Goal: Information Seeking & Learning: Learn about a topic

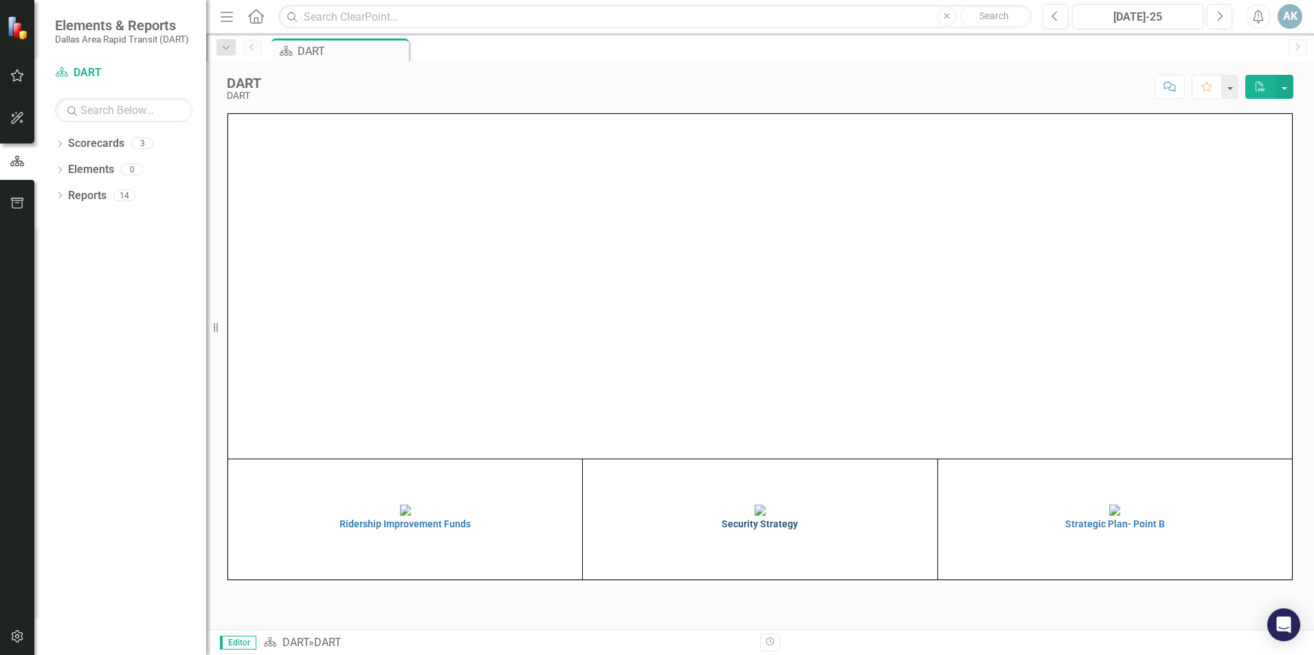
click at [761, 530] on h4 "Security Strategy" at bounding box center [759, 524] width 347 height 10
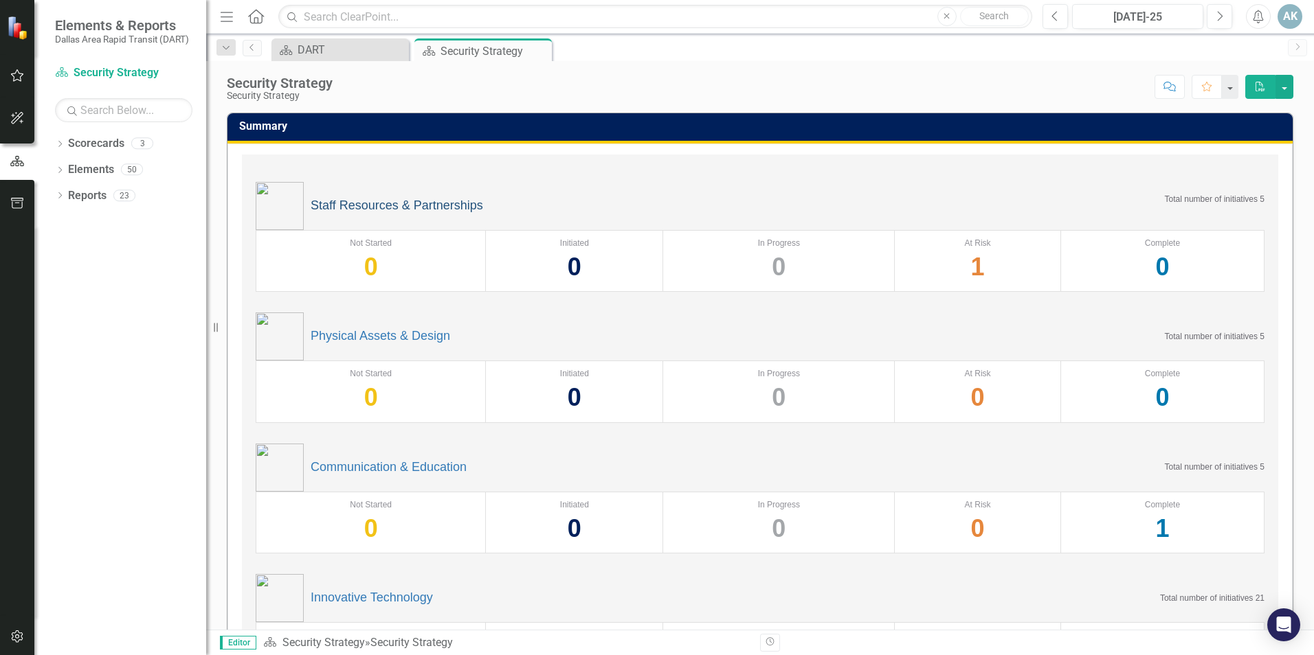
click at [368, 207] on link "Staff Resources & Partnerships" at bounding box center [397, 206] width 172 height 14
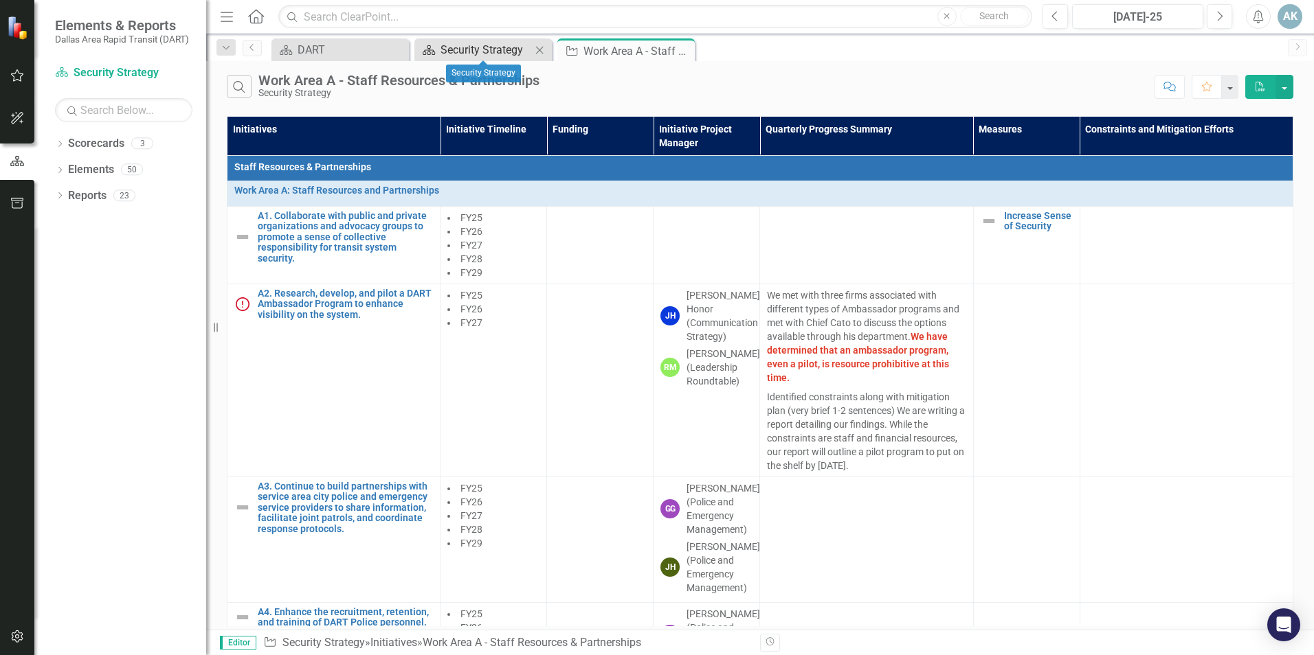
click at [494, 50] on div "Security Strategy" at bounding box center [485, 49] width 91 height 17
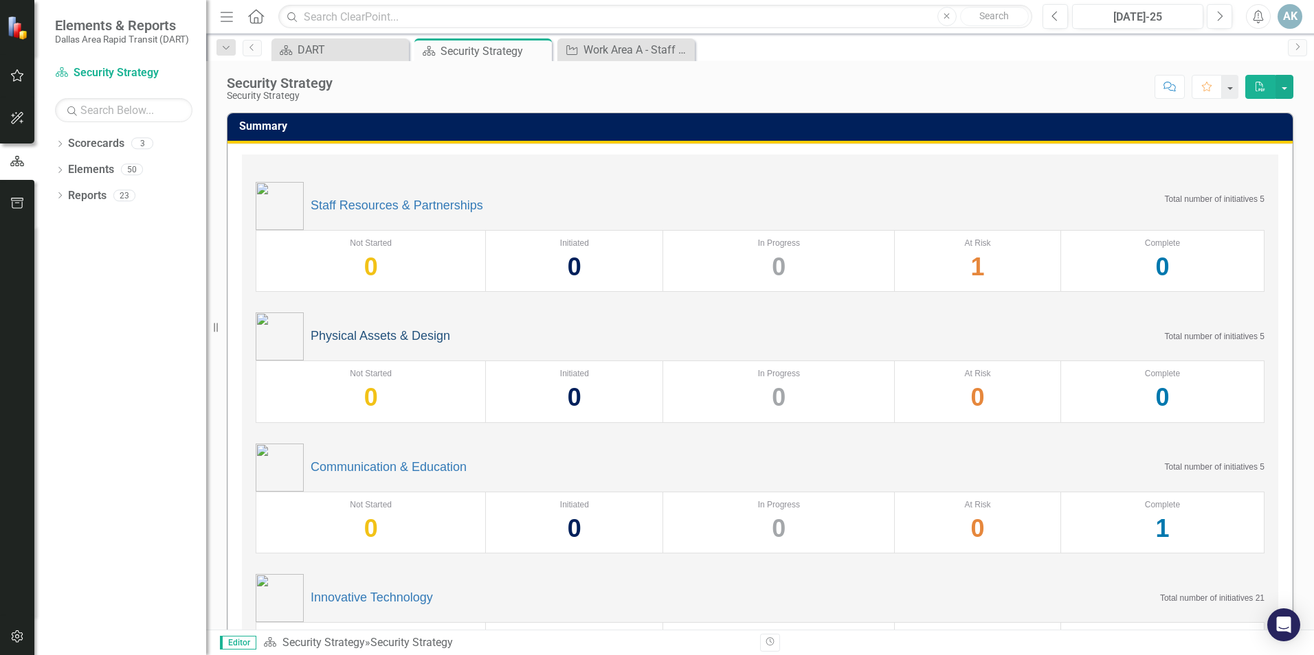
click at [370, 333] on link "Physical Assets & Design" at bounding box center [380, 337] width 139 height 14
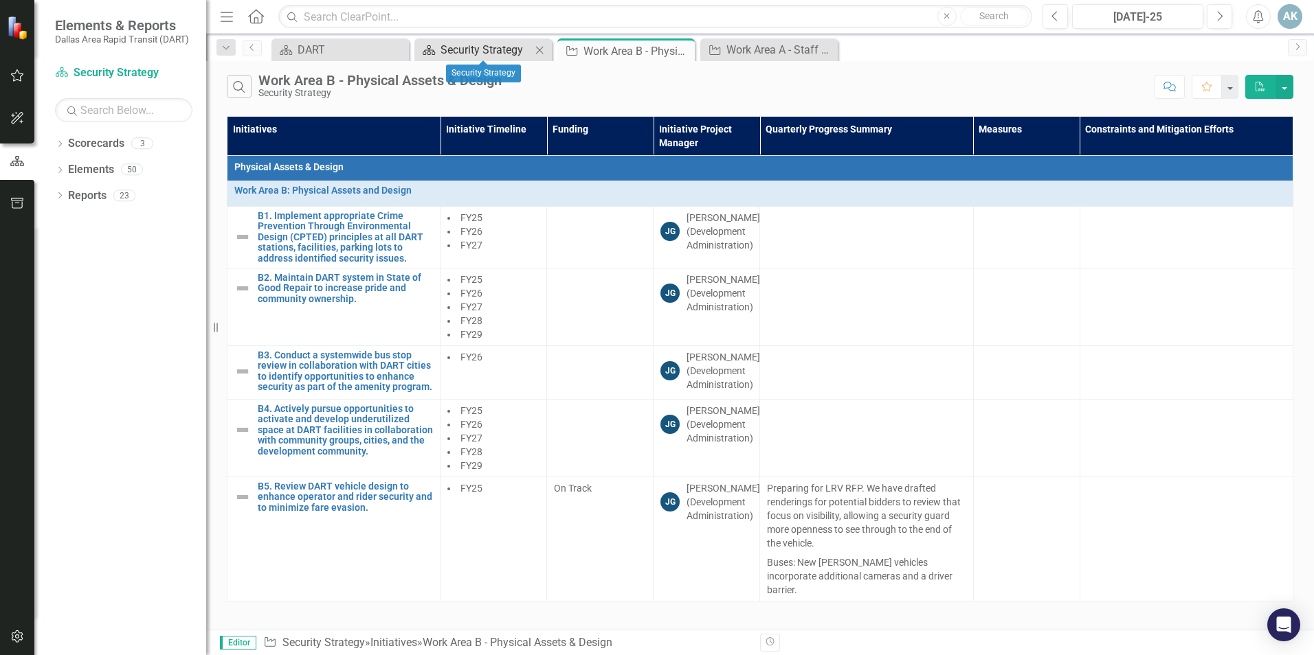
click at [483, 54] on div "Security Strategy" at bounding box center [485, 49] width 91 height 17
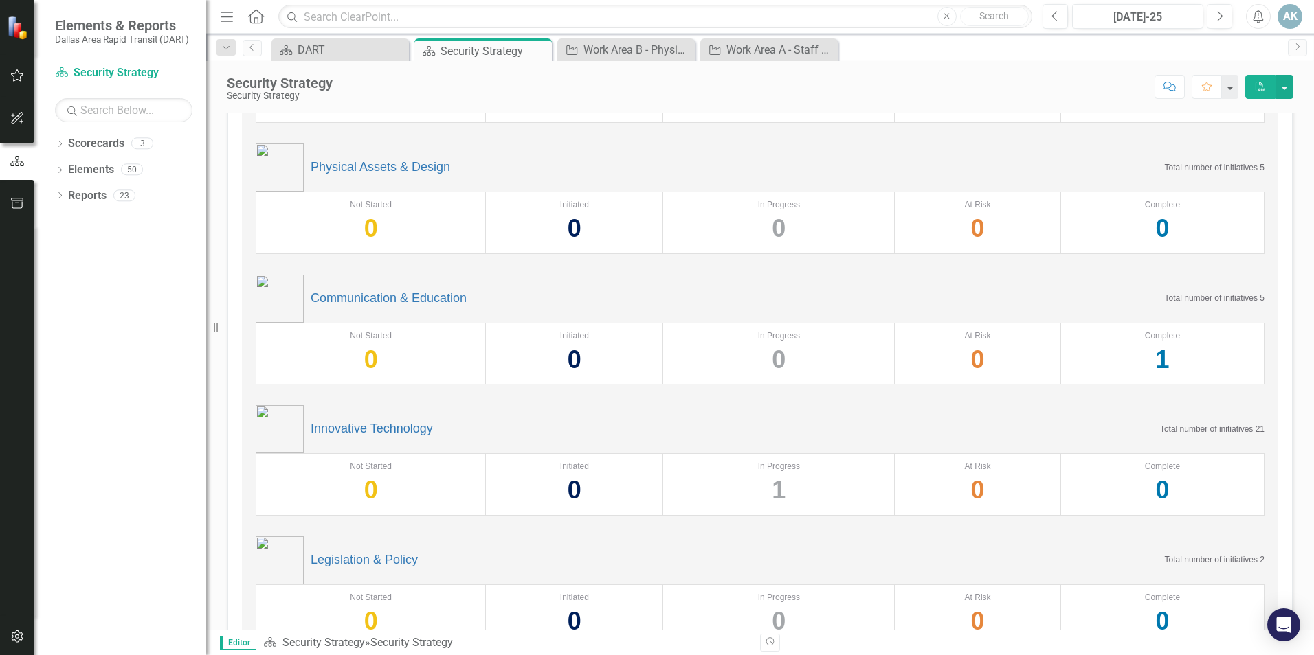
scroll to position [125, 0]
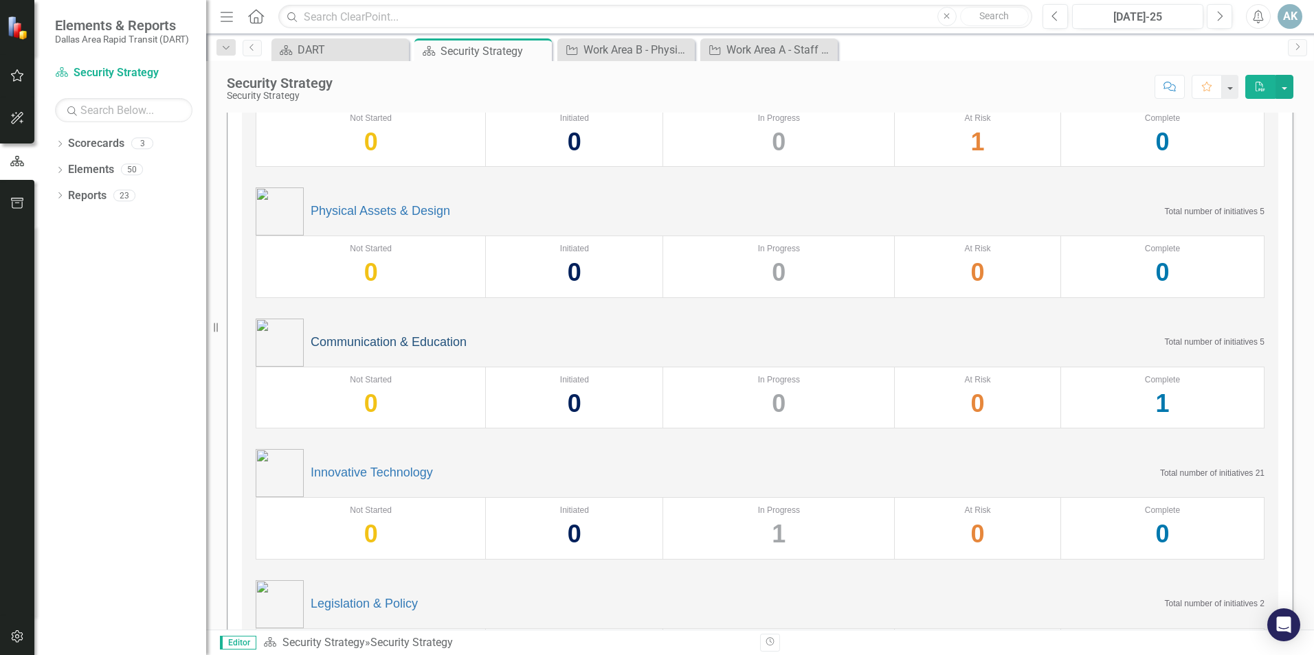
click at [352, 344] on link "Communication & Education" at bounding box center [389, 343] width 156 height 14
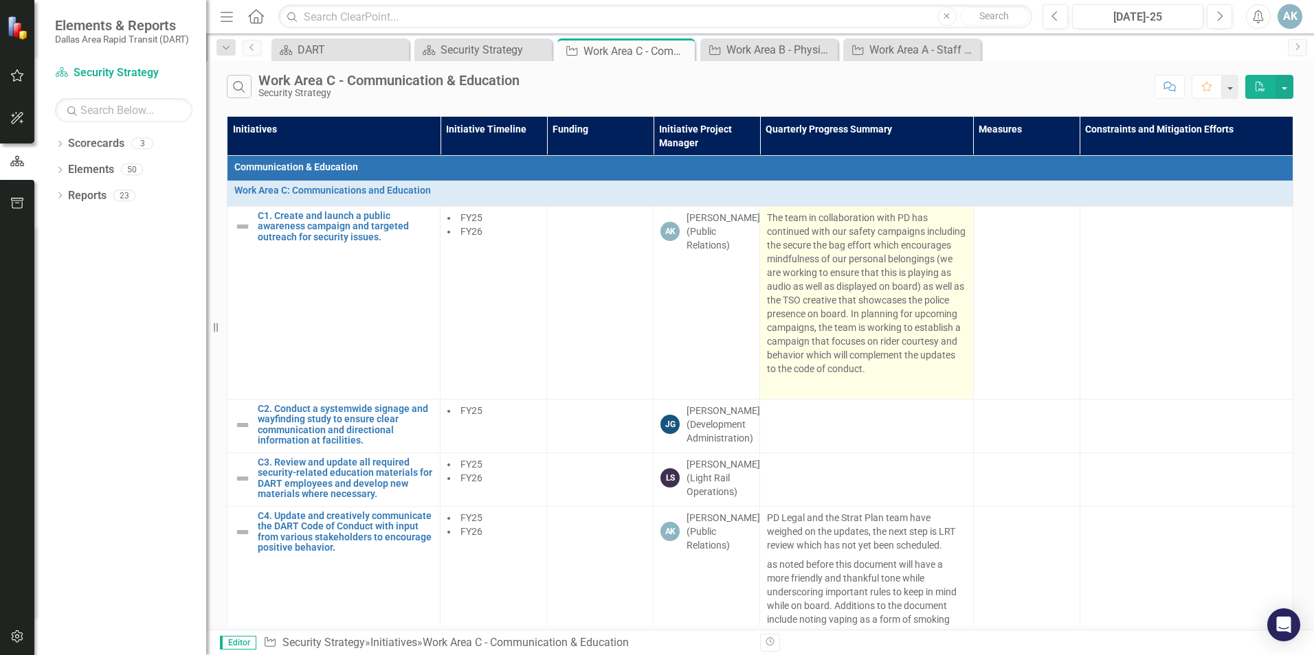
click at [859, 271] on span "The team in collaboration with PD has continued with our safety campaigns inclu…" at bounding box center [866, 293] width 199 height 162
click at [825, 251] on p "The team in collaboration with PD has continued with our safety campaigns inclu…" at bounding box center [866, 295] width 199 height 168
click at [801, 233] on span "The team in collaboration with PD has continued with our safety campaigns inclu…" at bounding box center [866, 293] width 199 height 162
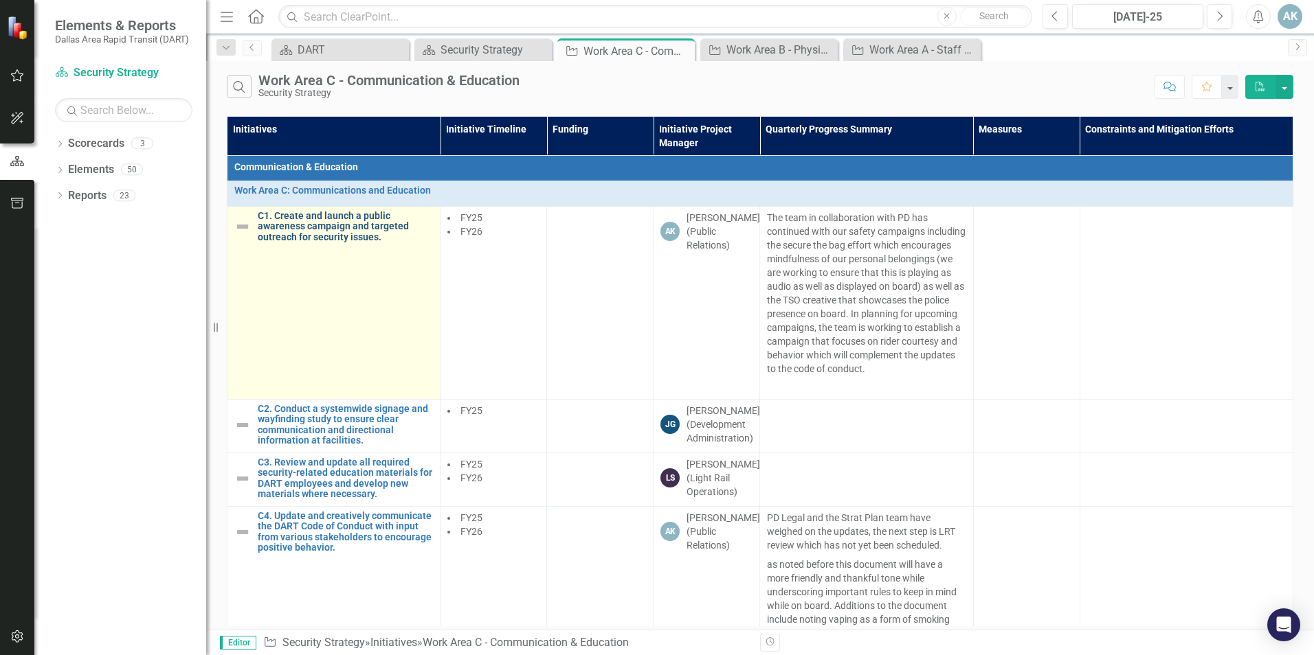
click at [333, 218] on link "C1. Create and launch a public awareness campaign and targeted outreach for sec…" at bounding box center [345, 227] width 175 height 32
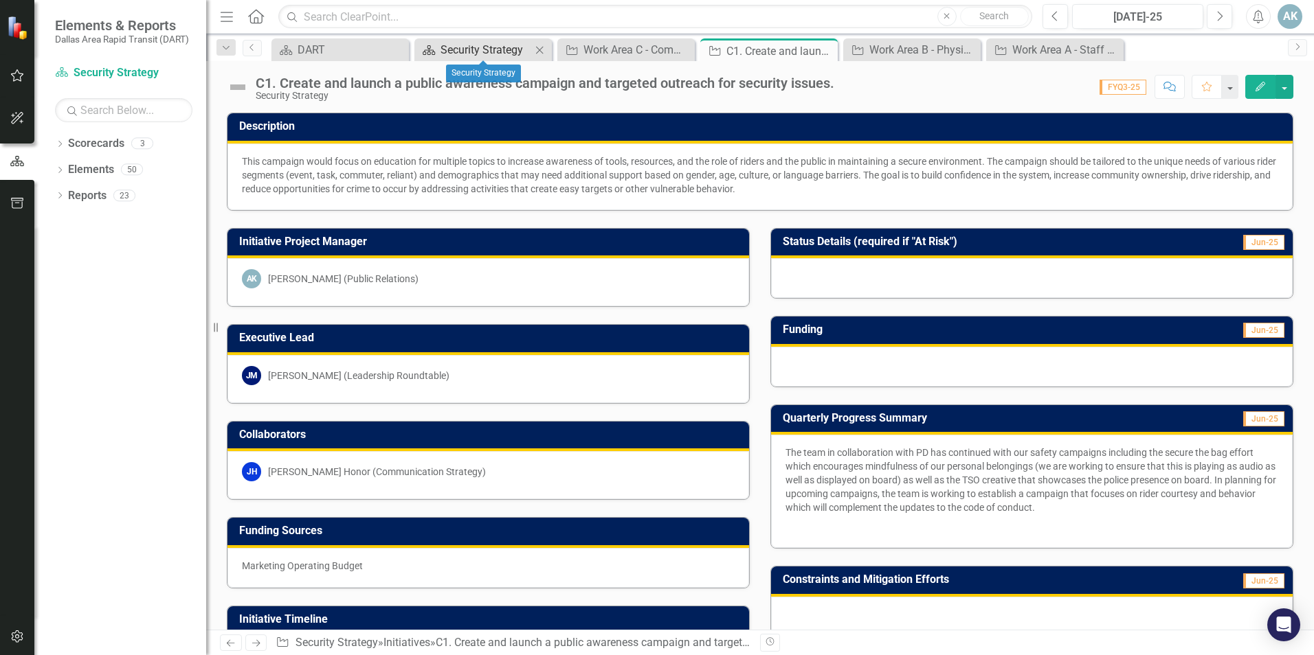
click at [475, 47] on div "Security Strategy" at bounding box center [485, 49] width 91 height 17
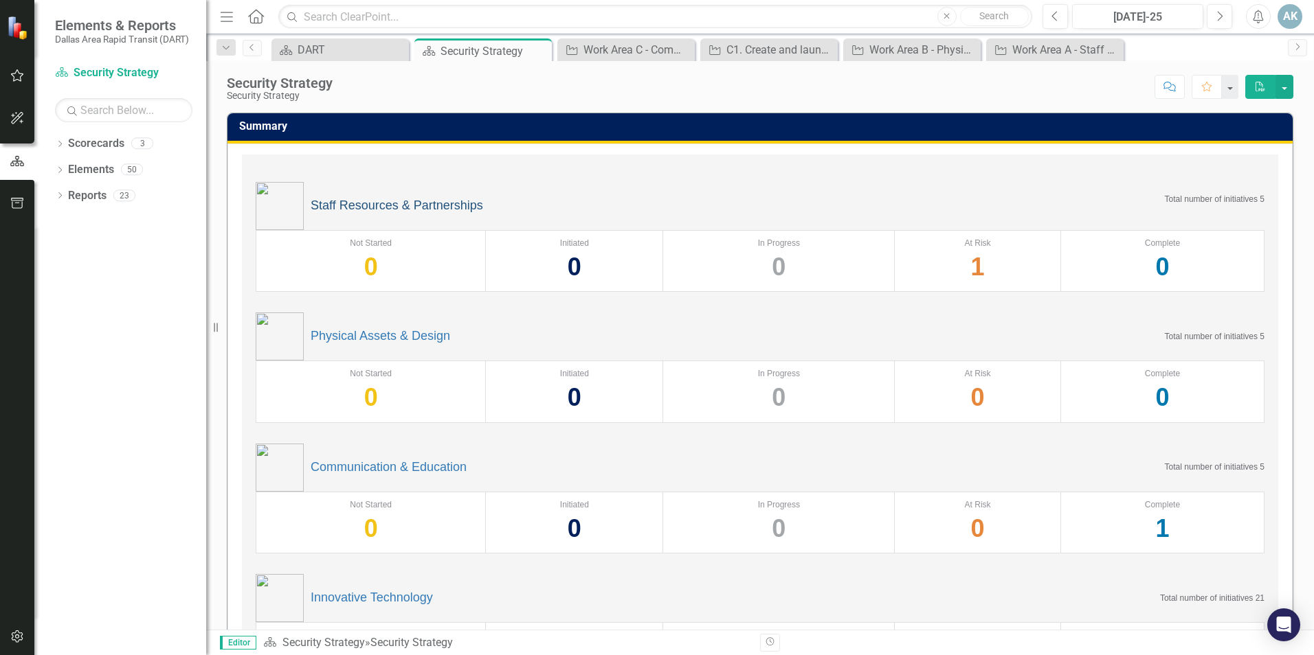
click at [397, 207] on link "Staff Resources & Partnerships" at bounding box center [397, 206] width 172 height 14
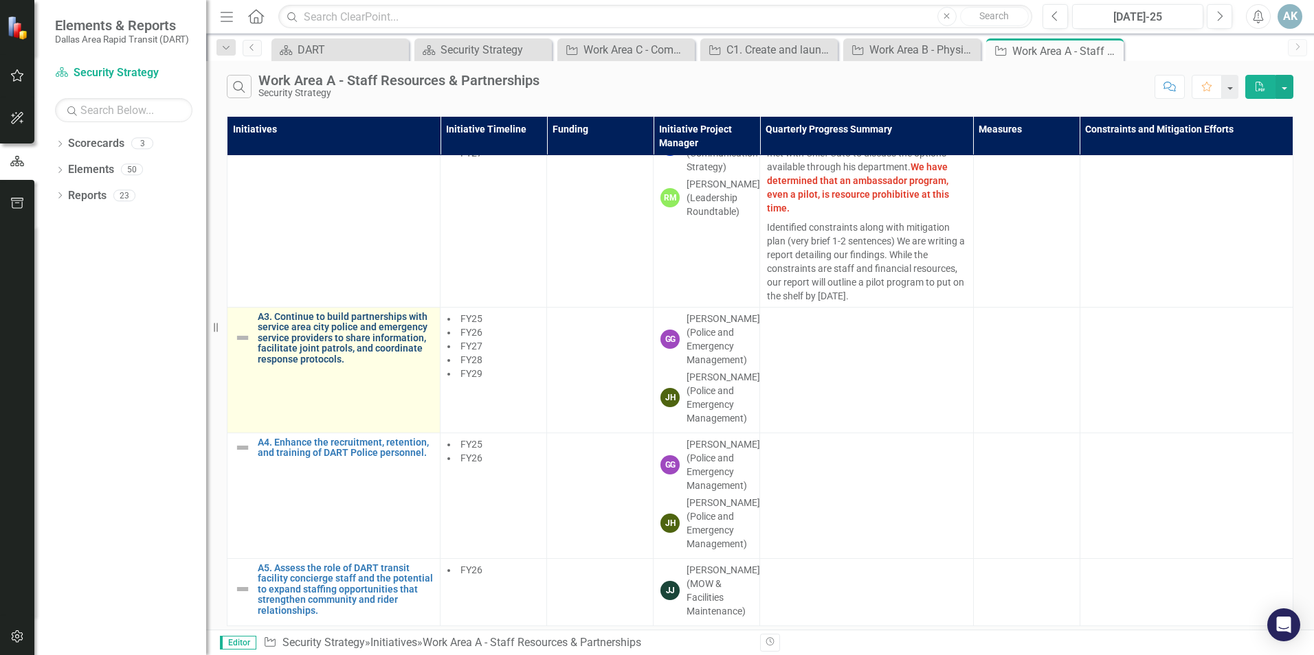
scroll to position [208, 0]
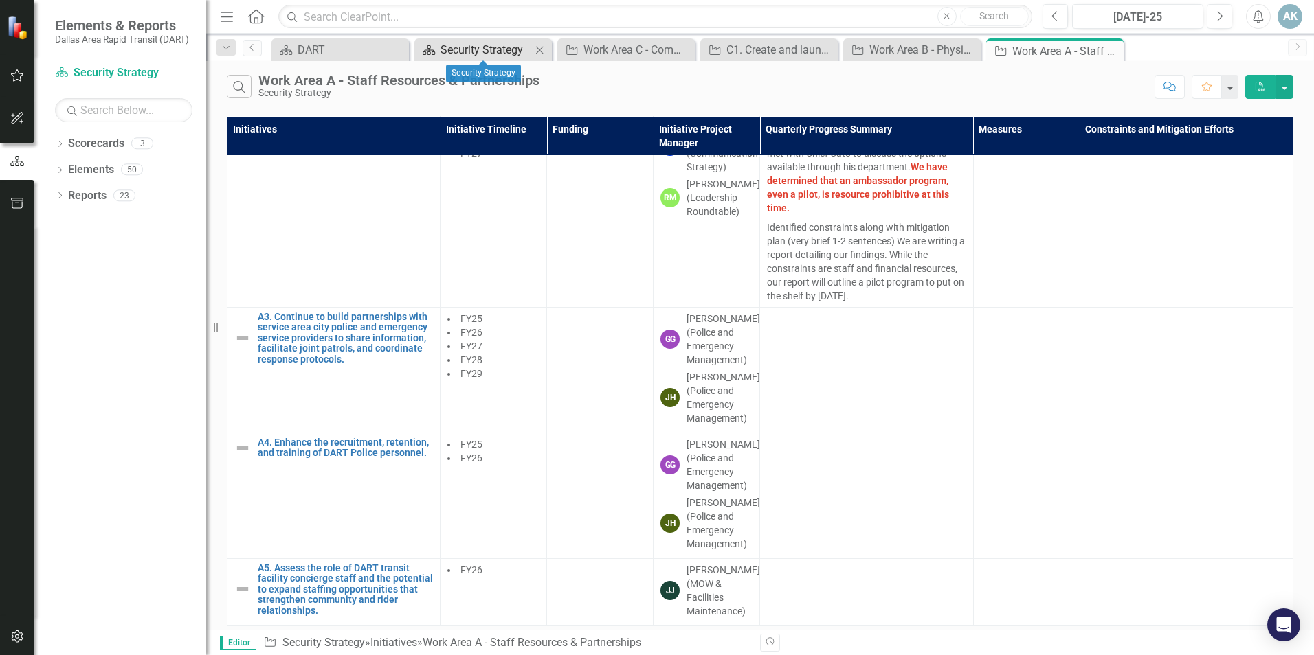
click at [482, 47] on div "Security Strategy" at bounding box center [485, 49] width 91 height 17
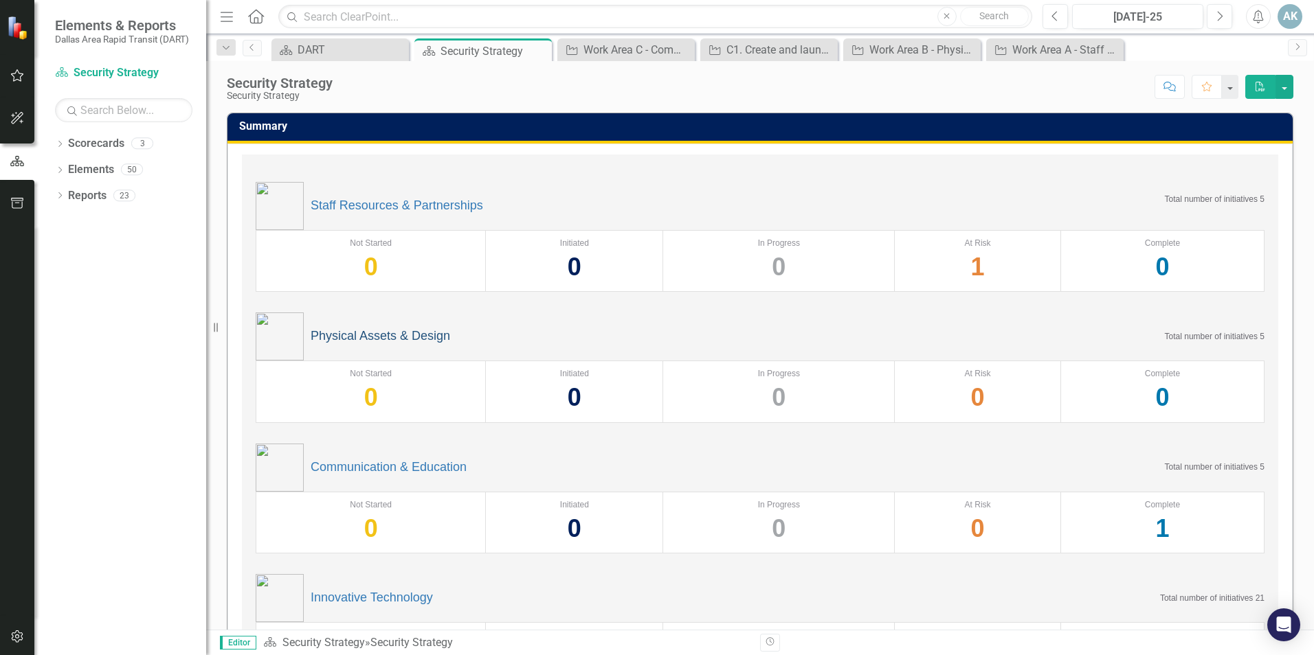
click at [396, 339] on link "Physical Assets & Design" at bounding box center [380, 337] width 139 height 14
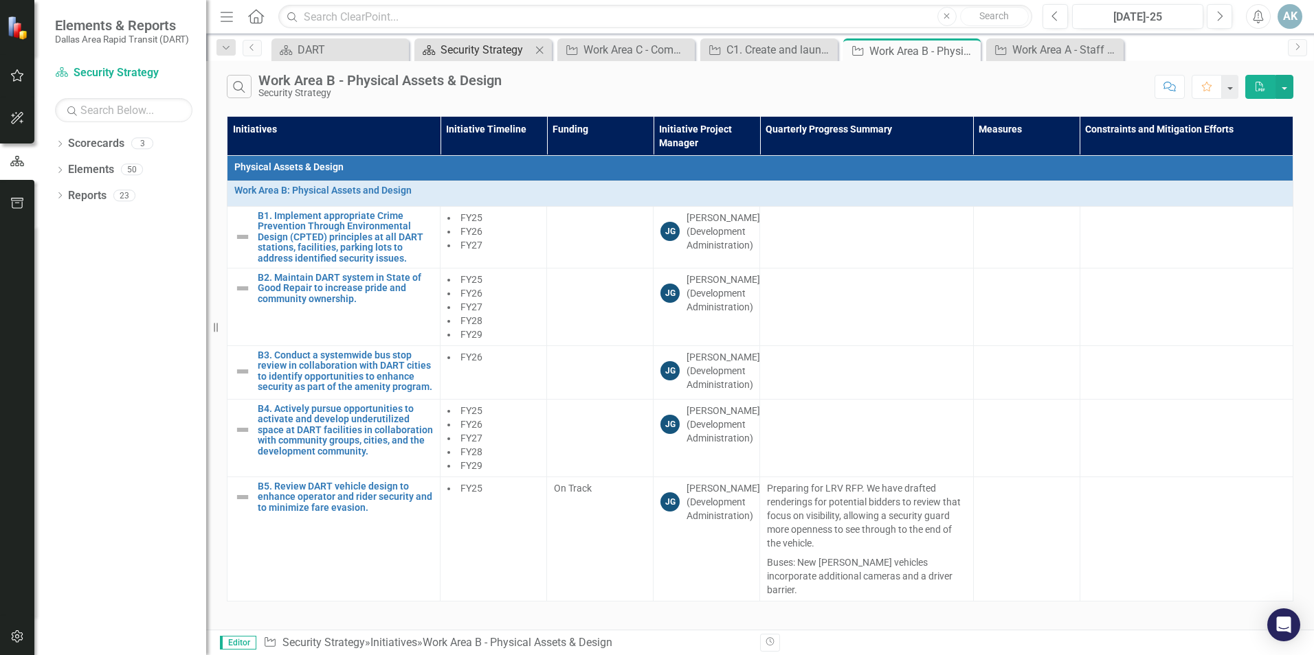
click at [458, 47] on div "Security Strategy" at bounding box center [485, 49] width 91 height 17
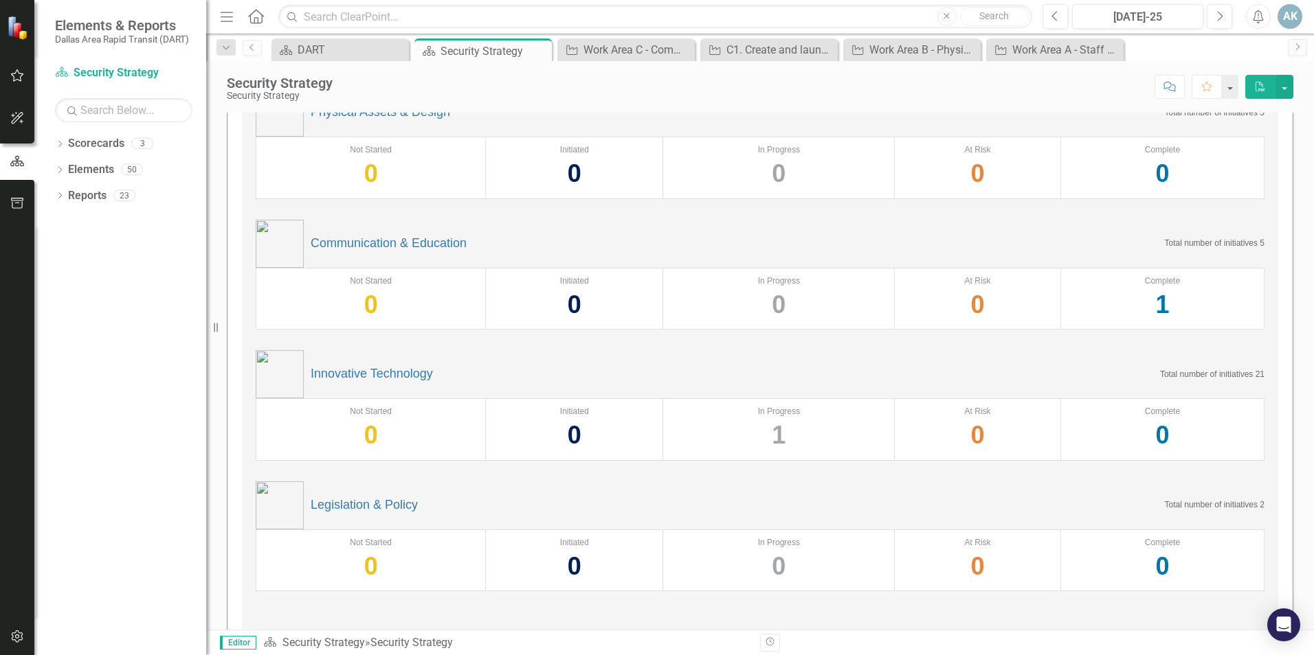
scroll to position [125, 0]
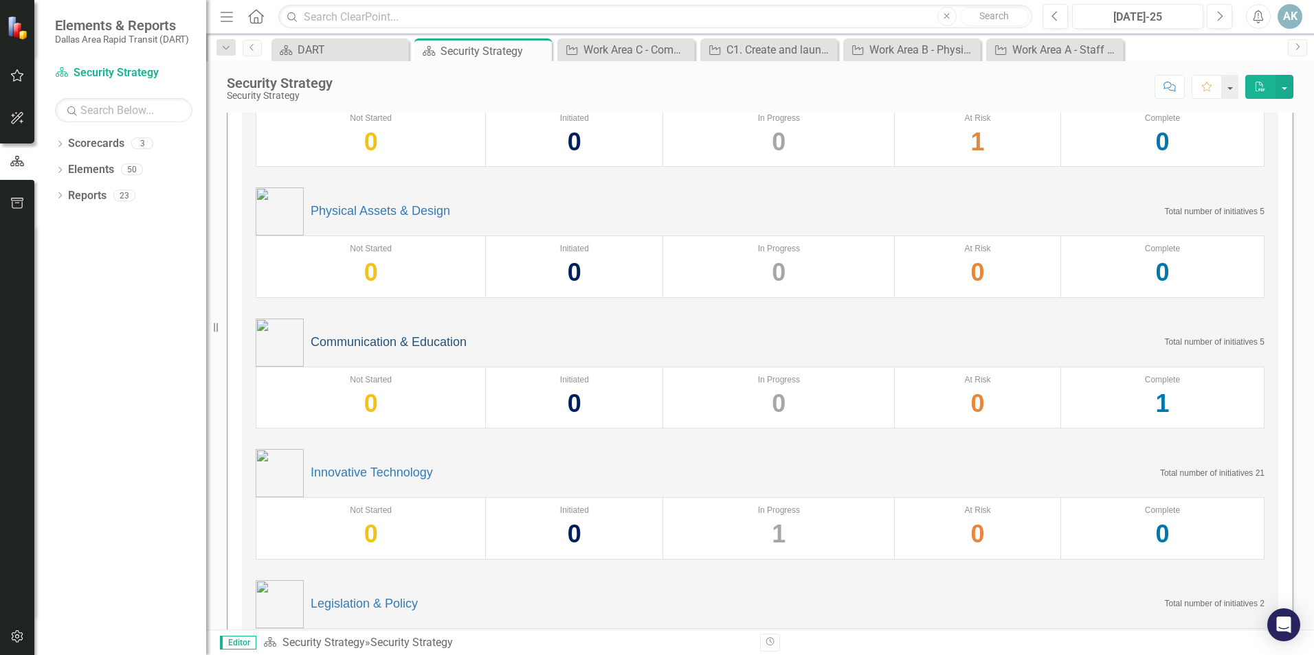
click at [410, 340] on link "Communication & Education" at bounding box center [389, 343] width 156 height 14
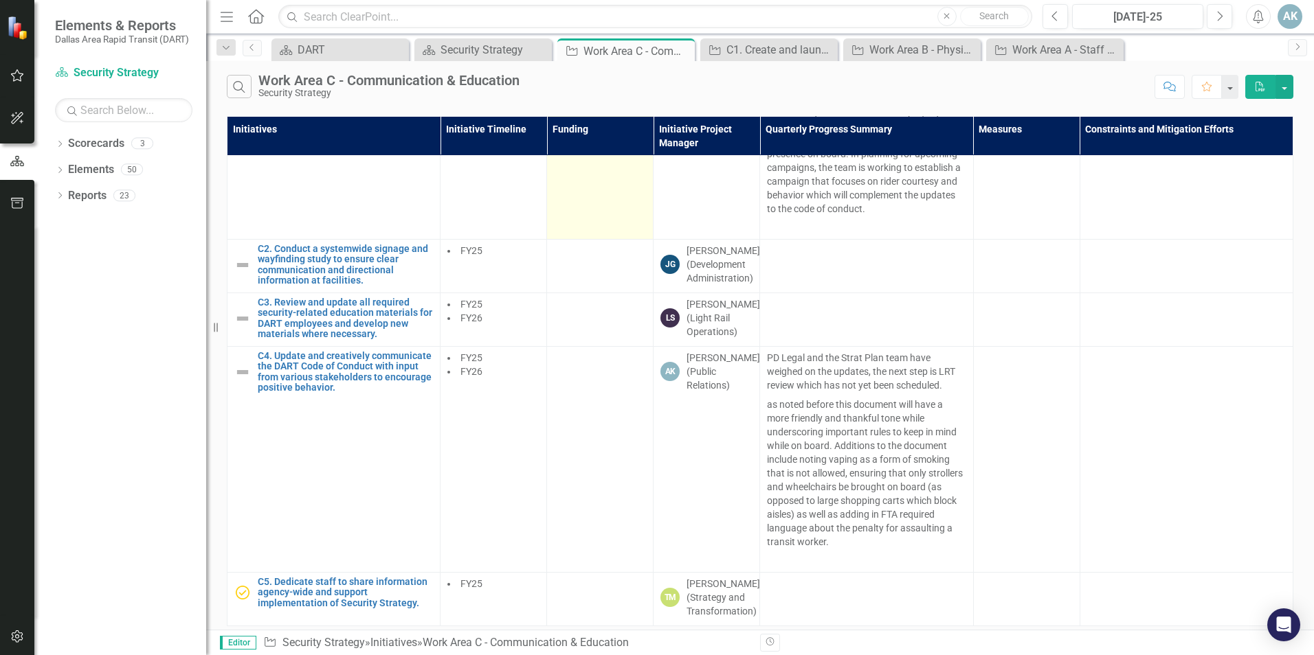
scroll to position [212, 0]
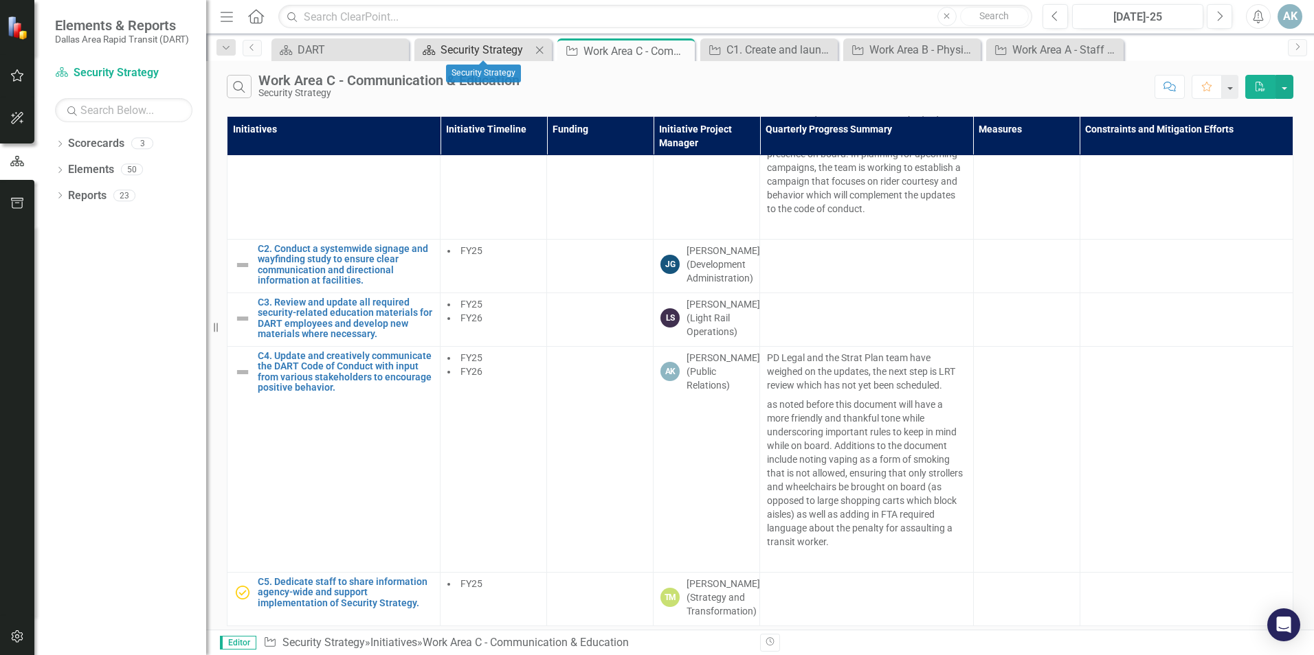
click at [480, 47] on div "Security Strategy" at bounding box center [485, 49] width 91 height 17
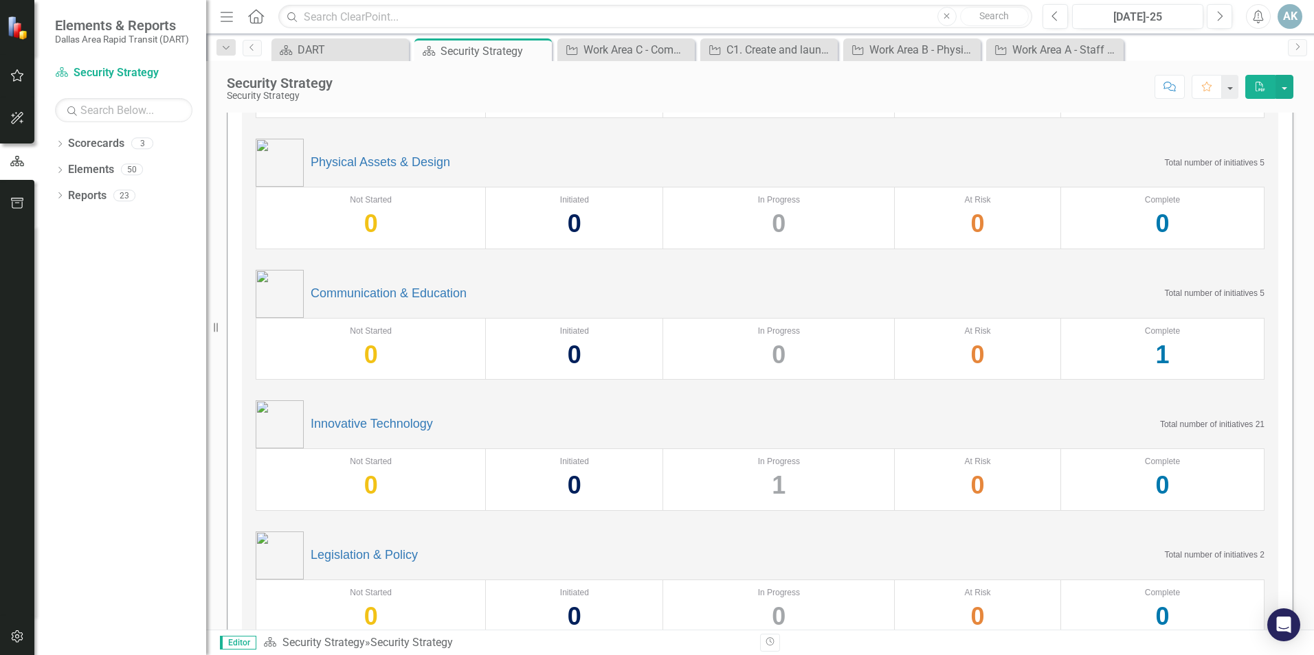
scroll to position [206, 0]
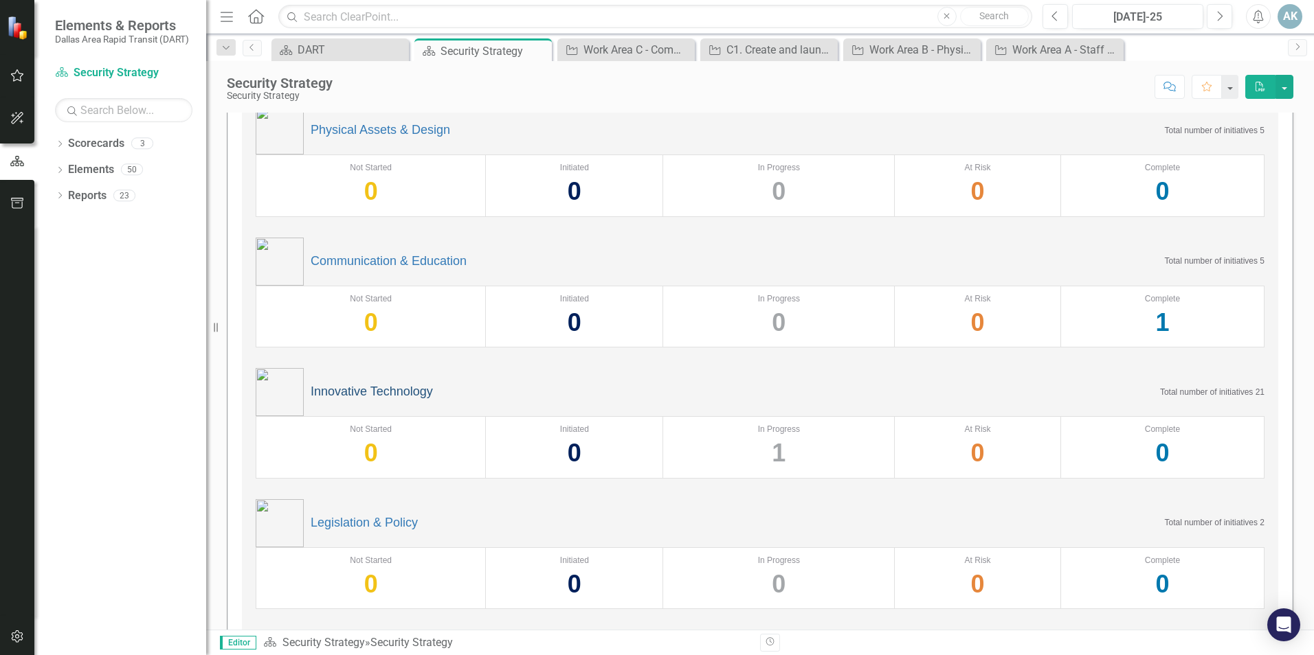
click at [373, 388] on link "Innovative Technology" at bounding box center [372, 392] width 122 height 14
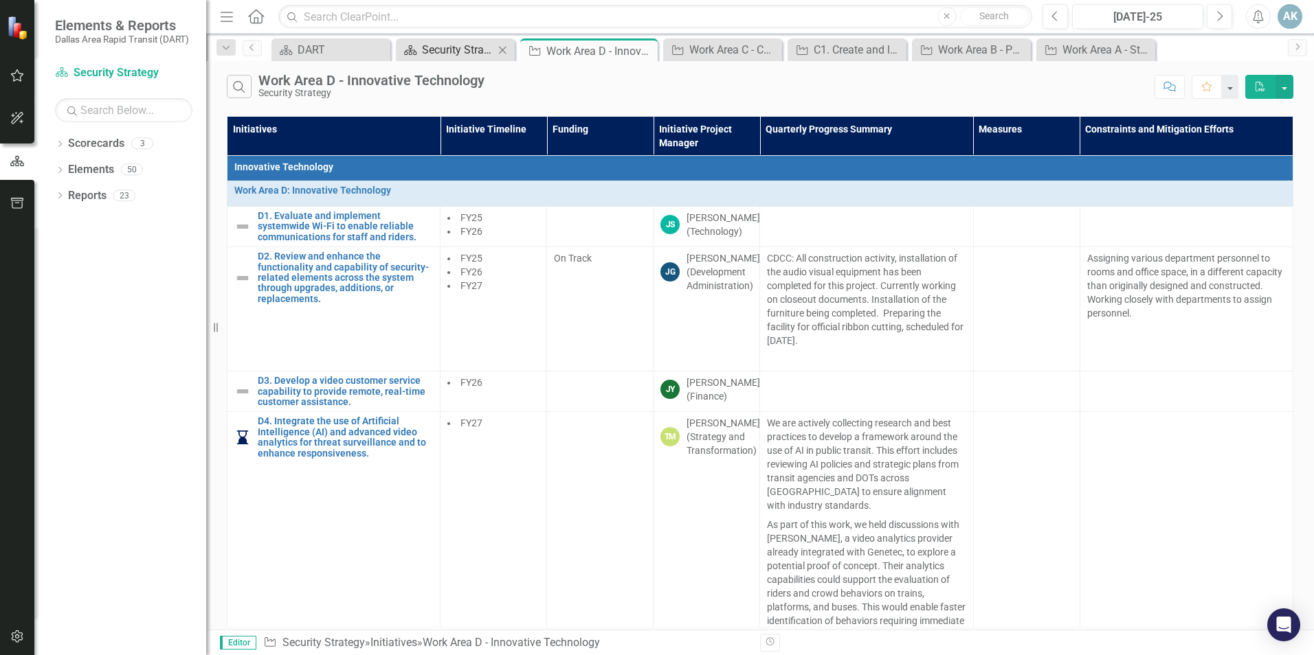
click at [467, 56] on div "Security Strategy" at bounding box center [458, 49] width 72 height 17
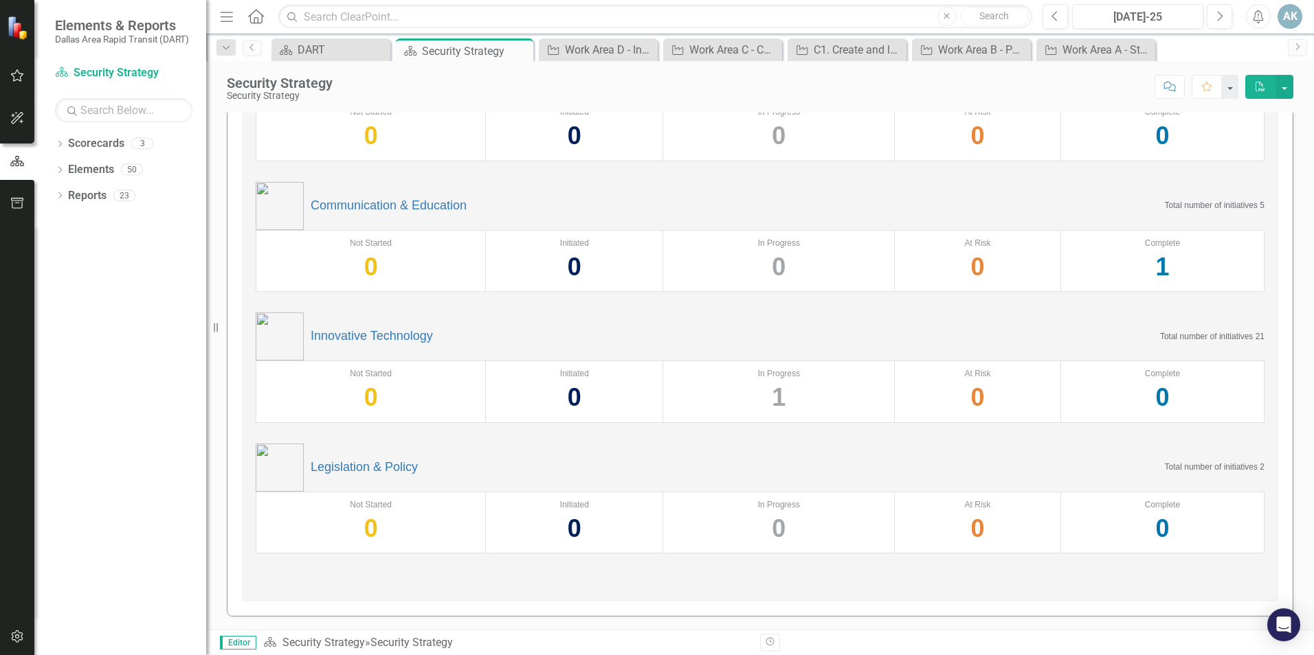
scroll to position [262, 0]
click at [368, 467] on link "Legislation & Policy" at bounding box center [364, 467] width 107 height 14
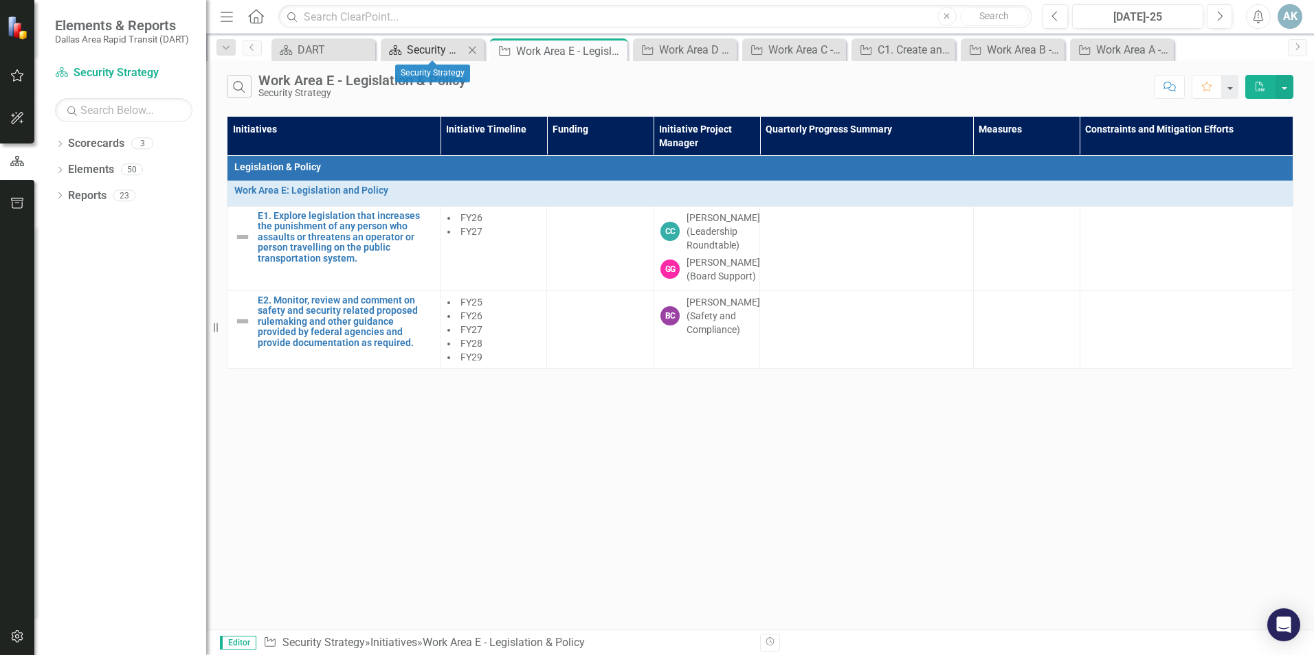
click at [416, 48] on div "Security Strategy" at bounding box center [435, 49] width 57 height 17
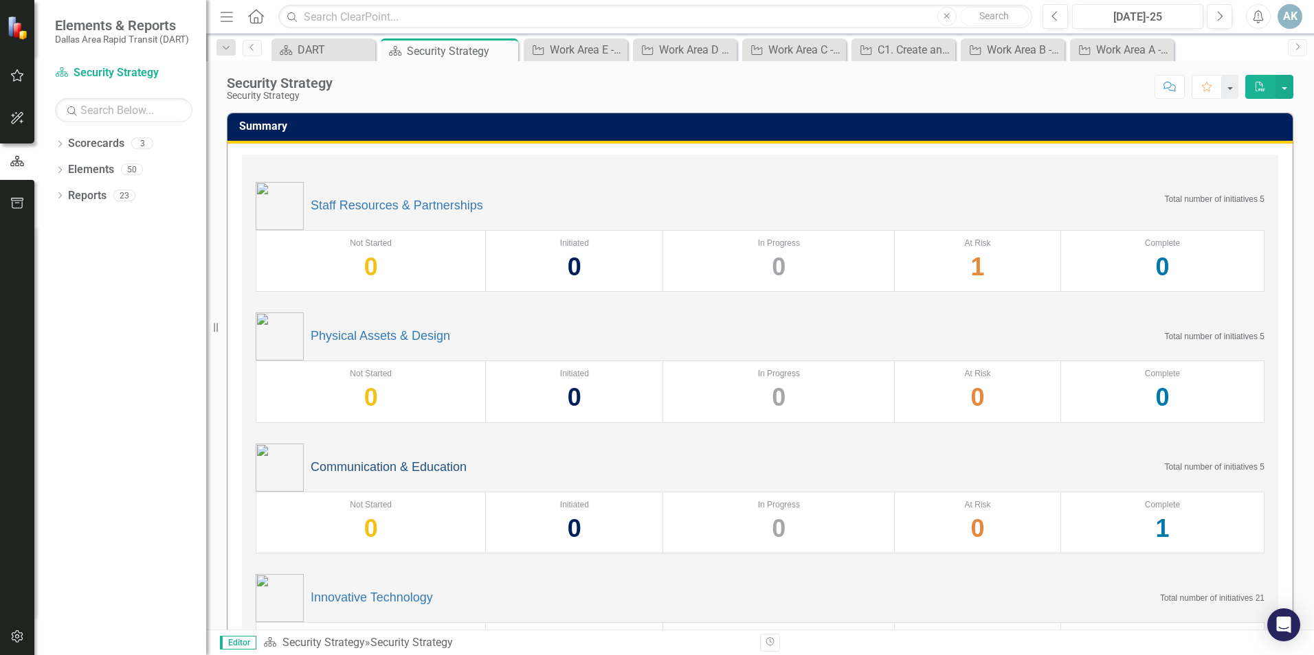
click at [439, 462] on link "Communication & Education" at bounding box center [389, 468] width 156 height 14
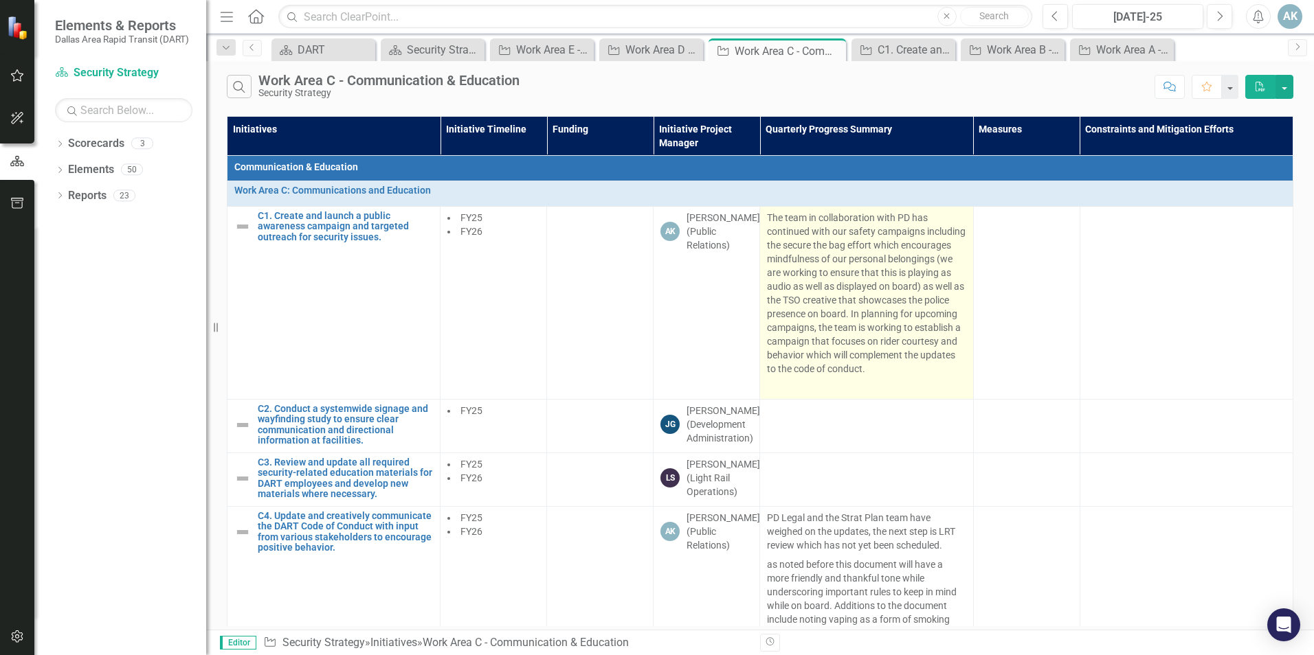
click at [811, 276] on span "The team in collaboration with PD has continued with our safety campaigns inclu…" at bounding box center [866, 293] width 199 height 162
click at [816, 379] on p "The team in collaboration with PD has continued with our safety campaigns inclu…" at bounding box center [866, 295] width 199 height 168
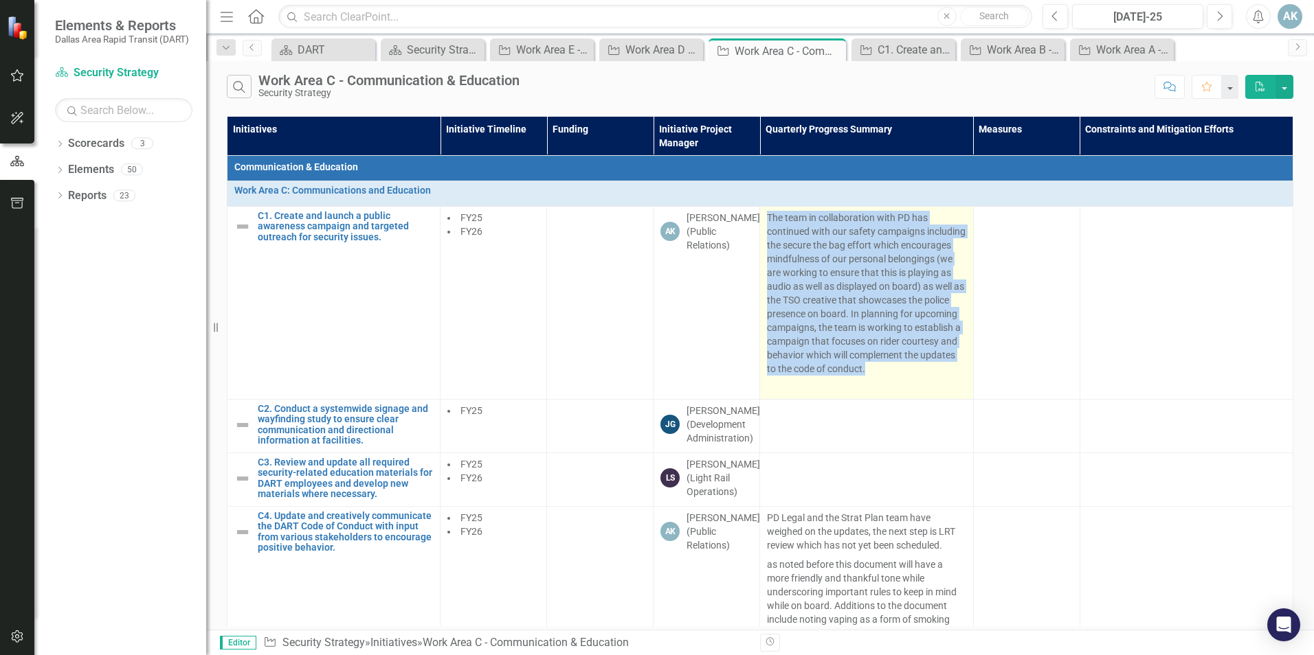
drag, startPoint x: 820, startPoint y: 391, endPoint x: 768, endPoint y: 218, distance: 180.7
click at [768, 218] on p "The team in collaboration with PD has continued with our safety campaigns inclu…" at bounding box center [866, 295] width 199 height 168
drag, startPoint x: 768, startPoint y: 218, endPoint x: 824, endPoint y: 254, distance: 66.1
copy span "The team in collaboration with PD has continued with our safety campaigns inclu…"
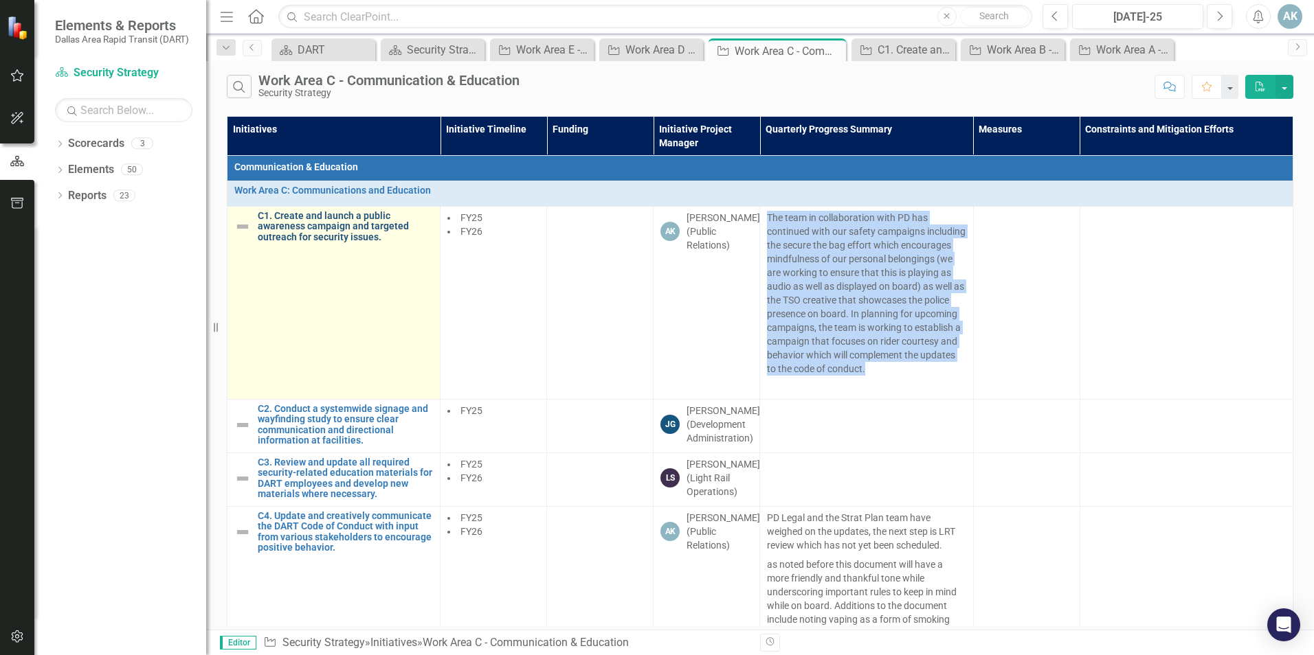
click at [307, 224] on link "C1. Create and launch a public awareness campaign and targeted outreach for sec…" at bounding box center [345, 227] width 175 height 32
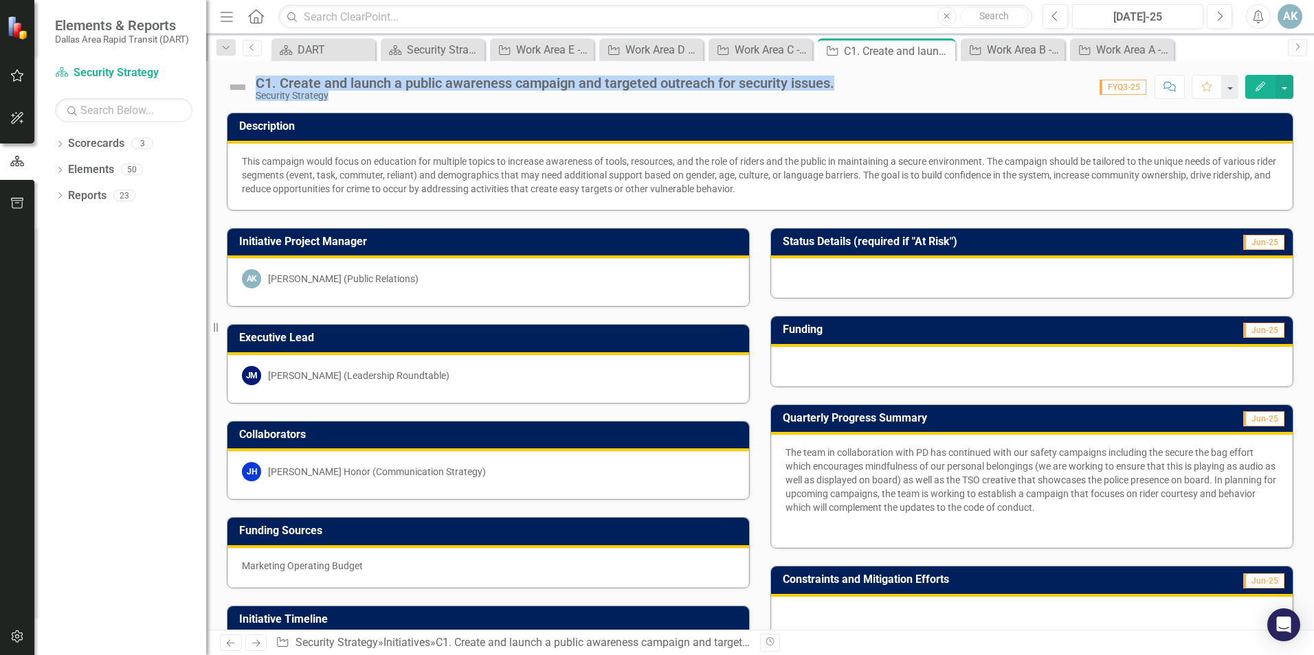
drag, startPoint x: 852, startPoint y: 87, endPoint x: 255, endPoint y: 87, distance: 597.1
click at [255, 87] on div "C1. Create and launch a public awareness campaign and targeted outreach for sec…" at bounding box center [760, 81] width 1108 height 41
copy div "C1. Create and launch a public awareness campaign and targeted outreach for sec…"
click at [250, 280] on div "AK" at bounding box center [251, 278] width 19 height 19
click at [453, 49] on div "Security Strategy" at bounding box center [435, 49] width 57 height 17
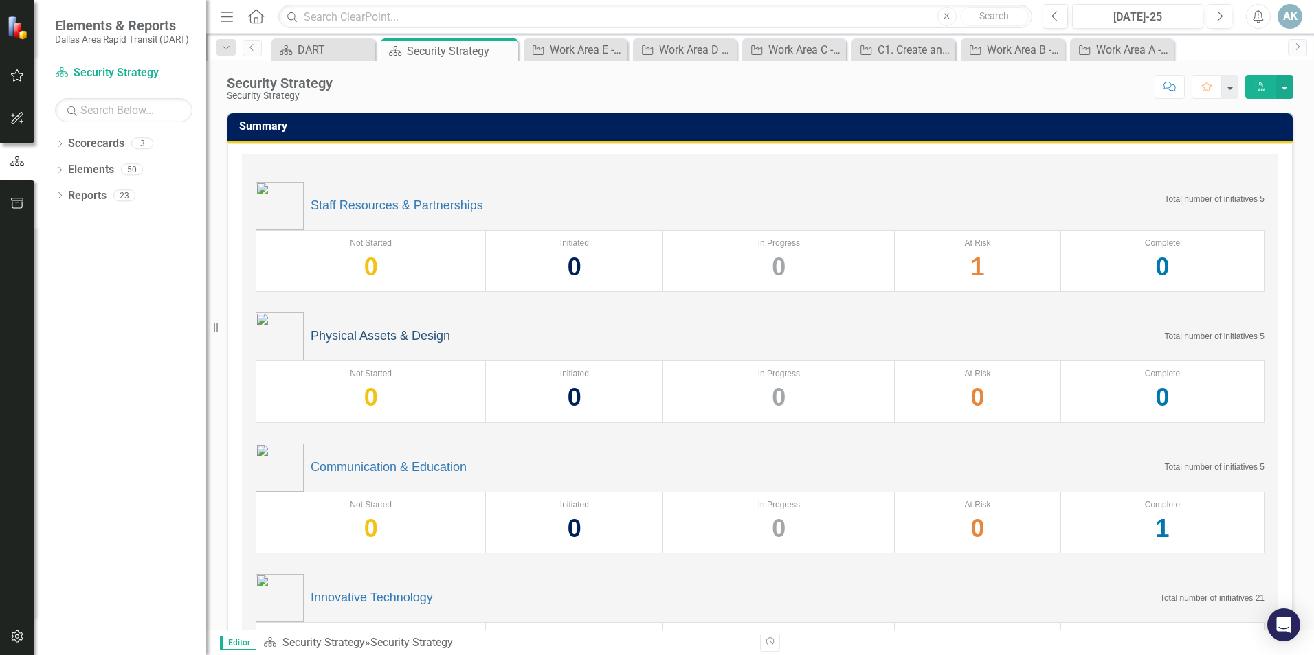
click at [382, 335] on link "Physical Assets & Design" at bounding box center [380, 337] width 139 height 14
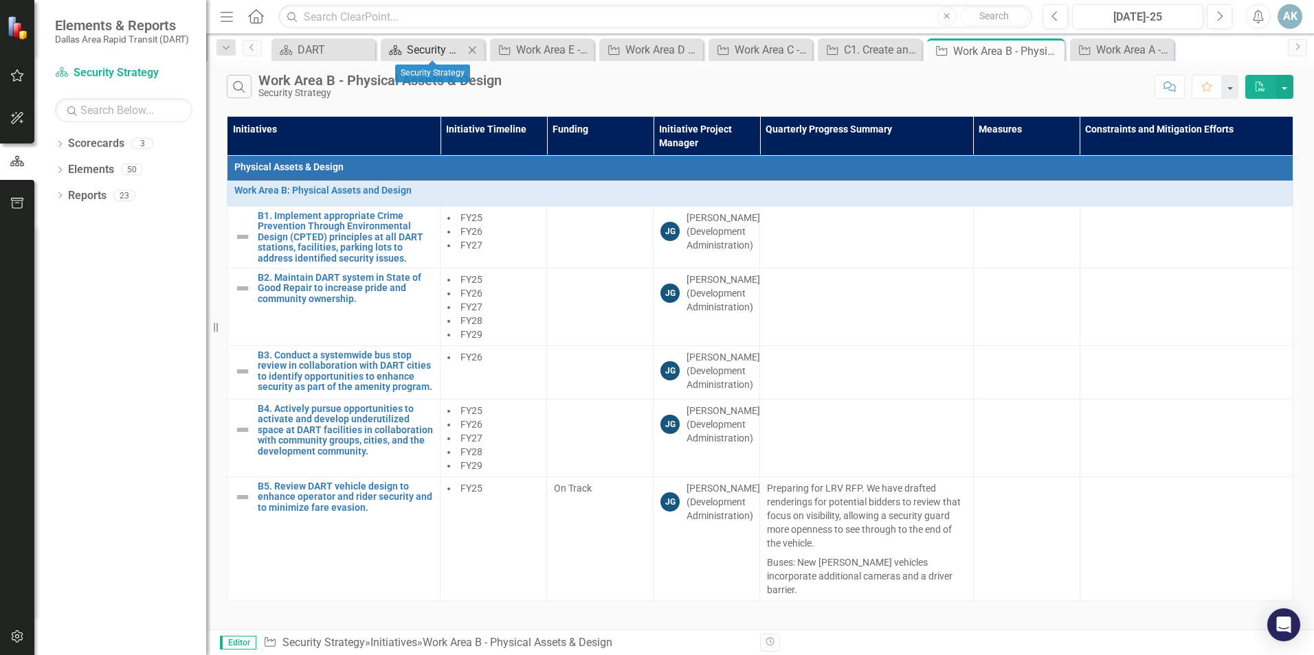
click at [436, 47] on div "Security Strategy" at bounding box center [435, 49] width 57 height 17
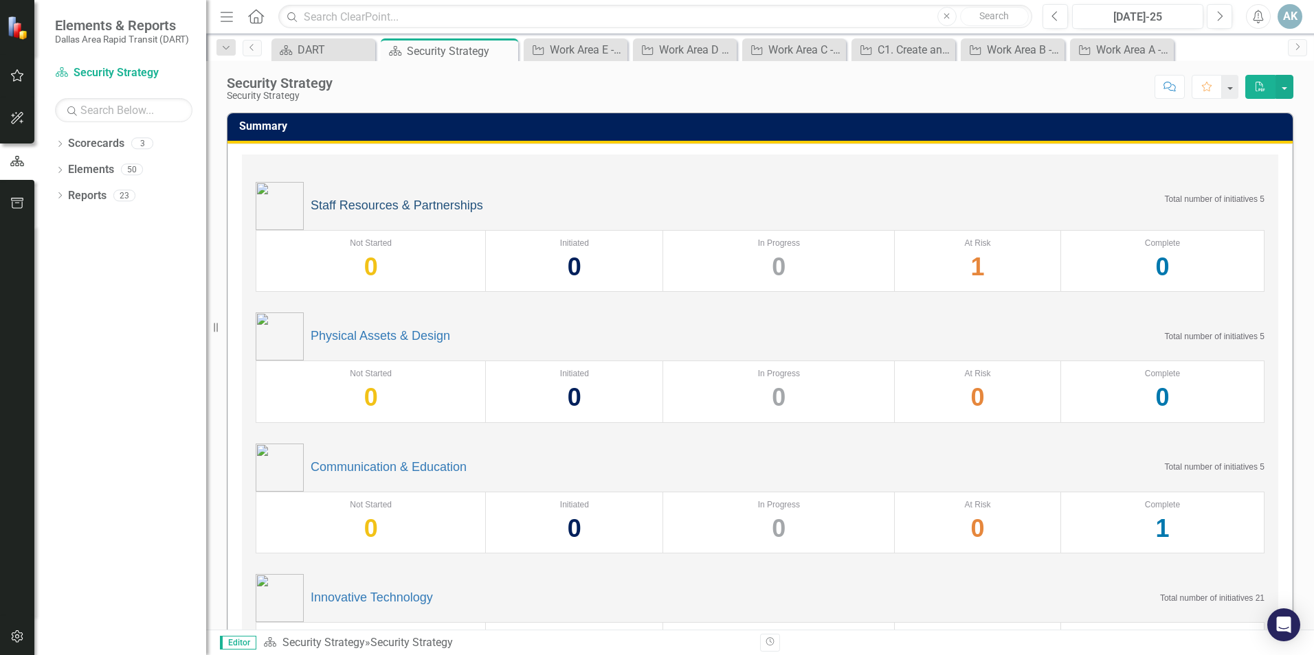
click at [429, 203] on link "Staff Resources & Partnerships" at bounding box center [397, 206] width 172 height 14
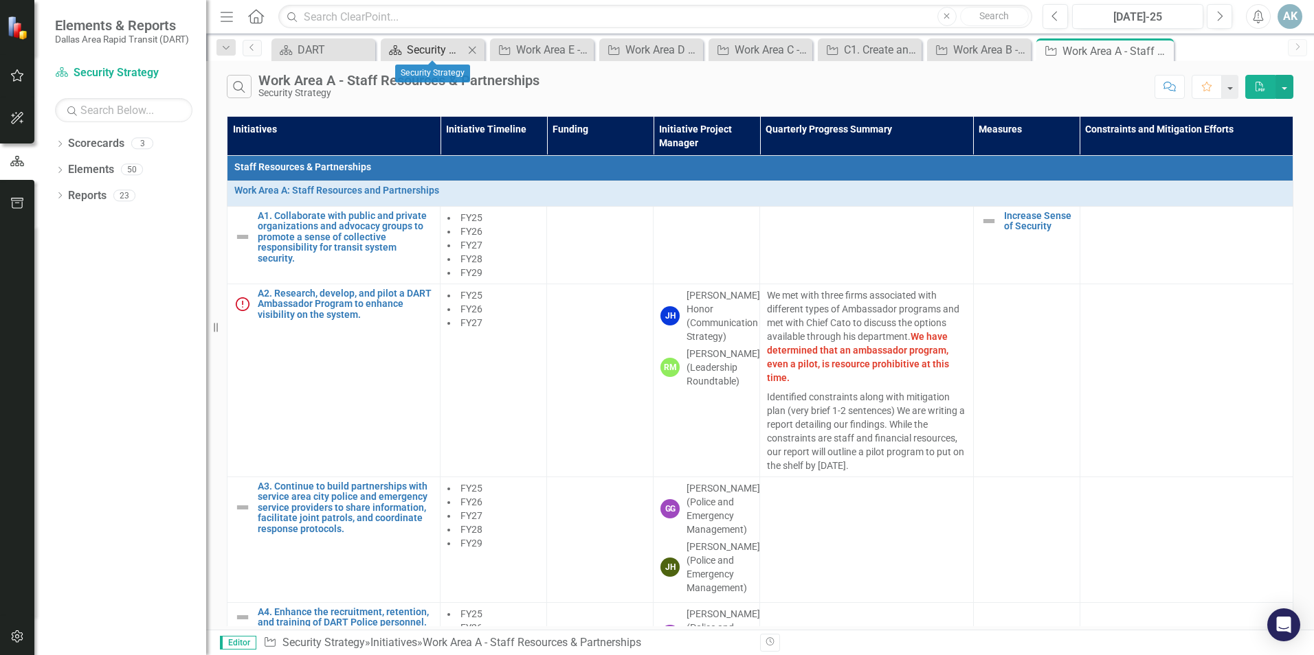
click at [423, 45] on div "Security Strategy" at bounding box center [435, 49] width 57 height 17
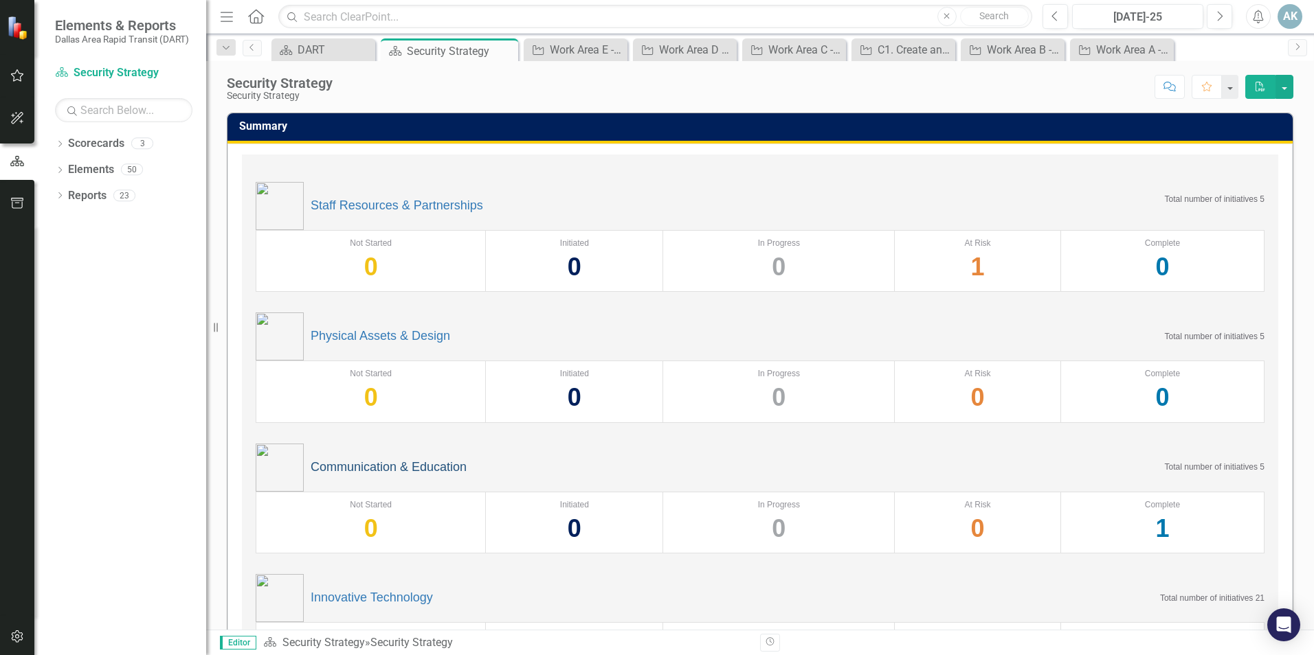
click at [381, 465] on link "Communication & Education" at bounding box center [389, 468] width 156 height 14
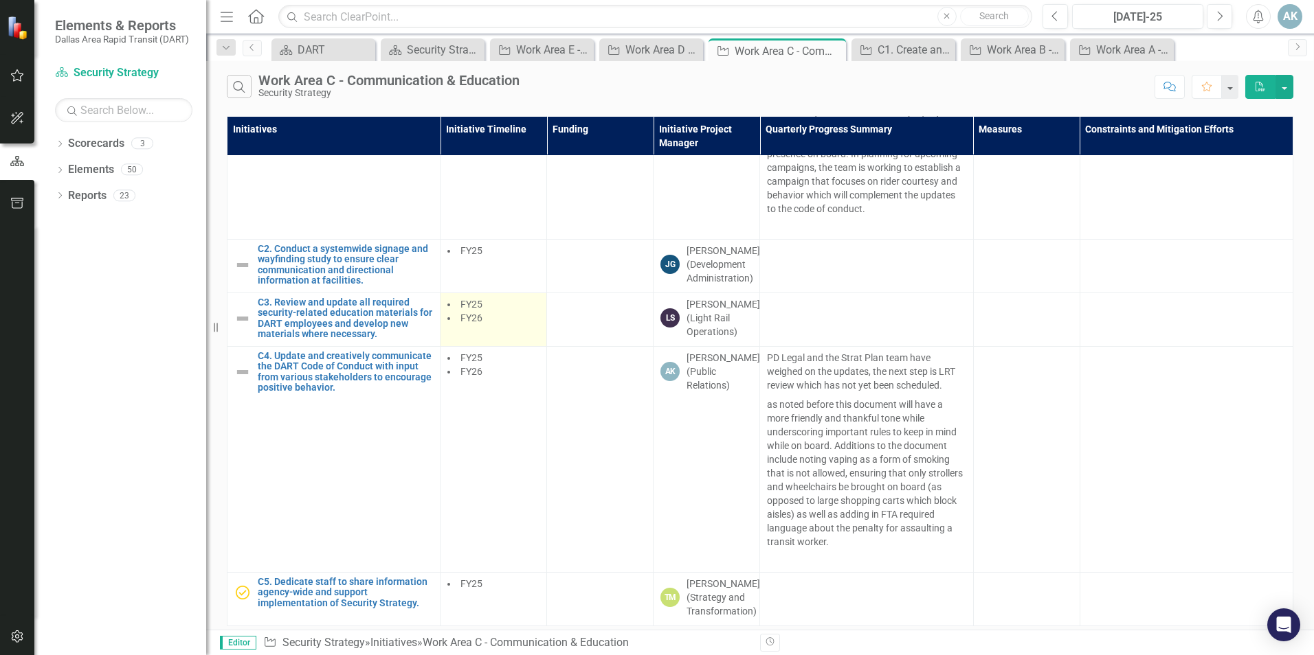
scroll to position [212, 0]
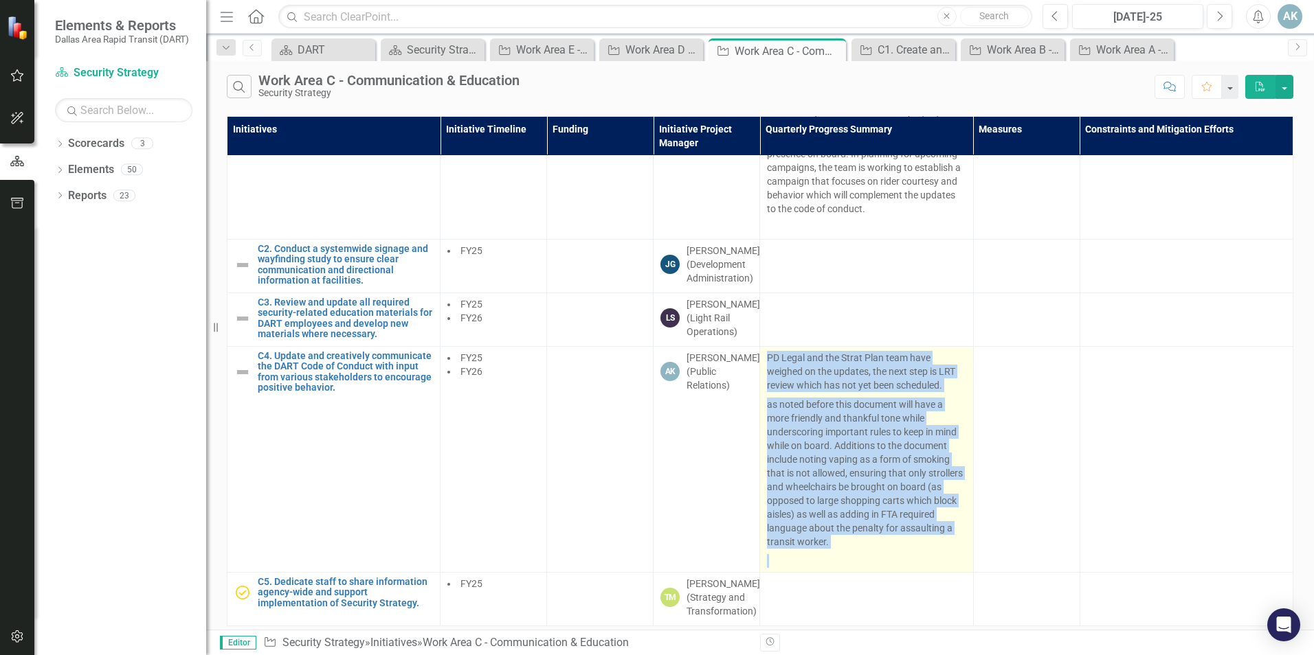
drag, startPoint x: 852, startPoint y: 528, endPoint x: 759, endPoint y: 331, distance: 217.9
click at [760, 347] on td "PD Legal and the Strat Plan team have weighed on the updates, the next step is …" at bounding box center [866, 460] width 213 height 226
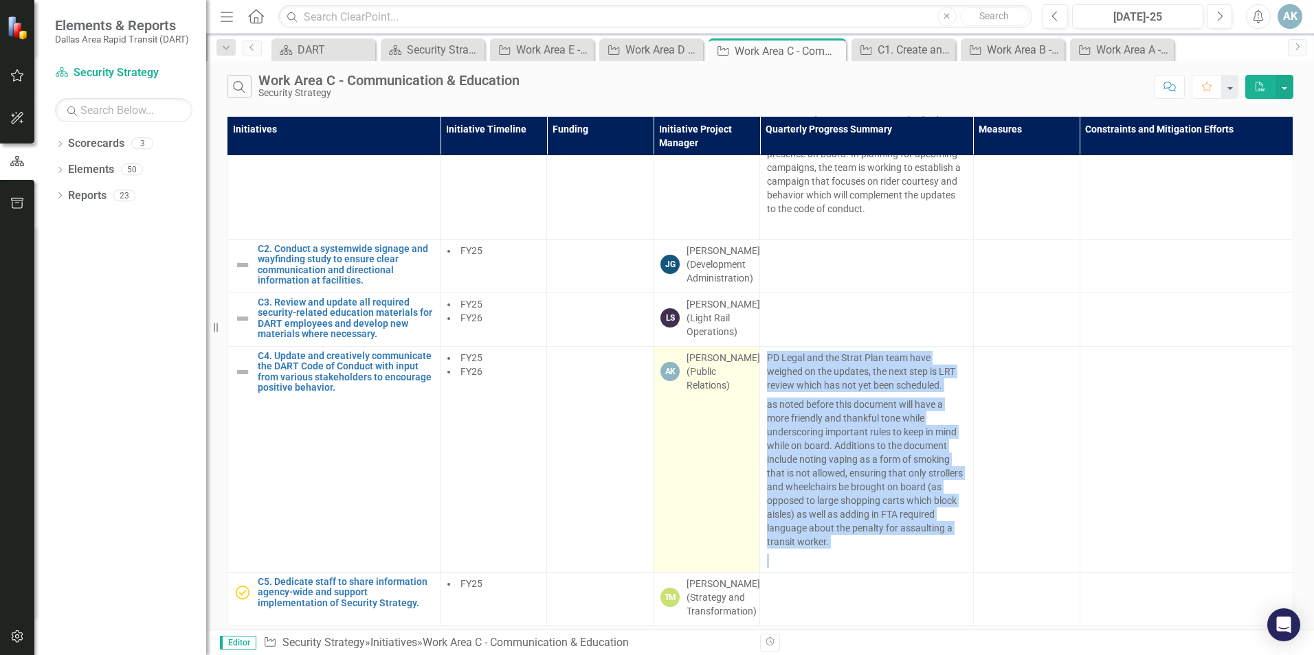
copy span "PD Legal and the Strat Plan team have weighed on the updates, the next step is …"
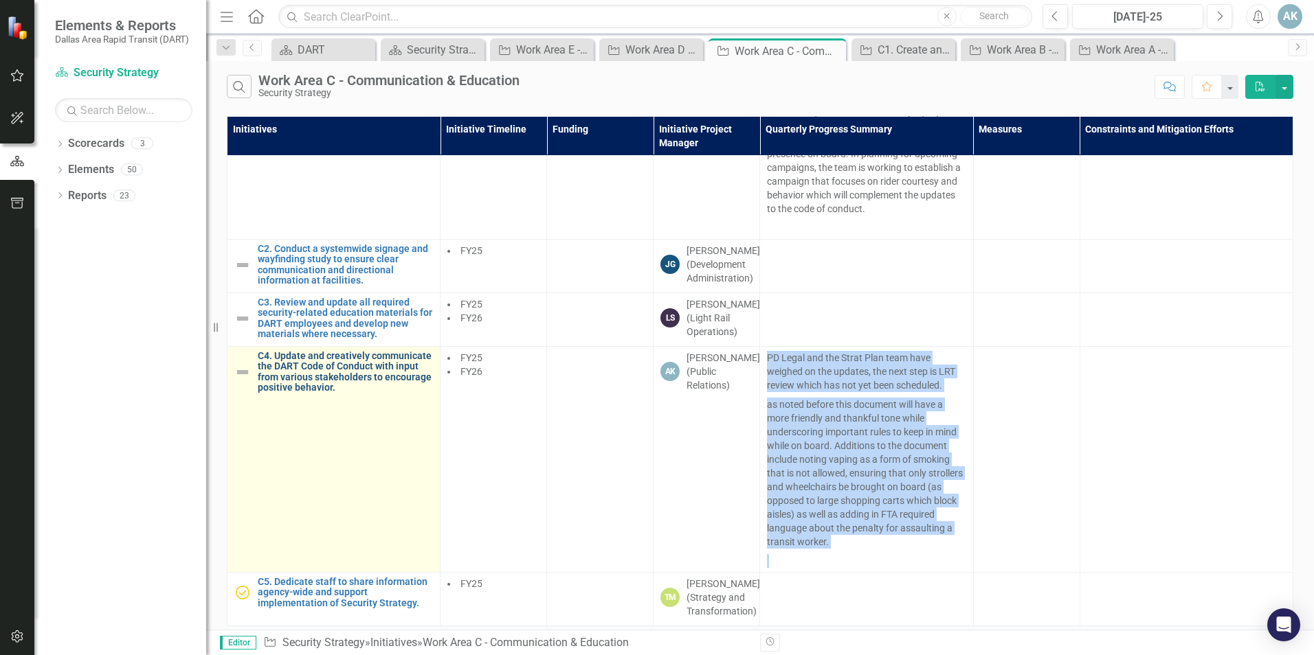
click at [339, 351] on link "C4. Update and creatively communicate the DART Code of Conduct with input from …" at bounding box center [345, 372] width 175 height 43
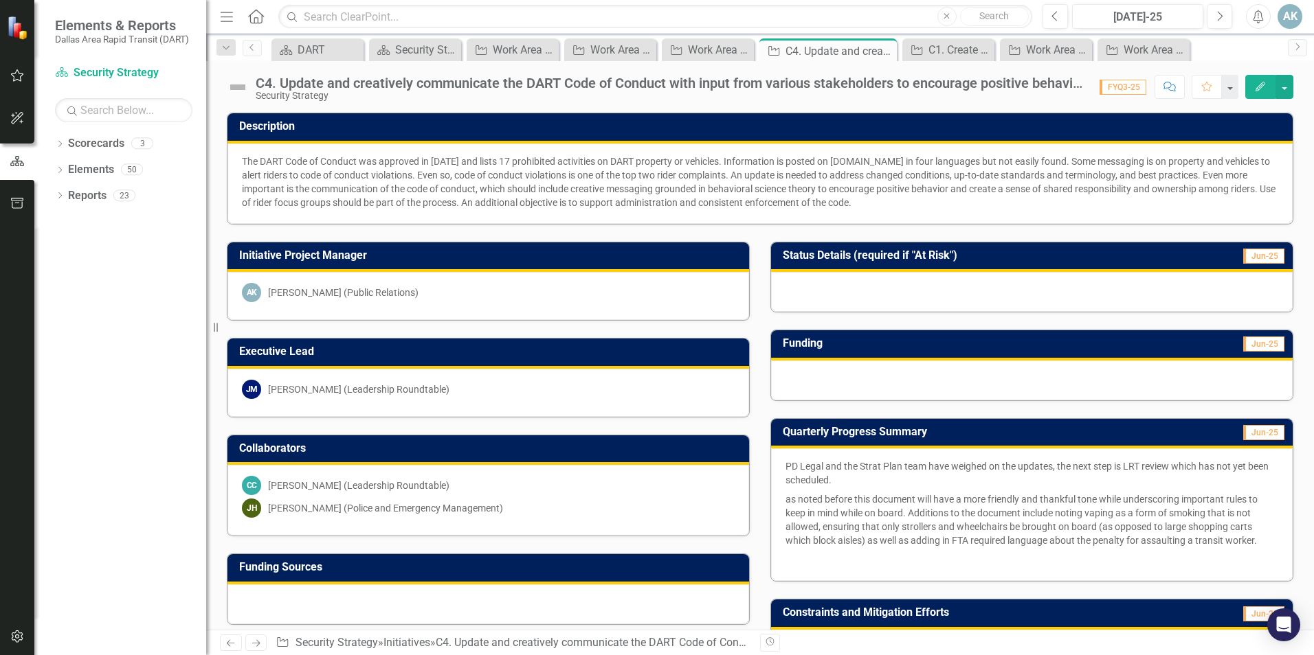
click at [359, 85] on div "C4. Update and creatively communicate the DART Code of Conduct with input from …" at bounding box center [671, 83] width 830 height 15
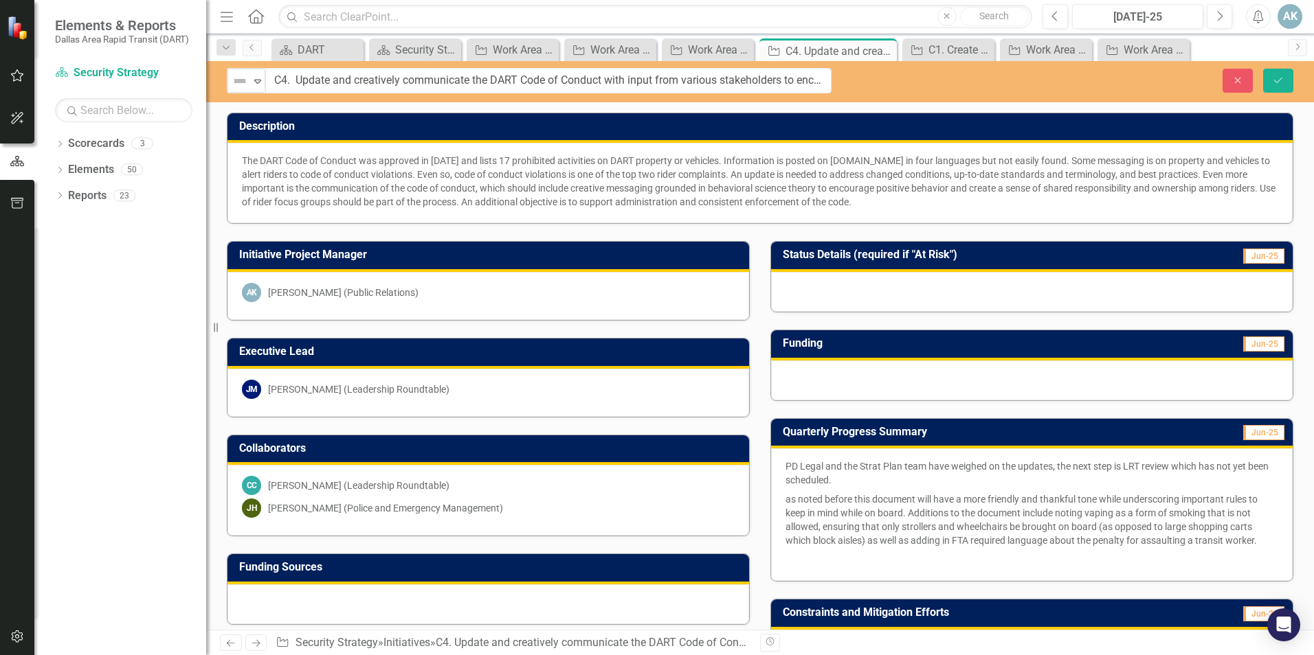
drag, startPoint x: 256, startPoint y: 83, endPoint x: 819, endPoint y: 82, distance: 562.7
click at [745, 86] on input "C4. Update and creatively communicate the DART Code of Conduct with input from …" at bounding box center [548, 80] width 565 height 25
click at [421, 50] on div "Security Strategy" at bounding box center [417, 49] width 45 height 17
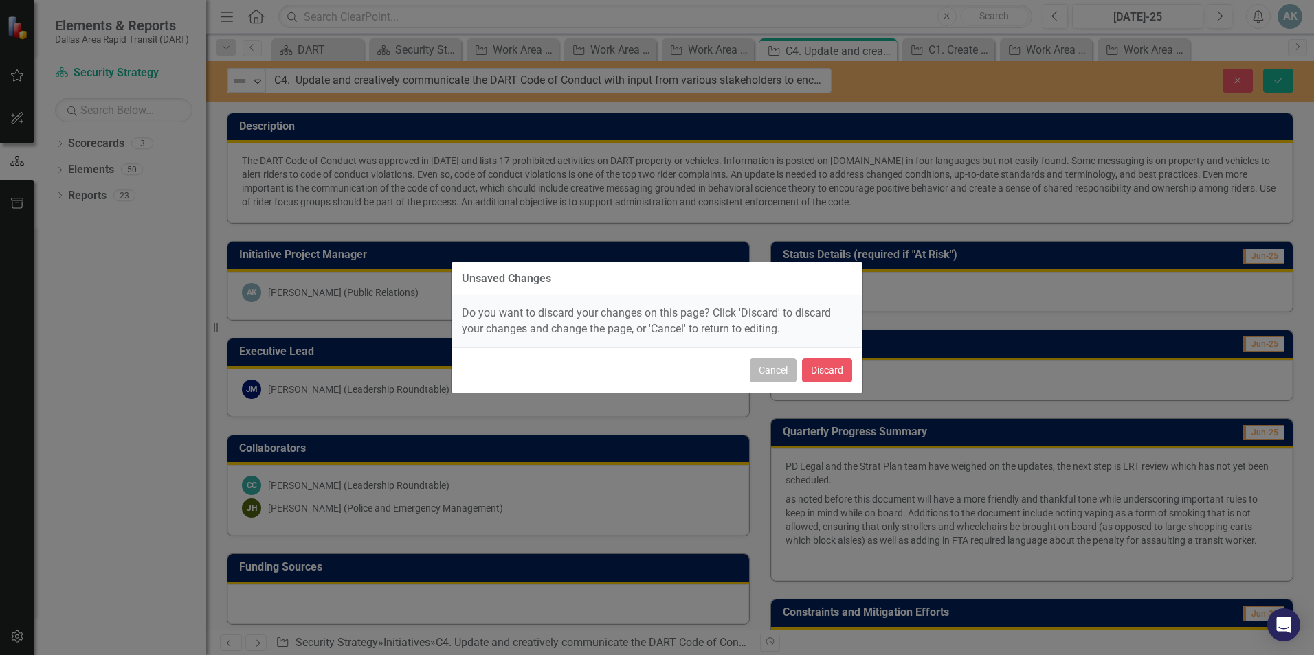
click at [780, 372] on button "Cancel" at bounding box center [773, 371] width 47 height 24
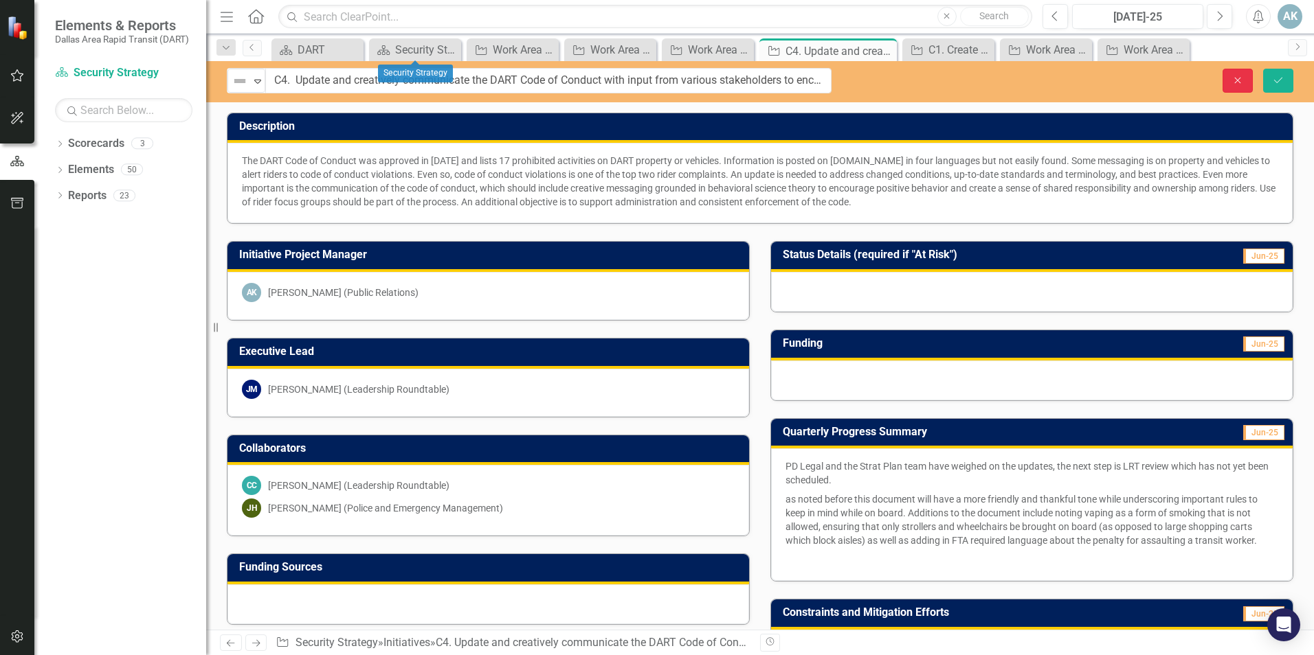
click at [1234, 81] on icon "Close" at bounding box center [1237, 81] width 12 height 10
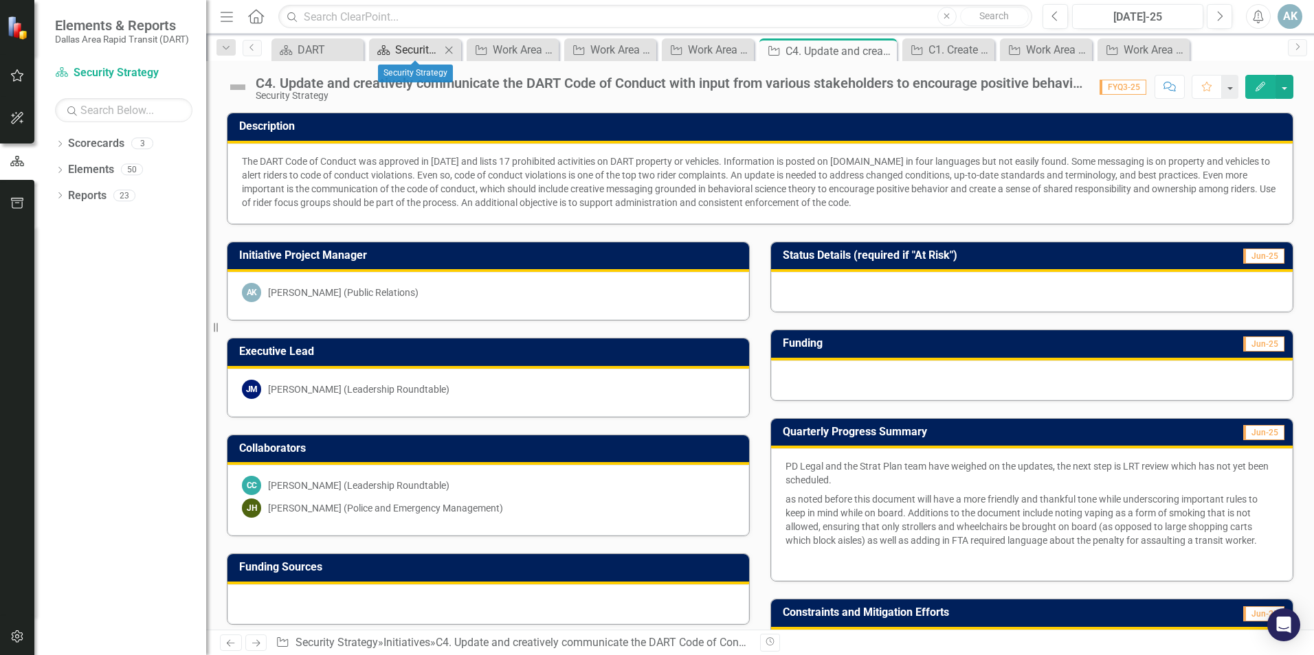
click at [409, 47] on div "Security Strategy" at bounding box center [417, 49] width 45 height 17
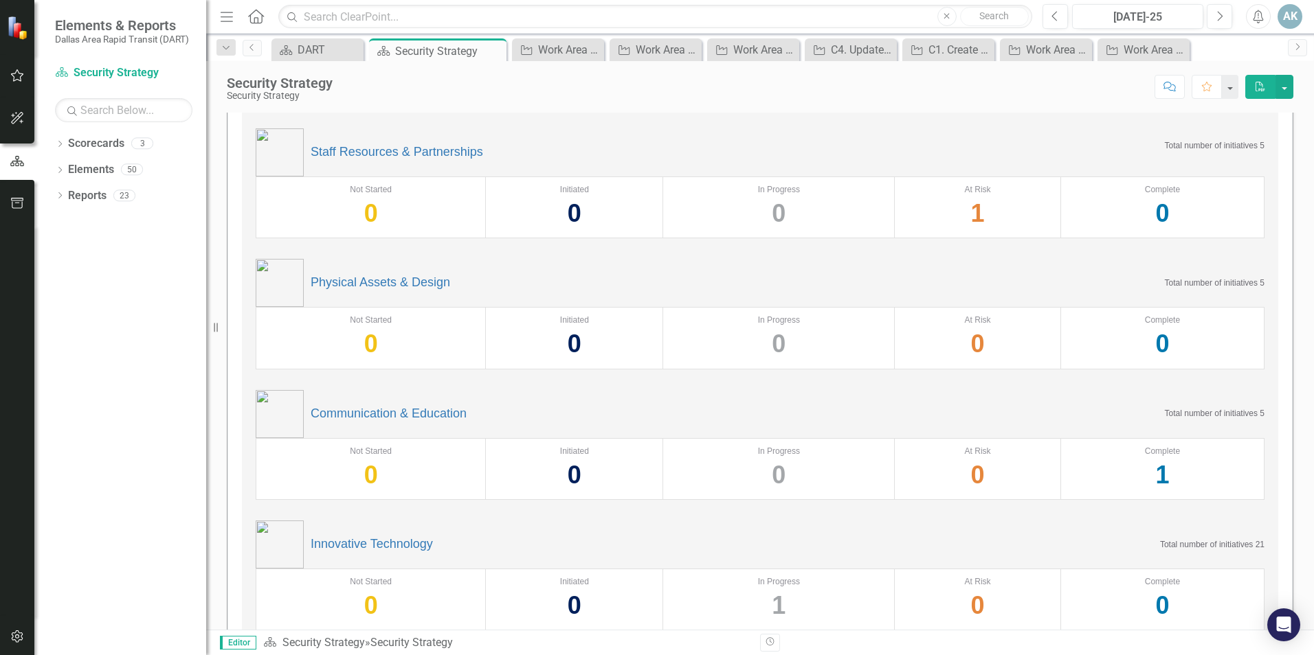
scroll to position [206, 0]
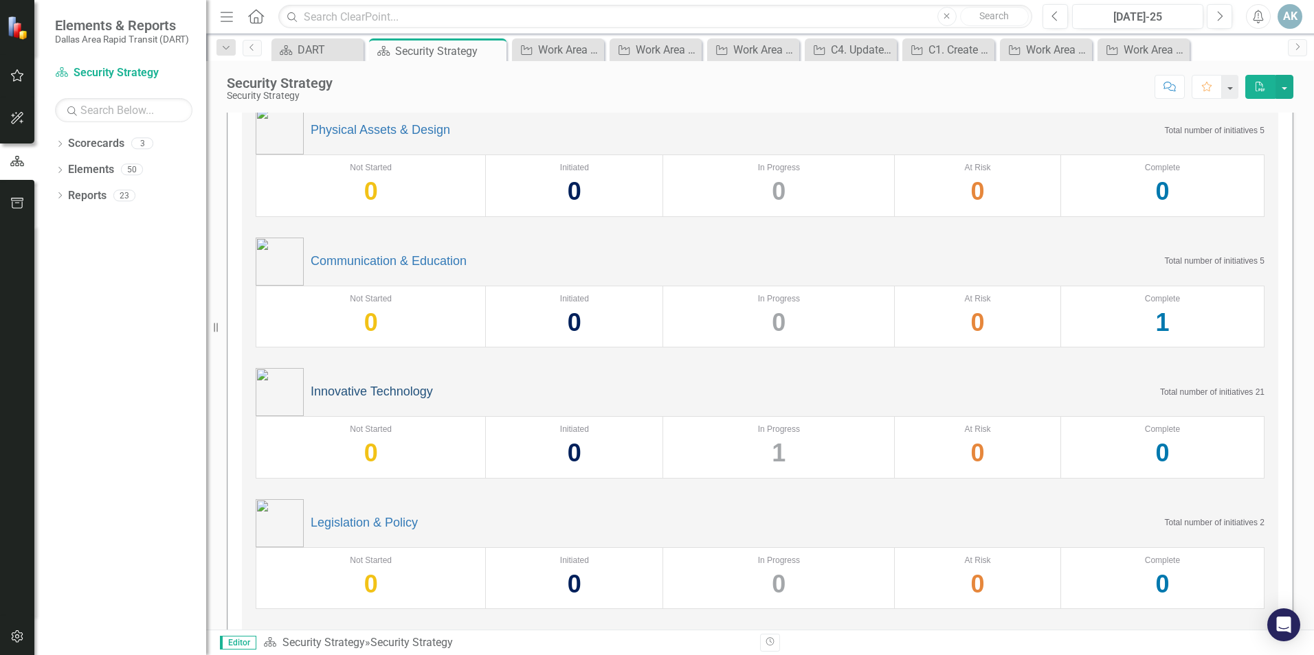
click at [421, 399] on link "Innovative Technology" at bounding box center [372, 392] width 122 height 14
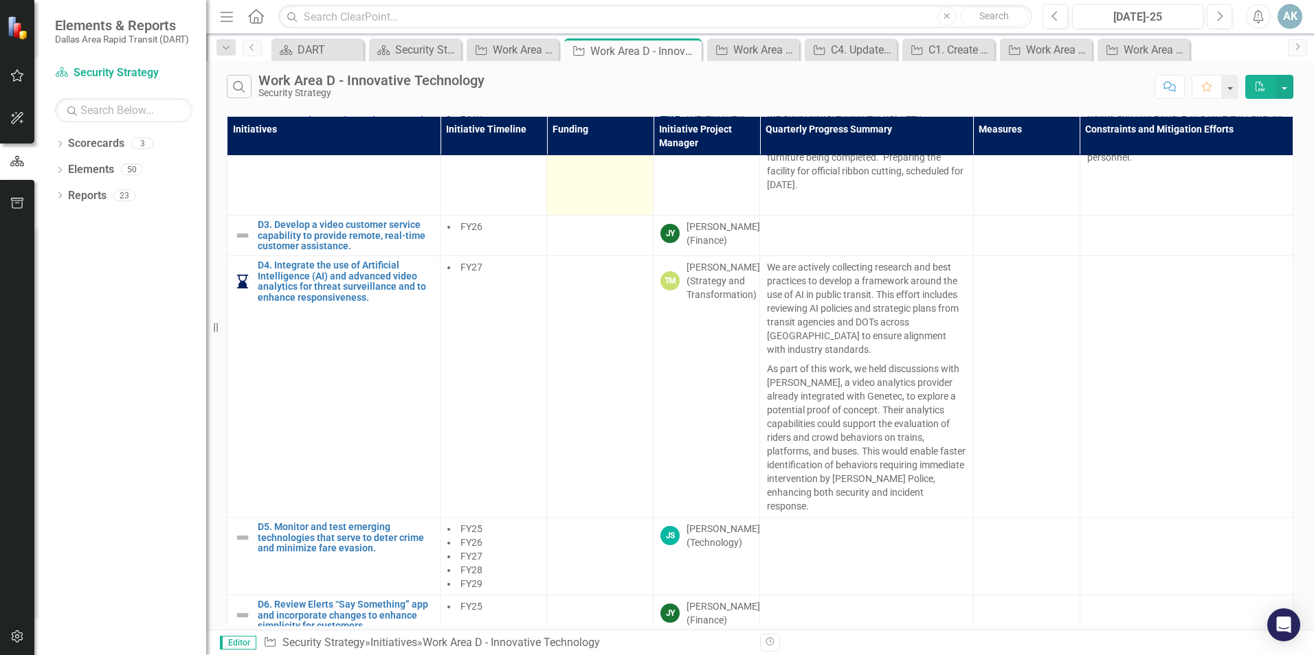
scroll to position [163, 0]
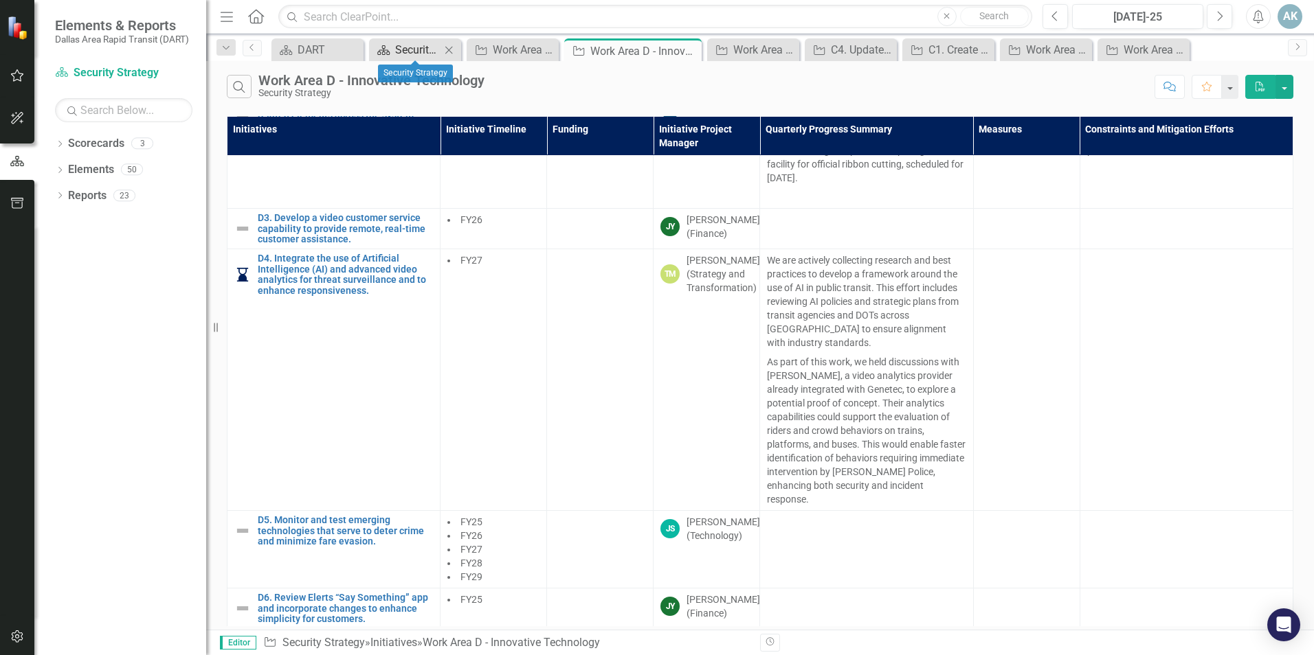
click at [413, 51] on div "Security Strategy" at bounding box center [417, 49] width 45 height 17
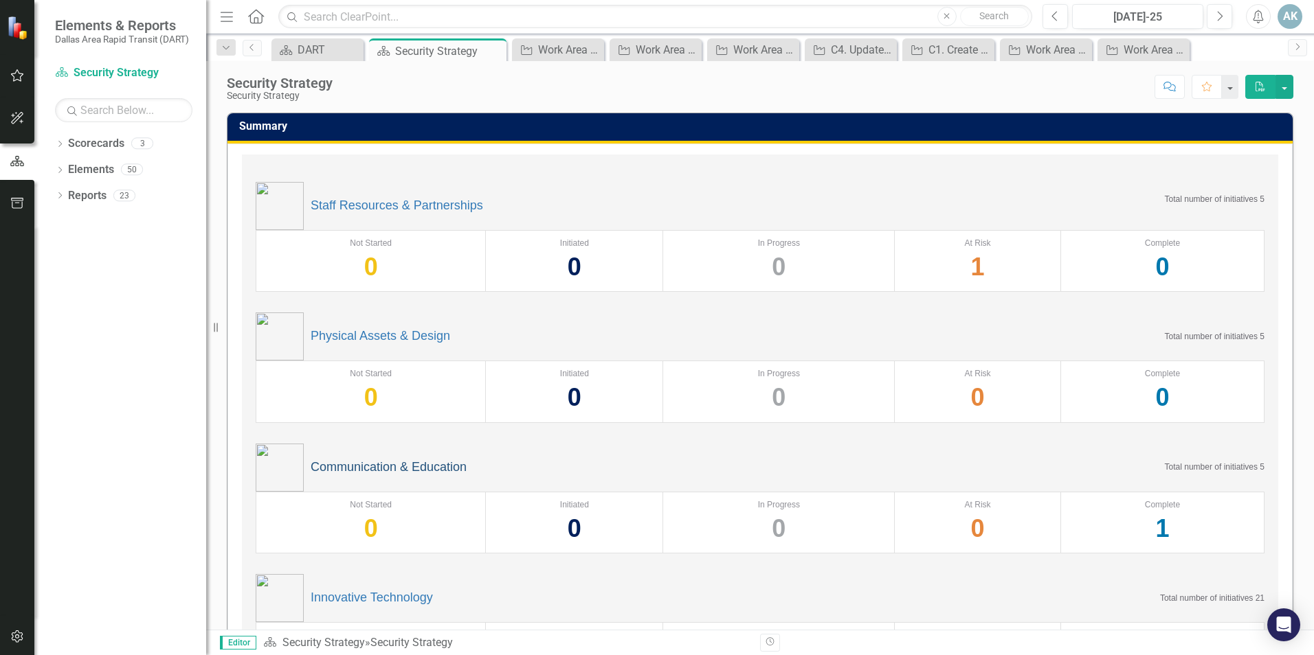
scroll to position [262, 0]
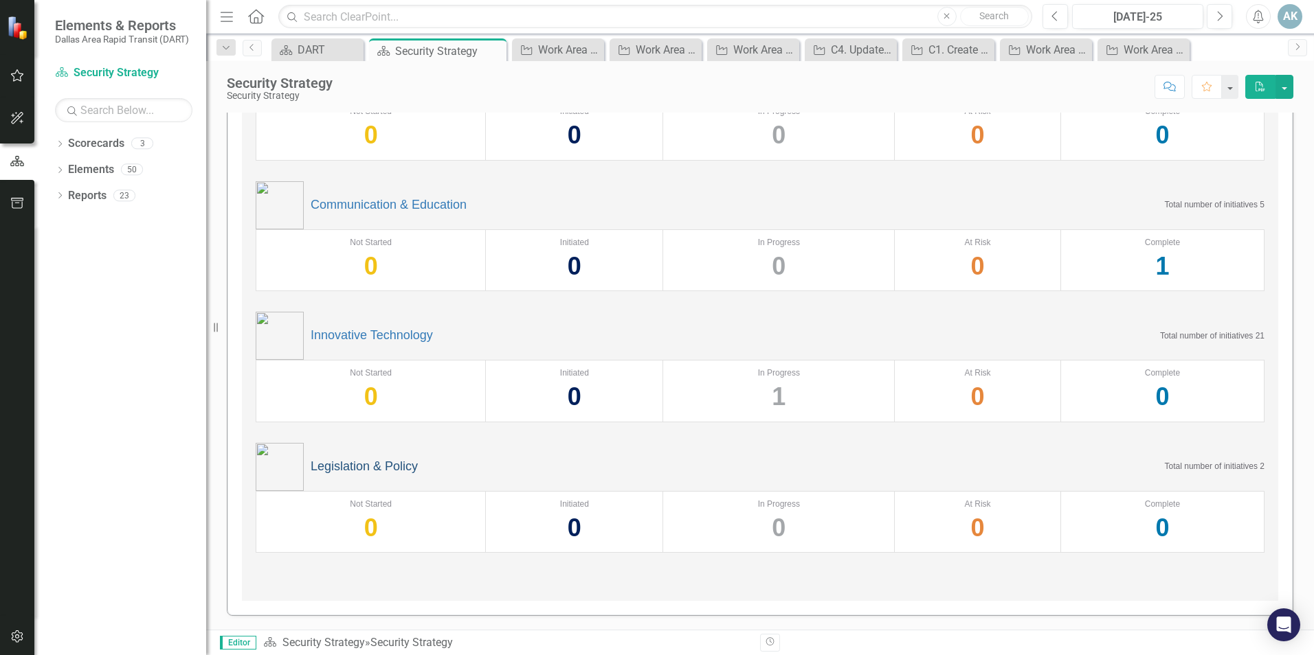
click at [342, 464] on link "Legislation & Policy" at bounding box center [364, 467] width 107 height 14
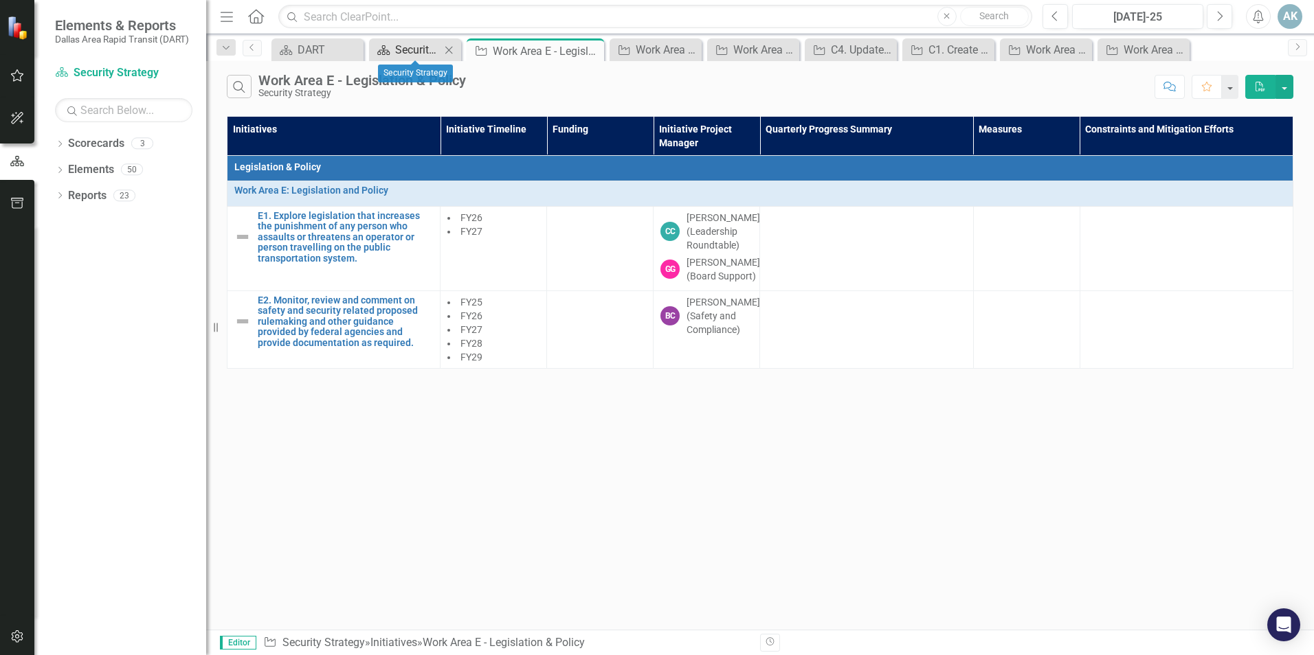
click at [431, 45] on div "Security Strategy" at bounding box center [417, 49] width 45 height 17
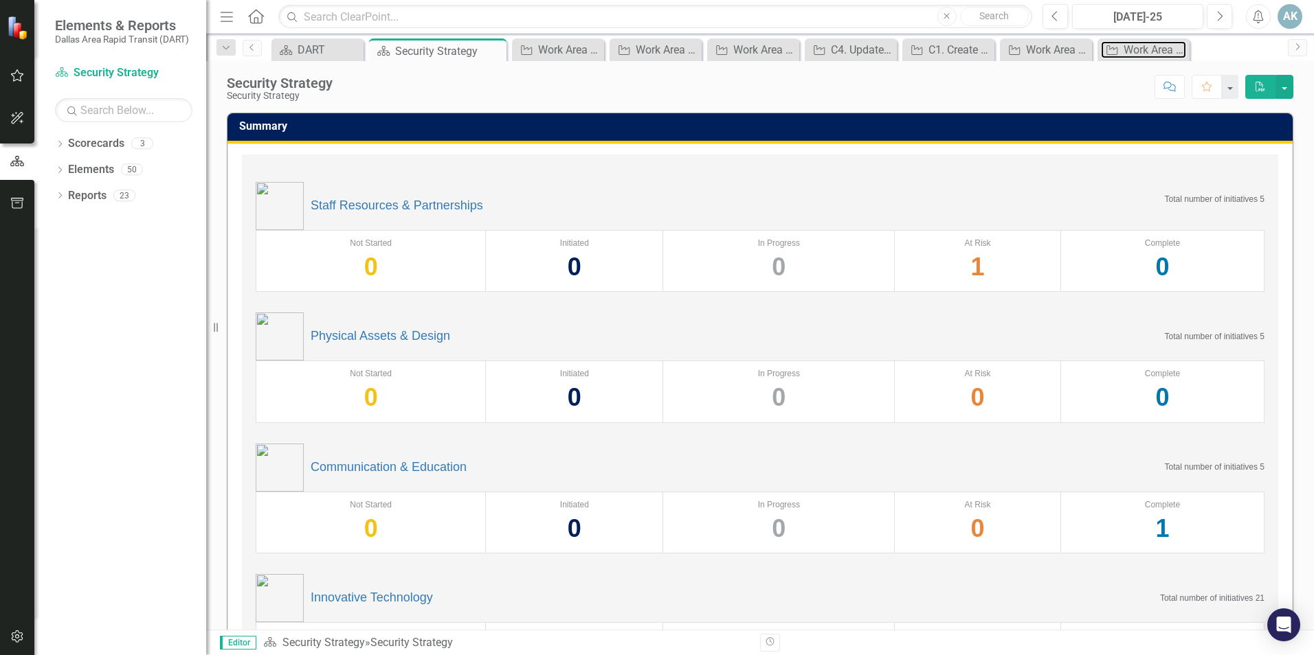
click at [1154, 44] on div "Work Area A - Staff Resources & Partnerships" at bounding box center [1154, 49] width 63 height 17
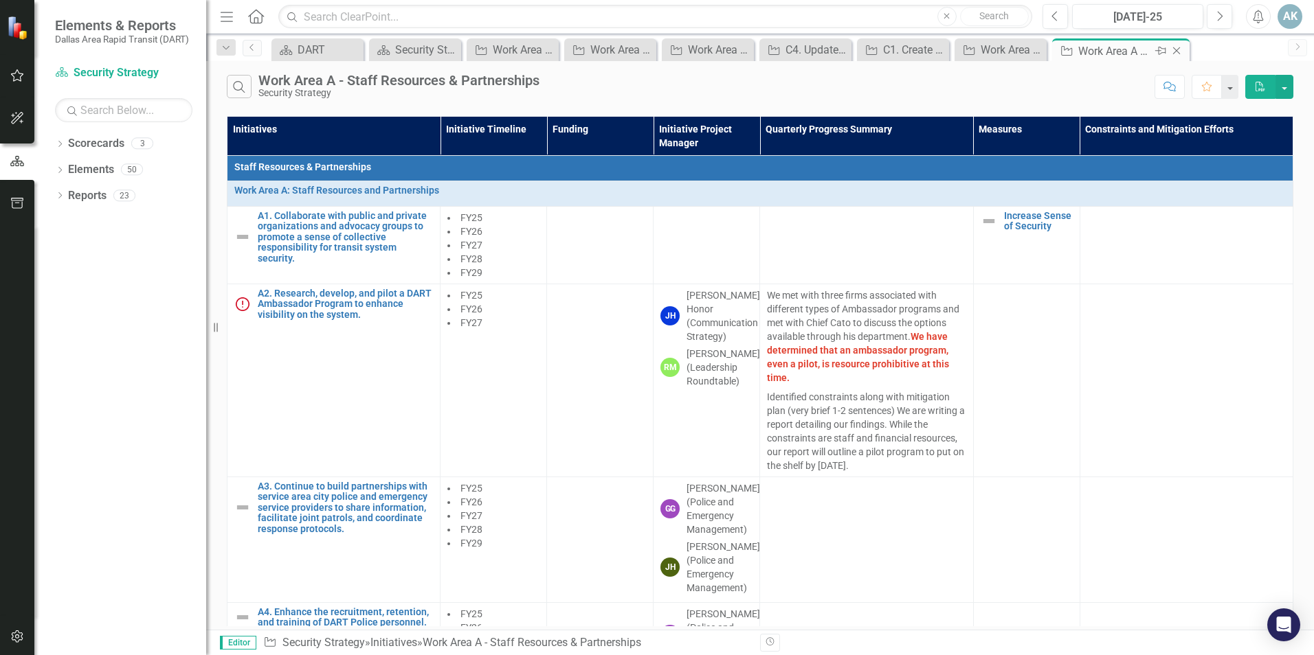
click at [1172, 49] on icon "Close" at bounding box center [1176, 50] width 14 height 11
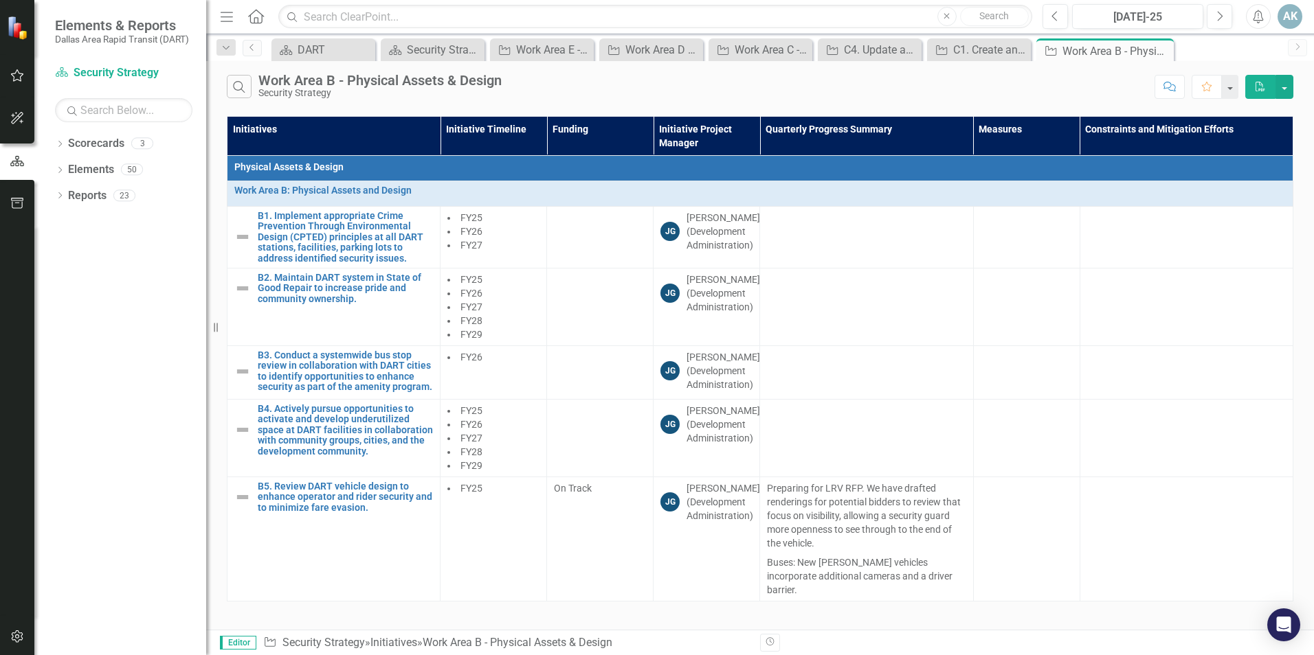
click at [1172, 49] on div "Initiative Work Area B - Physical Assets & Design Pin Close" at bounding box center [1104, 49] width 137 height 23
click at [1162, 49] on icon at bounding box center [1161, 51] width 8 height 8
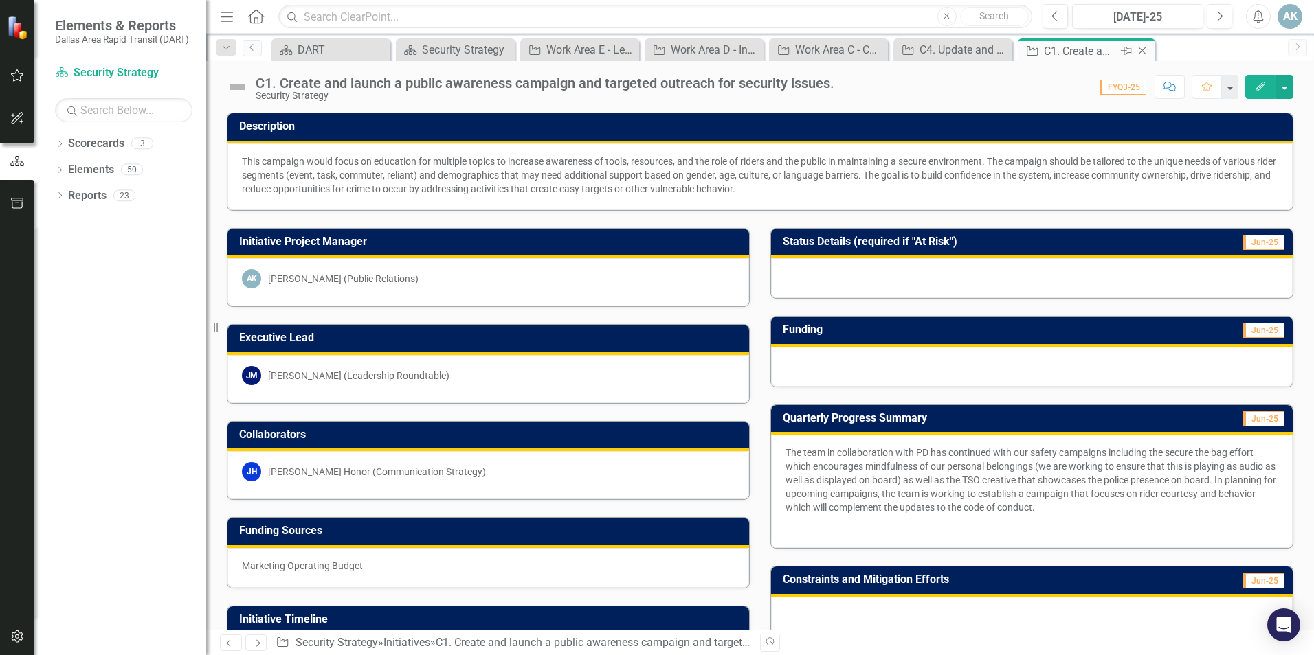
click at [1147, 49] on icon "Close" at bounding box center [1142, 50] width 14 height 11
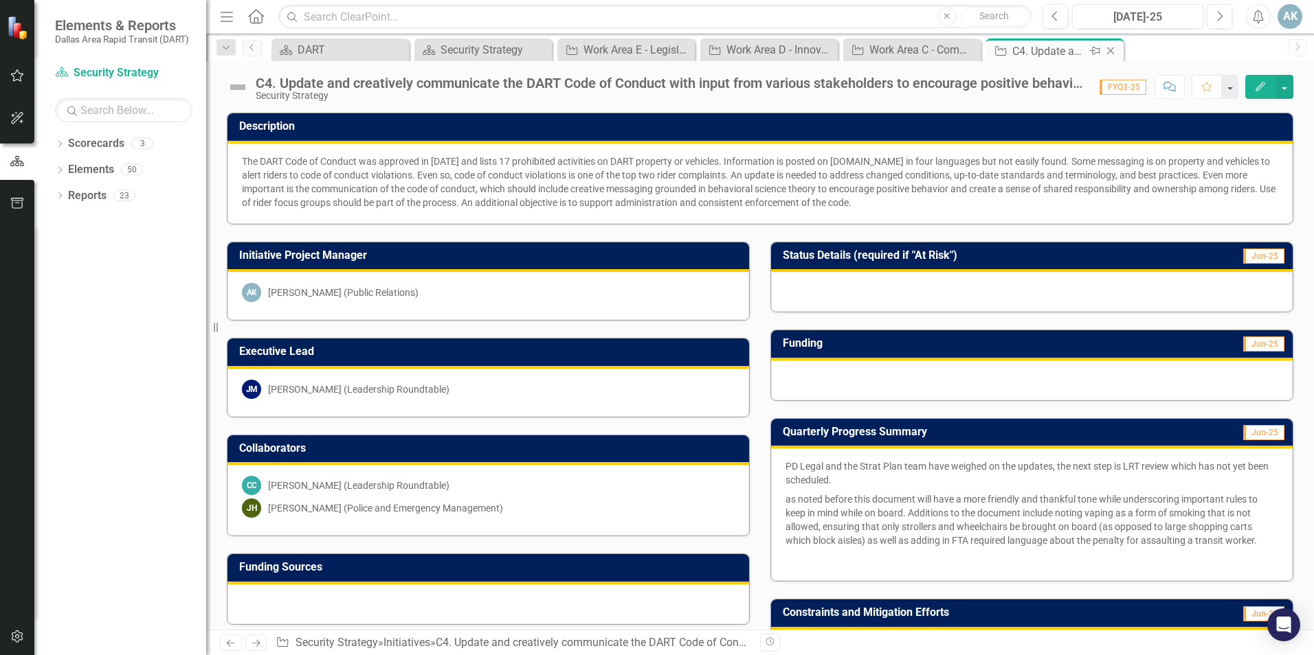
click at [1113, 50] on icon "Close" at bounding box center [1110, 50] width 14 height 11
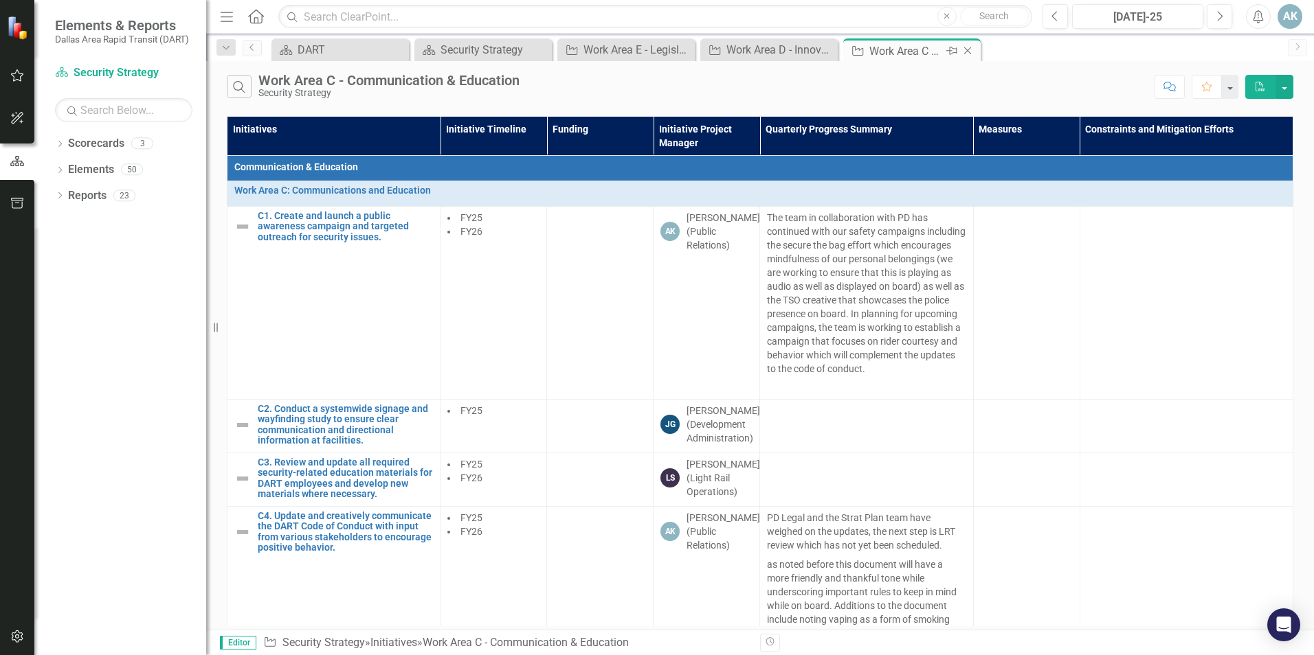
click at [966, 49] on icon "Close" at bounding box center [968, 50] width 14 height 11
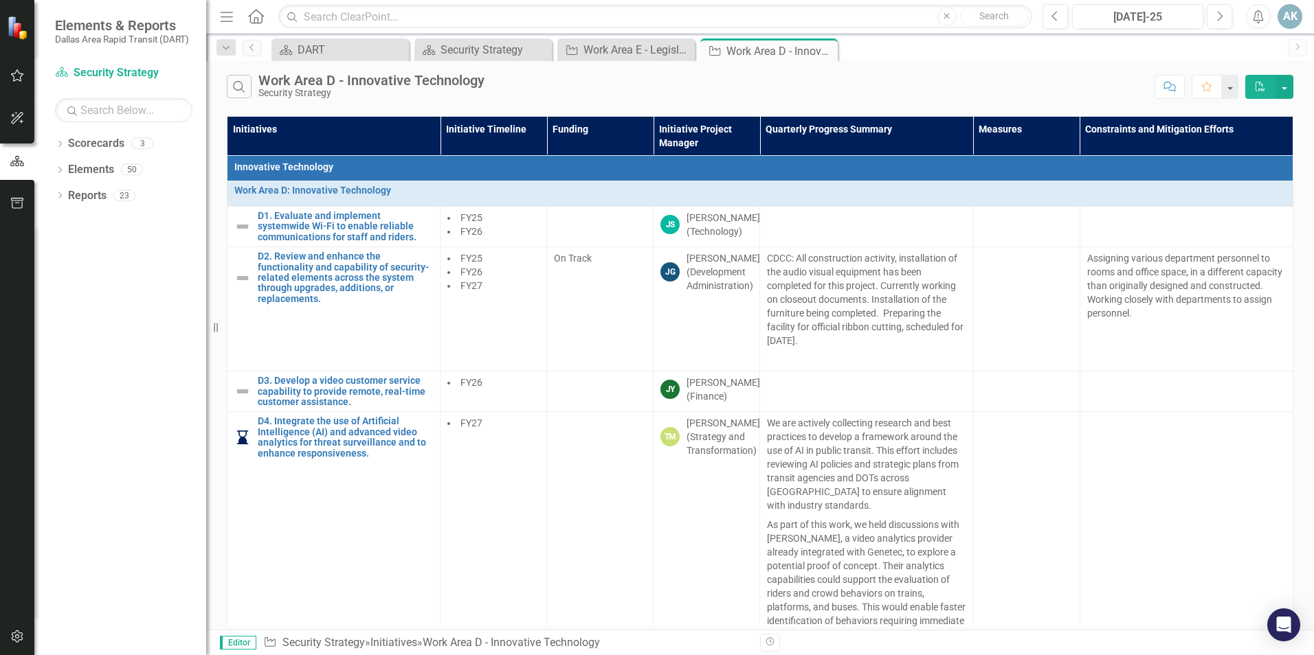
click at [0, 0] on icon "Close" at bounding box center [0, 0] width 0 height 0
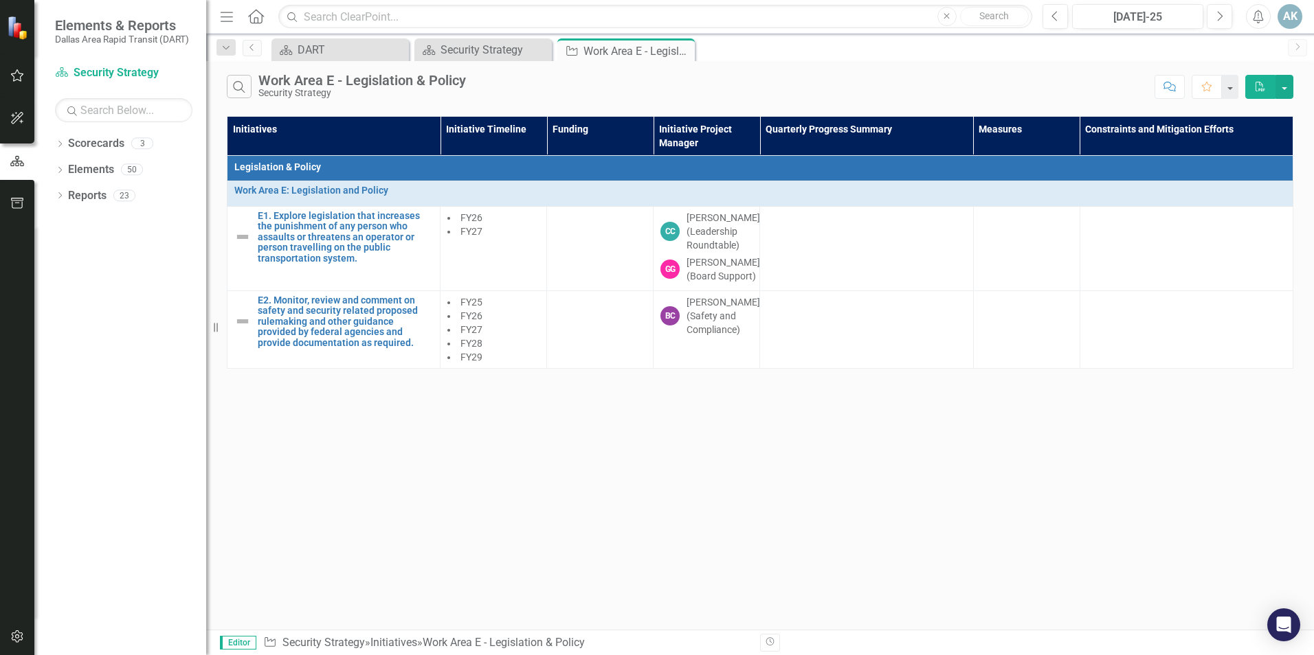
click at [0, 0] on icon "Close" at bounding box center [0, 0] width 0 height 0
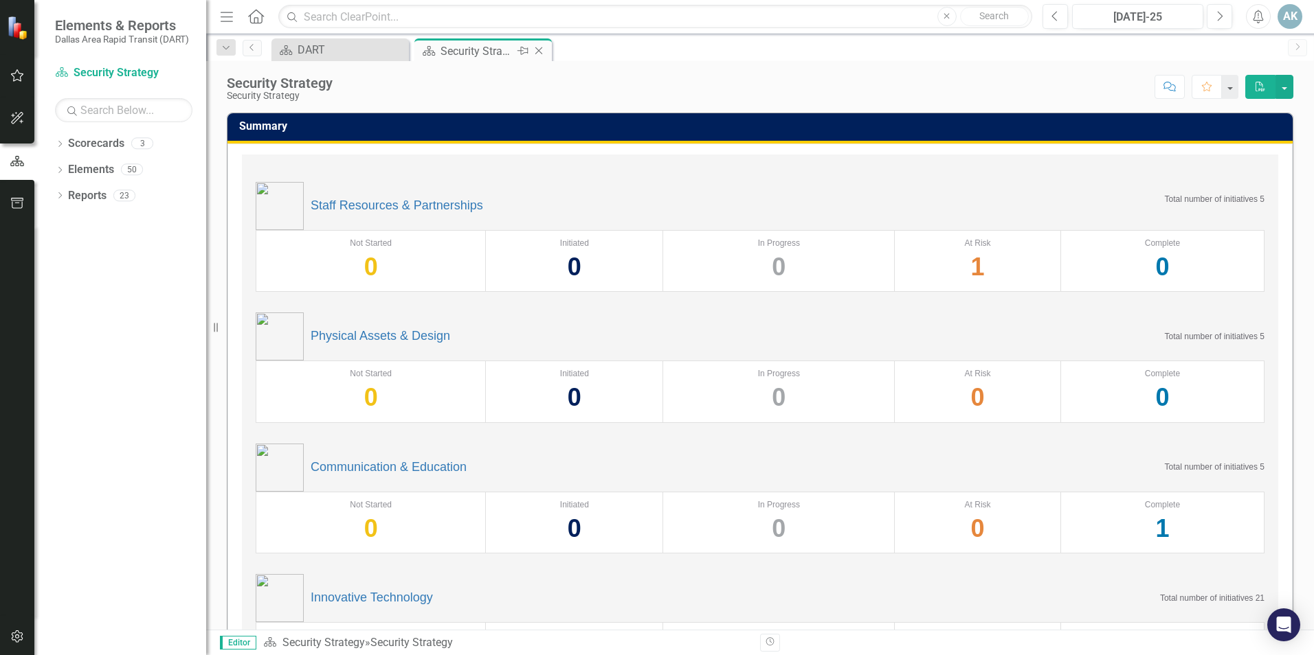
click at [536, 52] on icon "Close" at bounding box center [539, 50] width 14 height 11
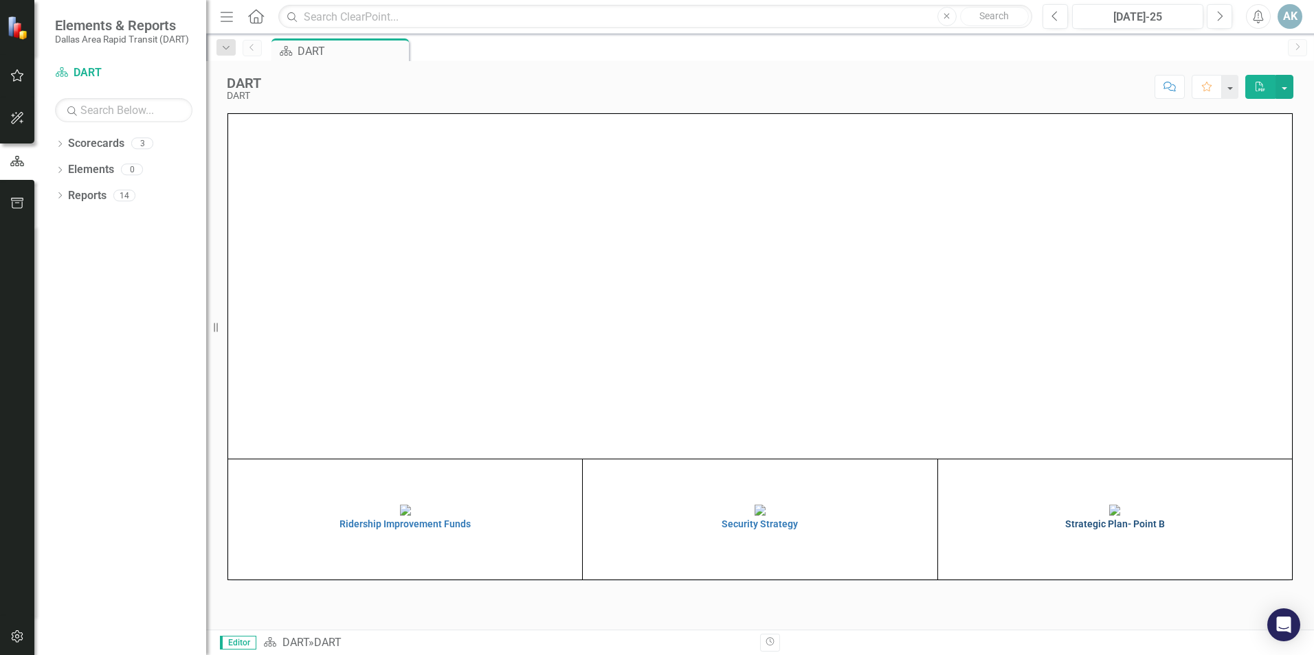
click at [1085, 530] on h4 "Strategic Plan- Point B" at bounding box center [1114, 524] width 347 height 10
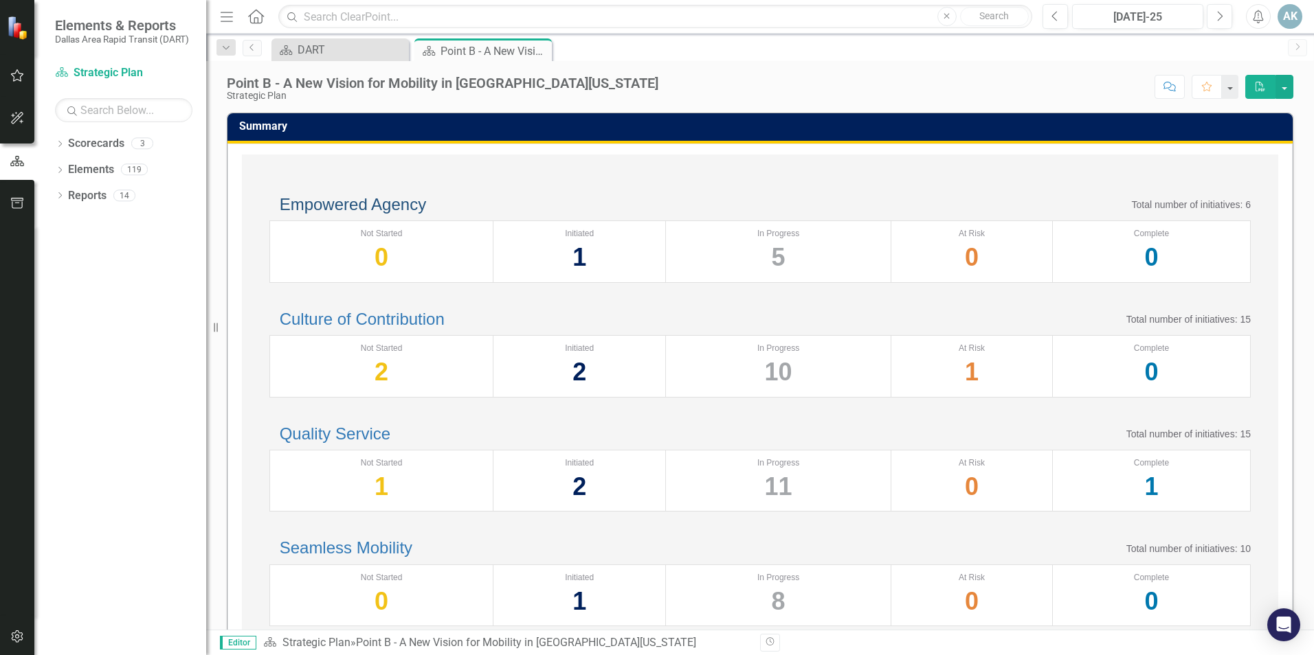
click at [376, 214] on link "Empowered Agency" at bounding box center [353, 204] width 146 height 19
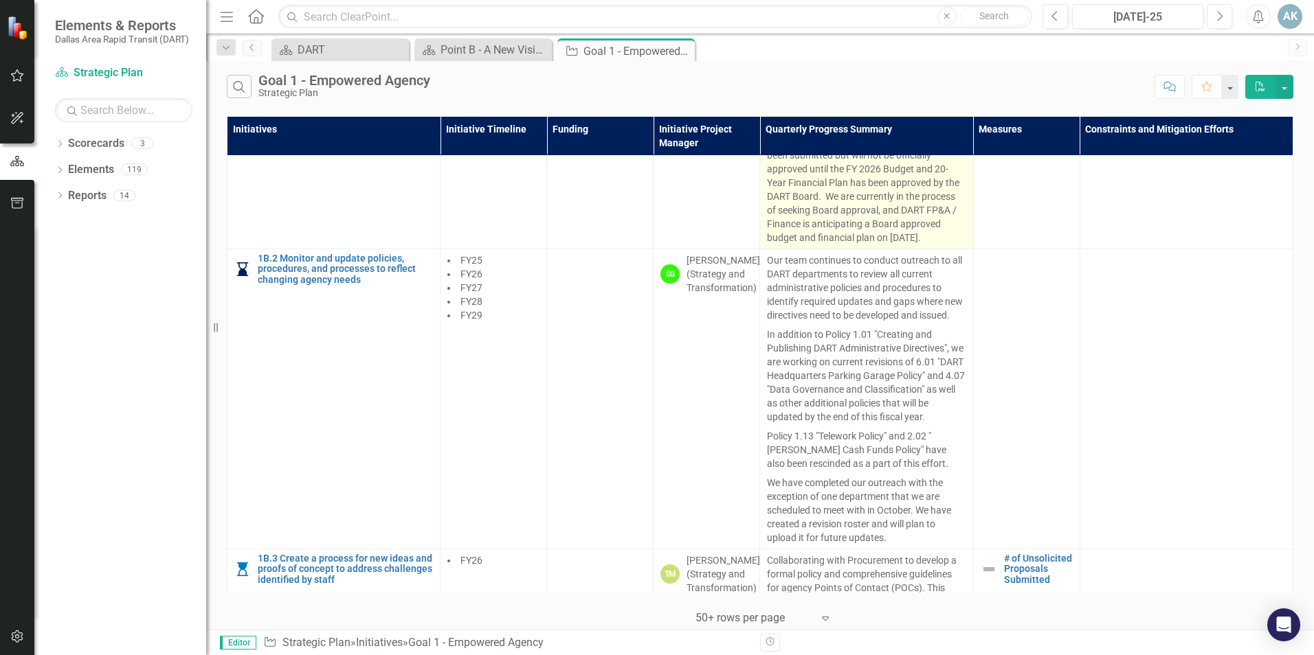
scroll to position [1978, 0]
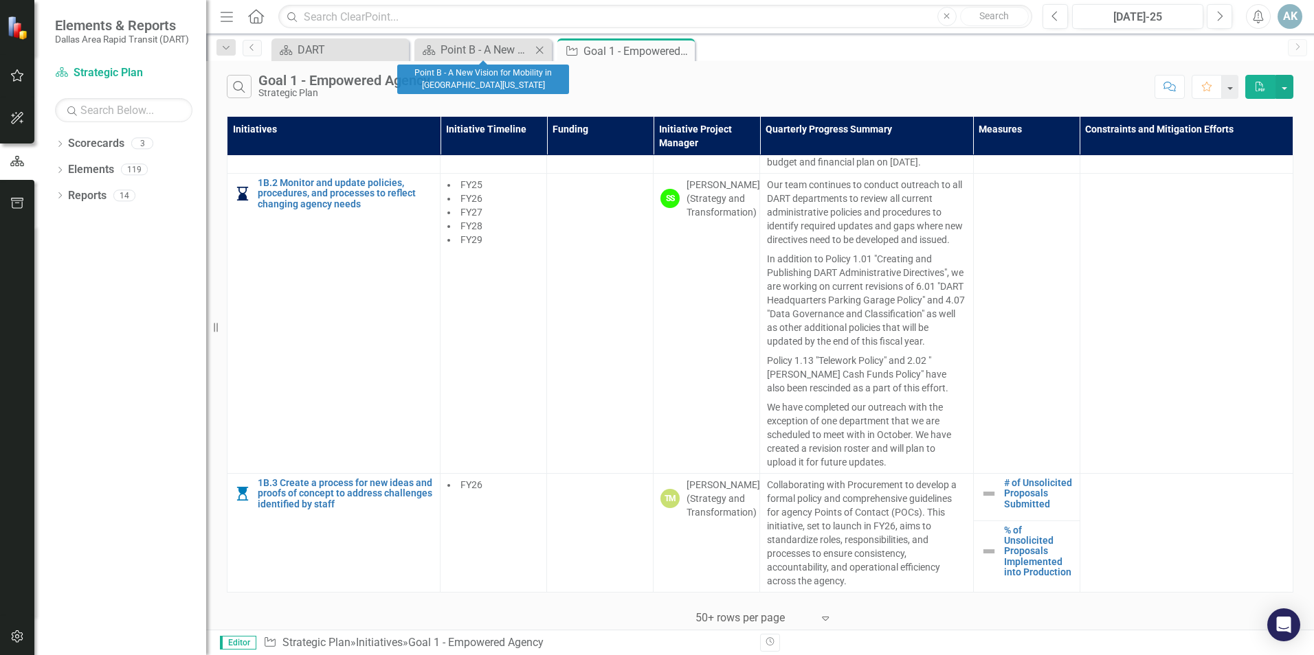
click at [440, 40] on div "Scorecard Point B - A New Vision for Mobility in [GEOGRAPHIC_DATA][US_STATE] Cl…" at bounding box center [482, 49] width 137 height 23
click at [469, 49] on div "Point B - A New Vision for Mobility in [GEOGRAPHIC_DATA][US_STATE]" at bounding box center [485, 49] width 91 height 17
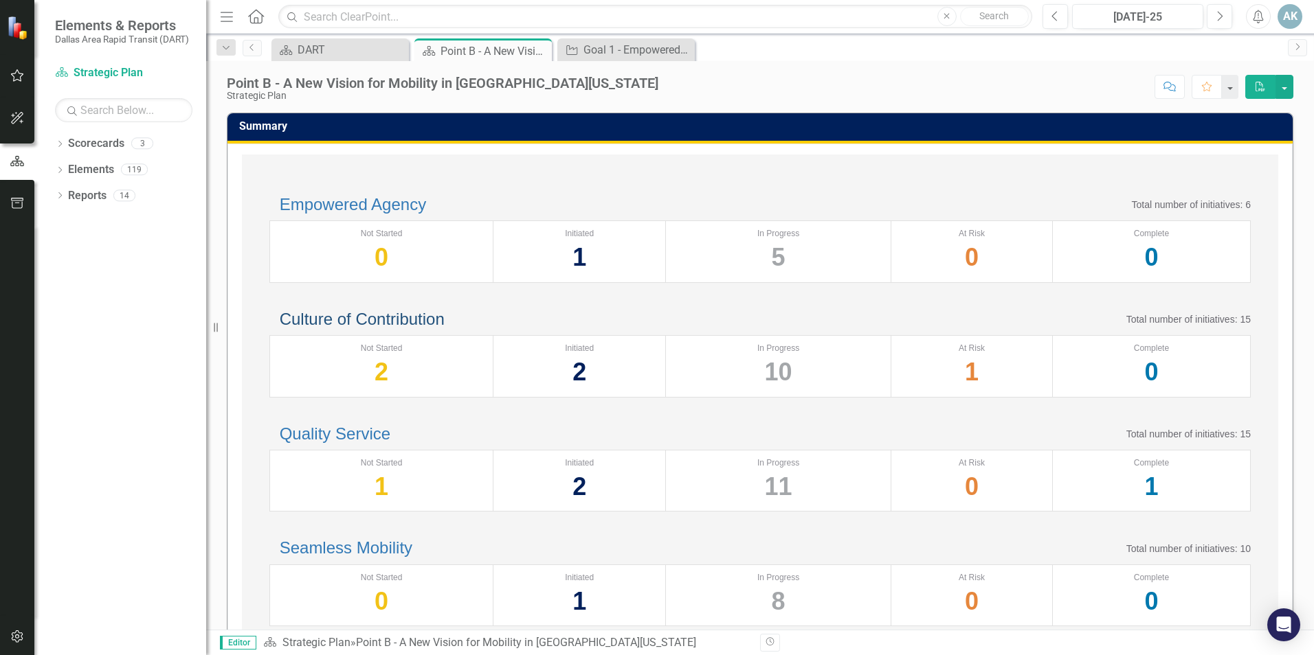
click at [404, 328] on link "Culture of Contribution" at bounding box center [362, 319] width 165 height 19
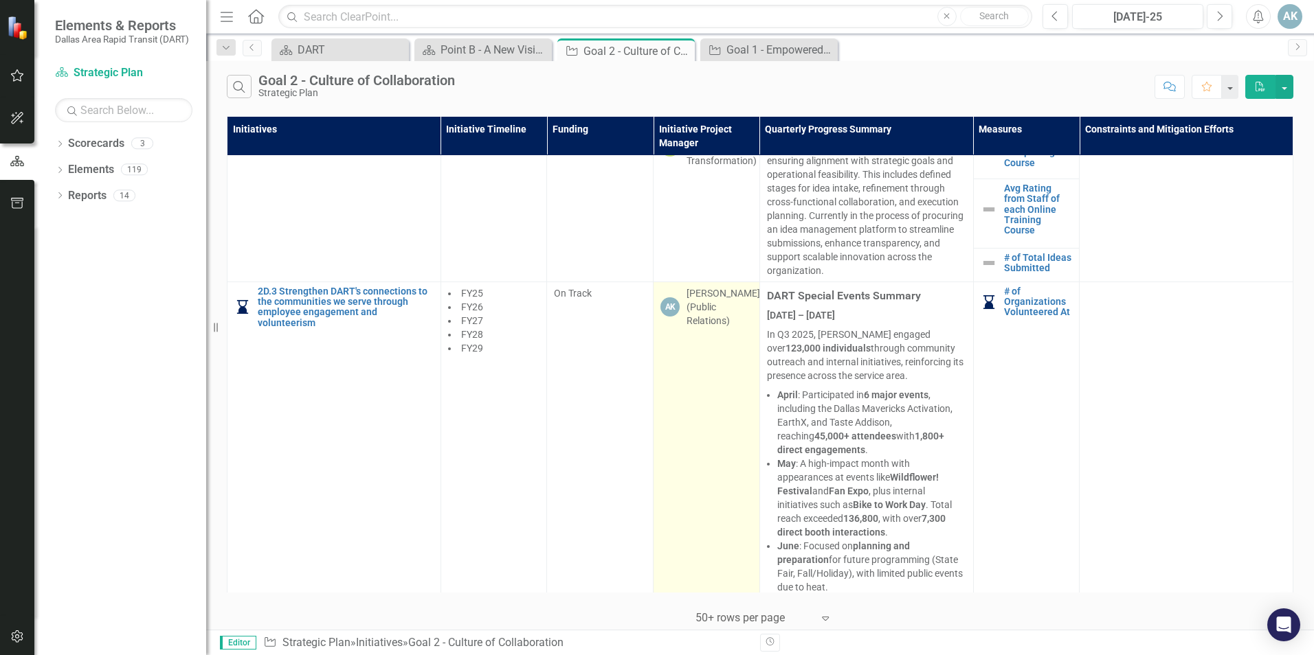
scroll to position [2316, 0]
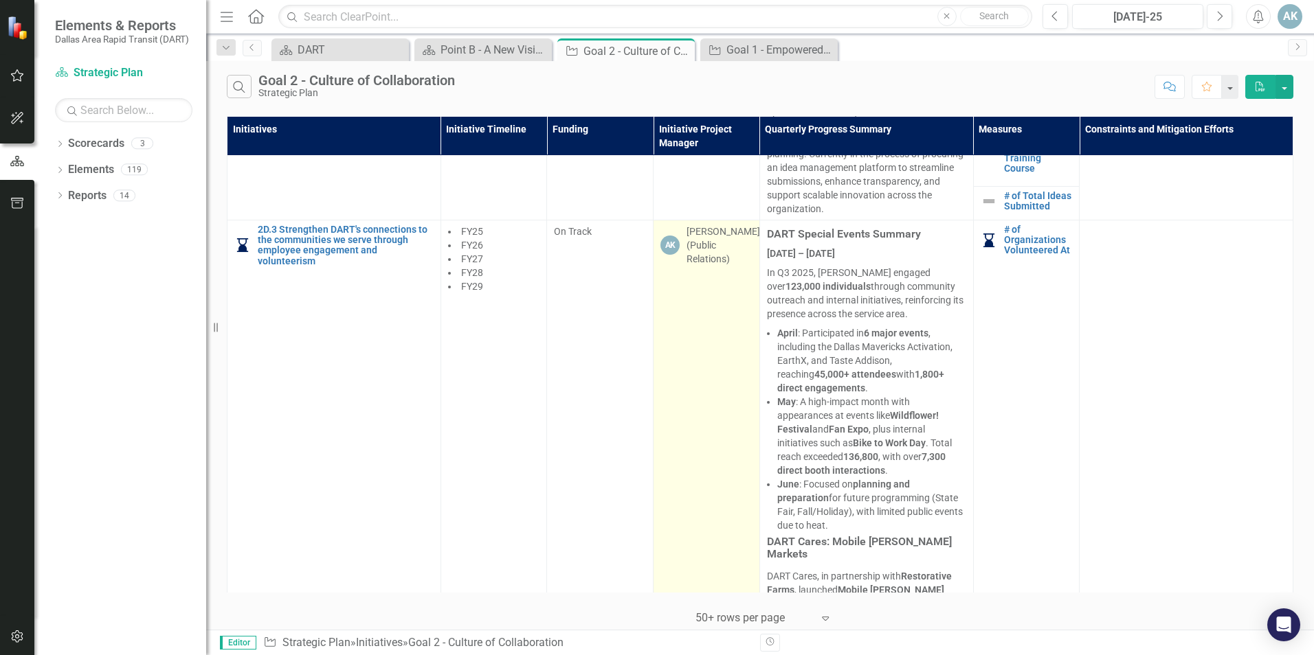
click at [686, 266] on div "[PERSON_NAME] (Public Relations)" at bounding box center [723, 245] width 74 height 41
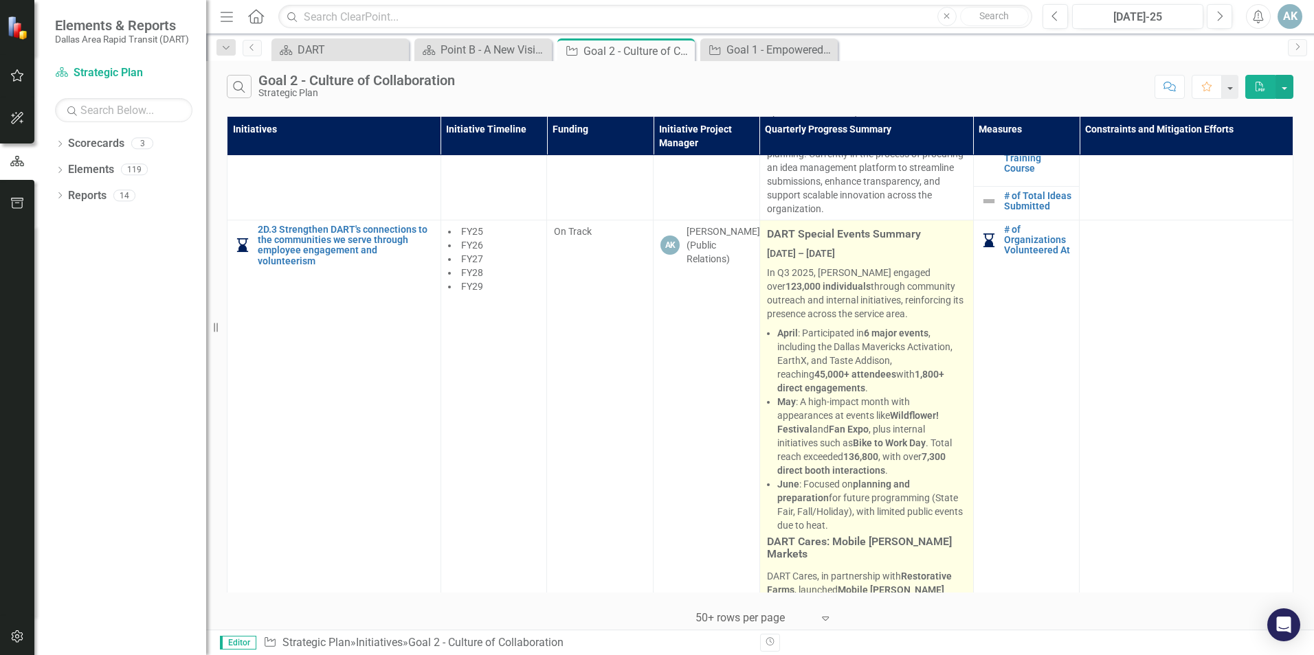
click at [870, 324] on p "In Q3 2025, DART engaged over 123,000 individuals through community outreach an…" at bounding box center [866, 293] width 199 height 60
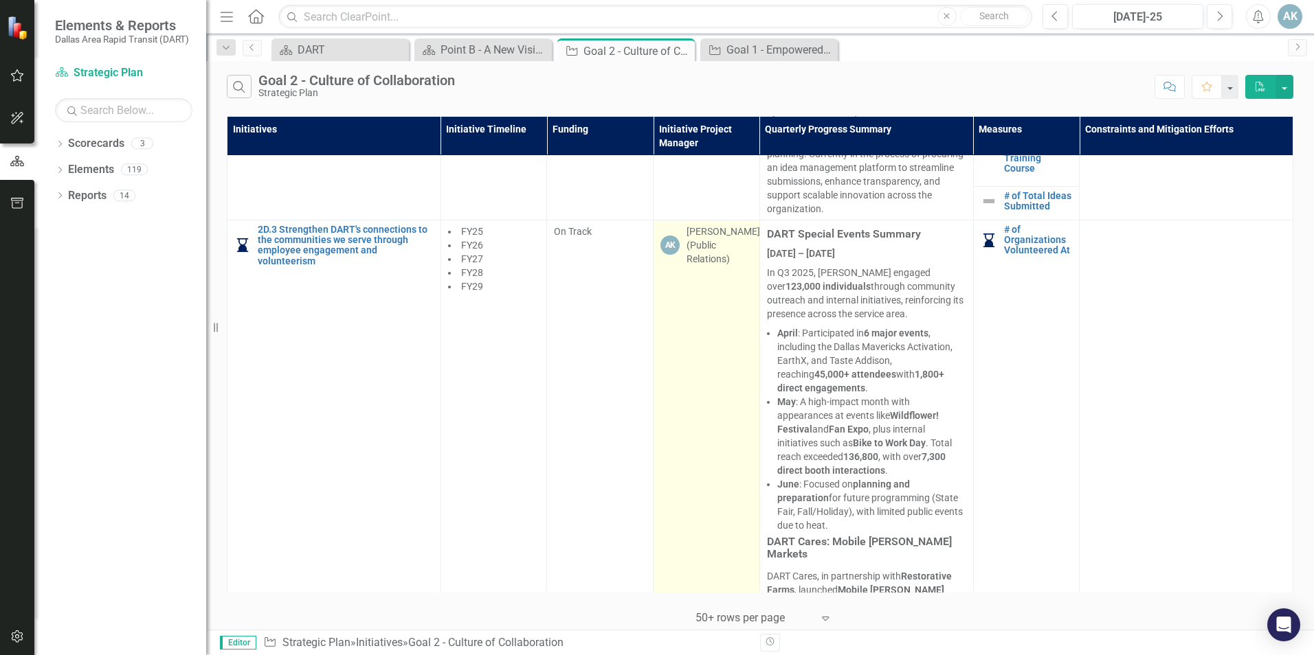
scroll to position [2522, 0]
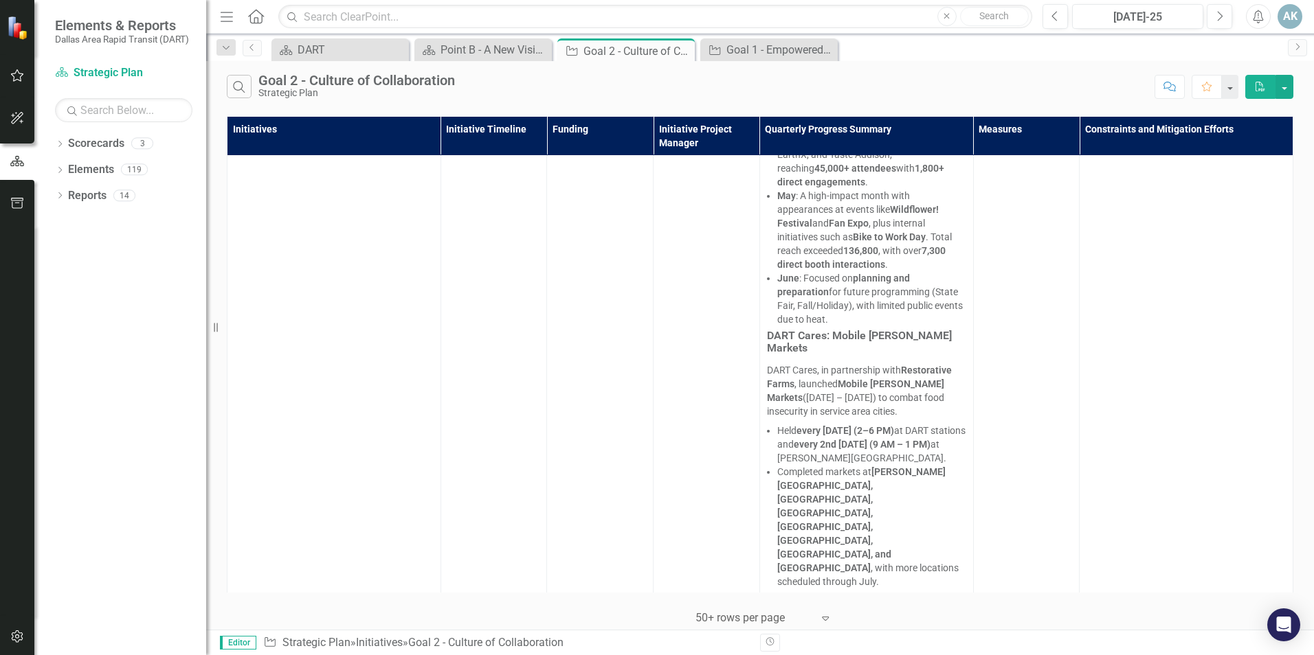
click at [778, 618] on div at bounding box center [753, 618] width 117 height 19
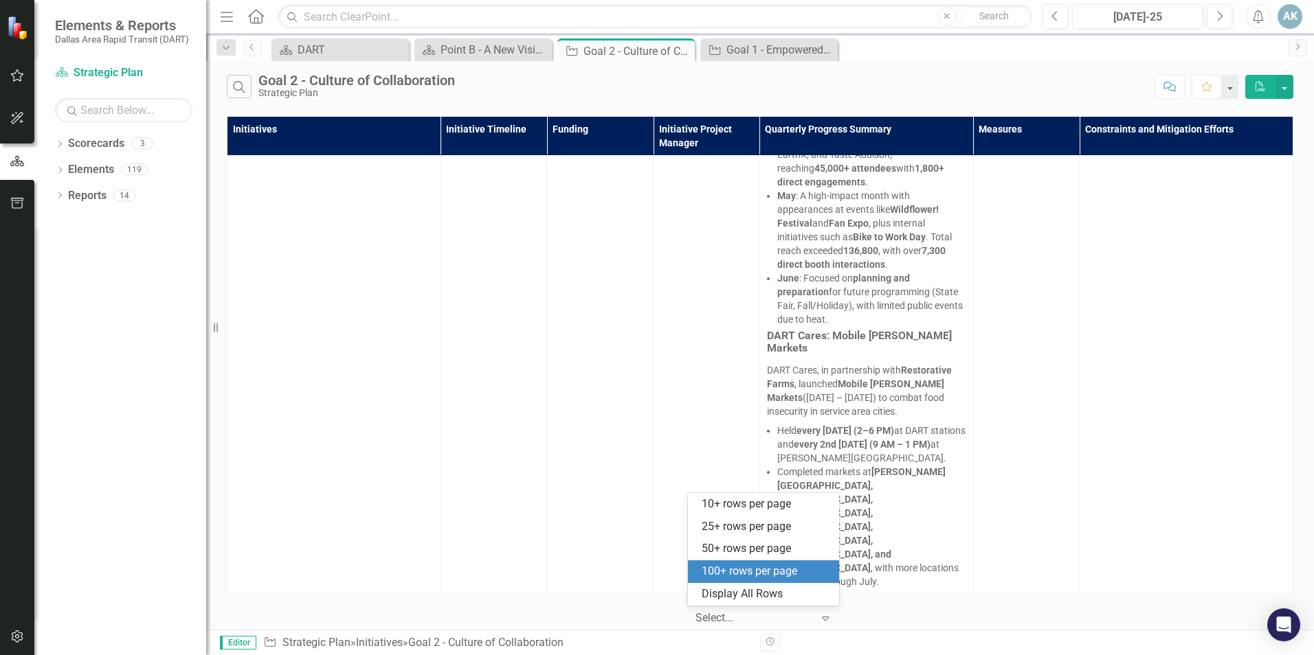
click at [740, 573] on div "100+ rows per page" at bounding box center [766, 572] width 129 height 16
click at [786, 612] on div at bounding box center [753, 618] width 117 height 19
click at [744, 597] on div "Display All Rows" at bounding box center [766, 595] width 129 height 16
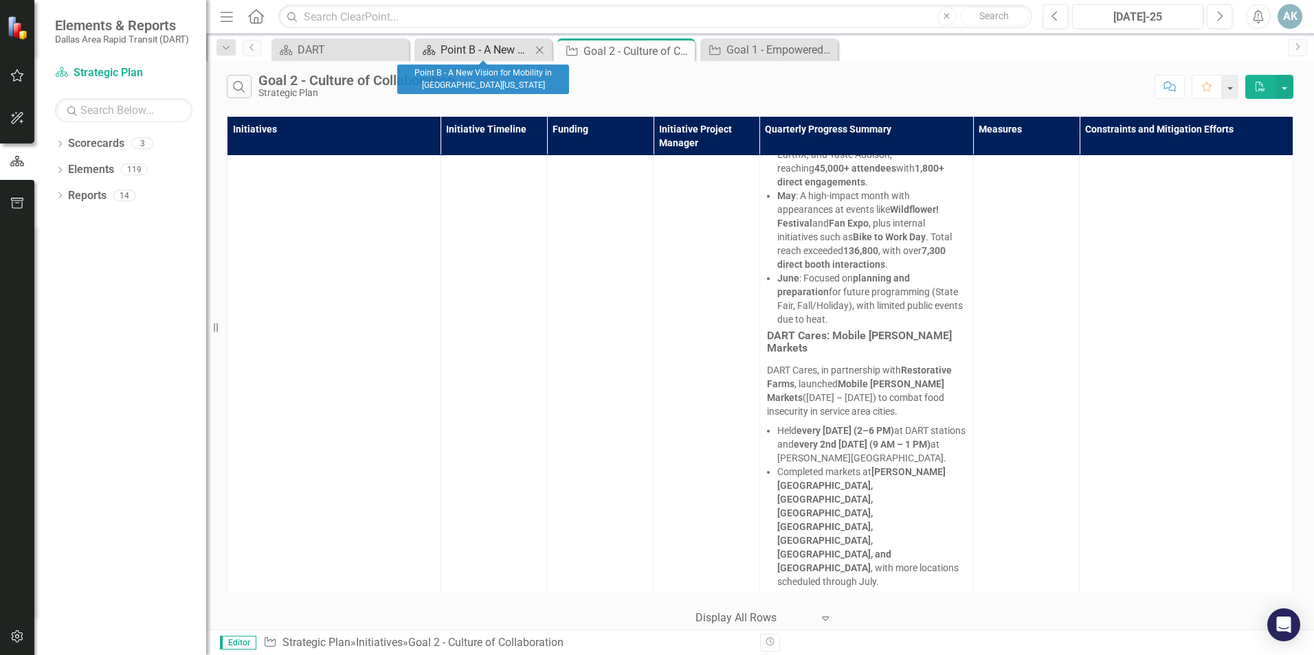
click at [486, 52] on div "Point B - A New Vision for Mobility in [GEOGRAPHIC_DATA][US_STATE]" at bounding box center [485, 49] width 91 height 17
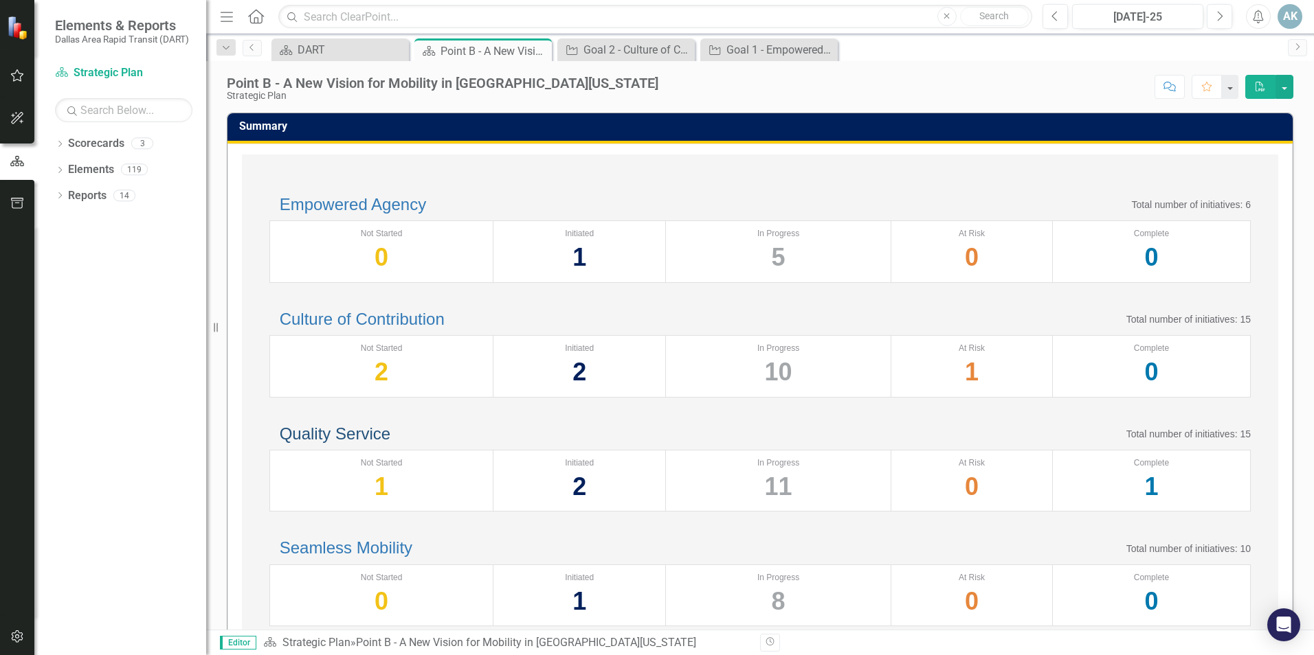
click at [382, 443] on link "Quality Service" at bounding box center [335, 434] width 111 height 19
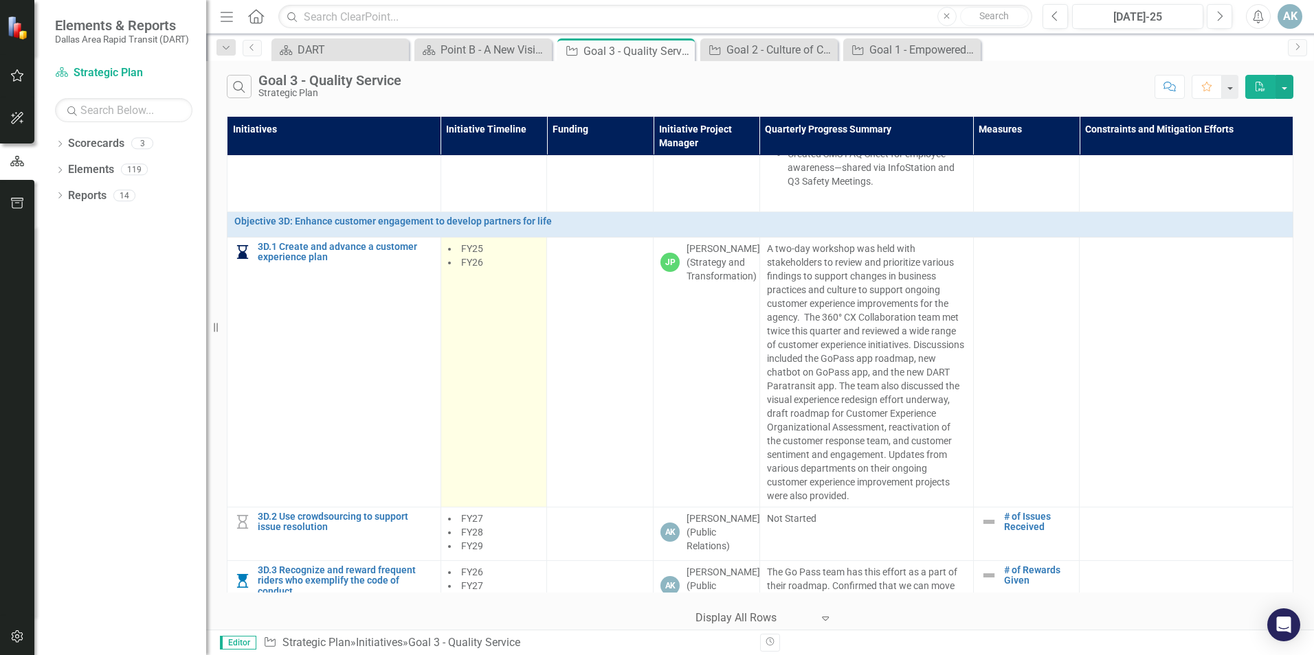
scroll to position [2488, 0]
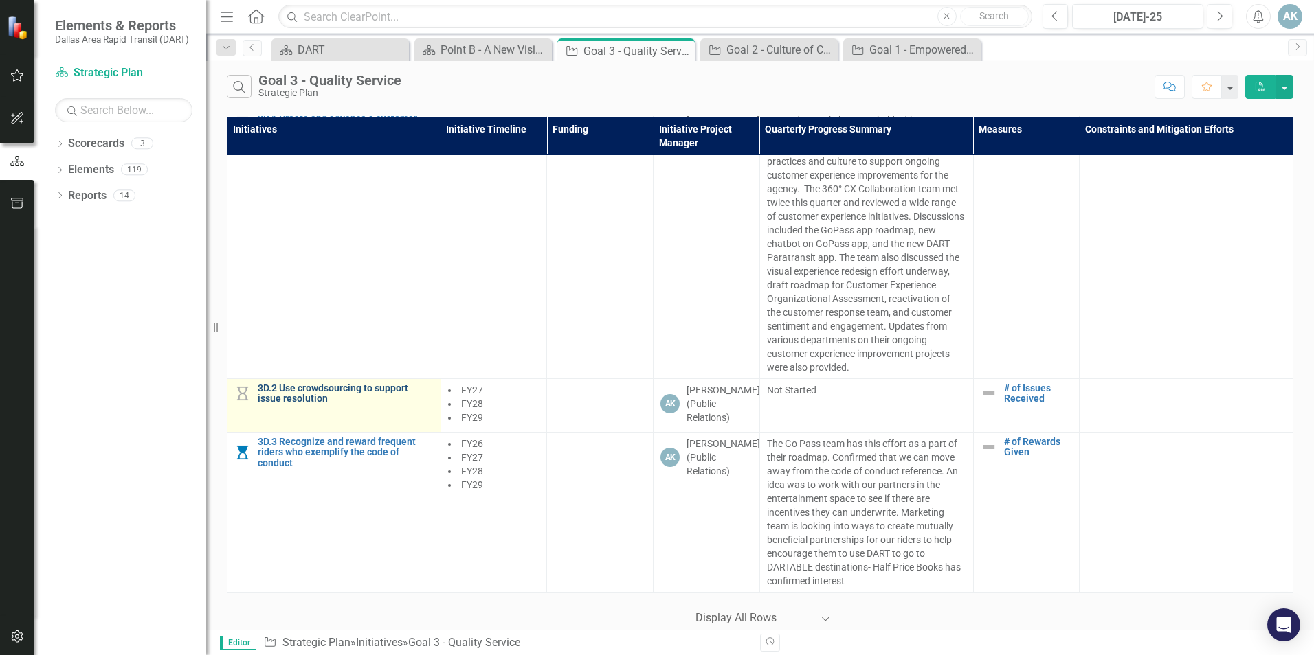
click at [303, 396] on link "3D.2 Use crowdsourcing to support issue resolution" at bounding box center [346, 393] width 176 height 21
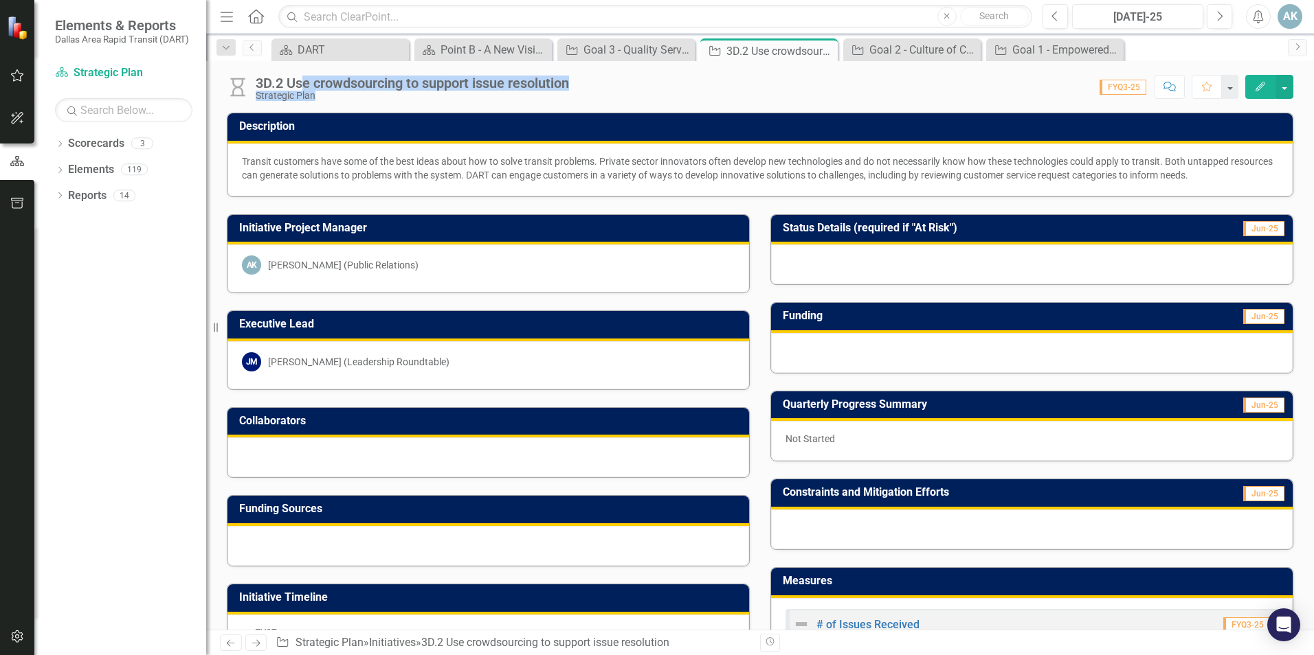
drag, startPoint x: 585, startPoint y: 87, endPoint x: 301, endPoint y: 78, distance: 284.6
click at [301, 78] on div "3D.2 Use crowdsourcing to support issue resolution Strategic Plan Score: 0.00 F…" at bounding box center [760, 81] width 1108 height 41
click at [568, 104] on div "3D.2 Use crowdsourcing to support issue resolution Strategic Plan Score: 0.00 F…" at bounding box center [760, 345] width 1108 height 569
click at [583, 81] on div "Score: 0.00 FYQ3-25 Completed Comment Favorite Edit" at bounding box center [934, 86] width 717 height 23
drag, startPoint x: 583, startPoint y: 81, endPoint x: 264, endPoint y: 89, distance: 318.9
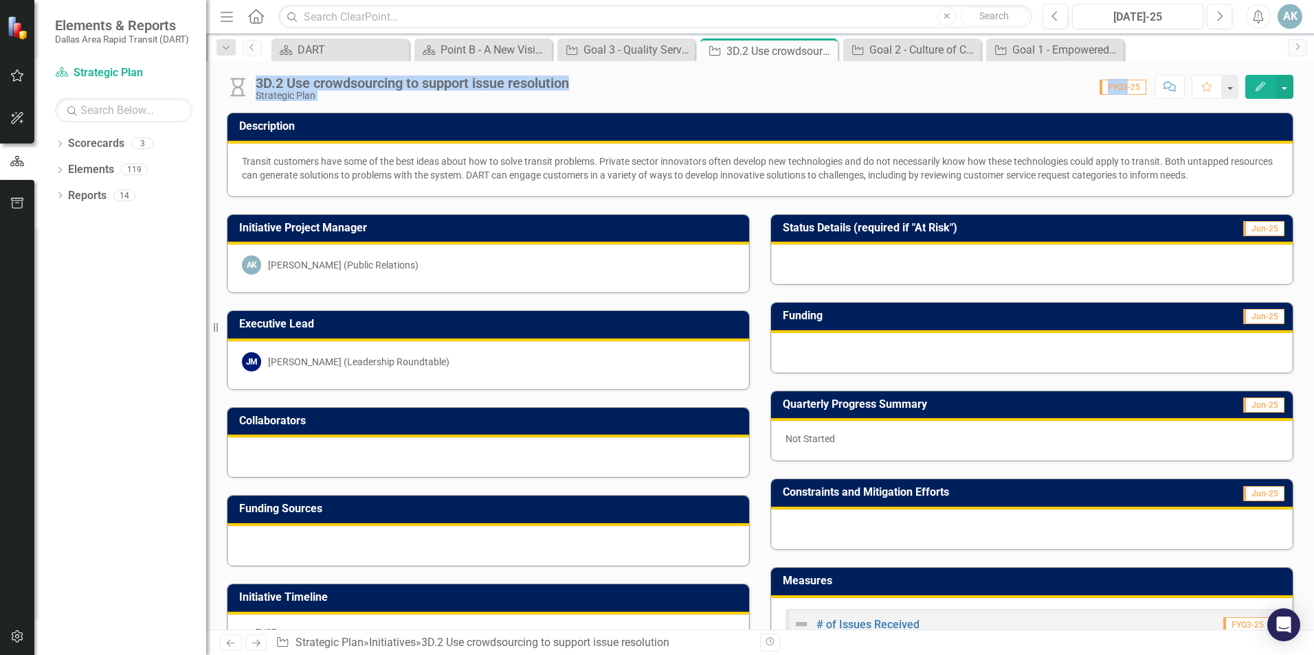
click at [264, 89] on div "3D.2 Use crowdsourcing to support issue resolution Strategic Plan Score: 0.00 F…" at bounding box center [760, 81] width 1108 height 41
copy div "3D.2 Use crowdsourcing to support issue resolution Strategic Plan Score: 0.00 F…"
click at [517, 46] on div "Point B - A New Vision for Mobility in [GEOGRAPHIC_DATA][US_STATE]" at bounding box center [485, 49] width 91 height 17
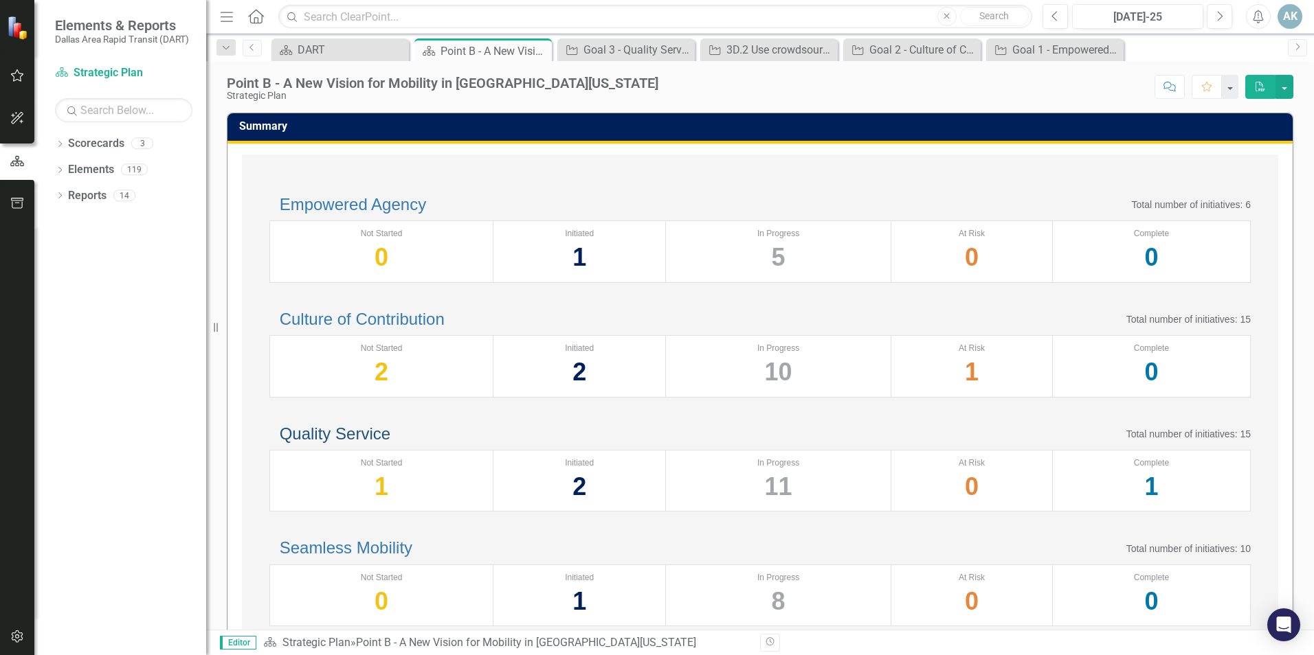
click at [378, 443] on link "Quality Service" at bounding box center [335, 434] width 111 height 19
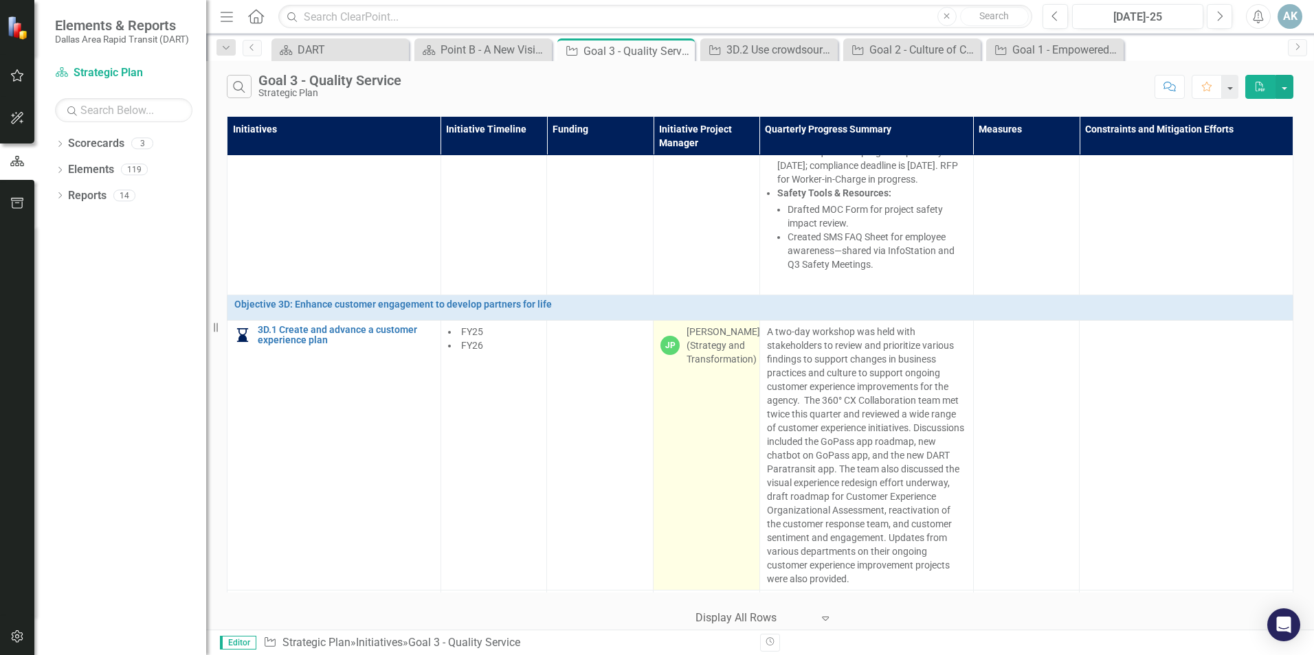
scroll to position [2488, 0]
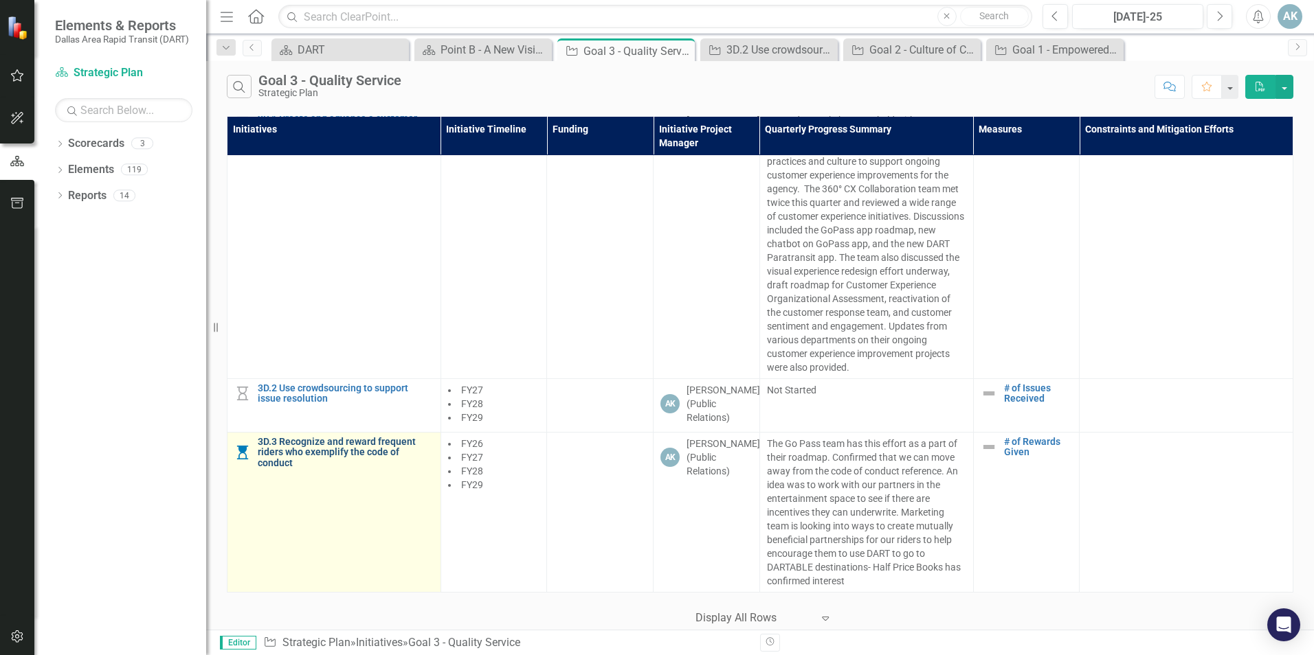
click at [359, 453] on link "3D.3 Recognize and reward frequent riders who exemplify the code of conduct" at bounding box center [346, 453] width 176 height 32
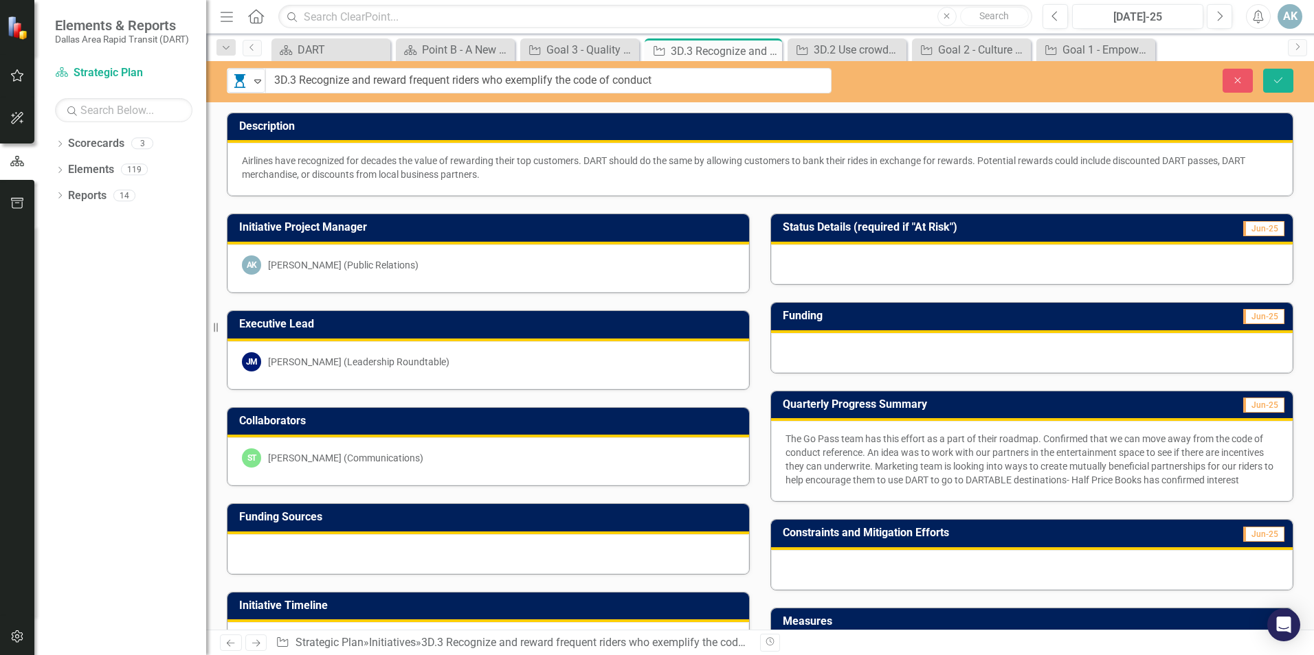
drag, startPoint x: 255, startPoint y: 85, endPoint x: 655, endPoint y: 82, distance: 400.6
drag, startPoint x: 657, startPoint y: 79, endPoint x: 273, endPoint y: 74, distance: 384.1
click at [273, 74] on input "3D.3 Recognize and reward frequent riders who exemplify the code of conduct" at bounding box center [548, 80] width 565 height 25
drag, startPoint x: 1040, startPoint y: 466, endPoint x: 1061, endPoint y: 471, distance: 21.8
click at [1040, 466] on p "The Go Pass team has this effort as a part of their roadmap. Confirmed that we …" at bounding box center [1031, 459] width 493 height 55
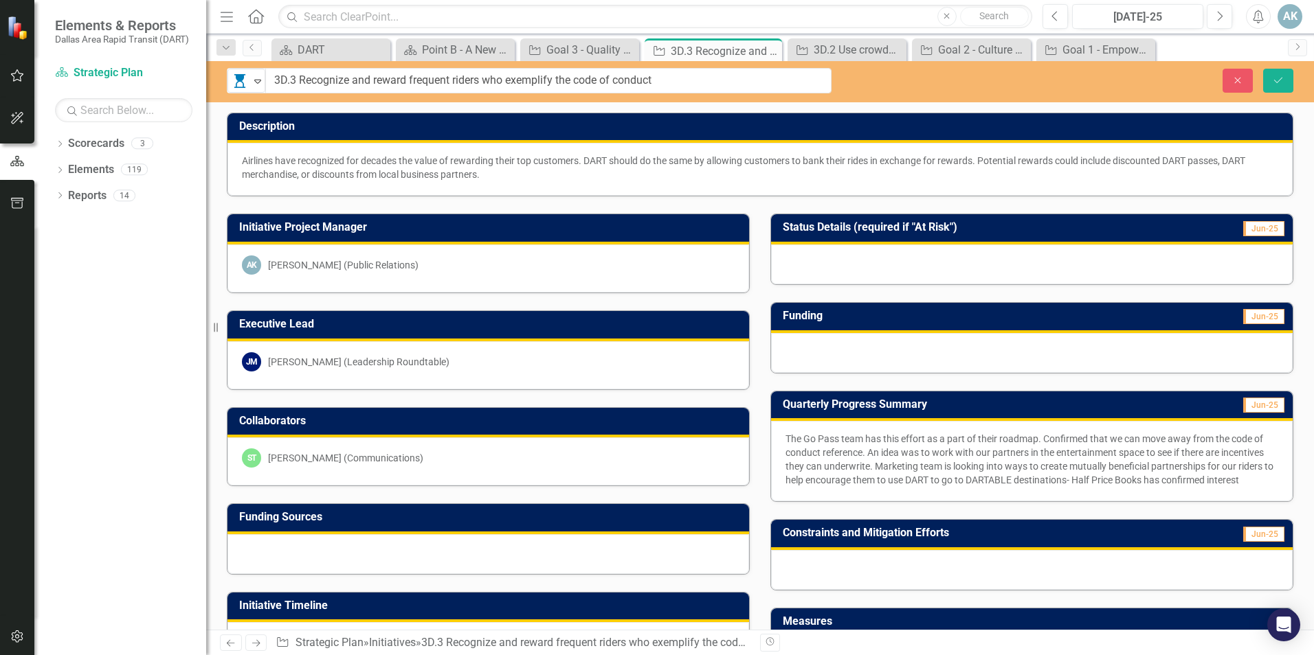
click at [1184, 480] on p "The Go Pass team has this effort as a part of their roadmap. Confirmed that we …" at bounding box center [1031, 459] width 493 height 55
click at [1245, 478] on p "The Go Pass team has this effort as a part of their roadmap. Confirmed that we …" at bounding box center [1031, 459] width 493 height 55
drag, startPoint x: 789, startPoint y: 434, endPoint x: 782, endPoint y: 436, distance: 7.4
click at [788, 434] on p "The Go Pass team has this effort as a part of their roadmap. Confirmed that we …" at bounding box center [1031, 459] width 493 height 55
click at [785, 436] on p "The Go Pass team has this effort as a part of their roadmap. Confirmed that we …" at bounding box center [1031, 459] width 493 height 55
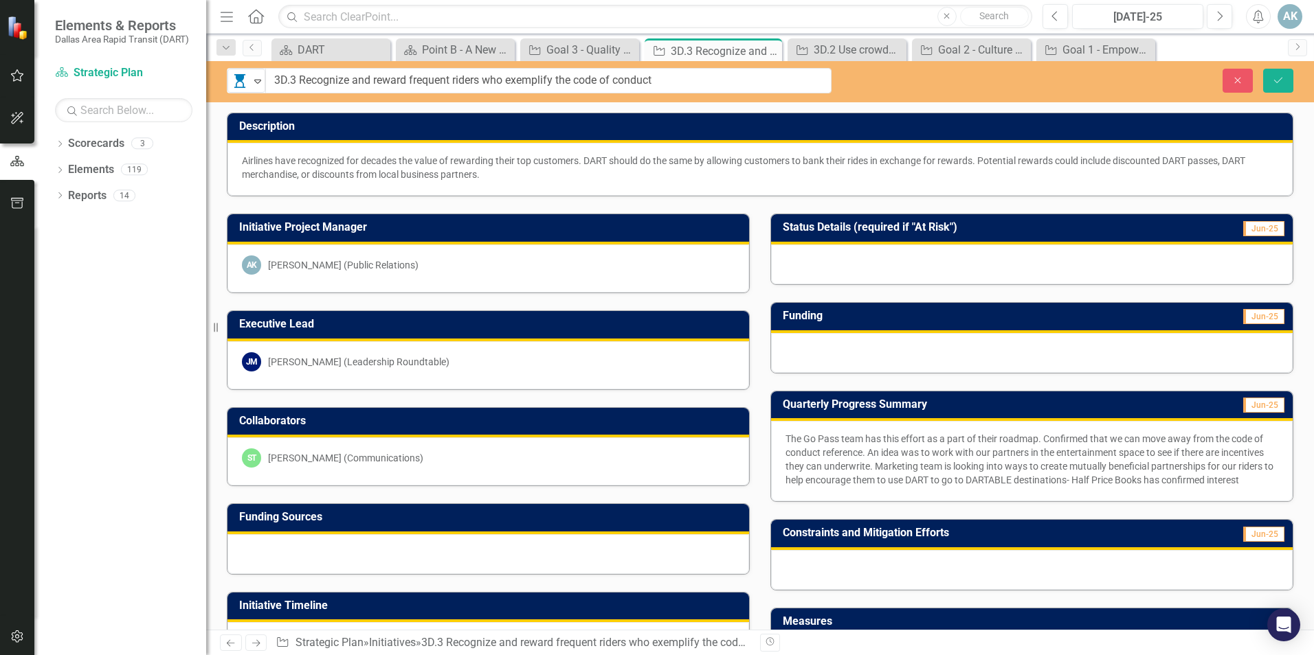
click at [785, 436] on p "The Go Pass team has this effort as a part of their roadmap. Confirmed that we …" at bounding box center [1031, 459] width 493 height 55
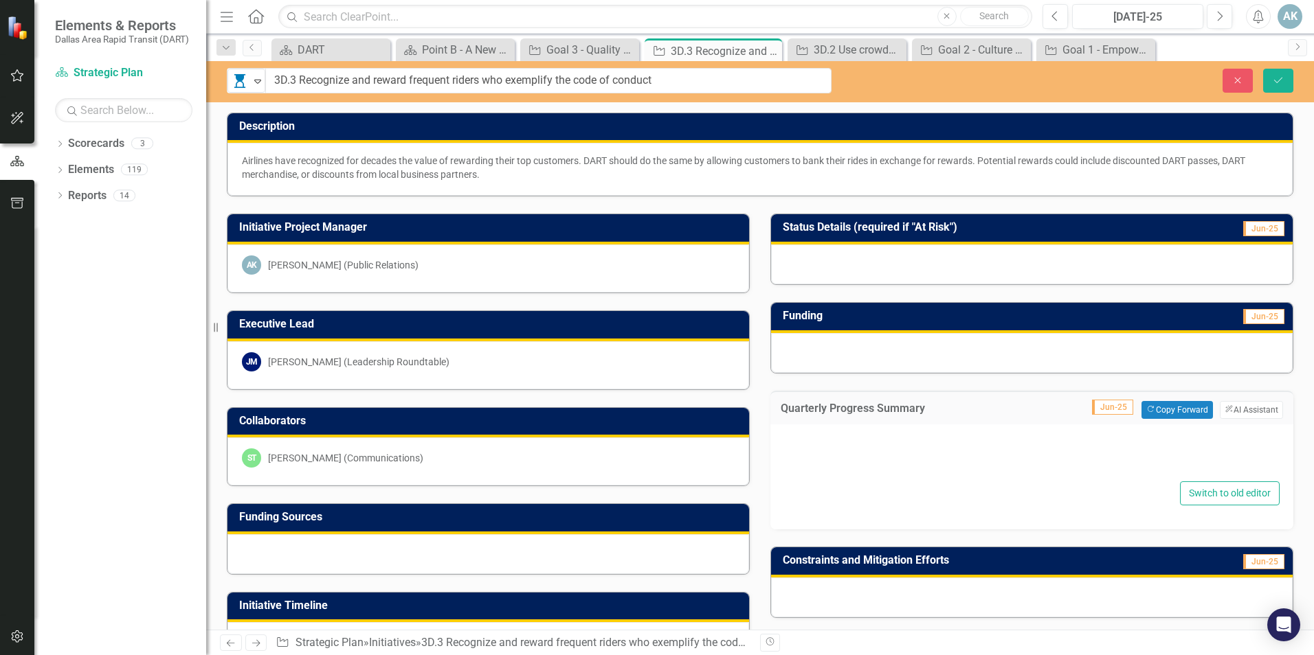
type textarea "<p>The Go Pass team has this effort as a part of their roadmap. Confirmed that …"
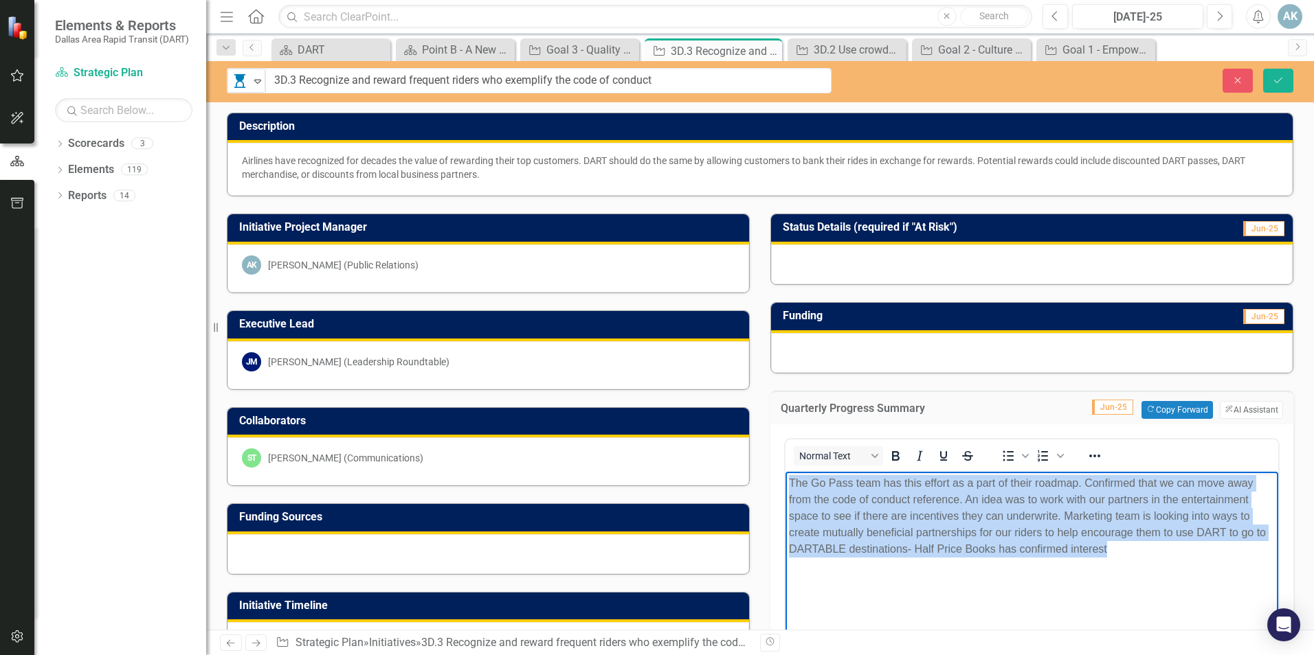
drag, startPoint x: 1088, startPoint y: 546, endPoint x: 738, endPoint y: 465, distance: 359.0
click at [785, 471] on html "The Go Pass team has this effort as a part of their roadmap. Confirmed that we …" at bounding box center [1031, 574] width 493 height 206
copy p "The Go Pass team has this effort as a part of their roadmap. Confirmed that we …"
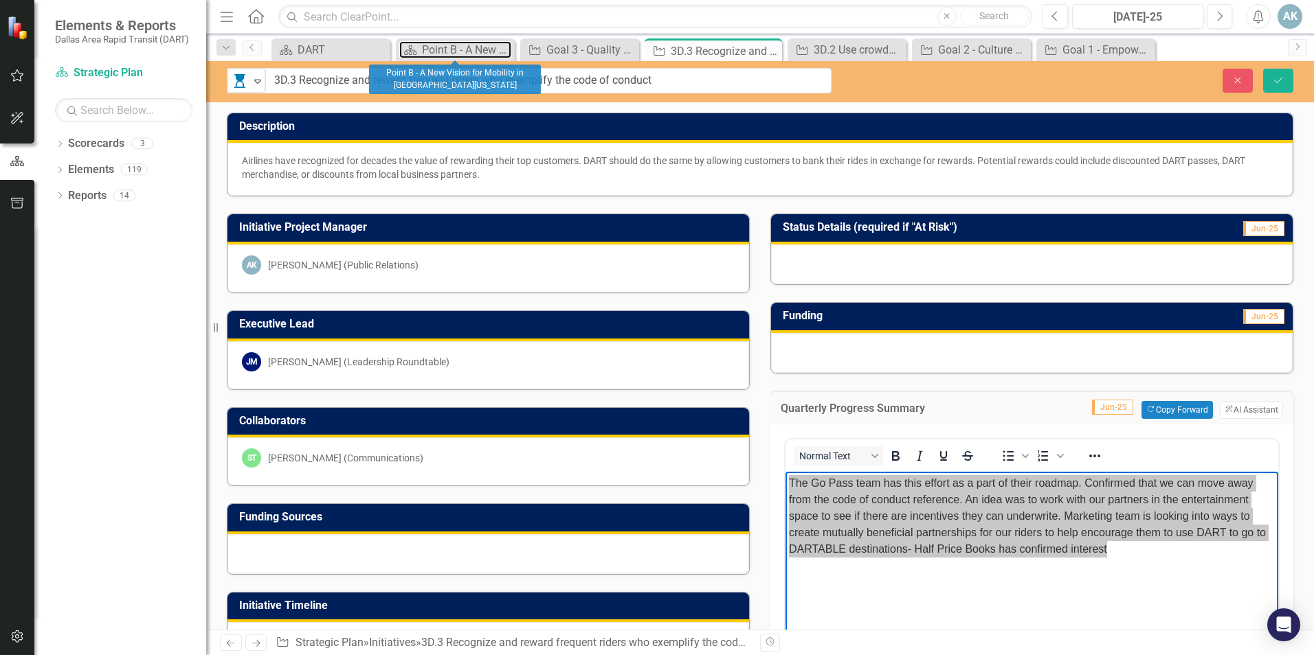
drag, startPoint x: 438, startPoint y: 56, endPoint x: 447, endPoint y: 69, distance: 16.2
click at [438, 56] on div "Point B - A New Vision for Mobility in [GEOGRAPHIC_DATA][US_STATE]" at bounding box center [466, 49] width 89 height 17
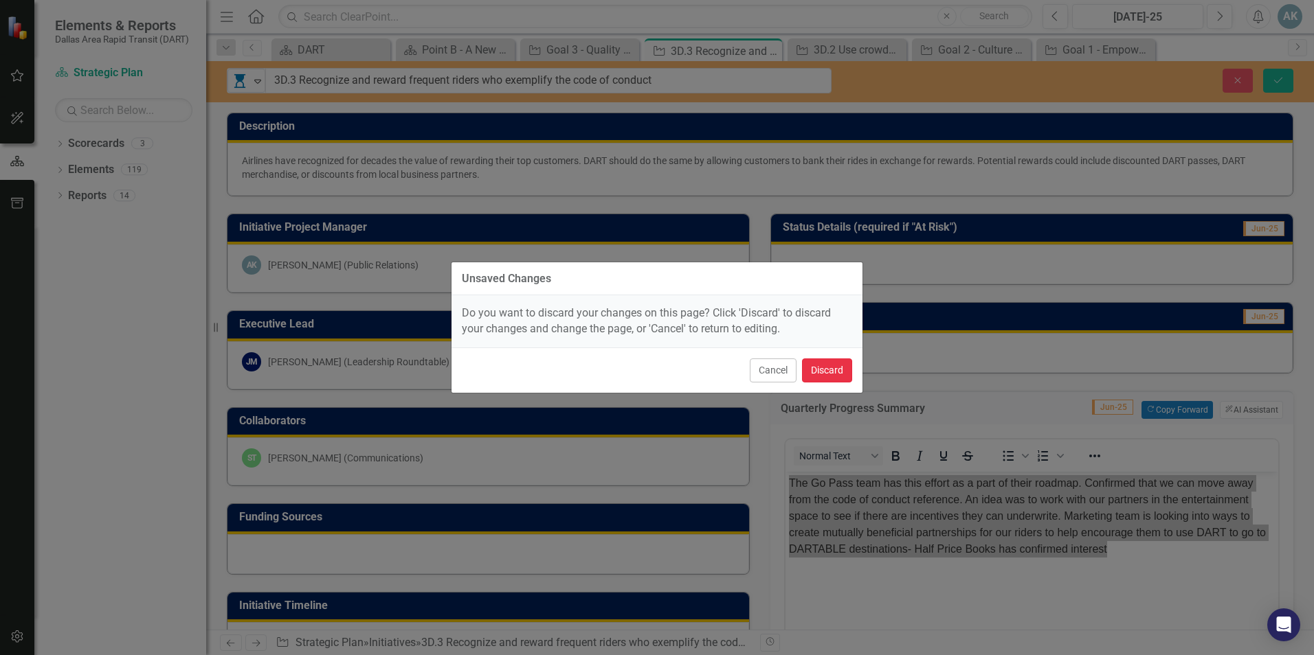
click at [812, 374] on button "Discard" at bounding box center [827, 371] width 50 height 24
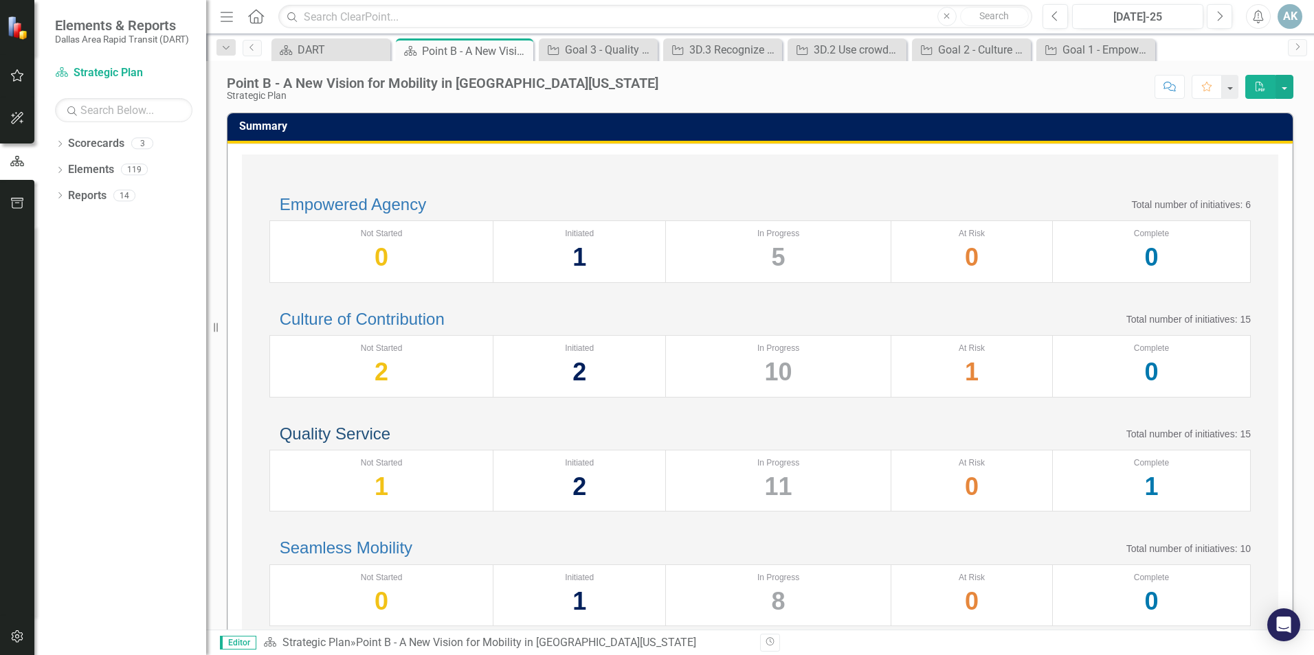
click at [390, 443] on link "Quality Service" at bounding box center [335, 434] width 111 height 19
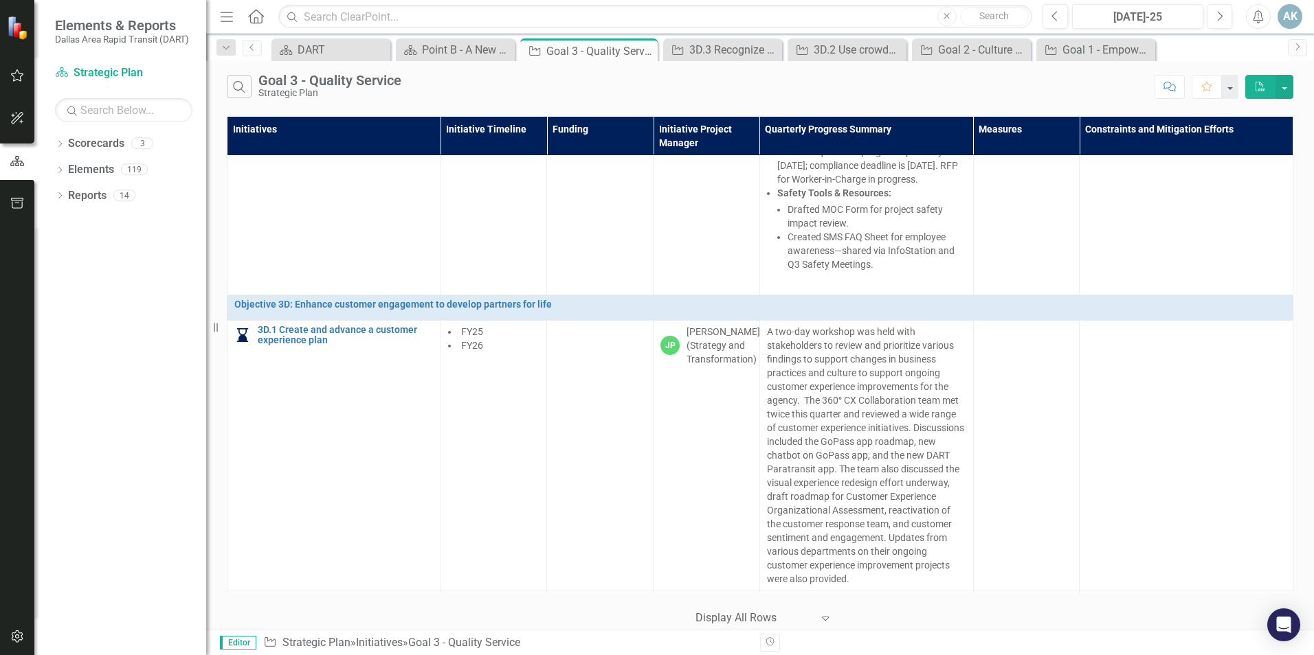
scroll to position [2488, 0]
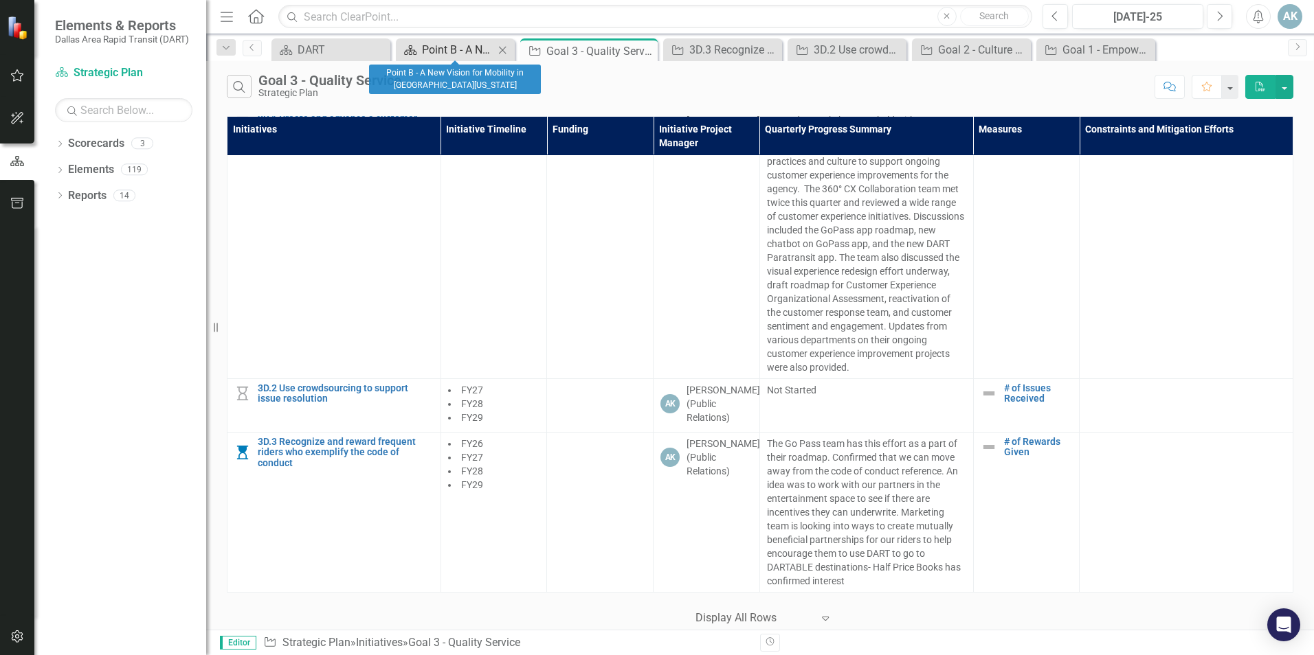
click at [461, 44] on div "Point B - A New Vision for Mobility in [GEOGRAPHIC_DATA][US_STATE]" at bounding box center [458, 49] width 72 height 17
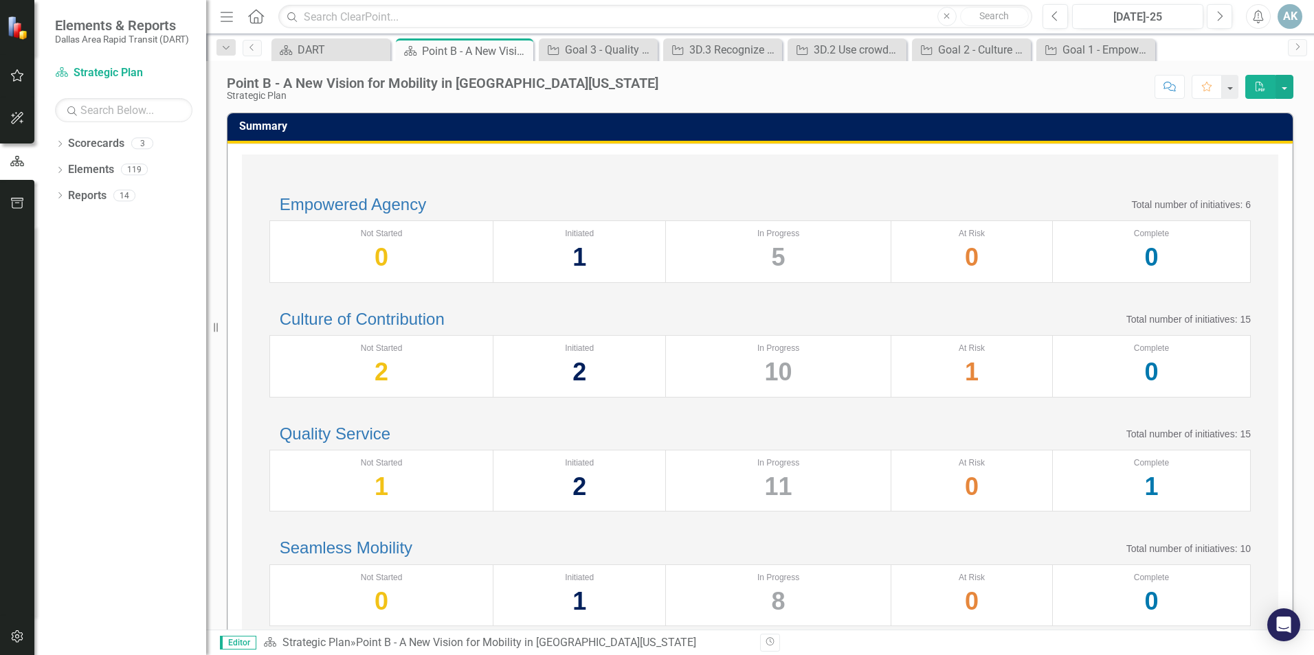
scroll to position [275, 0]
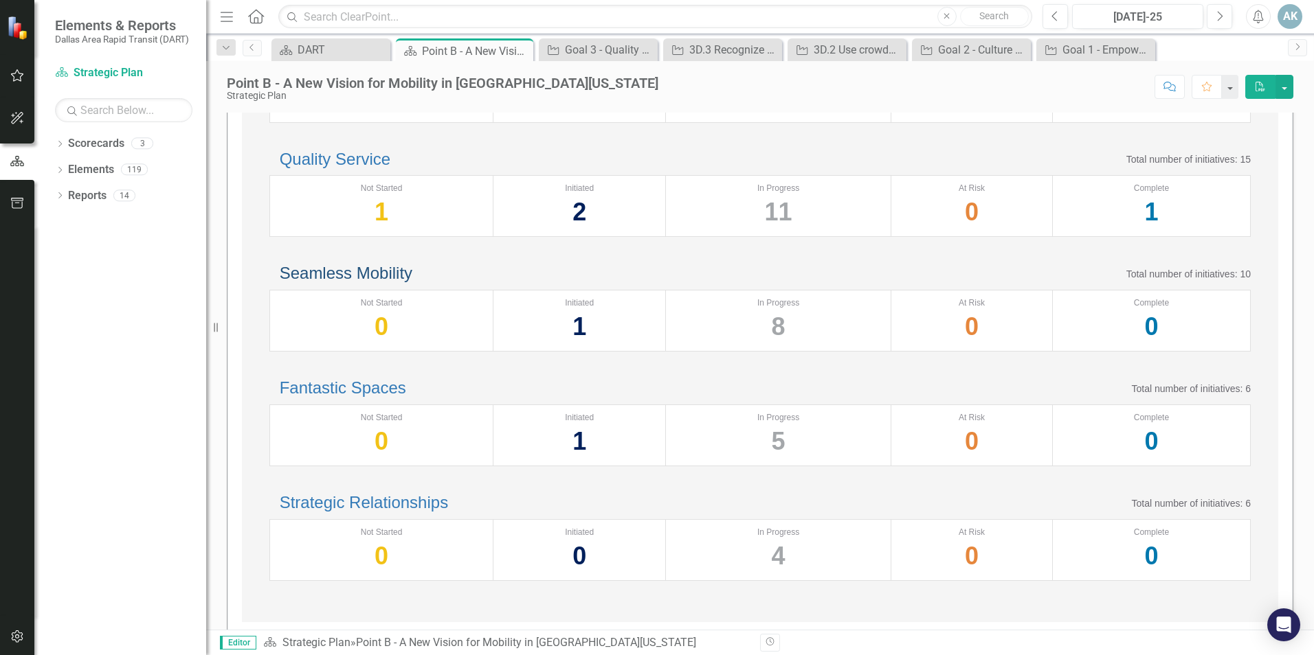
click at [412, 282] on link "Seamless Mobility" at bounding box center [346, 273] width 133 height 19
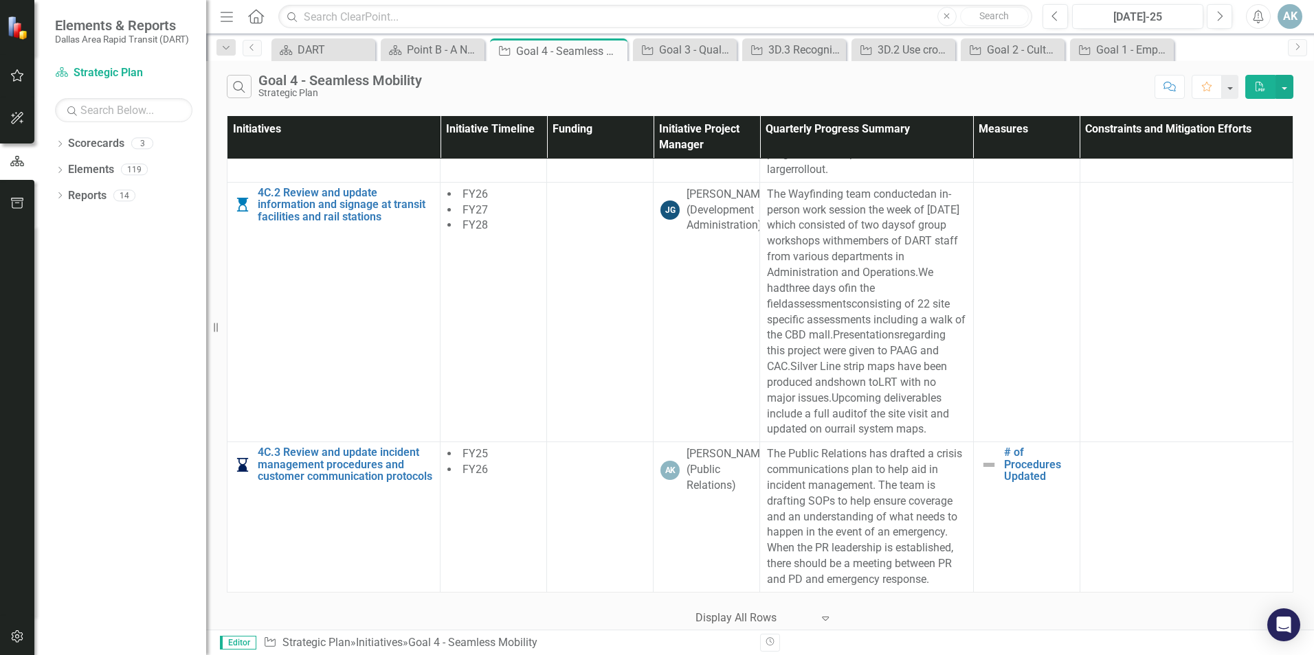
scroll to position [1870, 0]
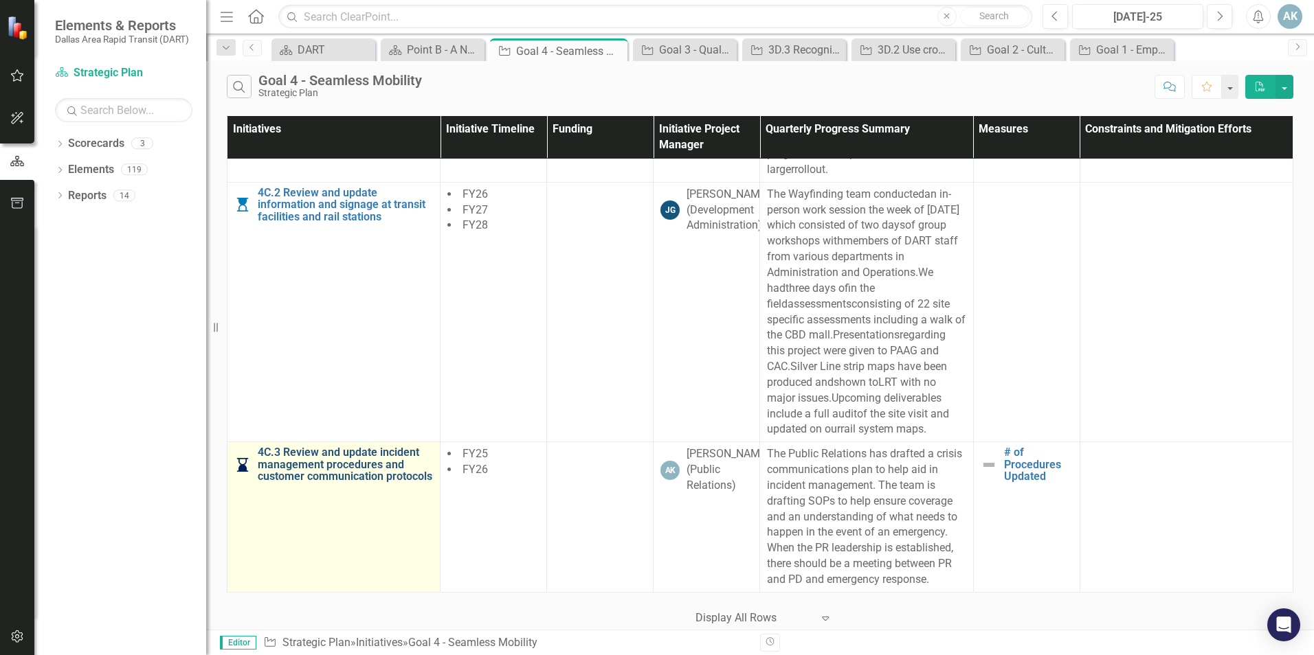
click at [320, 460] on link "4C.3 Review and update incident management procedures and customer communicatio…" at bounding box center [345, 465] width 175 height 36
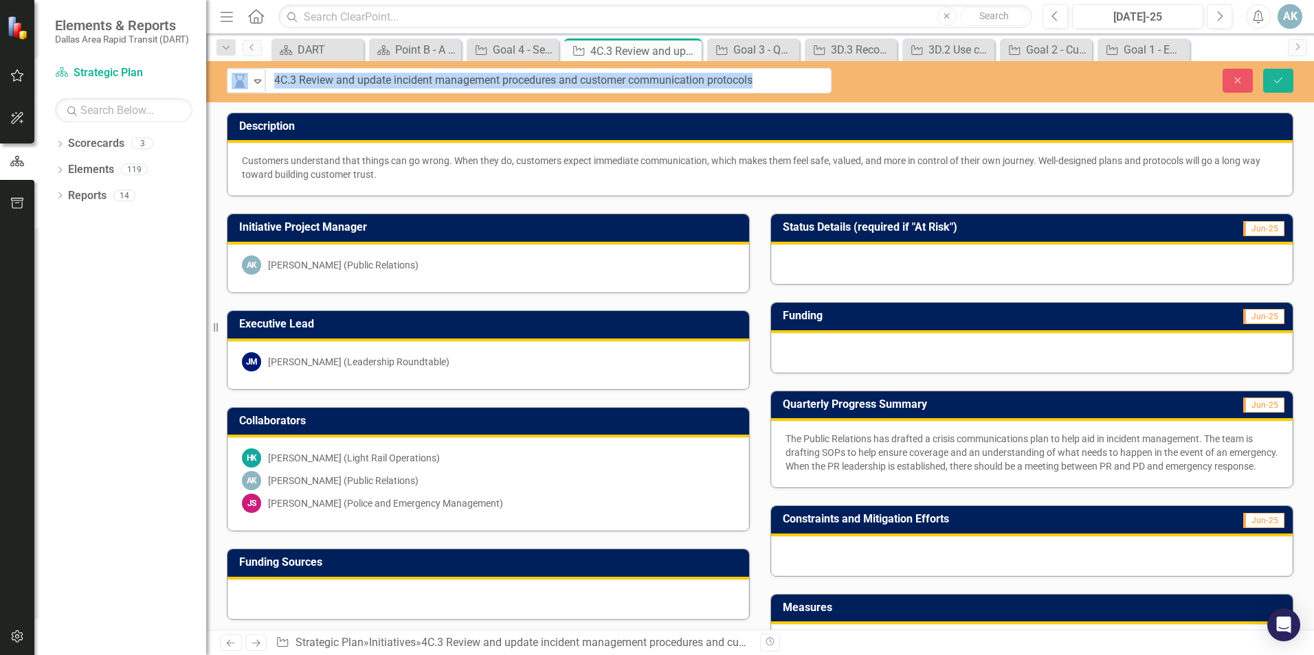
drag, startPoint x: 862, startPoint y: 87, endPoint x: 278, endPoint y: 82, distance: 584.0
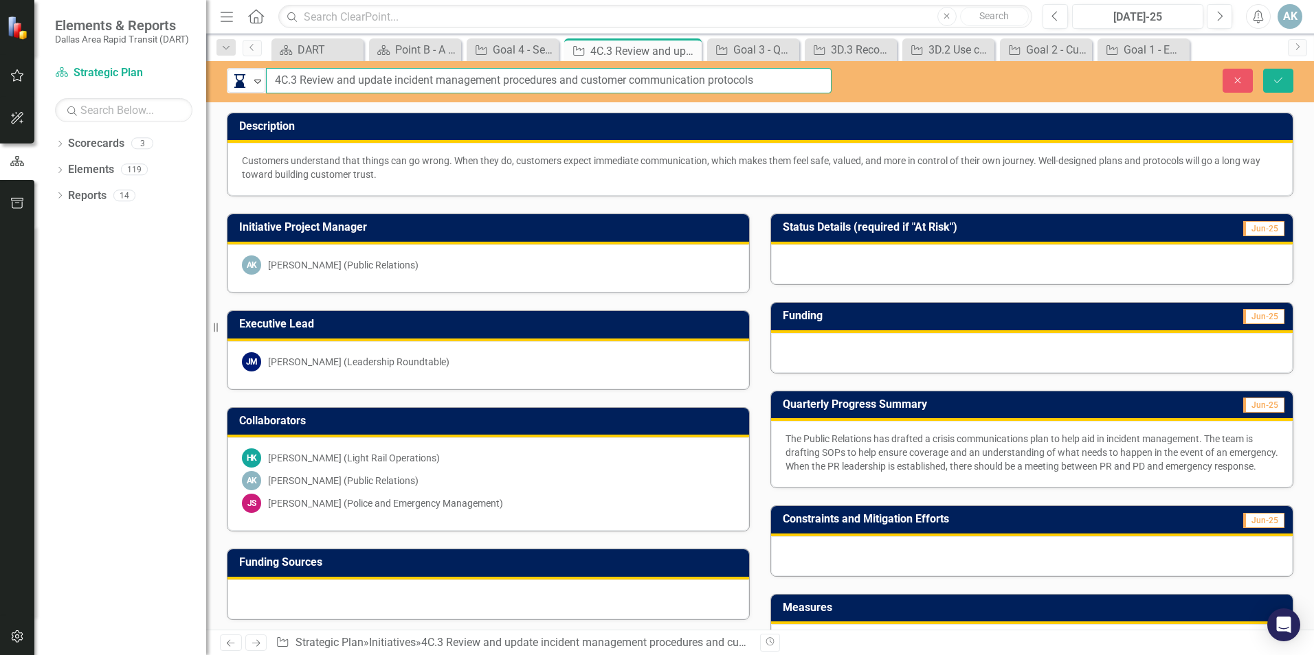
click at [769, 75] on input "4C.3 Review and update incident management procedures and customer communicatio…" at bounding box center [548, 80] width 565 height 25
drag, startPoint x: 759, startPoint y: 82, endPoint x: 275, endPoint y: 83, distance: 484.4
click at [275, 83] on input "4C.3 Review and update incident management procedures and customer communicatio…" at bounding box center [548, 80] width 565 height 25
click at [809, 462] on p "The Public Relations has drafted a crisis communications plan to help aid in in…" at bounding box center [1031, 452] width 493 height 41
click at [825, 473] on p "The Public Relations has drafted a crisis communications plan to help aid in in…" at bounding box center [1031, 452] width 493 height 41
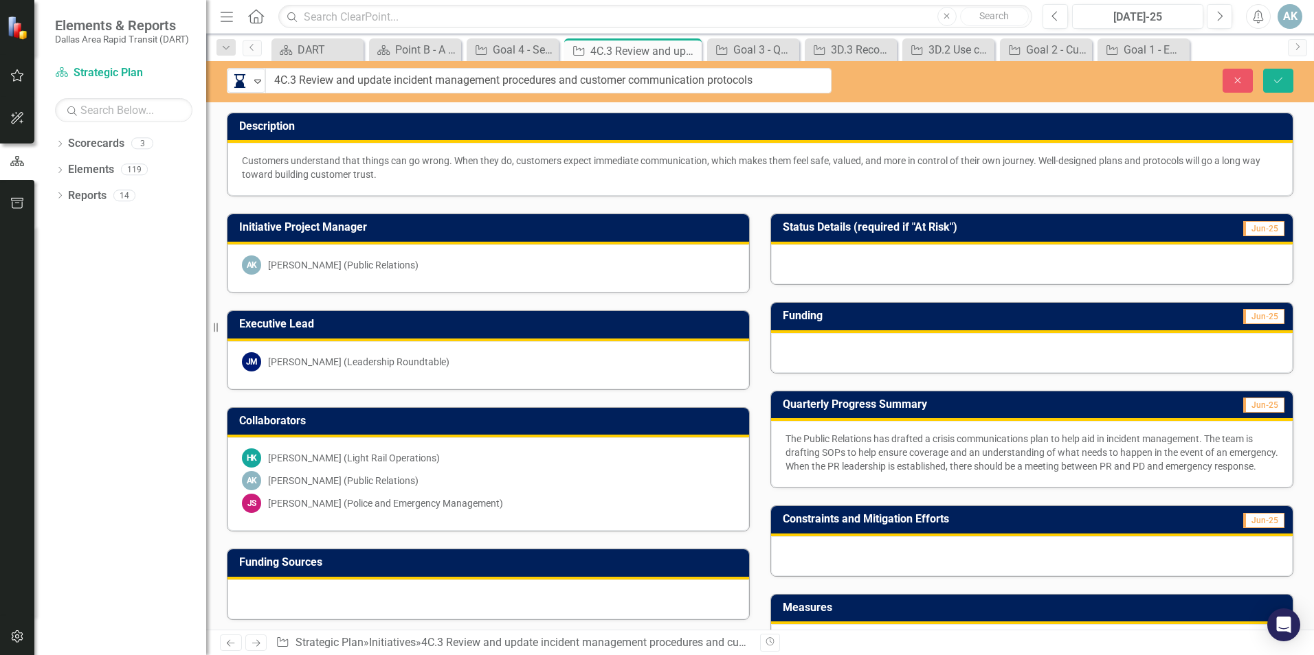
click at [825, 473] on p "The Public Relations has drafted a crisis communications plan to help aid in in…" at bounding box center [1031, 452] width 493 height 41
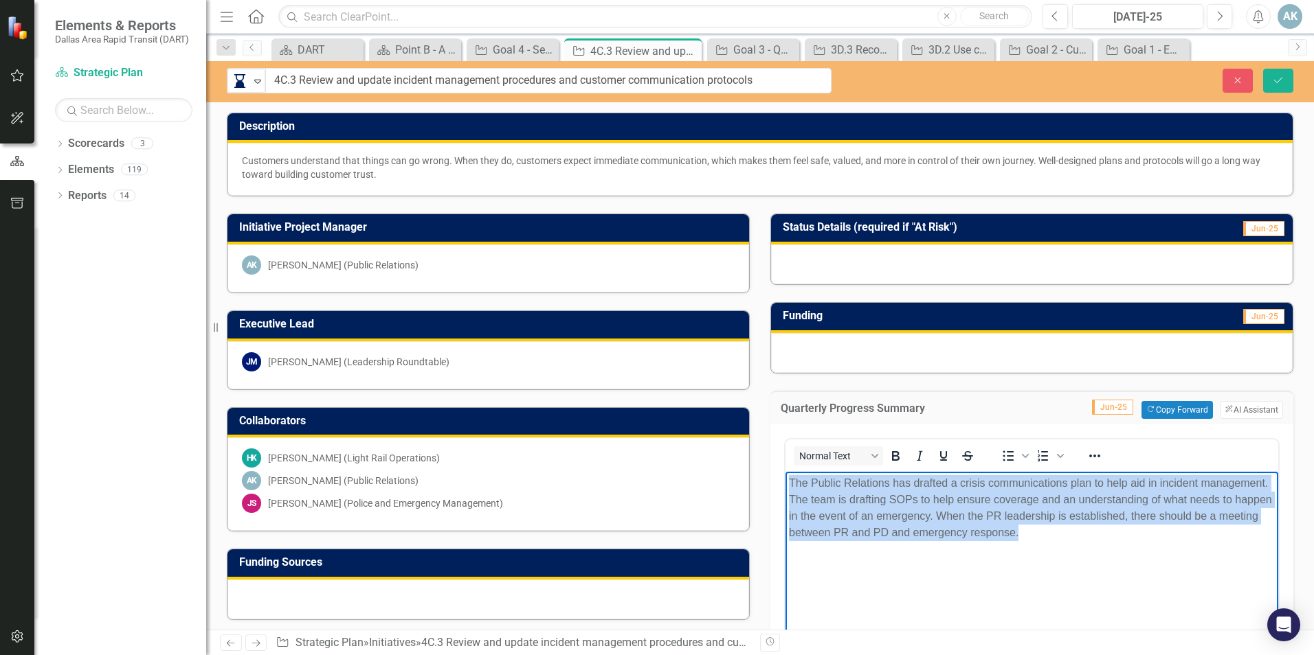
drag, startPoint x: 1049, startPoint y: 538, endPoint x: 1532, endPoint y: 957, distance: 639.5
click at [785, 471] on html "The Public Relations has drafted a crisis communications plan to help aid in in…" at bounding box center [1031, 574] width 493 height 206
copy p "The Public Relations has drafted a crisis communications plan to help aid in in…"
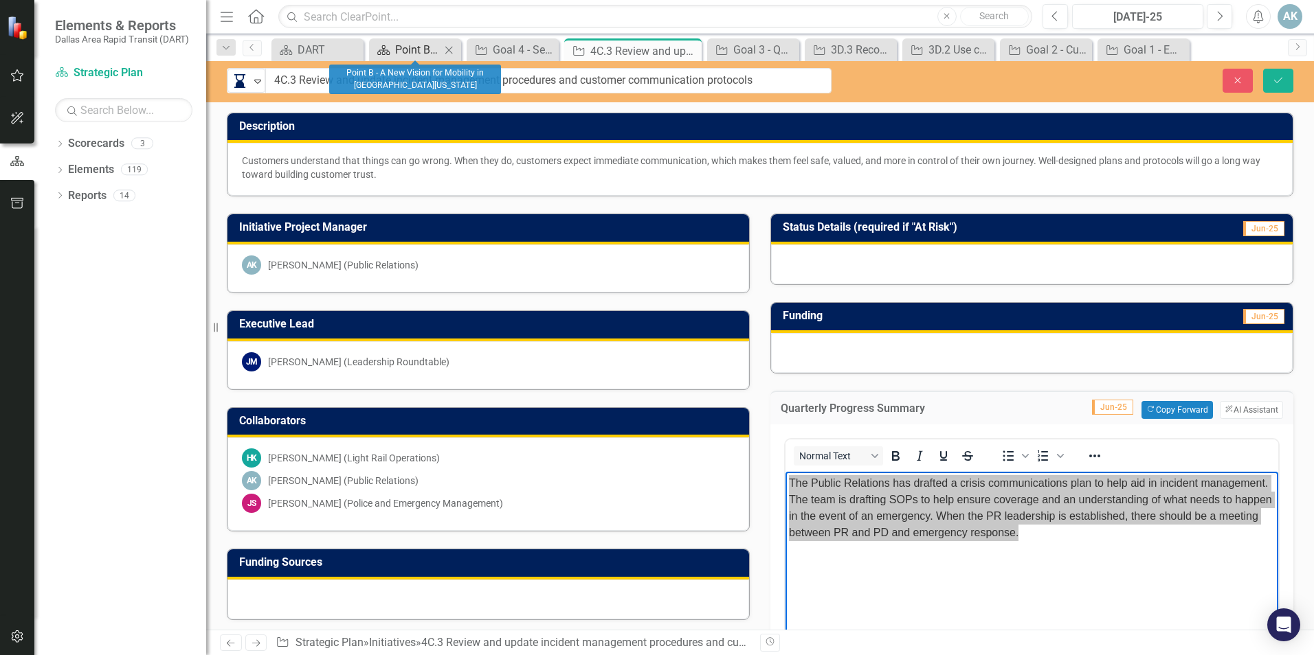
click at [400, 49] on div "Point B - A New Vision for Mobility in [GEOGRAPHIC_DATA][US_STATE]" at bounding box center [417, 49] width 45 height 17
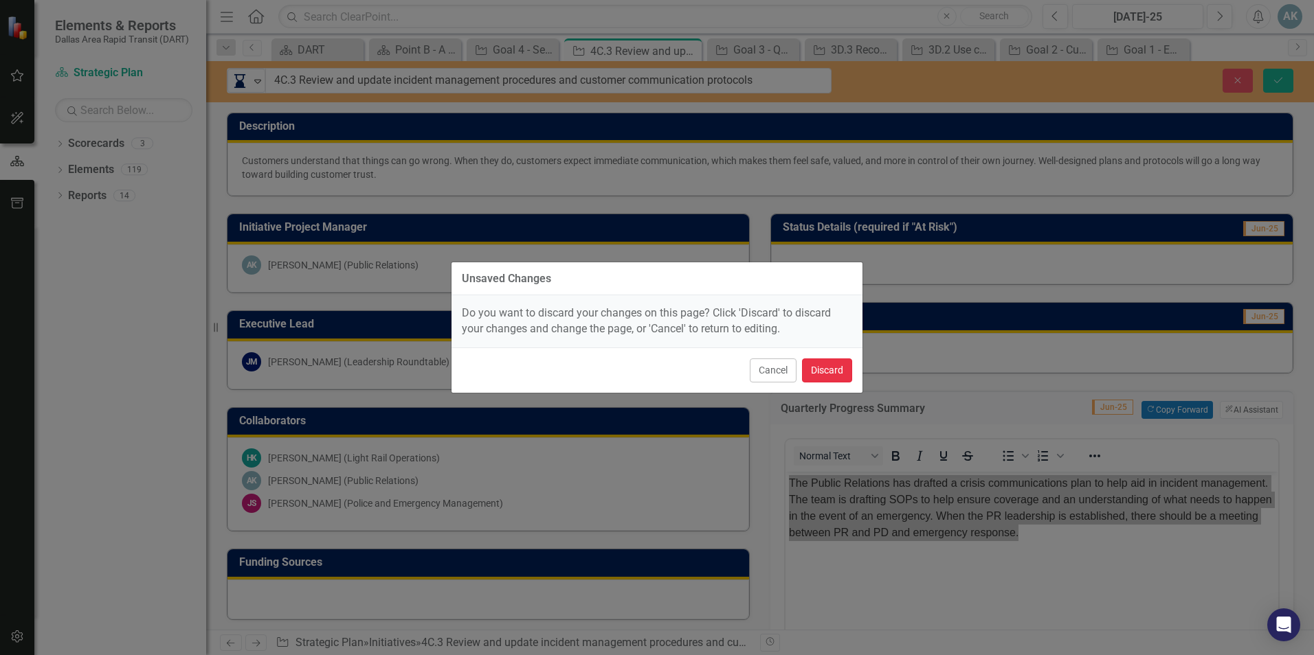
click at [831, 372] on button "Discard" at bounding box center [827, 371] width 50 height 24
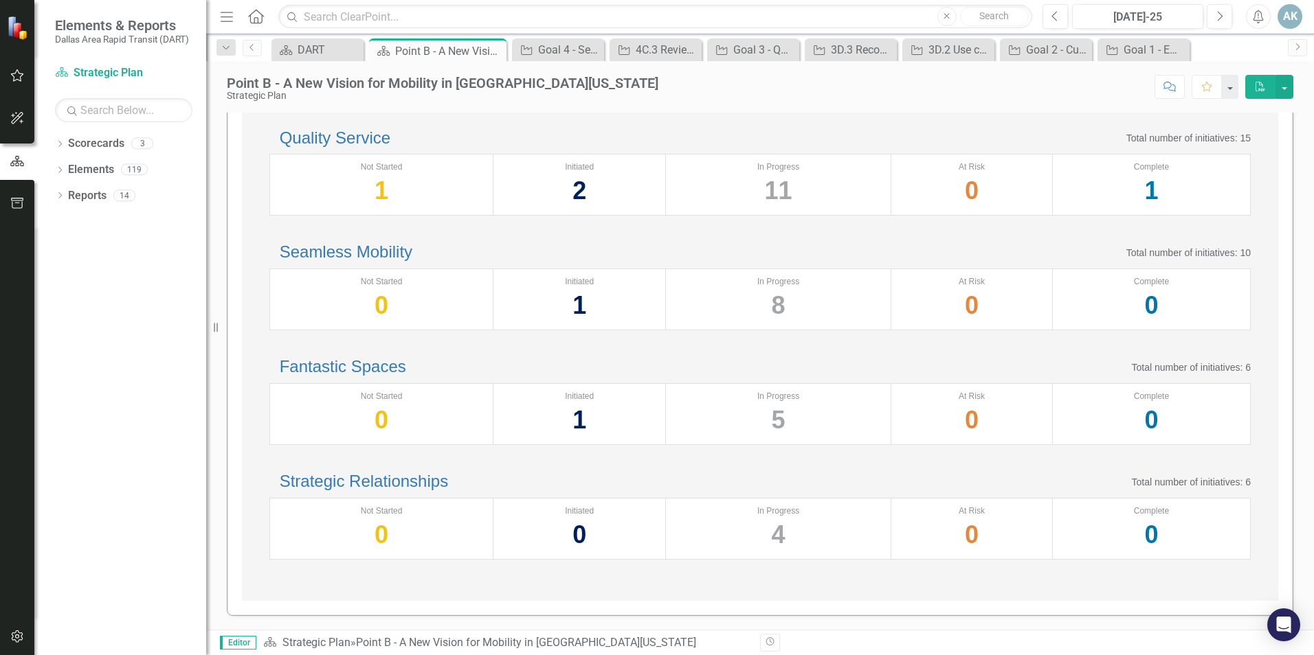
scroll to position [476, 0]
click at [399, 243] on link "Seamless Mobility" at bounding box center [346, 252] width 133 height 19
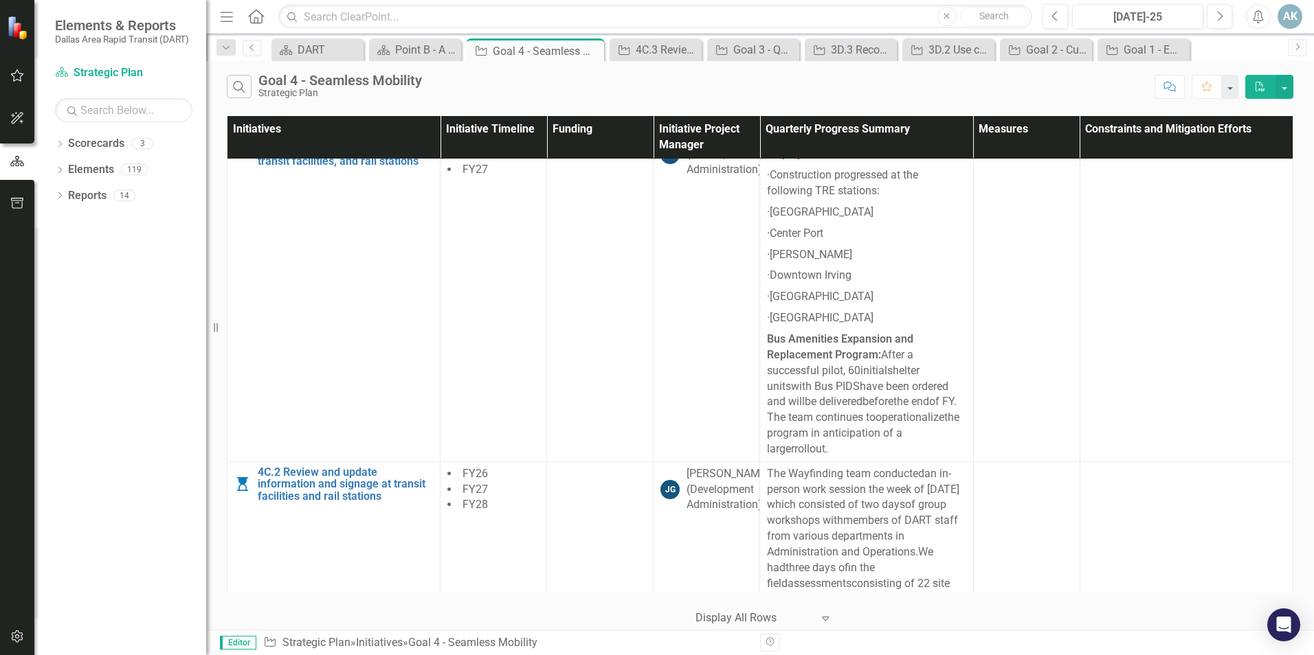
scroll to position [1870, 0]
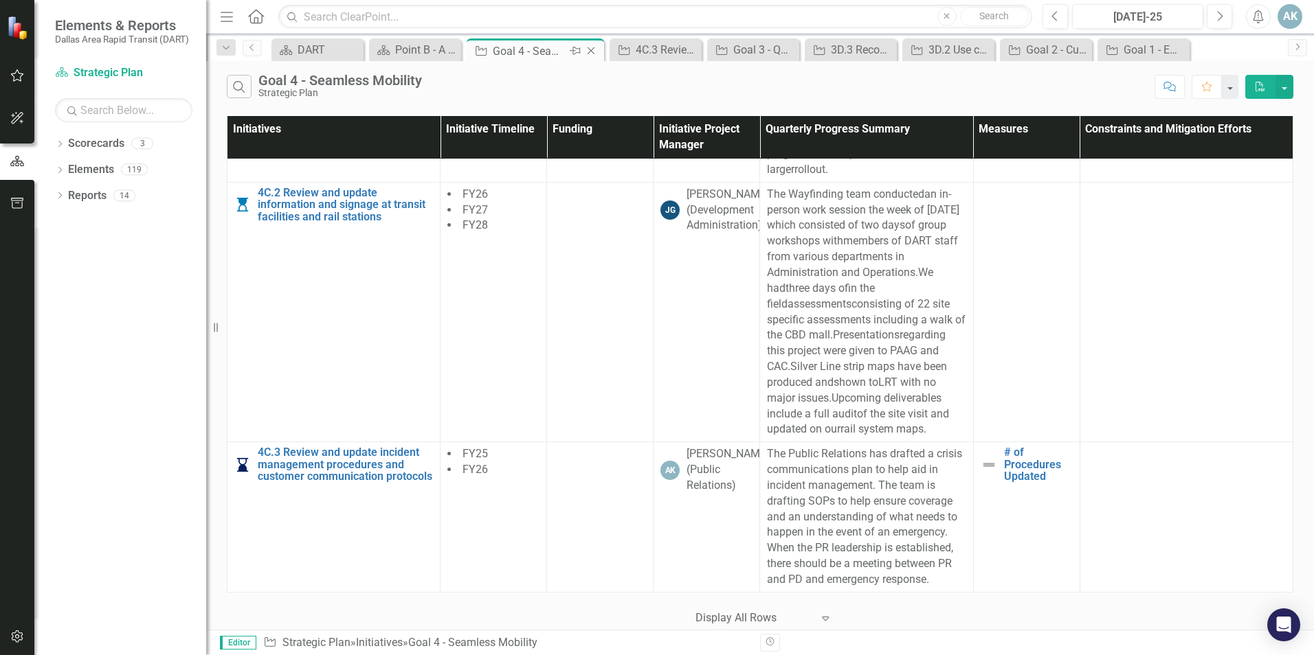
click at [590, 50] on icon "Close" at bounding box center [591, 50] width 14 height 11
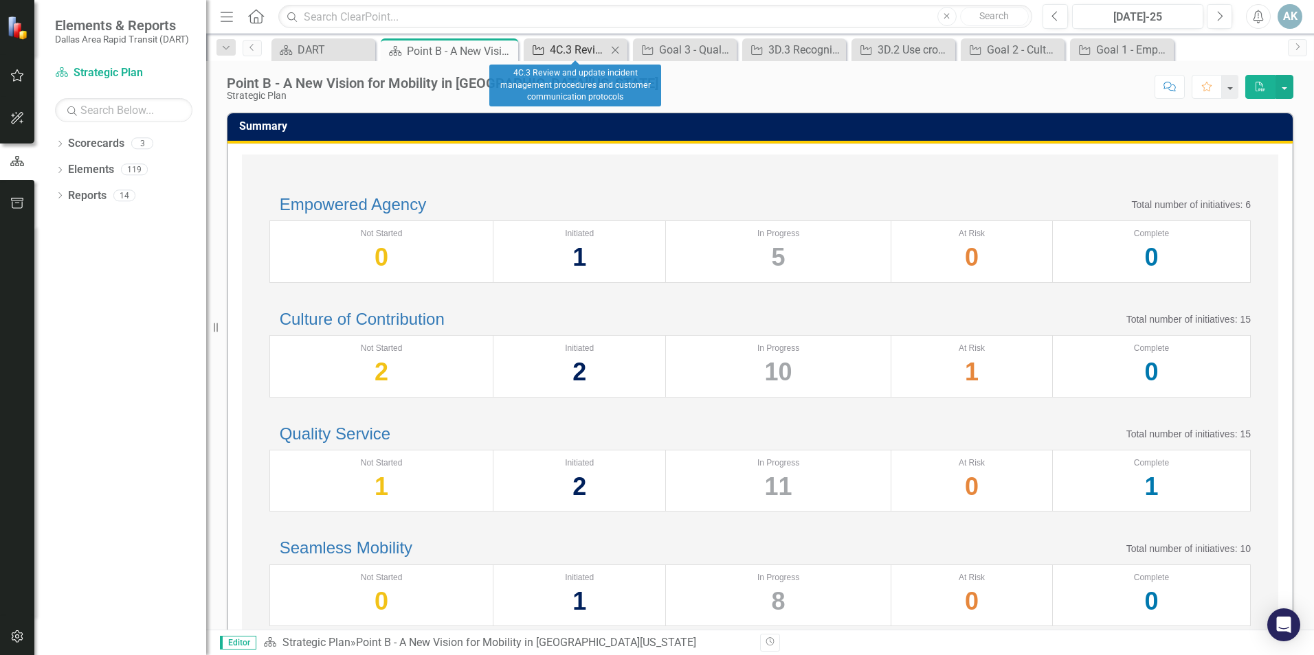
click at [596, 51] on div "4C.3 Review and update incident management procedures and customer communicatio…" at bounding box center [578, 49] width 57 height 17
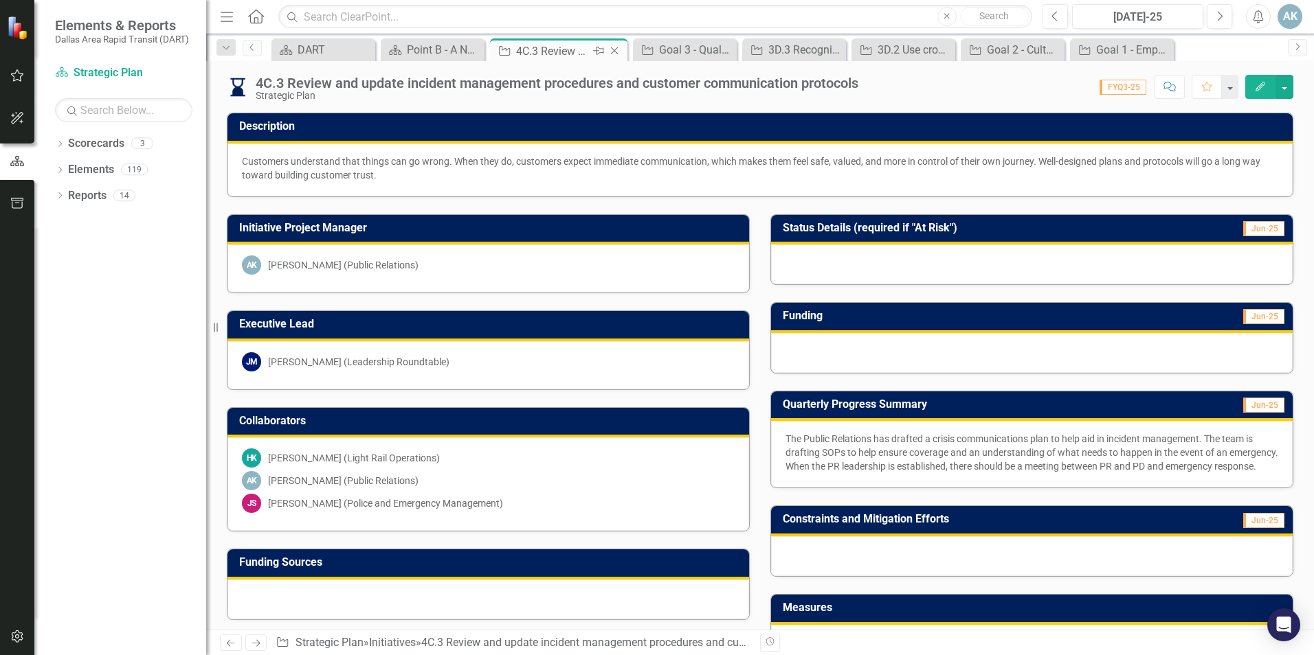
click at [609, 51] on icon "Close" at bounding box center [614, 50] width 14 height 11
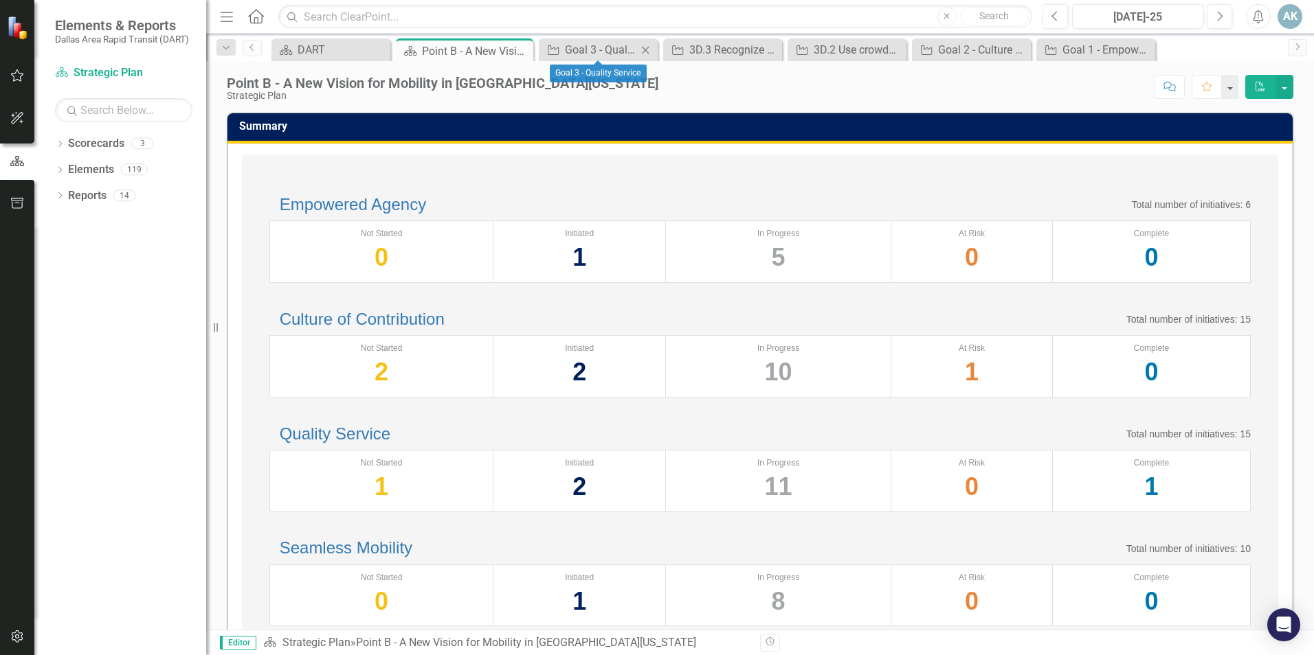
click at [644, 52] on icon "Close" at bounding box center [645, 50] width 14 height 11
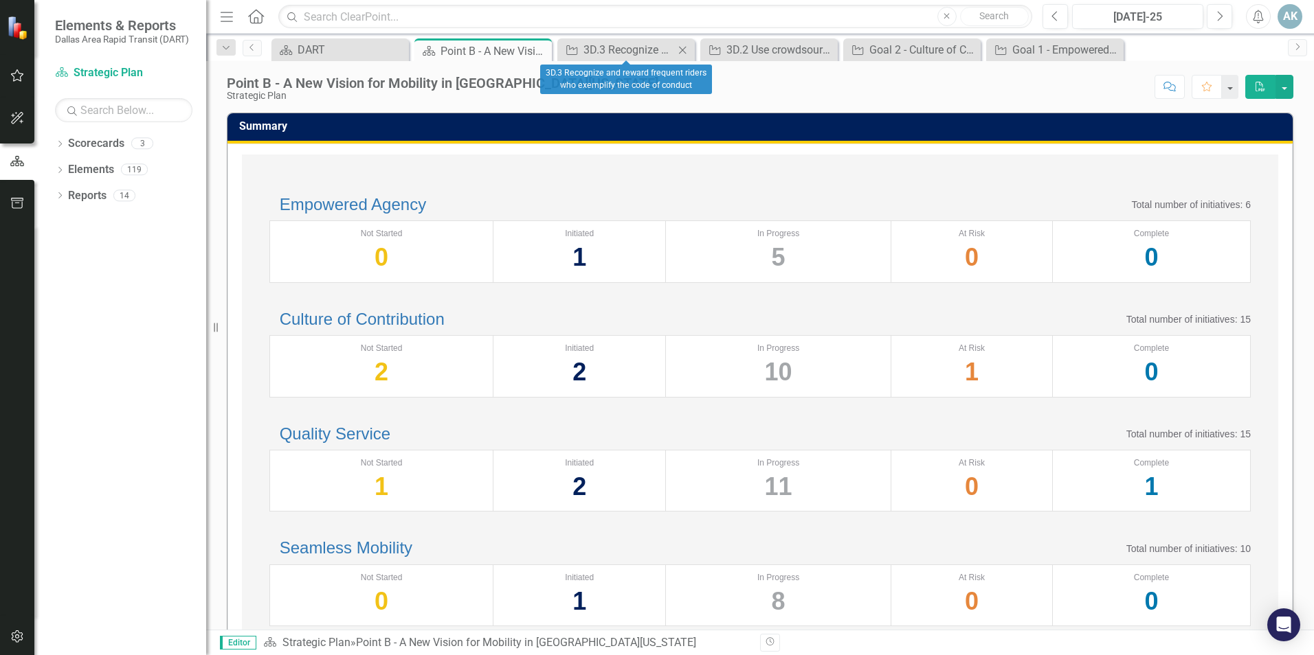
click at [682, 50] on icon "Close" at bounding box center [682, 50] width 14 height 11
click at [682, 46] on icon "Close" at bounding box center [682, 50] width 14 height 11
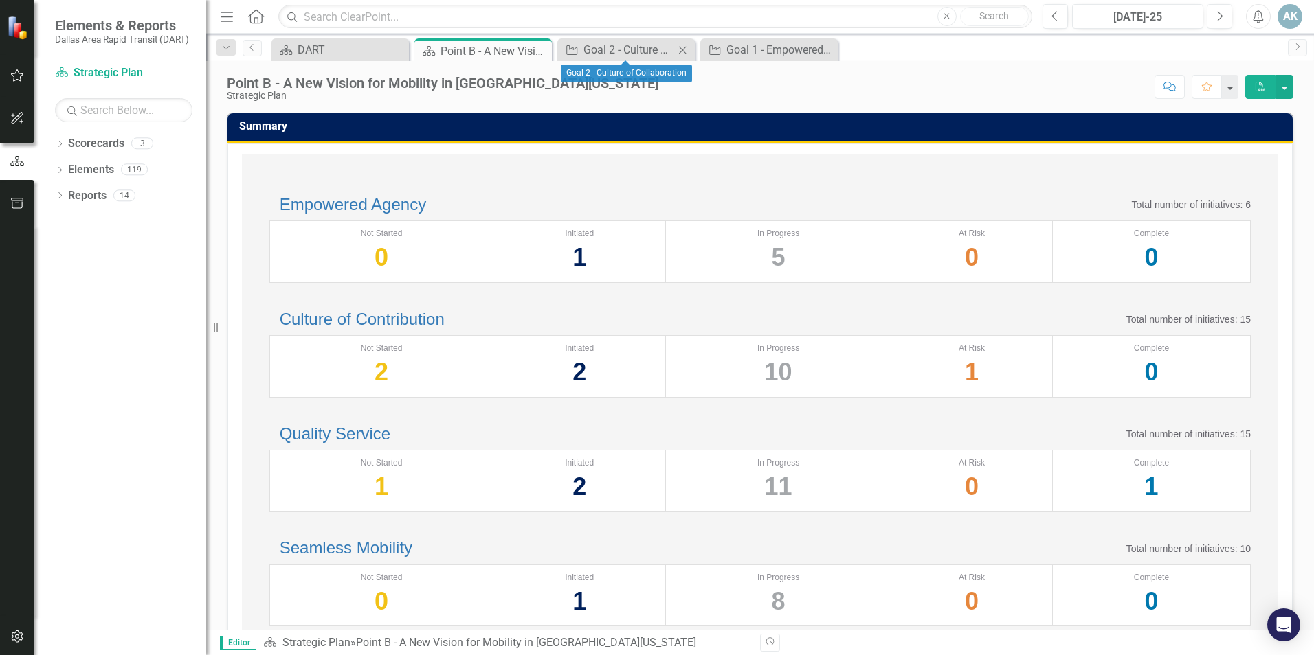
click at [683, 49] on icon "Close" at bounding box center [682, 50] width 14 height 11
click at [688, 49] on icon "Close" at bounding box center [682, 50] width 14 height 11
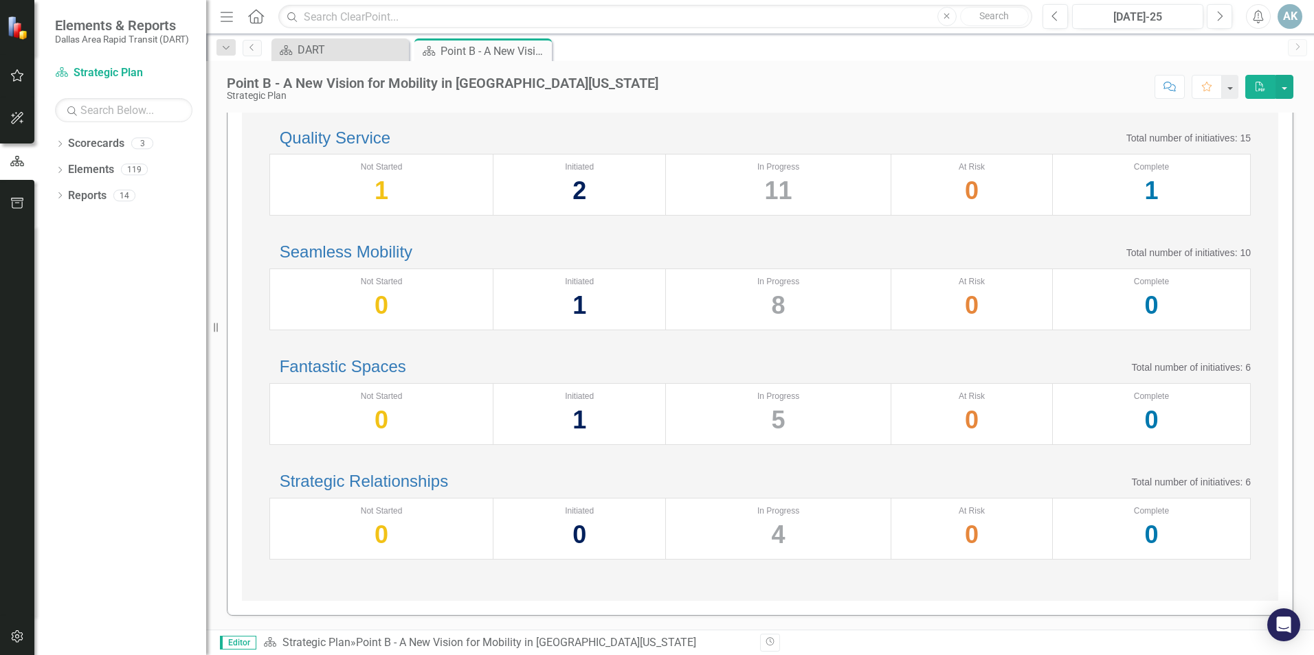
scroll to position [476, 0]
click at [373, 357] on link "Fantastic Spaces" at bounding box center [343, 366] width 126 height 19
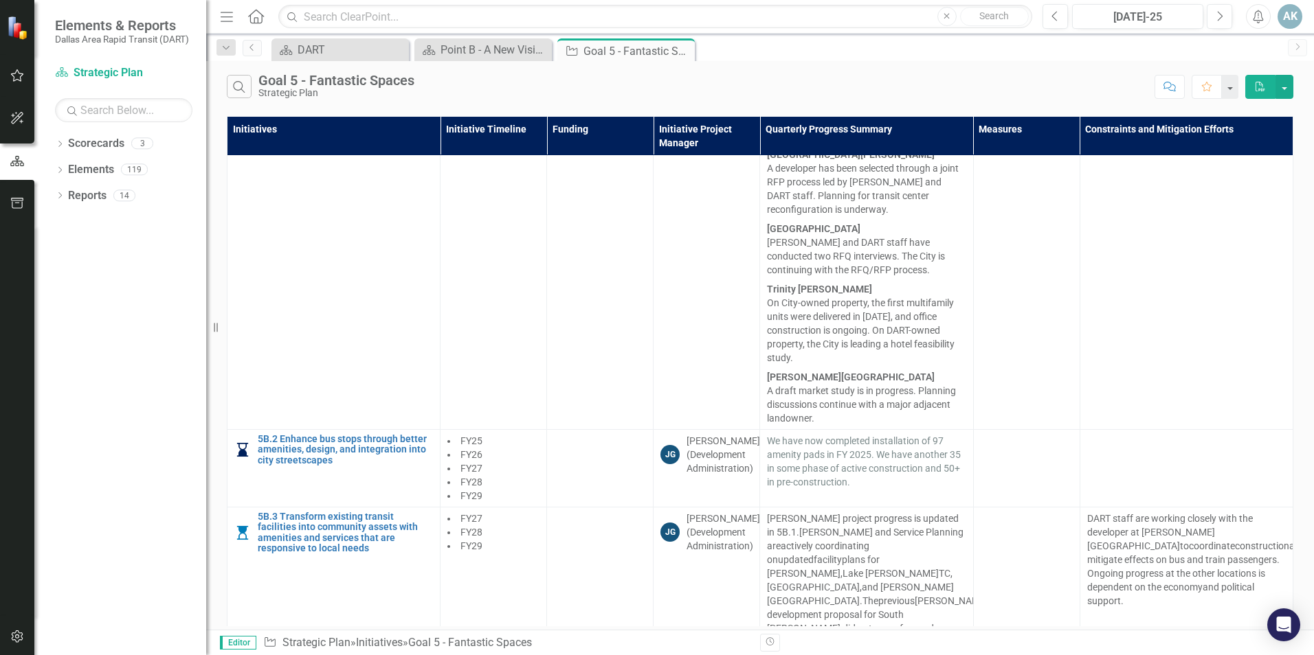
scroll to position [1205, 0]
click at [497, 43] on div "Point B - A New Vision for Mobility in [GEOGRAPHIC_DATA][US_STATE]" at bounding box center [485, 49] width 91 height 17
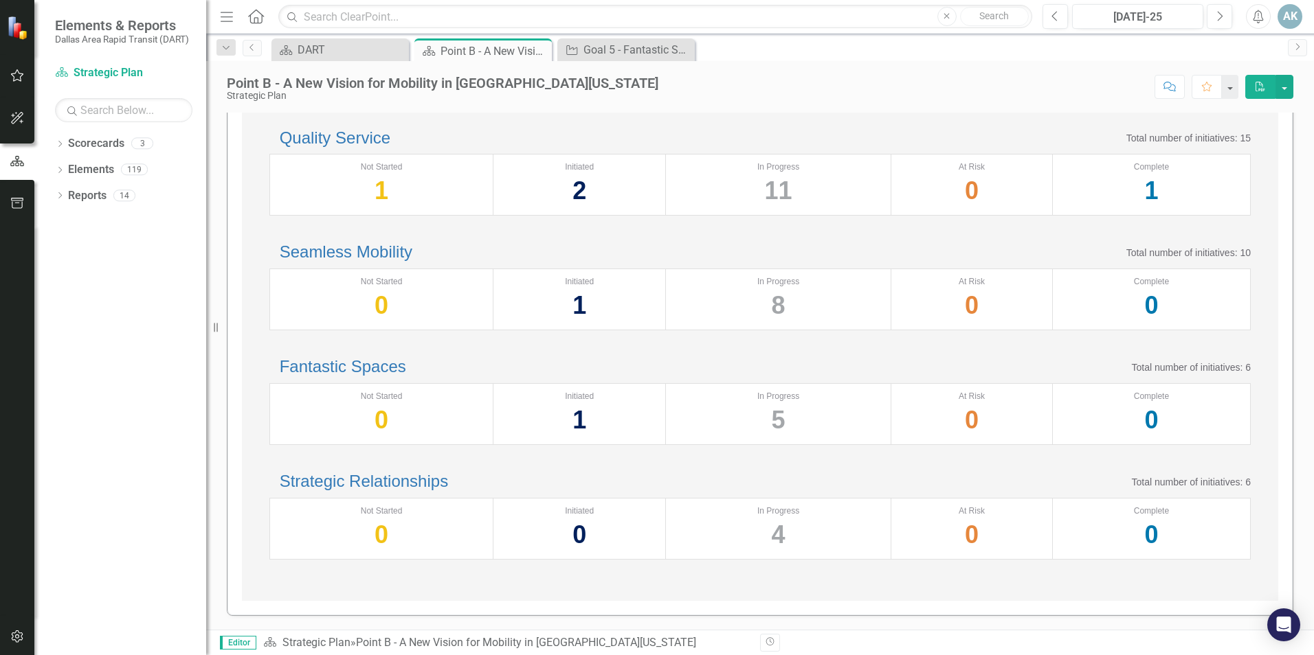
scroll to position [476, 0]
click at [400, 472] on link "Strategic Relationships" at bounding box center [364, 481] width 168 height 19
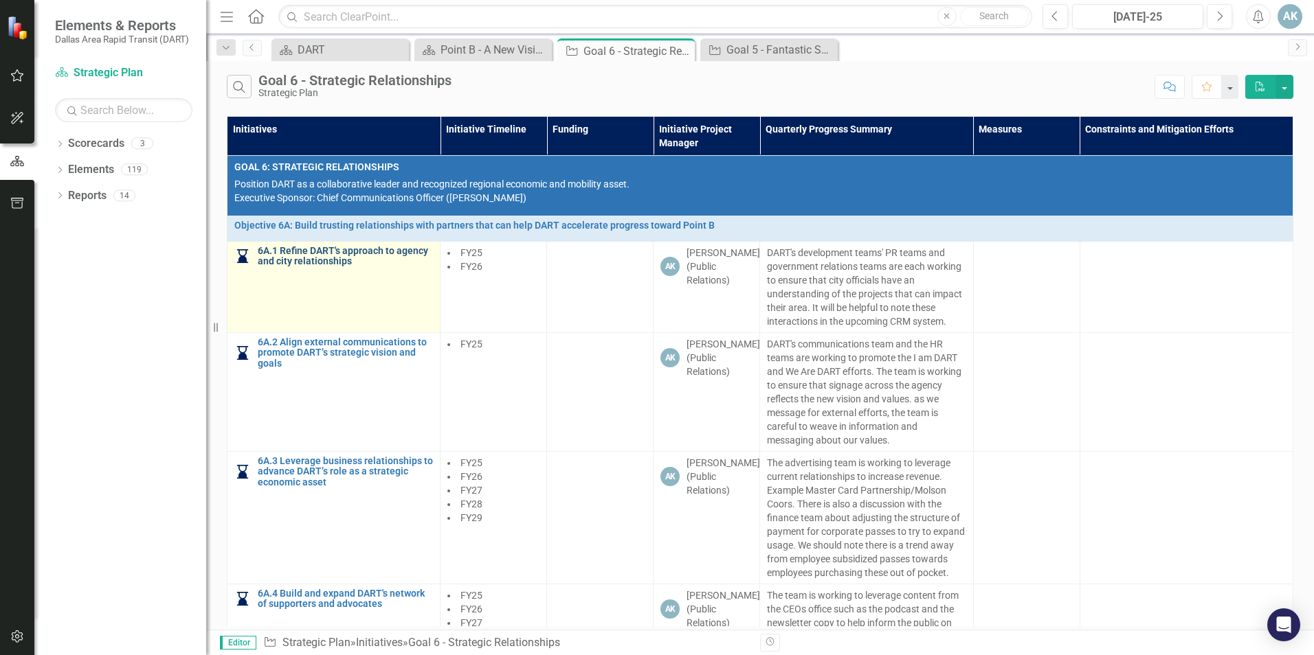
click at [363, 251] on link "6A.1 Refine DART's approach to agency and city relationships" at bounding box center [345, 256] width 175 height 21
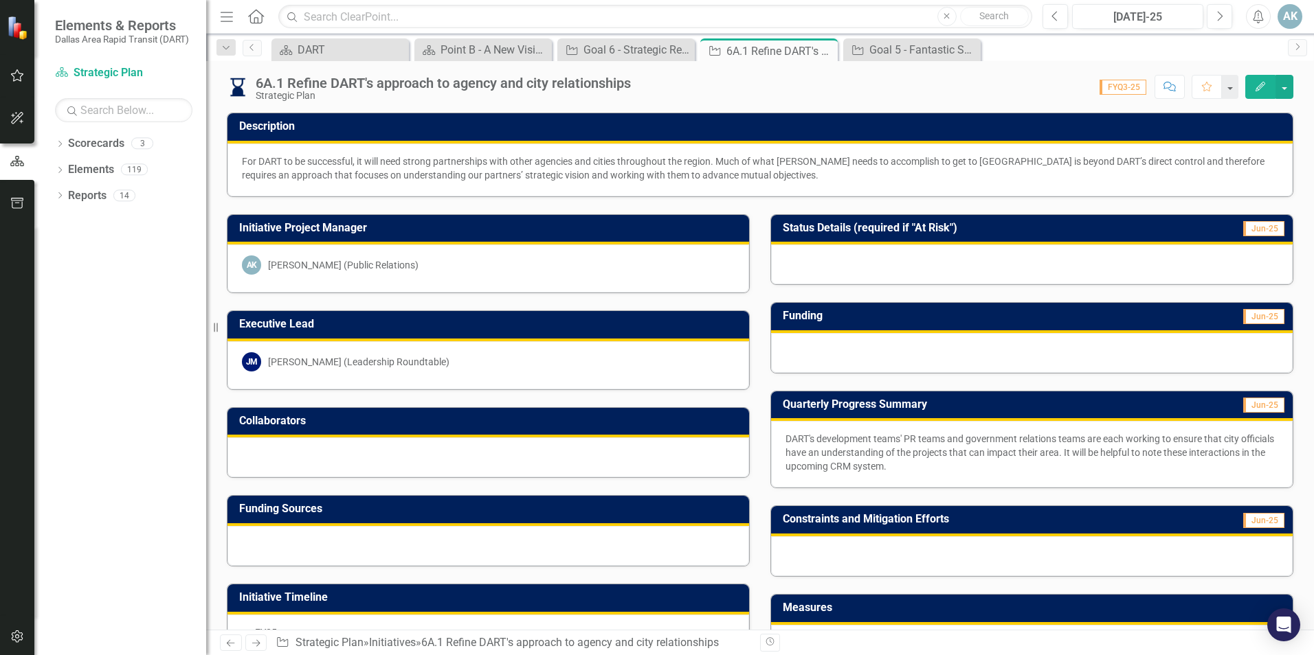
click at [638, 89] on div "6A.1 Refine DART's approach to agency and city relationships Strategic Plan" at bounding box center [447, 88] width 382 height 25
drag, startPoint x: 638, startPoint y: 85, endPoint x: 259, endPoint y: 80, distance: 378.6
click at [259, 80] on div "6A.1 Refine DART's approach to agency and city relationships Strategic Plan" at bounding box center [447, 88] width 382 height 25
copy div "6A.1 Refine DART's approach to agency and city relationships"
drag, startPoint x: 917, startPoint y: 463, endPoint x: 931, endPoint y: 467, distance: 14.8
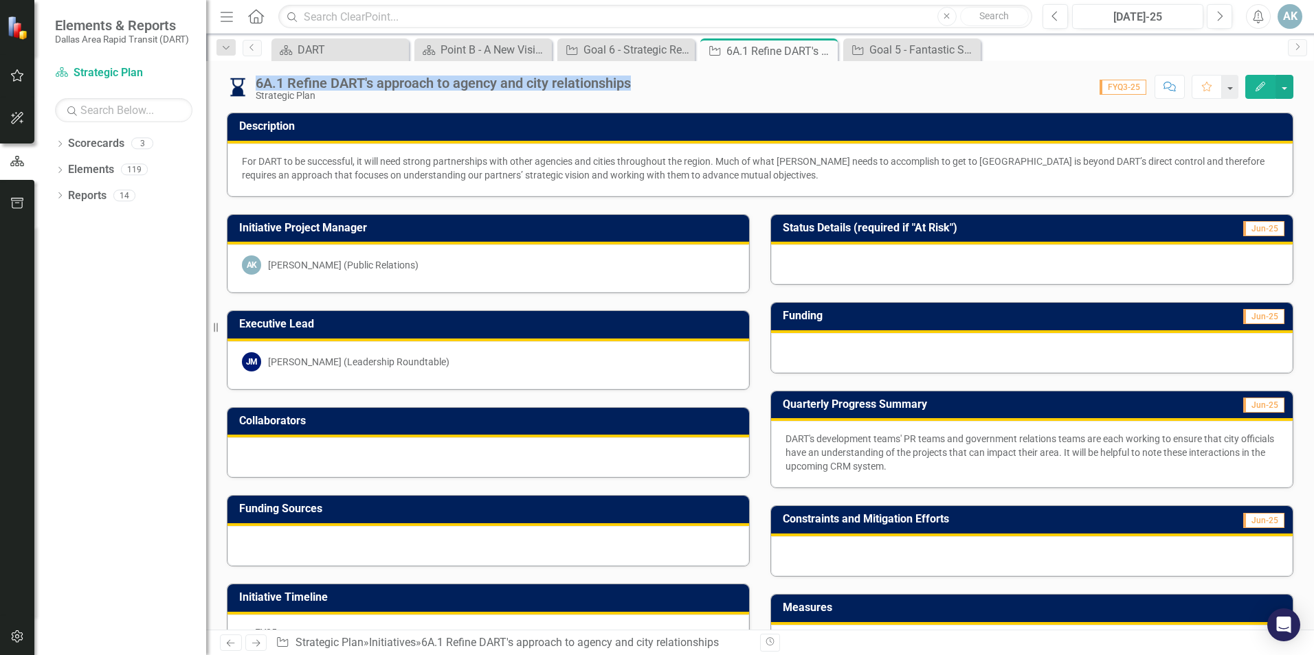
click at [917, 463] on p "DART's development teams' PR teams and government relations teams are each work…" at bounding box center [1031, 452] width 493 height 41
drag, startPoint x: 974, startPoint y: 473, endPoint x: 865, endPoint y: 460, distance: 109.3
click at [865, 460] on p "DART's development teams' PR teams and government relations teams are each work…" at bounding box center [1031, 452] width 493 height 41
drag, startPoint x: 958, startPoint y: 475, endPoint x: 878, endPoint y: 457, distance: 82.5
click at [878, 457] on div "DART's development teams' PR teams and government relations teams are each work…" at bounding box center [1032, 454] width 522 height 67
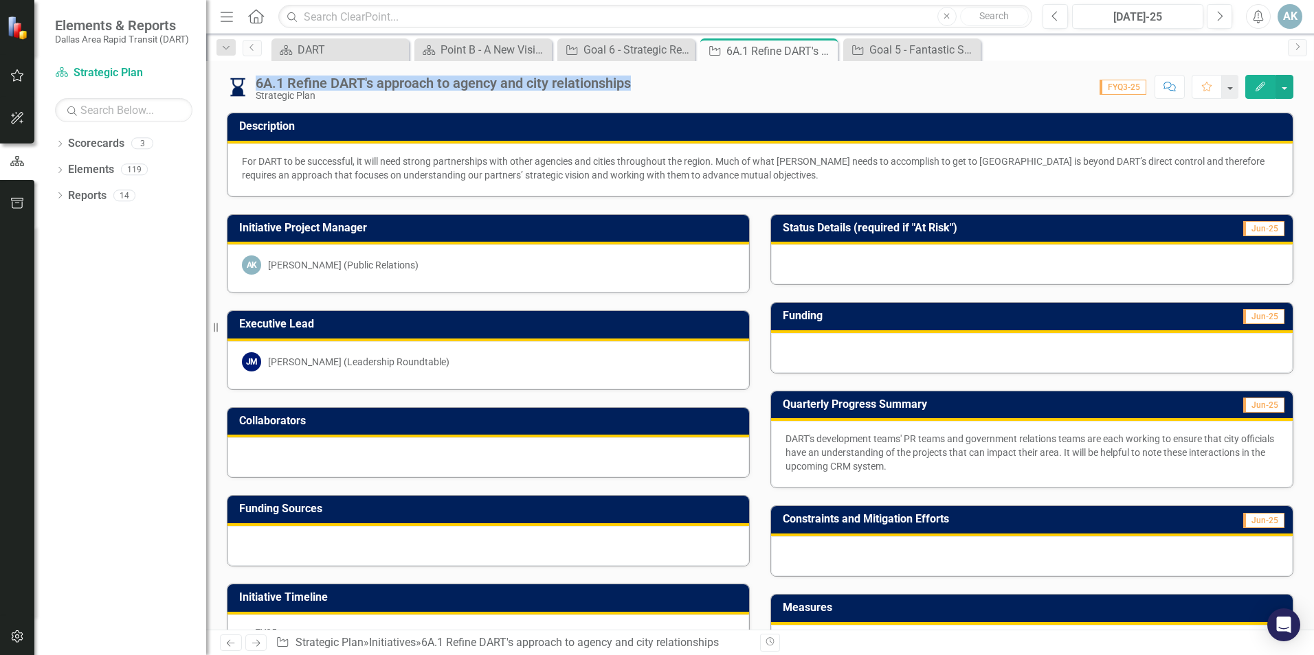
drag, startPoint x: 963, startPoint y: 469, endPoint x: 773, endPoint y: 441, distance: 191.7
click at [773, 441] on div "DART's development teams' PR teams and government relations teams are each work…" at bounding box center [1032, 454] width 522 height 67
drag, startPoint x: 779, startPoint y: 436, endPoint x: 794, endPoint y: 447, distance: 18.1
click at [800, 460] on div "DART's development teams' PR teams and government relations teams are each work…" at bounding box center [1032, 454] width 522 height 67
click at [761, 465] on div "Quarterly Progress Summary Jun-25 DART's development teams' PR teams and govern…" at bounding box center [1031, 431] width 543 height 115
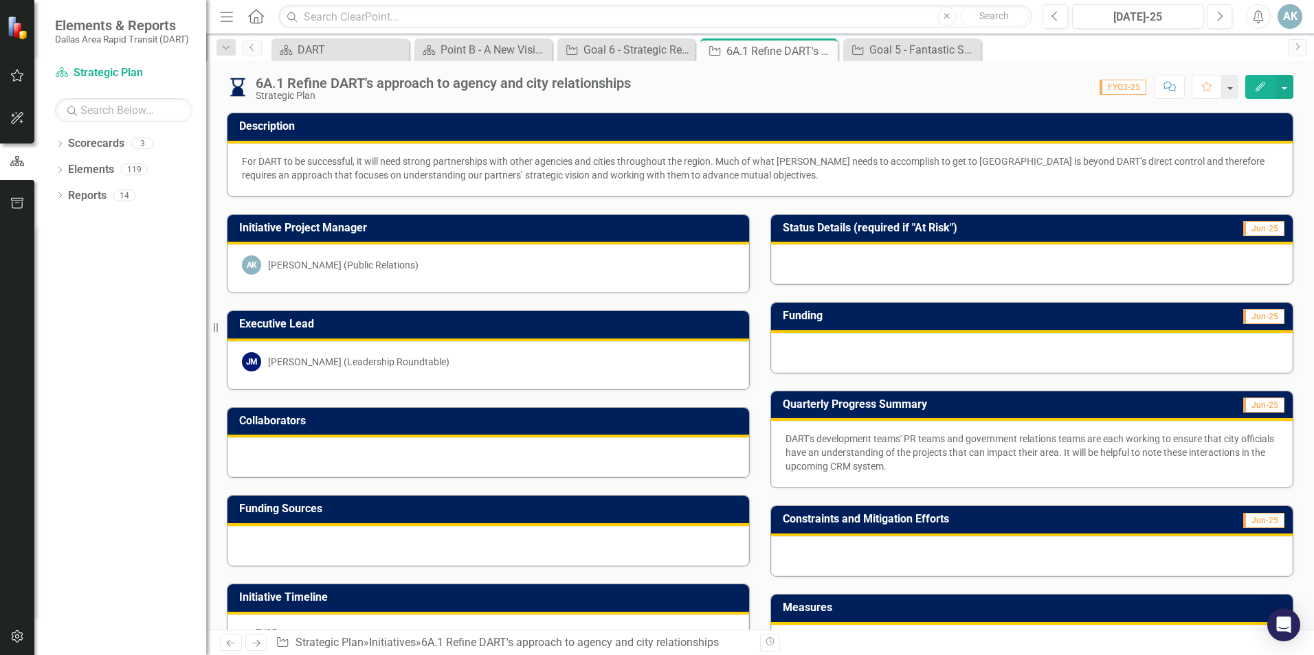
drag, startPoint x: 776, startPoint y: 434, endPoint x: 897, endPoint y: 474, distance: 127.3
click at [866, 471] on div "DART's development teams' PR teams and government relations teams are each work…" at bounding box center [1032, 454] width 522 height 67
click at [906, 464] on p "DART's development teams' PR teams and government relations teams are each work…" at bounding box center [1031, 452] width 493 height 41
click at [903, 464] on p "DART's development teams' PR teams and government relations teams are each work…" at bounding box center [1031, 452] width 493 height 41
click at [915, 460] on p "DART's development teams' PR teams and government relations teams are each work…" at bounding box center [1031, 452] width 493 height 41
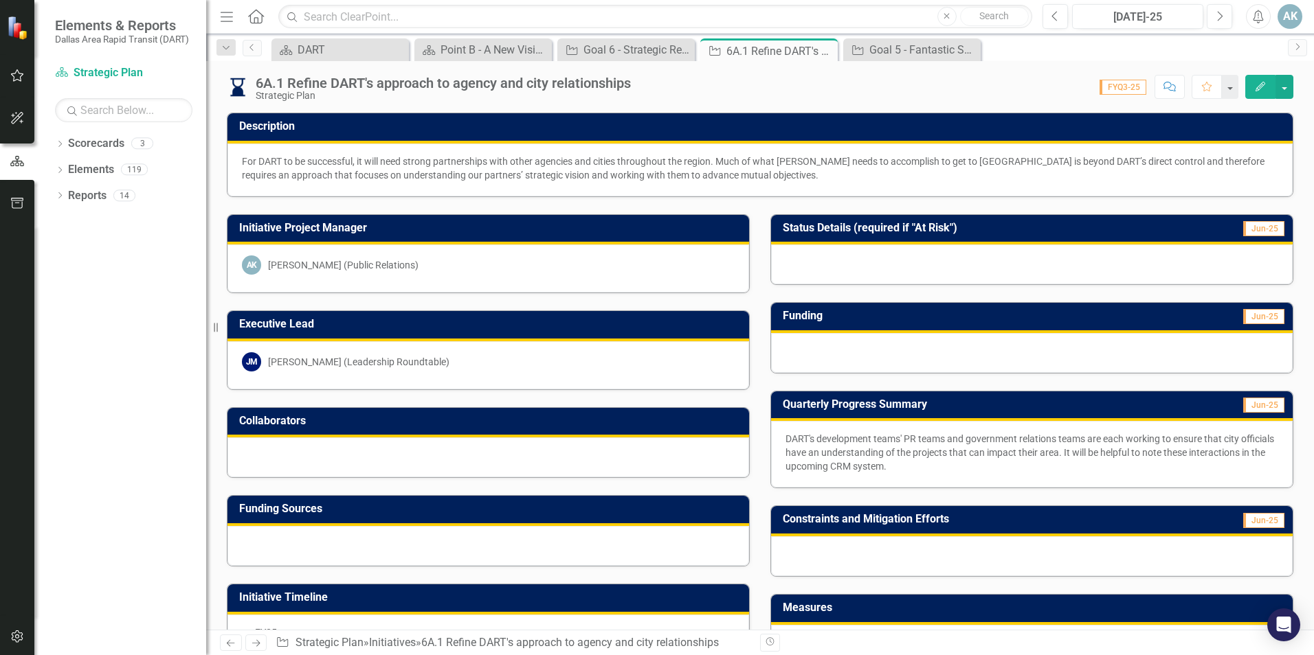
click at [917, 460] on p "DART's development teams' PR teams and government relations teams are each work…" at bounding box center [1031, 452] width 493 height 41
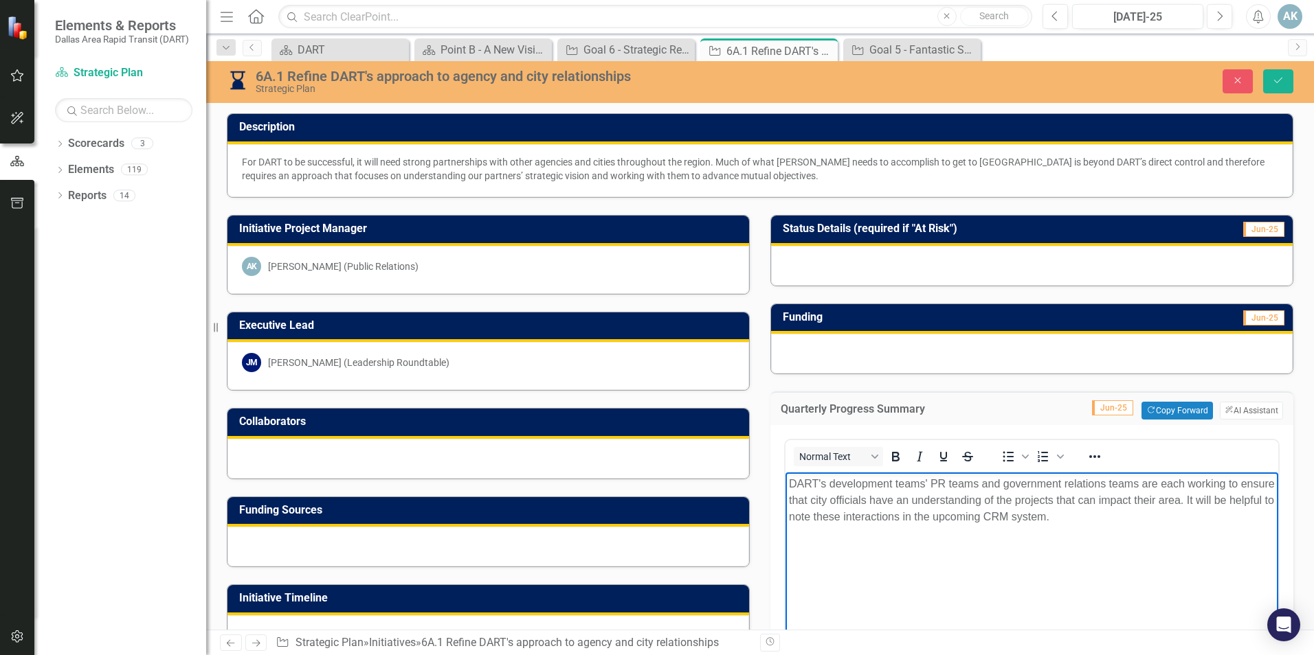
drag, startPoint x: 1056, startPoint y: 517, endPoint x: 772, endPoint y: 462, distance: 289.6
click at [785, 473] on html "DART's development teams' PR teams and government relations teams are each work…" at bounding box center [1031, 576] width 493 height 206
copy p "DART's development teams' PR teams and government relations teams are each work…"
click at [480, 45] on div "Point B - A New Vision for Mobility in [GEOGRAPHIC_DATA][US_STATE]" at bounding box center [485, 49] width 91 height 17
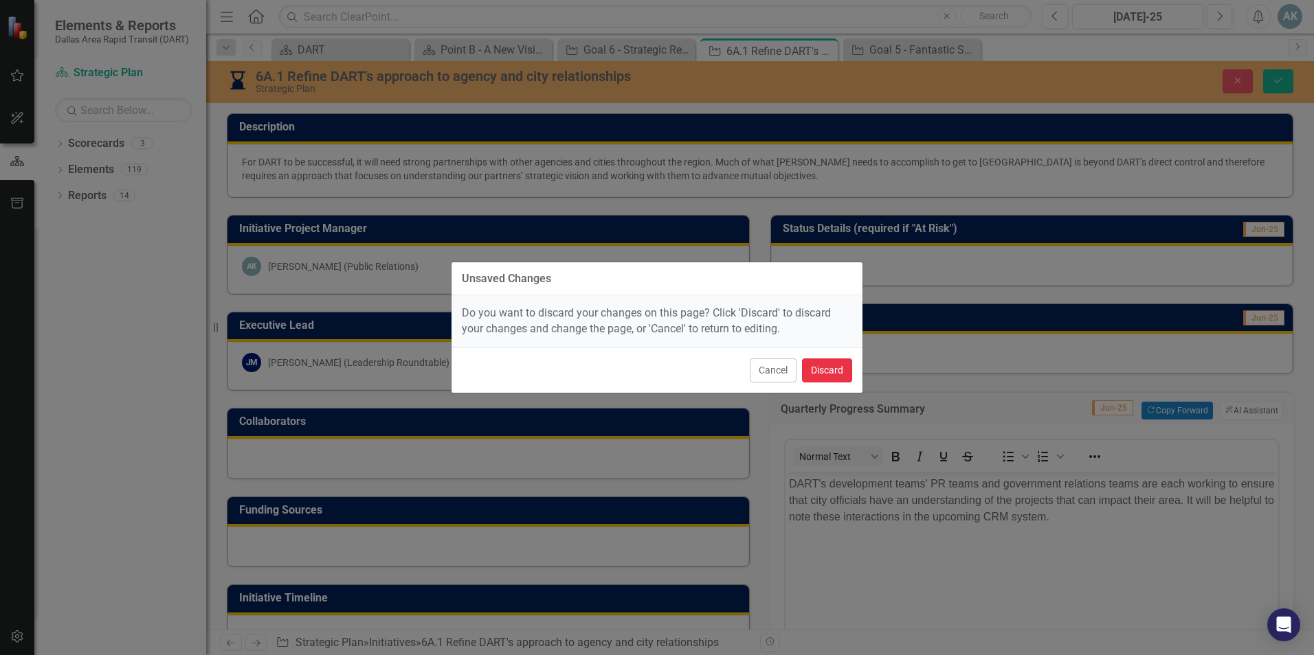
click at [814, 372] on button "Discard" at bounding box center [827, 371] width 50 height 24
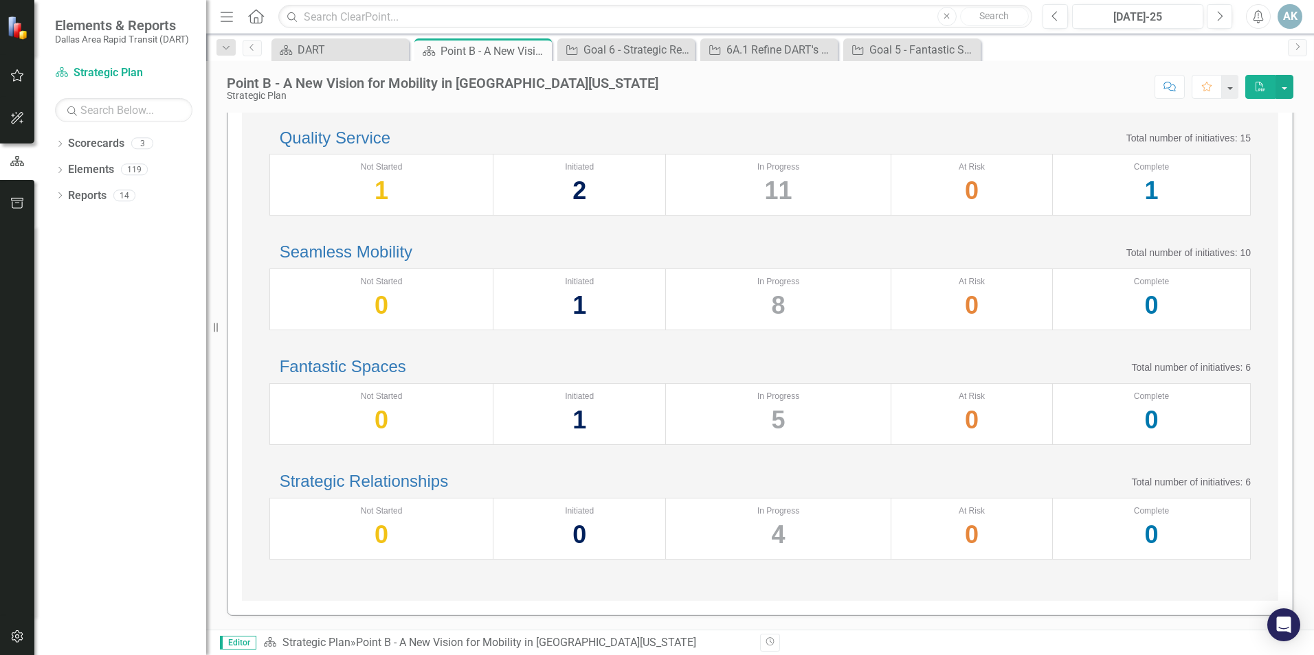
scroll to position [476, 0]
click at [403, 472] on link "Strategic Relationships" at bounding box center [364, 481] width 168 height 19
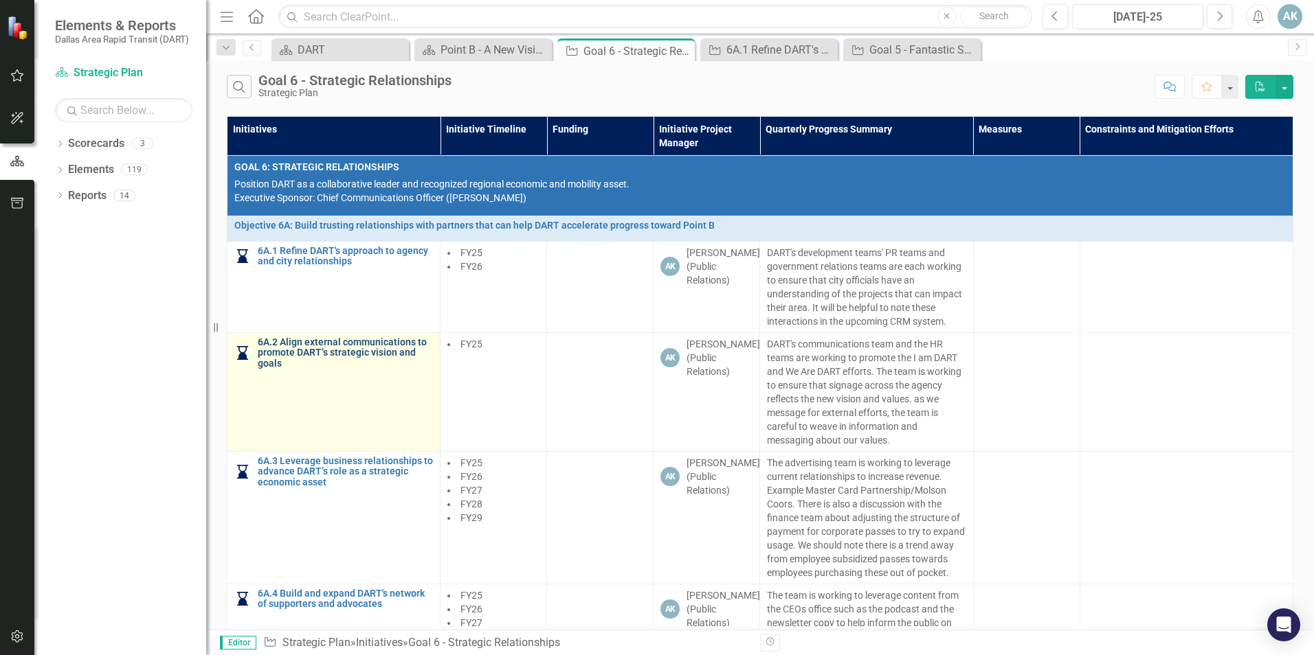
click at [340, 352] on link "6A.2 Align external communications to promote DART’s strategic vision and goals" at bounding box center [345, 353] width 175 height 32
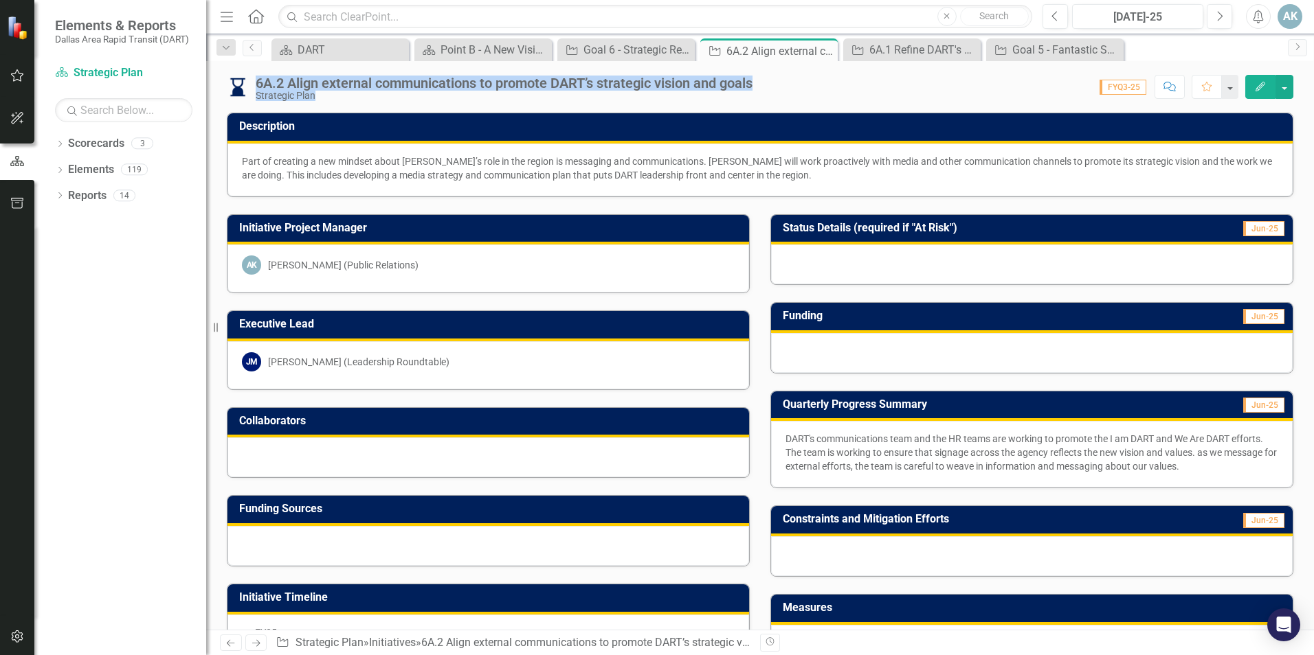
drag, startPoint x: 765, startPoint y: 83, endPoint x: 256, endPoint y: 84, distance: 509.1
click at [256, 84] on div "6A.2 Align external communications to promote DART’s strategic vision and goals…" at bounding box center [760, 81] width 1108 height 41
copy div "6A.2 Align external communications to promote DART’s strategic vision and goals…"
click at [860, 444] on p "DART's communications team and the HR teams are working to promote the I am DAR…" at bounding box center [1031, 452] width 493 height 41
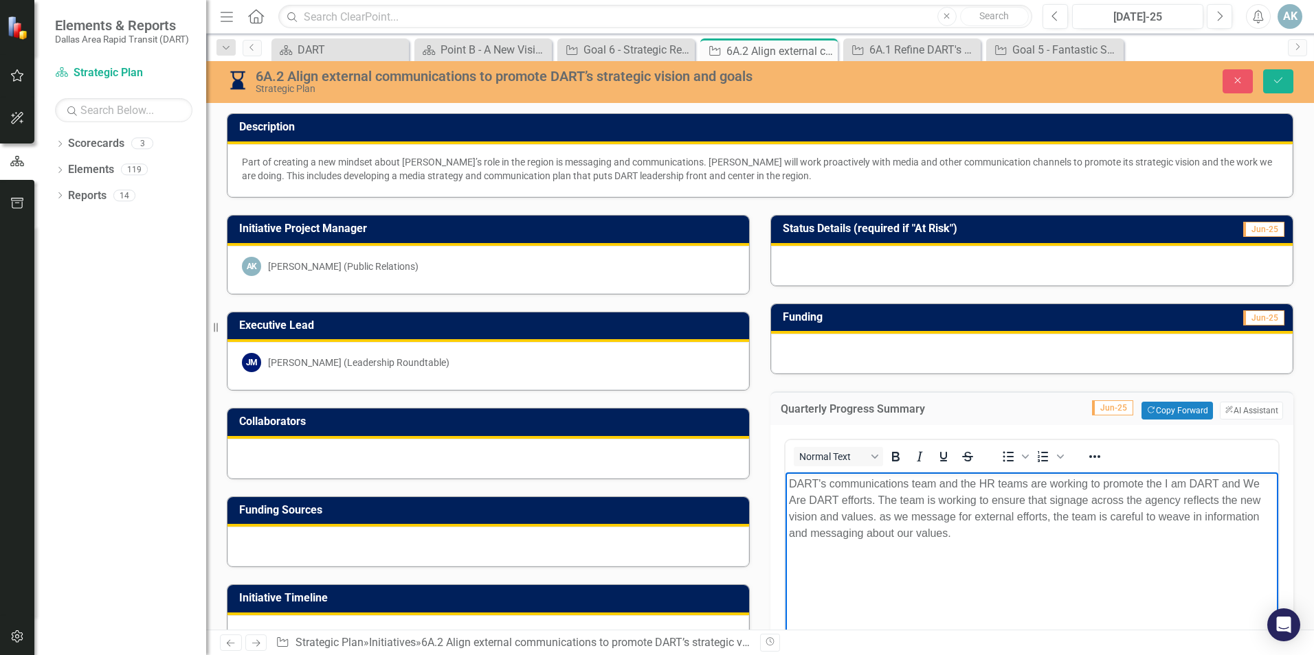
click at [996, 546] on body "DART's communications team and the HR teams are working to promote the I am DAR…" at bounding box center [1031, 576] width 493 height 206
drag, startPoint x: 977, startPoint y: 543, endPoint x: 790, endPoint y: 486, distance: 195.4
click at [790, 486] on body "DART's communications team and the HR teams are working to promote the I am DAR…" at bounding box center [1031, 576] width 493 height 206
click at [486, 48] on div "Point B - A New Vision for Mobility in [GEOGRAPHIC_DATA][US_STATE]" at bounding box center [485, 49] width 91 height 17
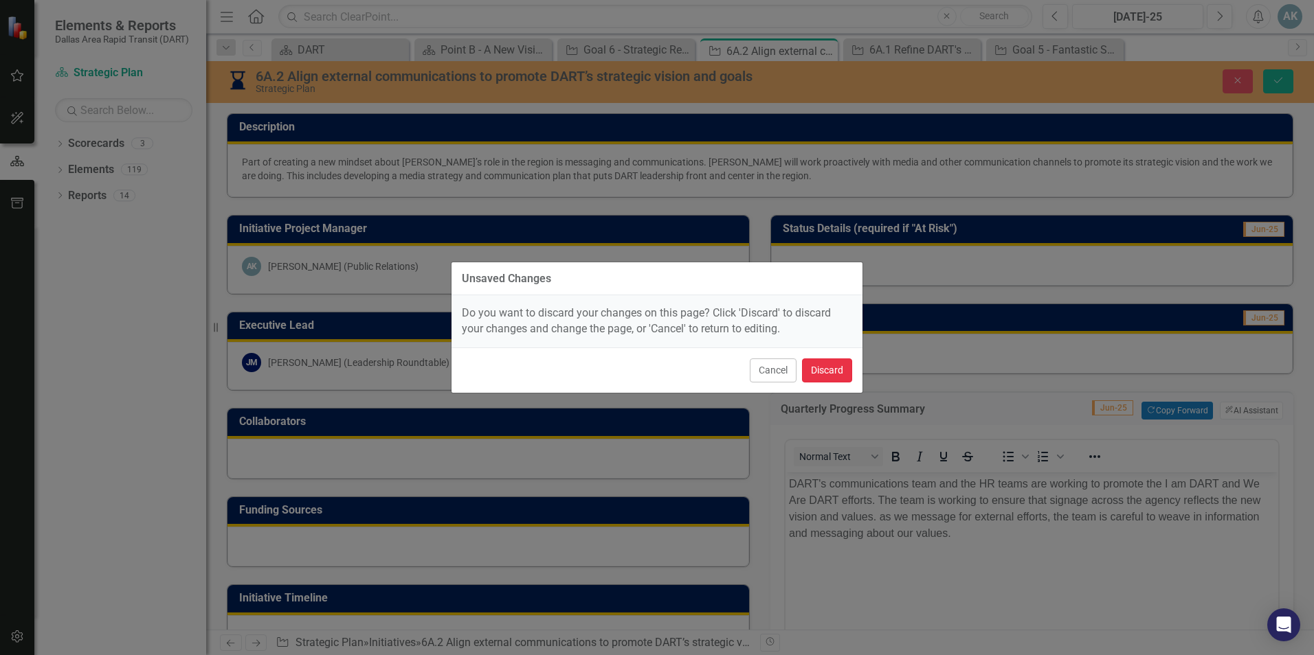
click at [820, 374] on button "Discard" at bounding box center [827, 371] width 50 height 24
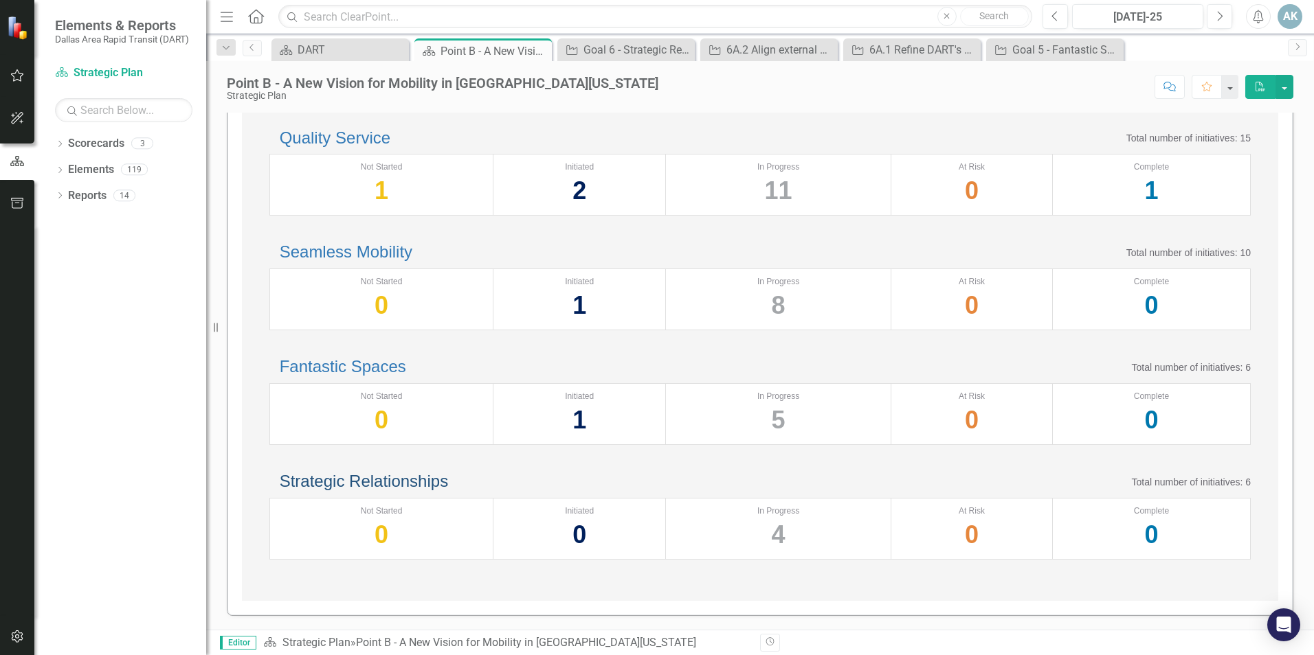
scroll to position [476, 0]
click at [412, 472] on link "Strategic Relationships" at bounding box center [364, 481] width 168 height 19
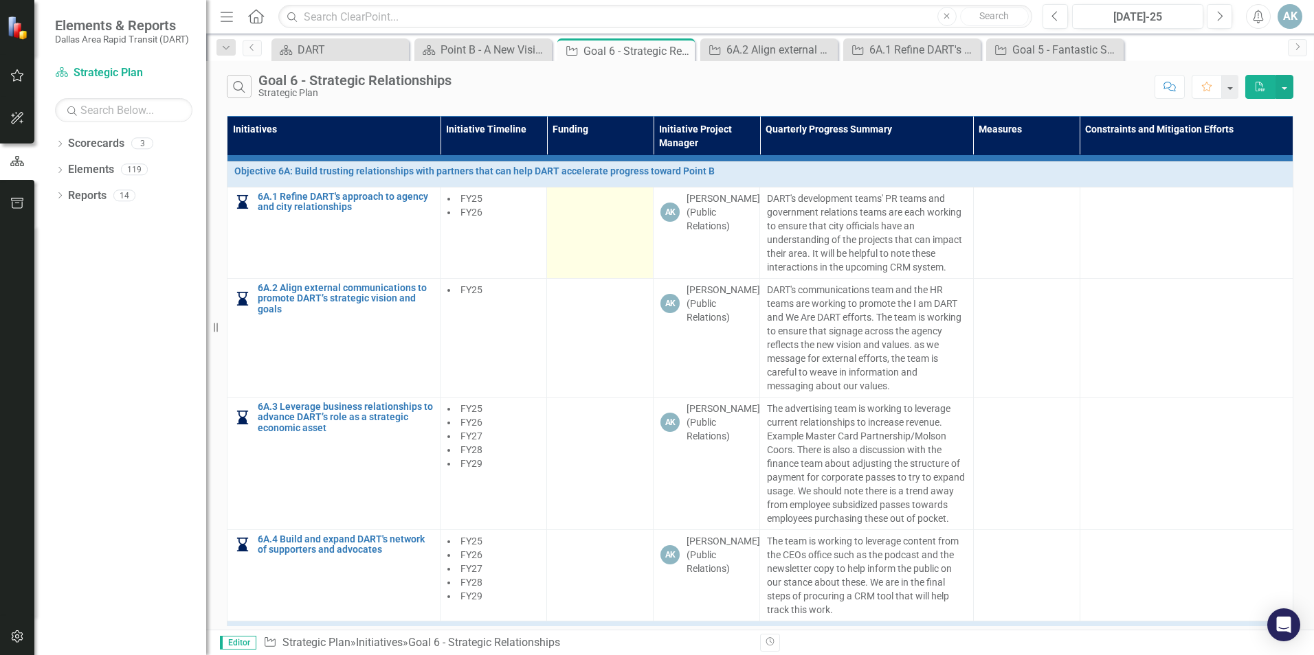
scroll to position [192, 0]
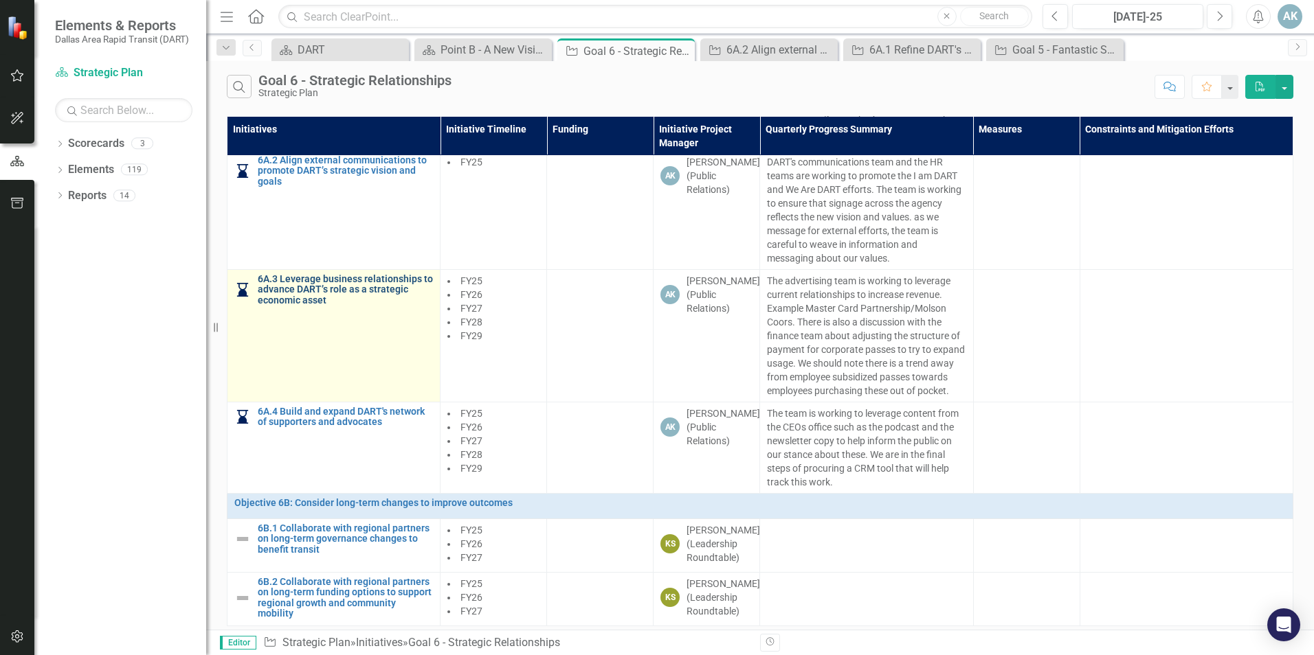
click at [342, 280] on link "6A.3 Leverage business relationships to advance DART’s role as a strategic econ…" at bounding box center [345, 290] width 175 height 32
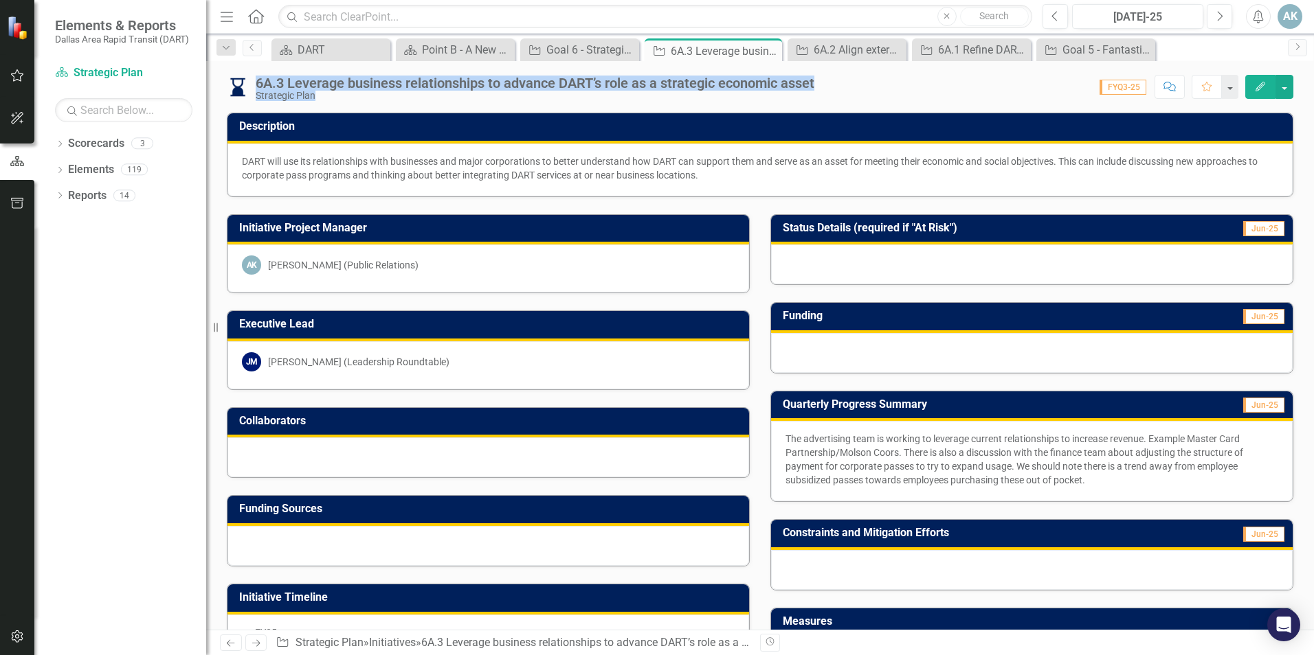
drag, startPoint x: 827, startPoint y: 90, endPoint x: 256, endPoint y: 84, distance: 571.7
click at [256, 84] on div "6A.3 Leverage business relationships to advance DART’s role as a strategic econ…" at bounding box center [760, 81] width 1108 height 41
click at [987, 467] on p "The advertising team is working to leverage current relationships to increase r…" at bounding box center [1031, 459] width 493 height 55
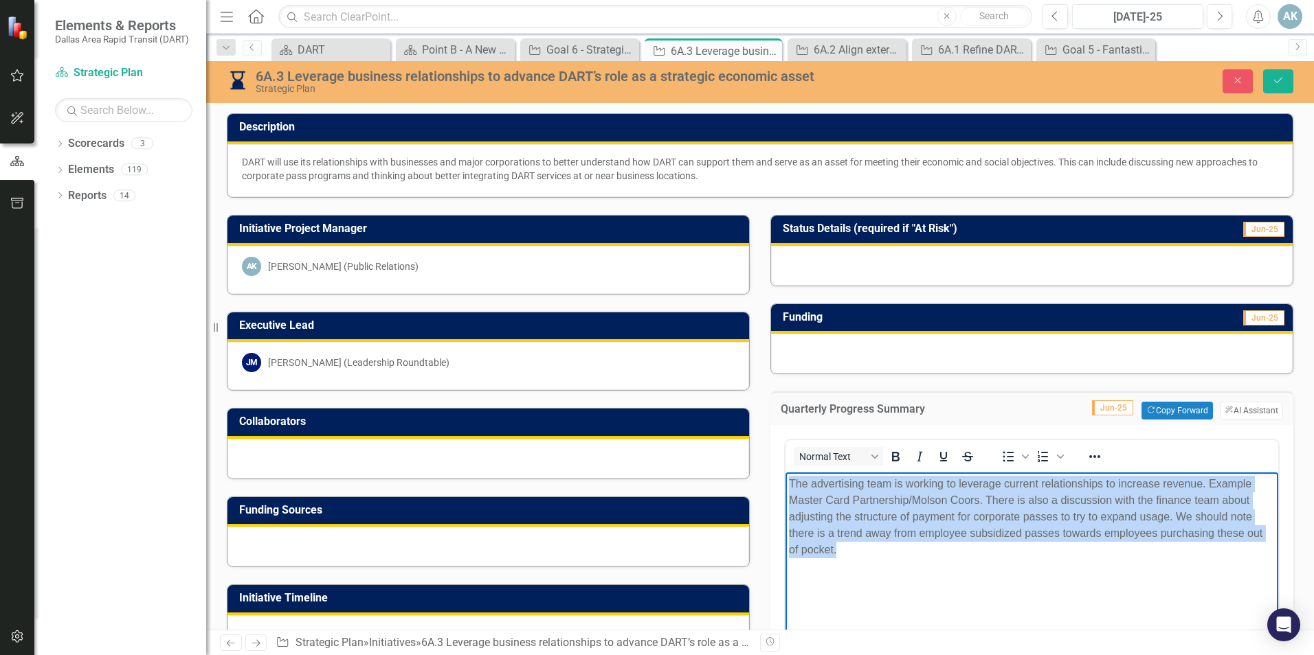
drag, startPoint x: 853, startPoint y: 559, endPoint x: 1565, endPoint y: 953, distance: 813.5
click at [785, 475] on html "The advertising team is working to leverage current relationships to increase r…" at bounding box center [1031, 576] width 493 height 206
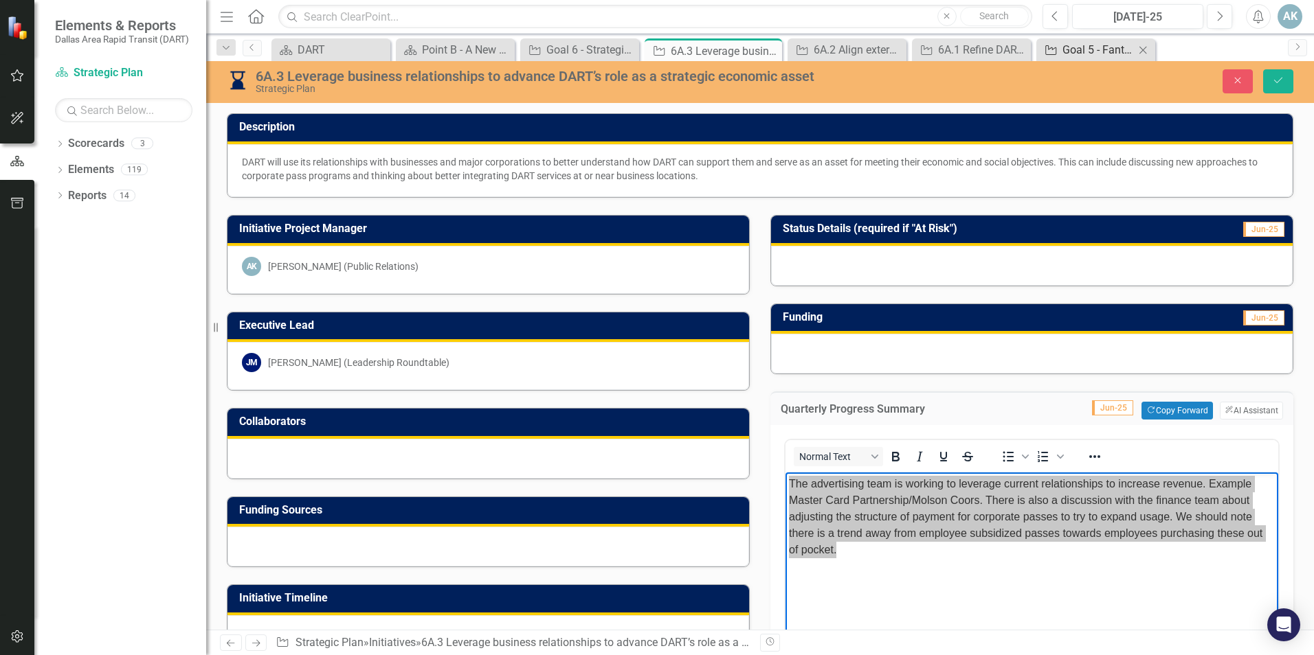
click at [1106, 50] on div "Goal 5 - Fantastic Spaces" at bounding box center [1098, 49] width 72 height 17
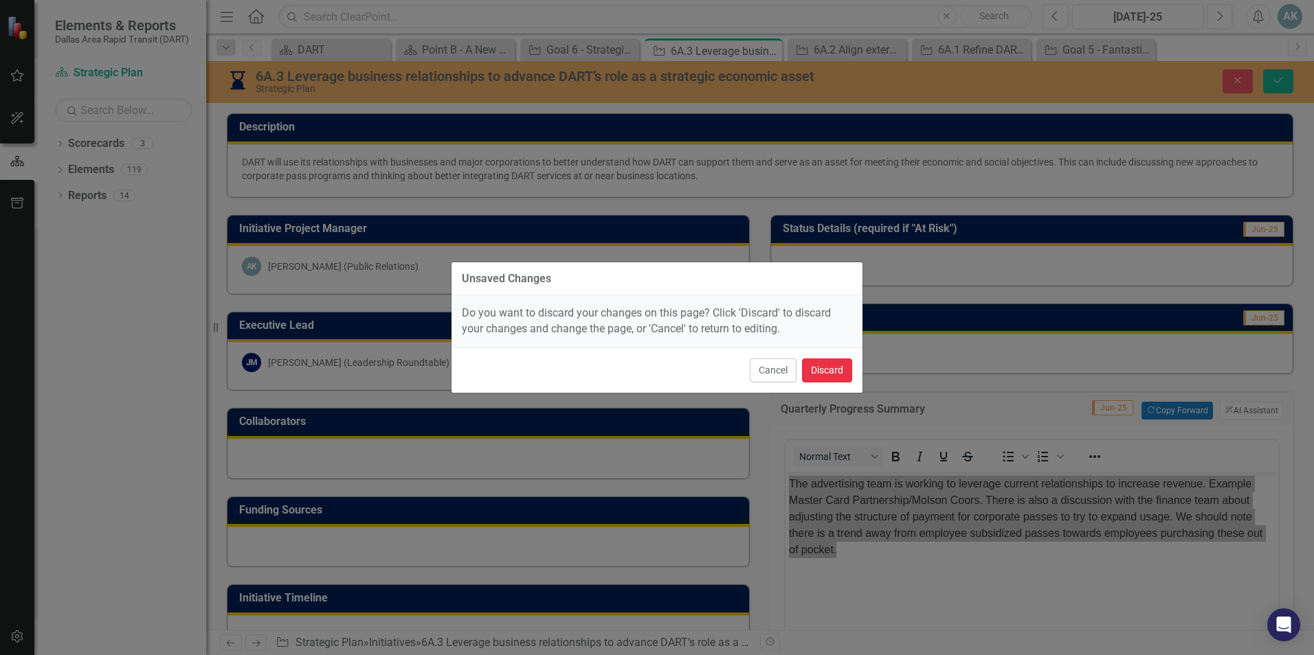
click at [826, 372] on button "Discard" at bounding box center [827, 371] width 50 height 24
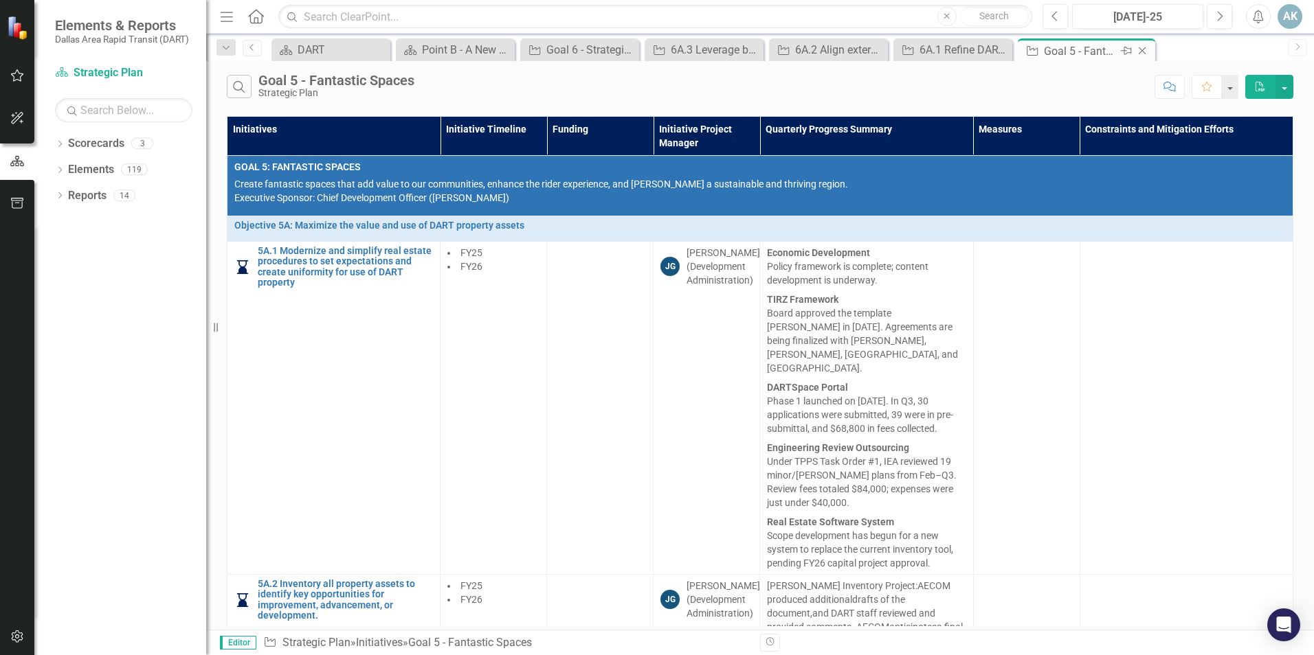
click at [1143, 50] on icon "Close" at bounding box center [1142, 50] width 14 height 11
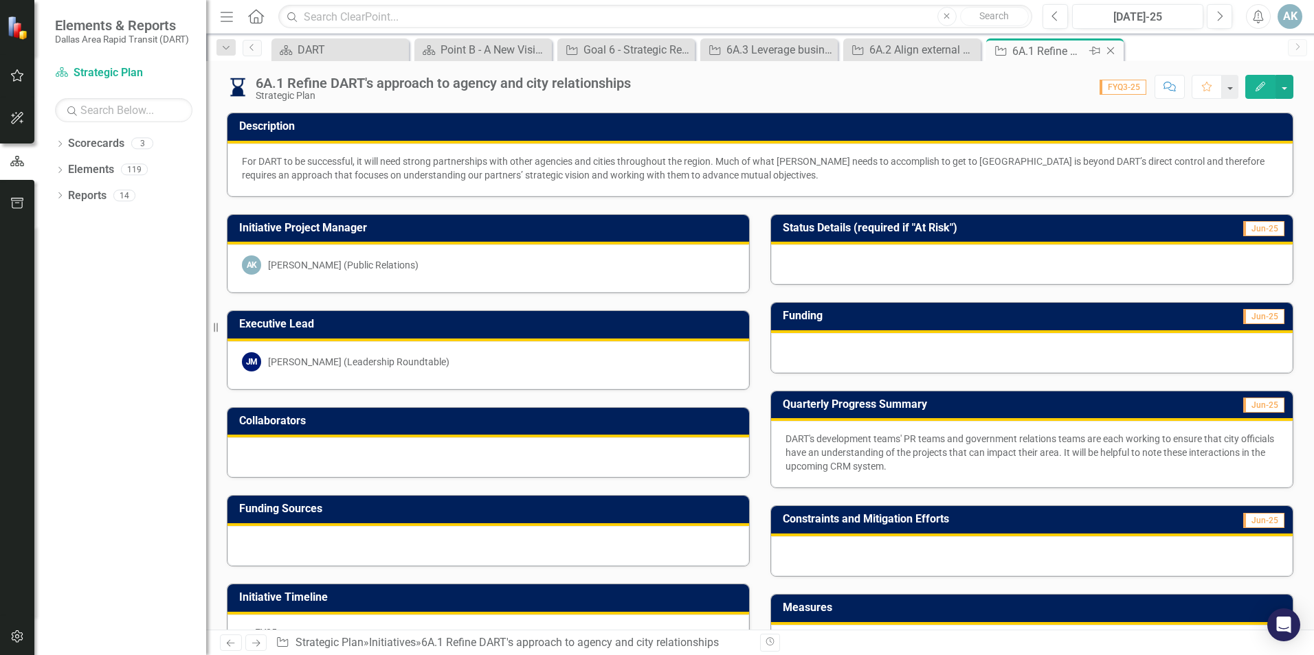
click at [1111, 48] on icon "Close" at bounding box center [1110, 50] width 14 height 11
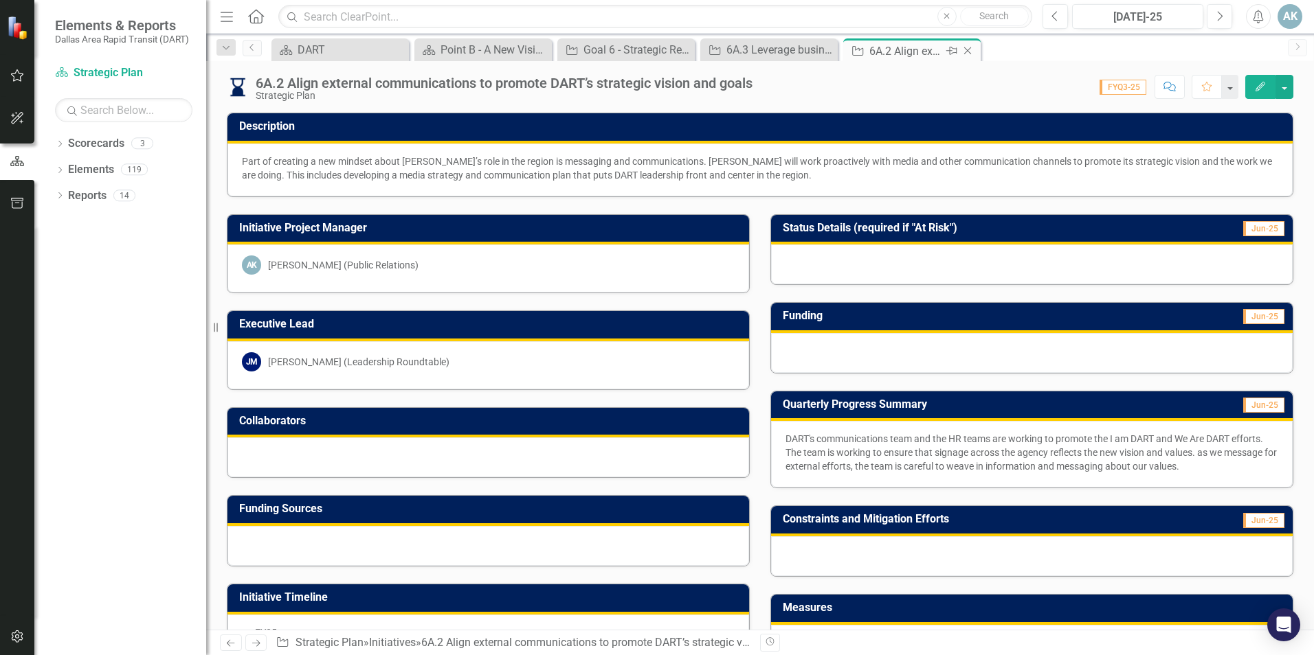
click at [971, 51] on icon "Close" at bounding box center [968, 50] width 14 height 11
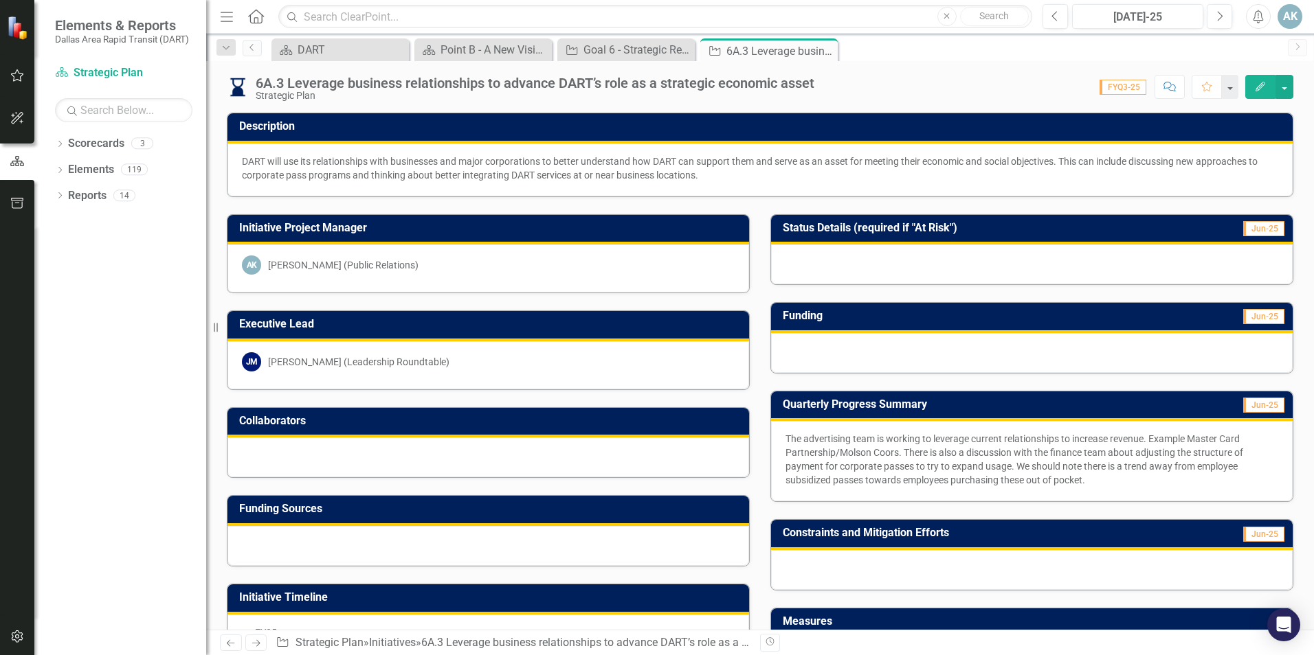
drag, startPoint x: 829, startPoint y: 52, endPoint x: 715, endPoint y: 47, distance: 113.4
click at [0, 0] on icon "Close" at bounding box center [0, 0] width 0 height 0
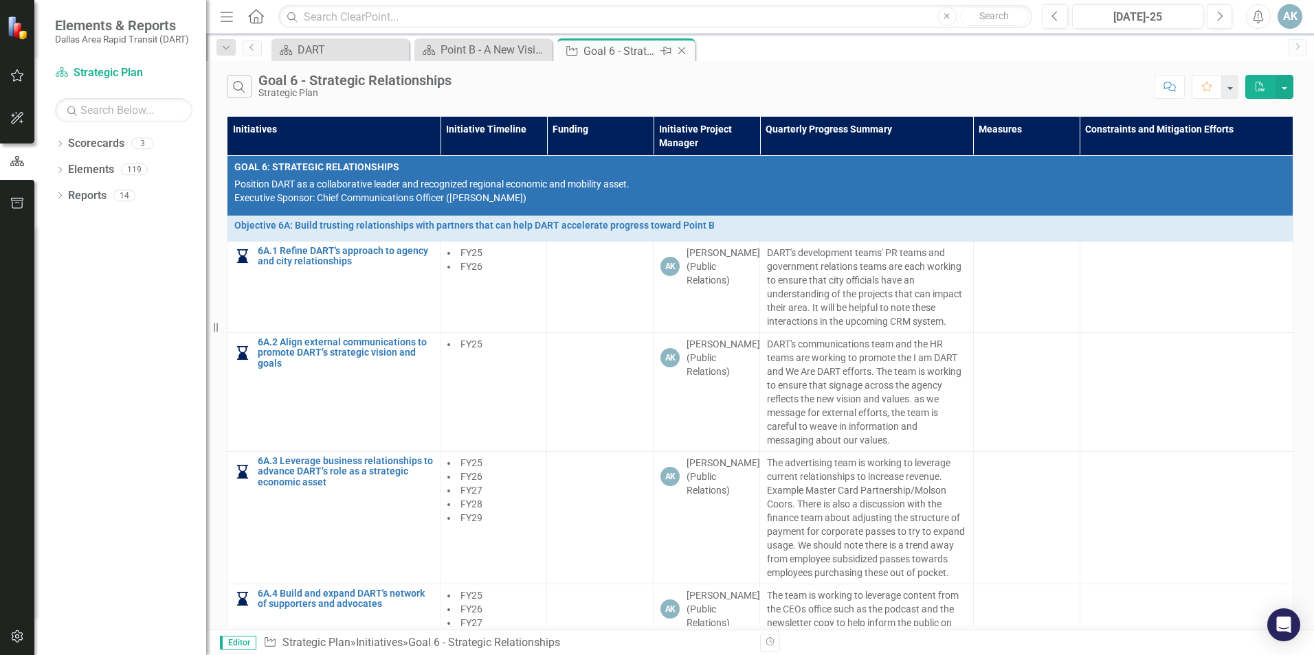
click at [683, 51] on icon "Close" at bounding box center [682, 50] width 14 height 11
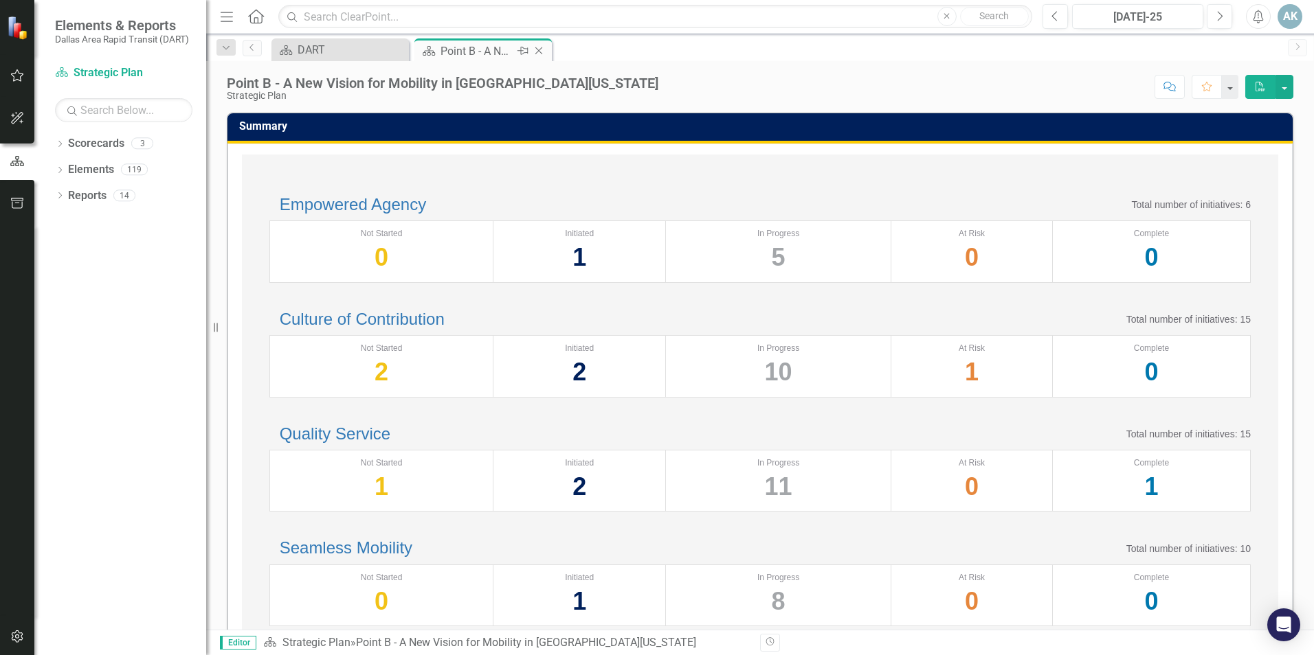
click at [471, 48] on div "Point B - A New Vision for Mobility in [GEOGRAPHIC_DATA][US_STATE]" at bounding box center [477, 51] width 74 height 17
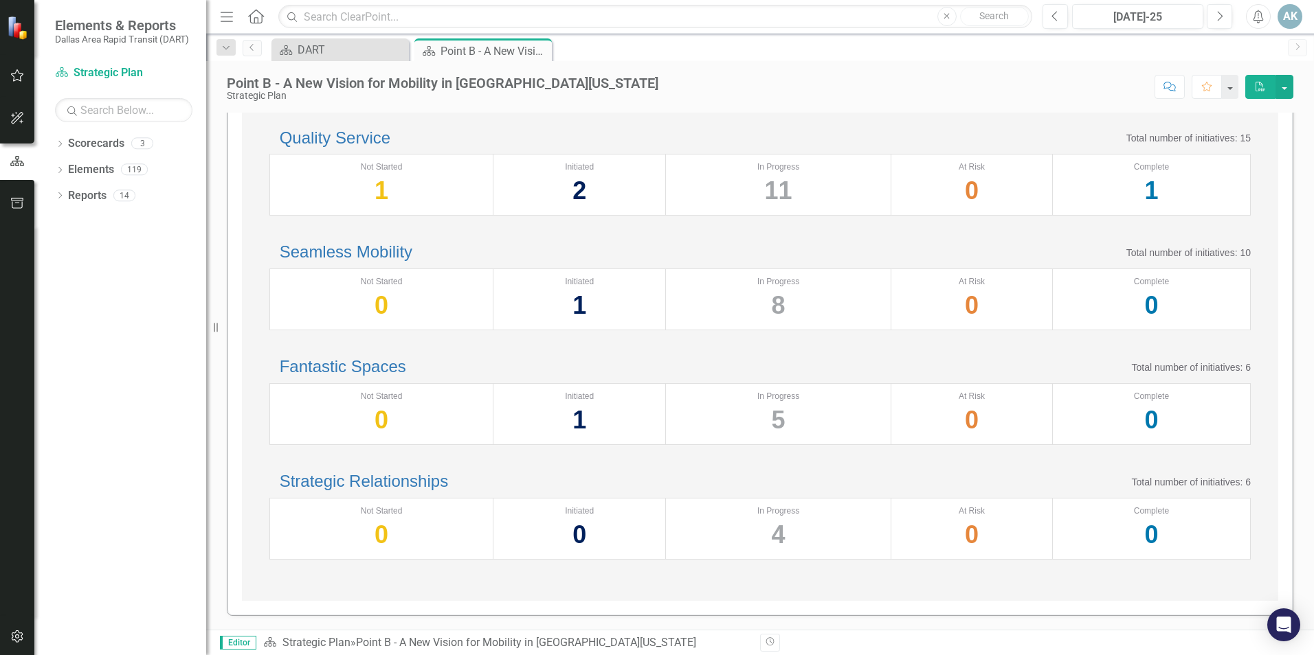
scroll to position [476, 0]
click at [370, 472] on link "Strategic Relationships" at bounding box center [364, 481] width 168 height 19
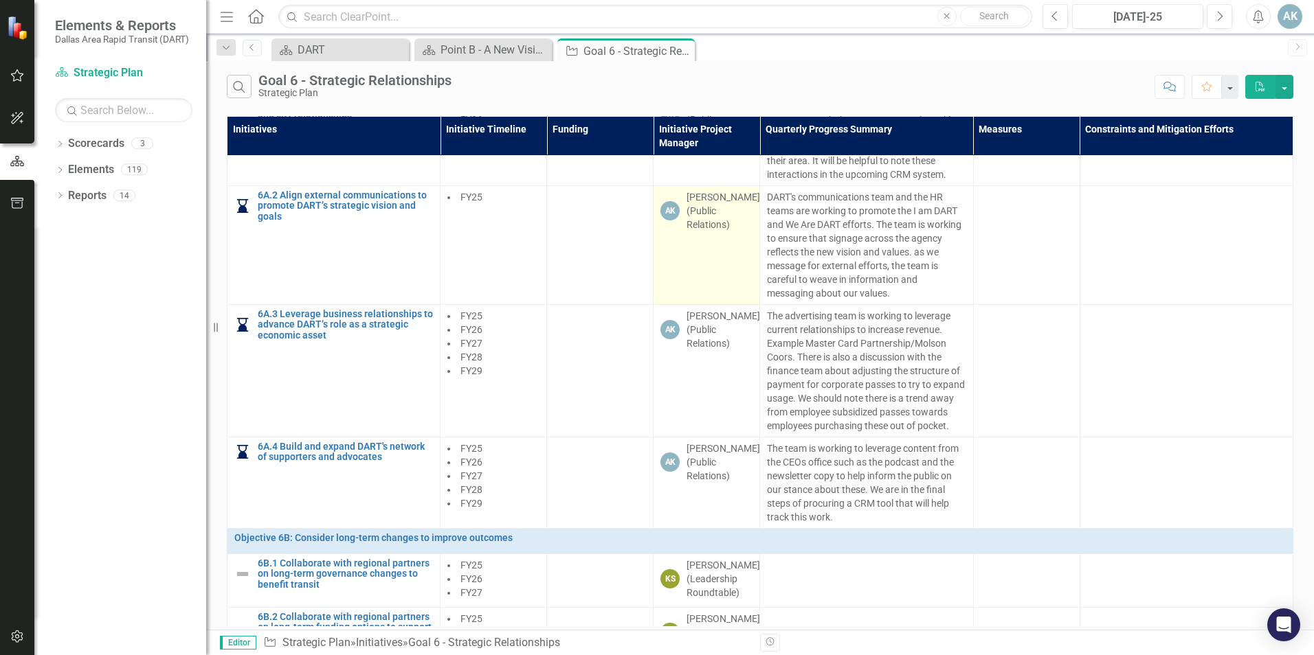
scroll to position [192, 0]
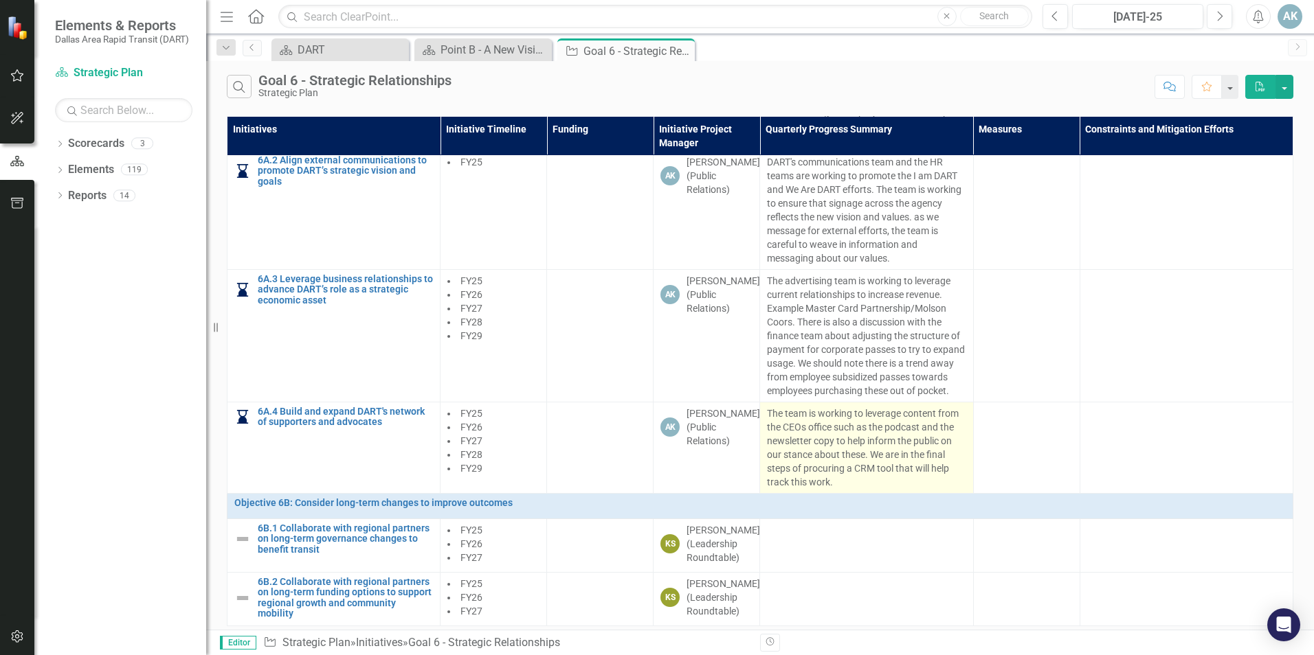
drag, startPoint x: 839, startPoint y: 475, endPoint x: 764, endPoint y: 405, distance: 102.6
click at [764, 405] on td "The team is working to leverage content from the CEOs office such as the podcas…" at bounding box center [866, 448] width 213 height 91
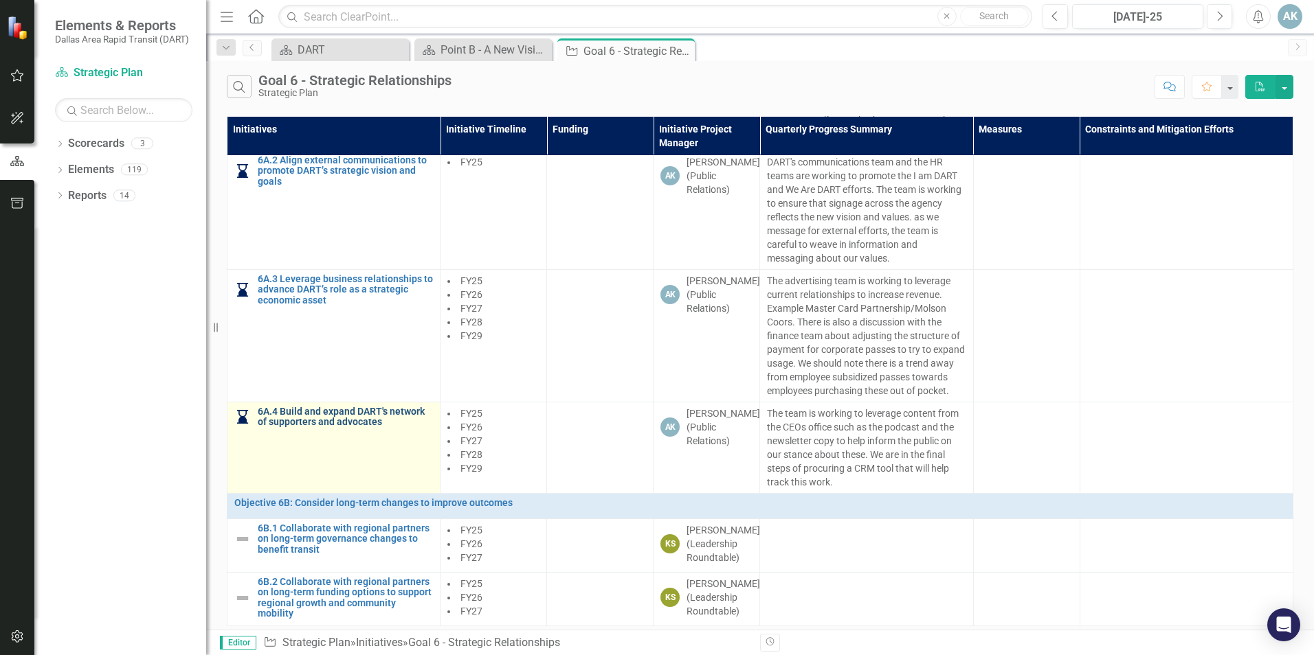
click at [328, 412] on link "6A.4 Build and expand DART's network of supporters and advocates" at bounding box center [345, 417] width 175 height 21
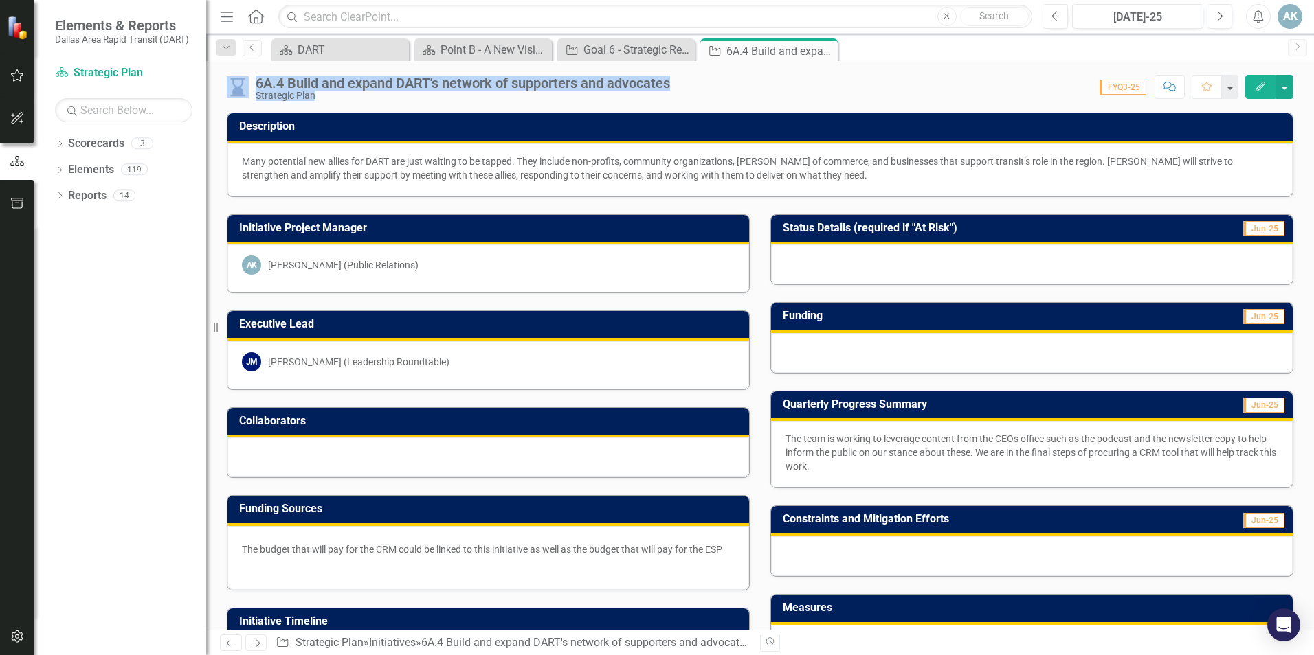
drag, startPoint x: 706, startPoint y: 86, endPoint x: 250, endPoint y: 89, distance: 455.6
click at [250, 89] on div "6A.4 Build and expand DART's network of supporters and advocates Strategic Plan…" at bounding box center [760, 81] width 1108 height 41
click at [464, 47] on div "Point B - A New Vision for Mobility in [GEOGRAPHIC_DATA][US_STATE]" at bounding box center [485, 49] width 91 height 17
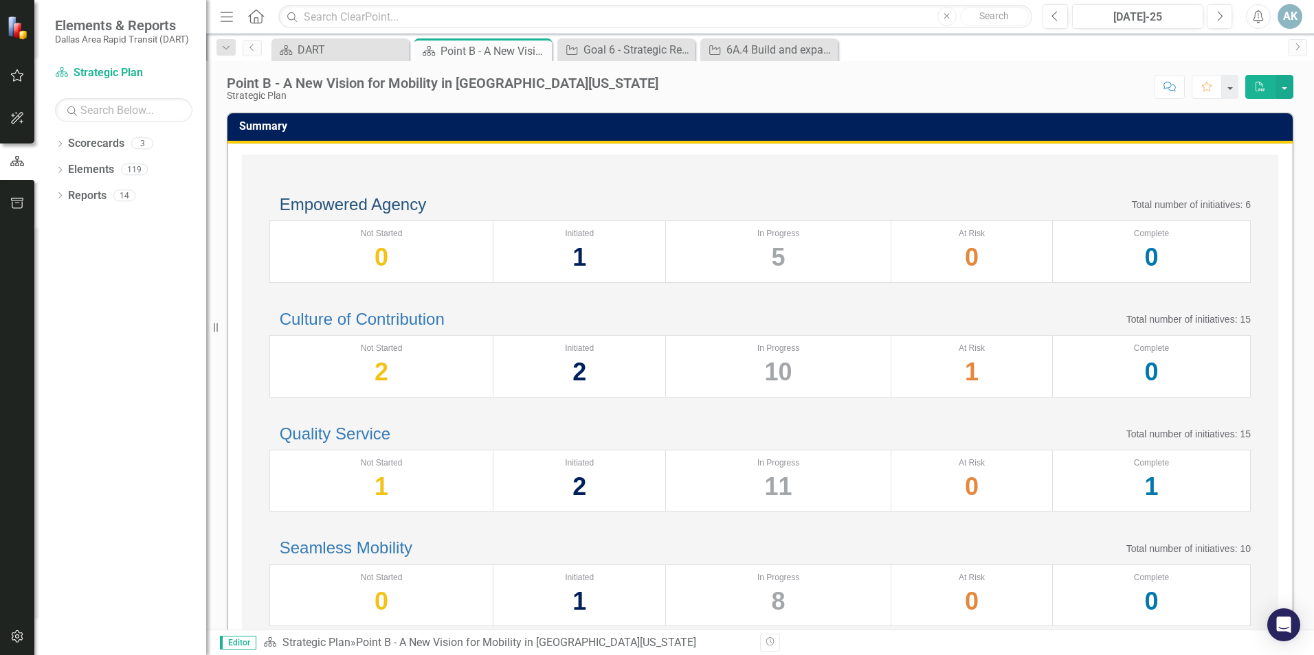
click at [399, 214] on link "Empowered Agency" at bounding box center [353, 204] width 146 height 19
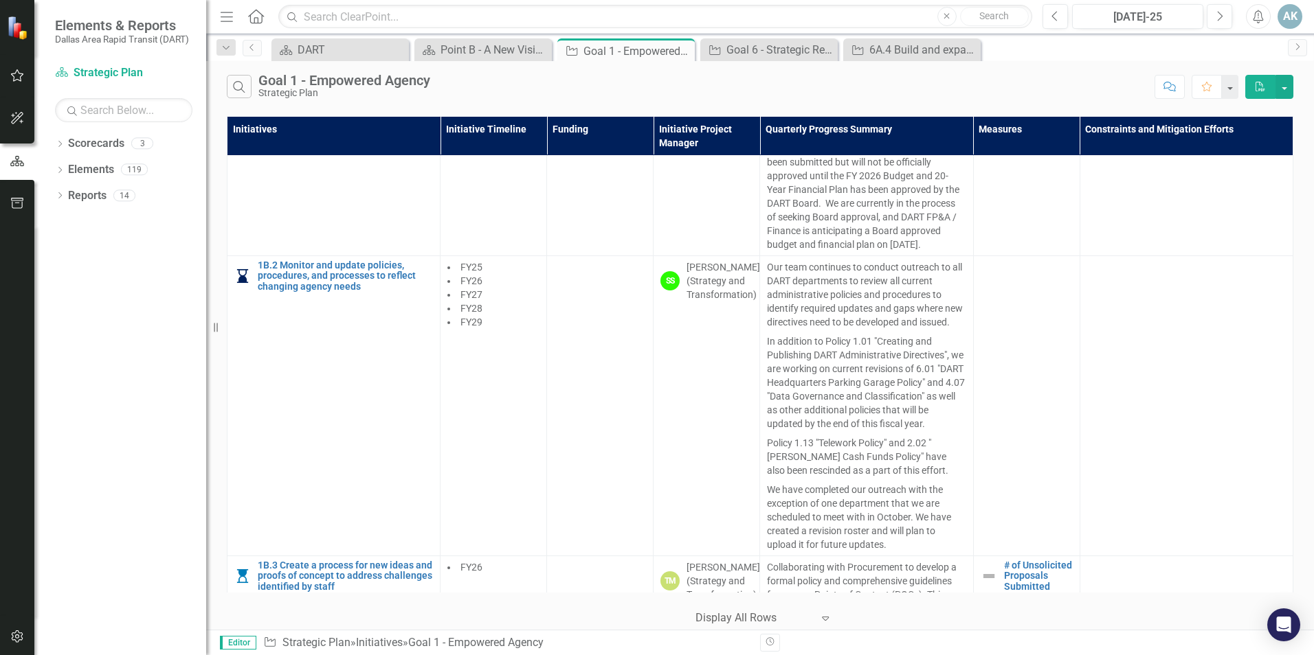
scroll to position [1978, 0]
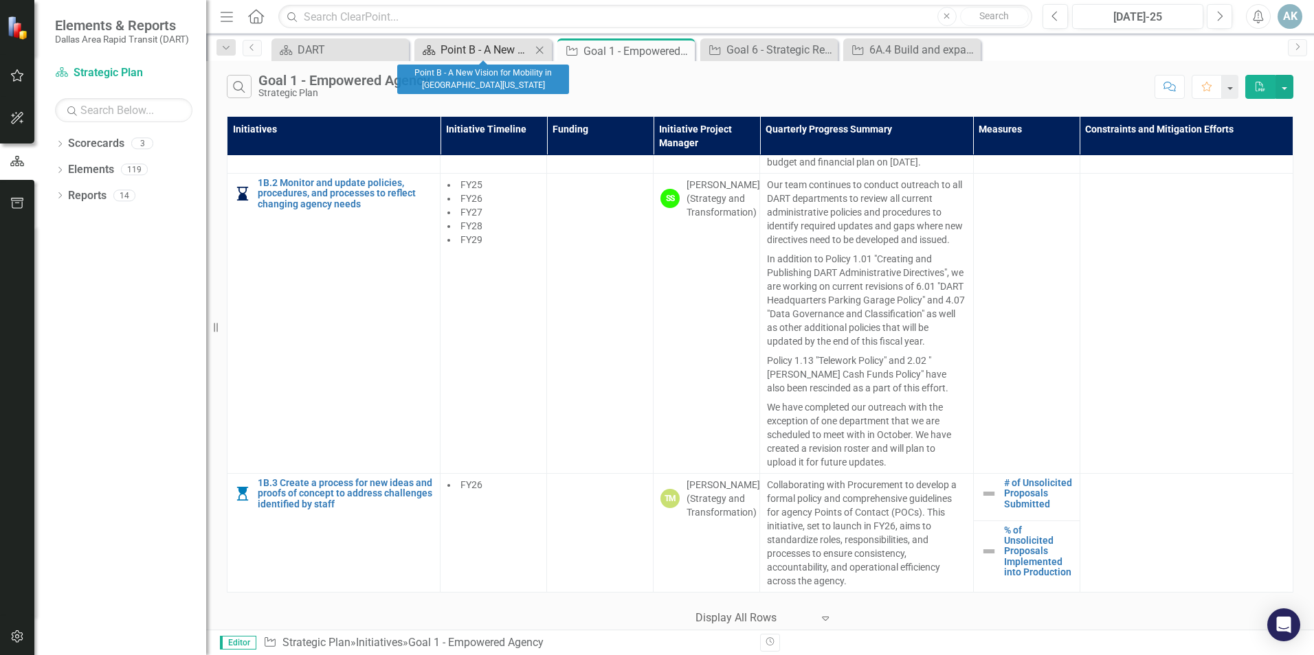
click at [459, 45] on div "Point B - A New Vision for Mobility in [GEOGRAPHIC_DATA][US_STATE]" at bounding box center [485, 49] width 91 height 17
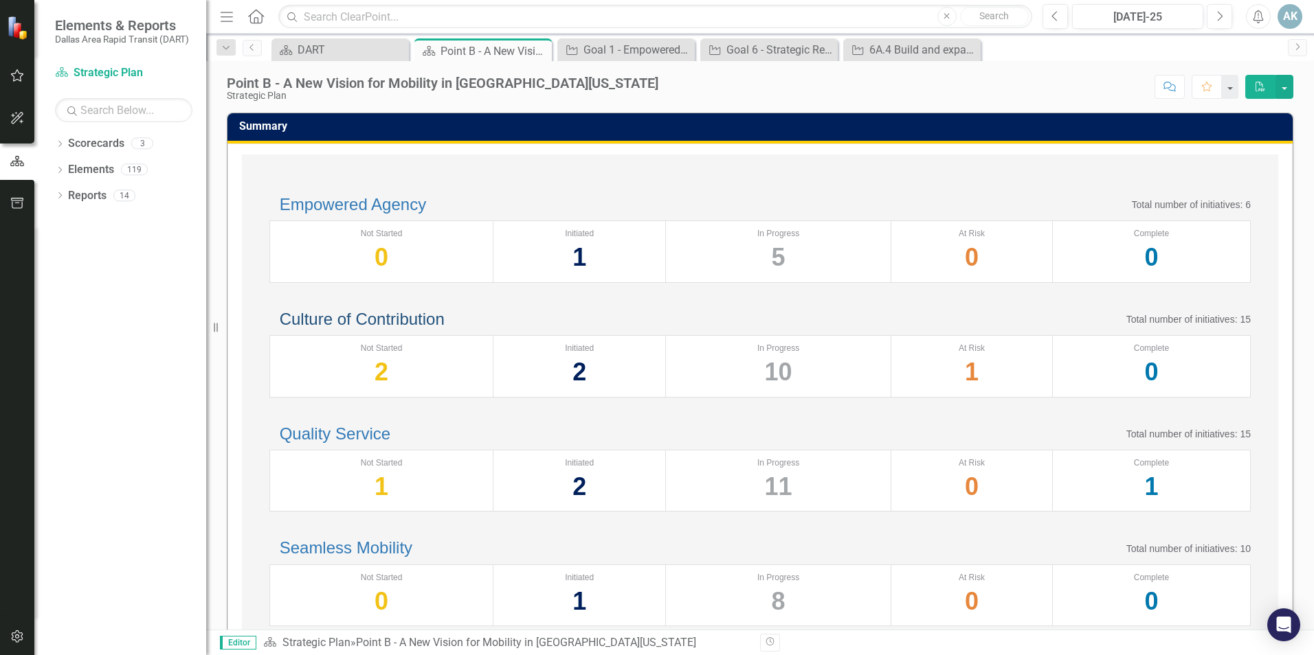
click at [394, 328] on link "Culture of Contribution" at bounding box center [362, 319] width 165 height 19
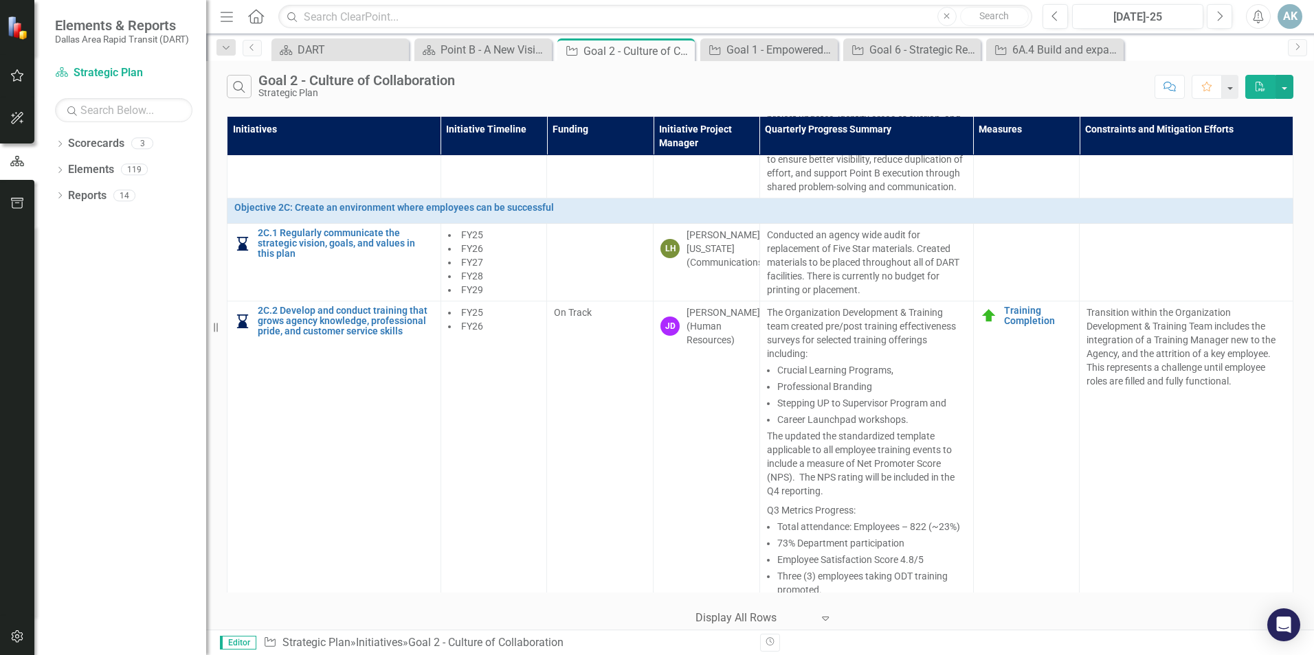
scroll to position [1010, 0]
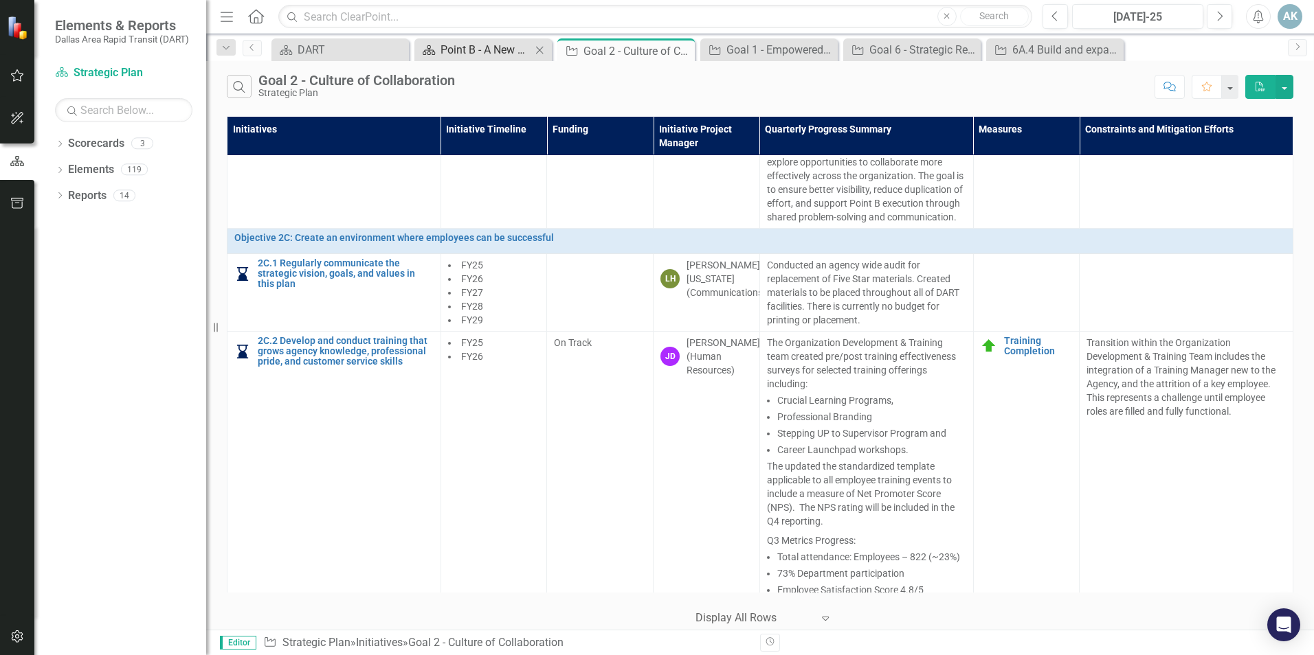
click at [499, 43] on div "Point B - A New Vision for Mobility in [GEOGRAPHIC_DATA][US_STATE]" at bounding box center [485, 49] width 91 height 17
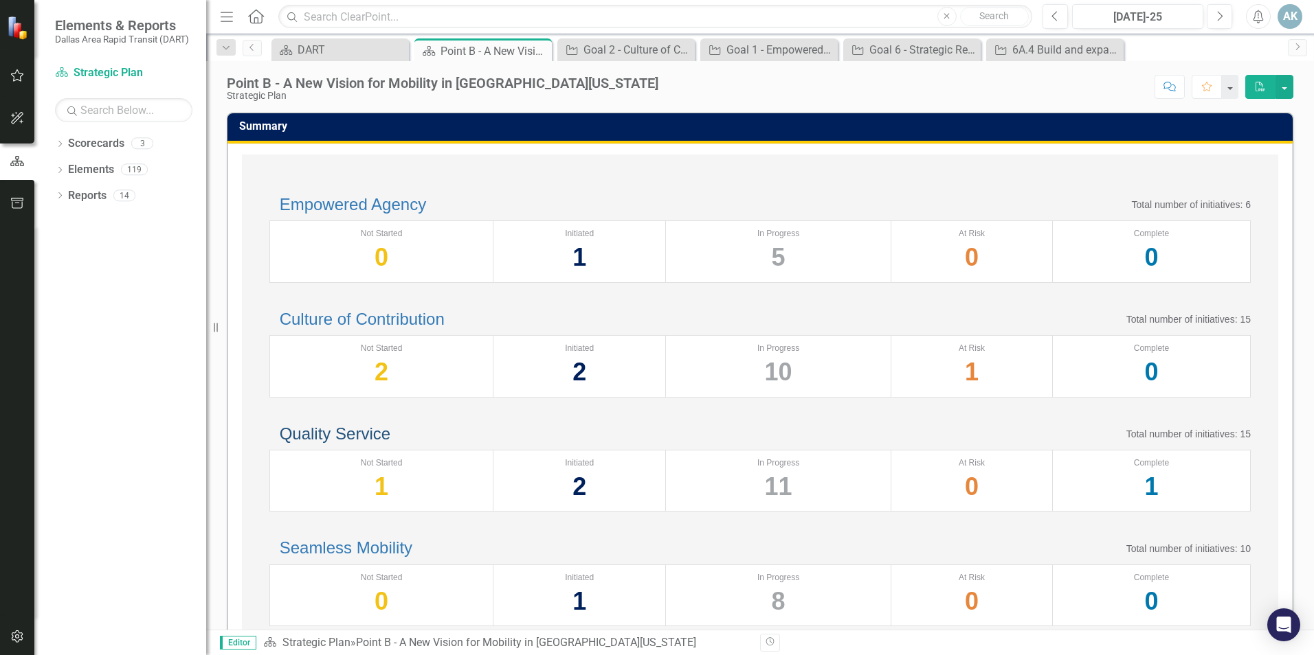
click at [390, 443] on link "Quality Service" at bounding box center [335, 434] width 111 height 19
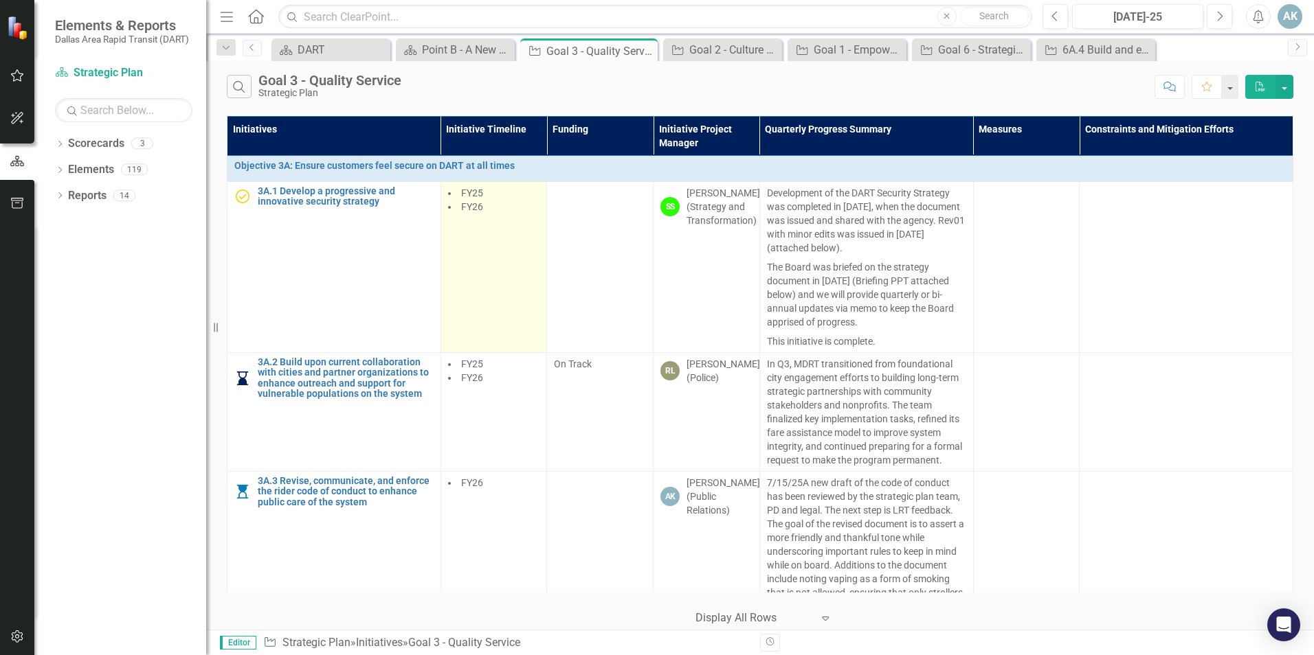
scroll to position [137, 0]
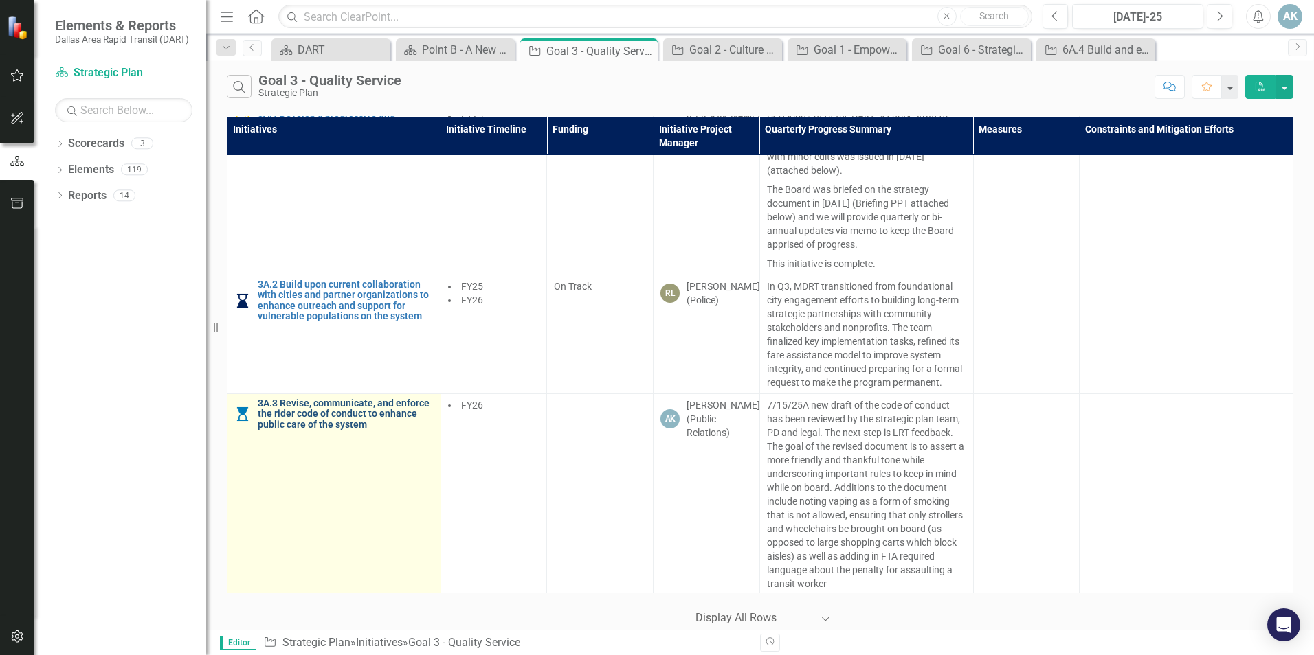
click at [347, 417] on link "3A.3 Revise, communicate, and enforce the rider code of conduct to enhance publ…" at bounding box center [346, 415] width 176 height 32
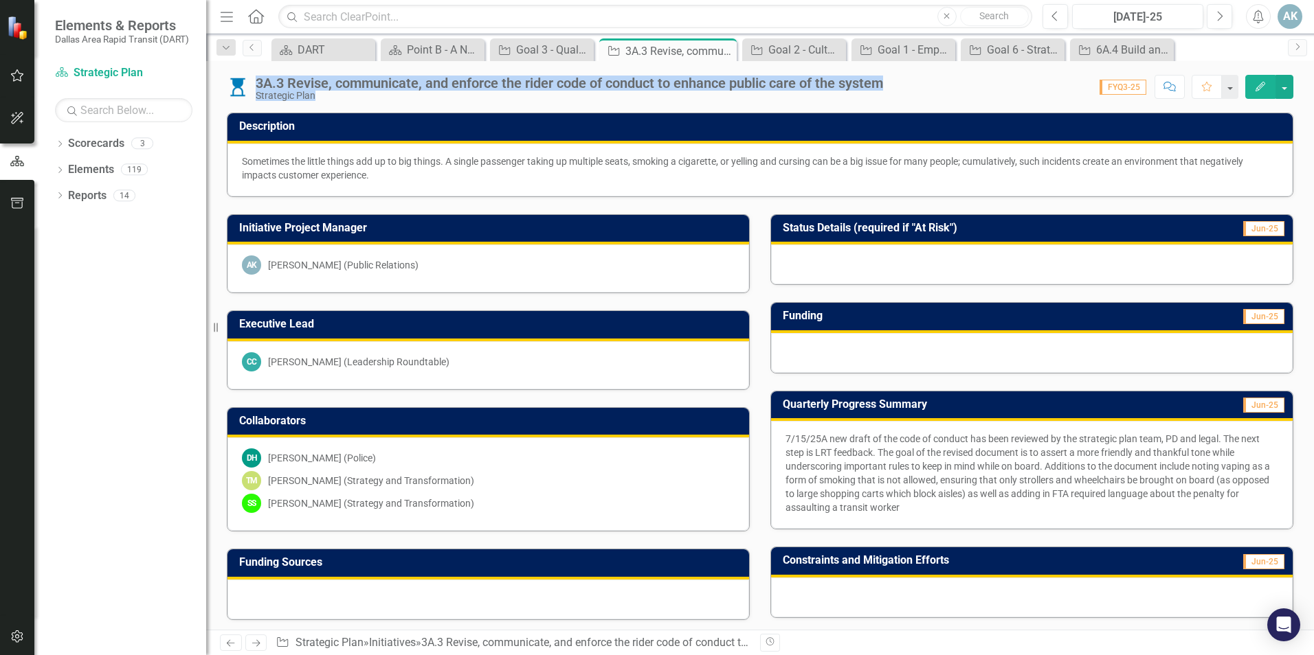
drag, startPoint x: 886, startPoint y: 83, endPoint x: 255, endPoint y: 72, distance: 631.5
click at [255, 72] on div "3A.3 Revise, communicate, and enforce the rider code of conduct to enhance publ…" at bounding box center [760, 81] width 1108 height 41
drag, startPoint x: 255, startPoint y: 72, endPoint x: 451, endPoint y: 77, distance: 195.9
click at [527, 46] on div "Goal 3 - Quality Service" at bounding box center [544, 49] width 57 height 17
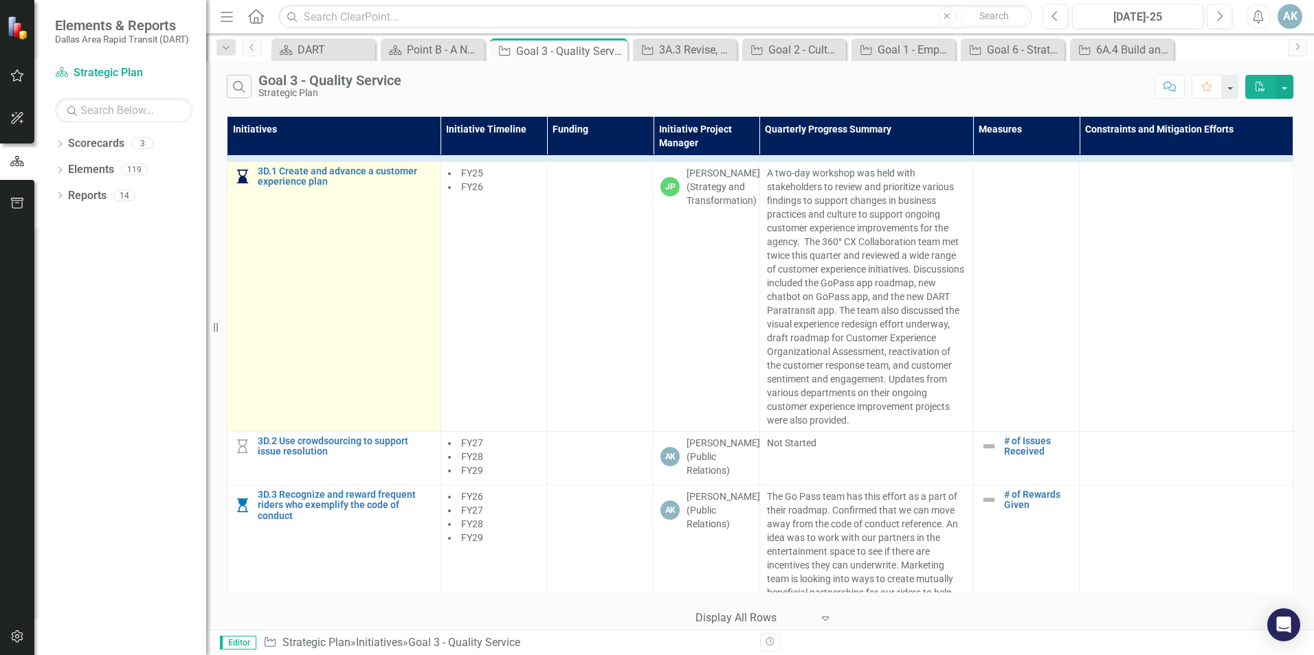
scroll to position [2488, 0]
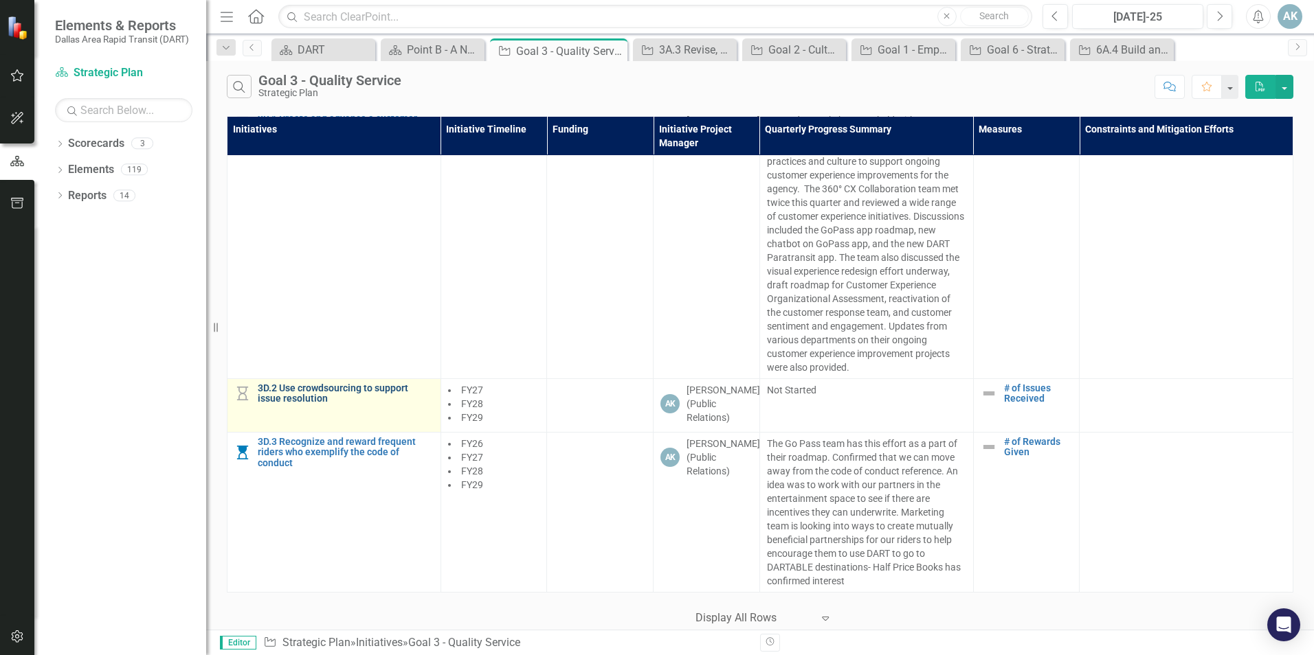
click at [306, 388] on link "3D.2 Use crowdsourcing to support issue resolution" at bounding box center [346, 393] width 176 height 21
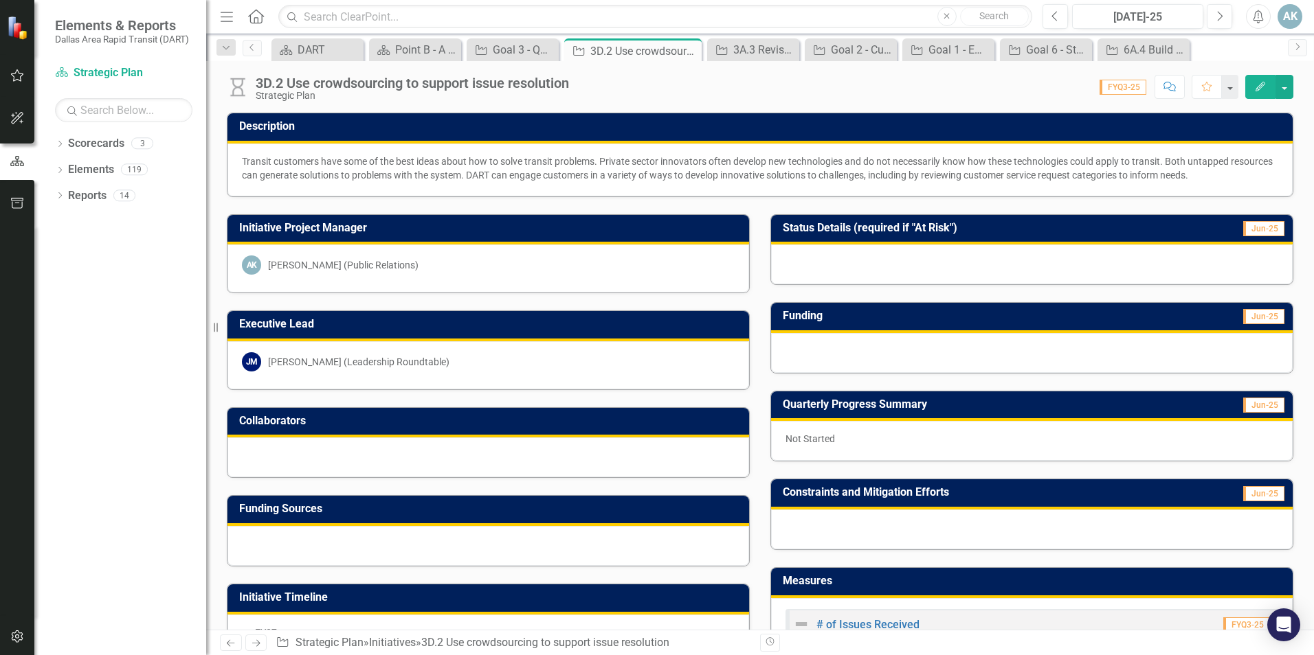
click at [1211, 170] on div "Transit customers have some of the best ideas about how to solve transit proble…" at bounding box center [760, 168] width 1036 height 27
drag, startPoint x: 238, startPoint y: 157, endPoint x: 752, endPoint y: 183, distance: 515.3
click at [683, 196] on div "Transit customers have some of the best ideas about how to solve transit proble…" at bounding box center [759, 170] width 1065 height 53
drag, startPoint x: 1255, startPoint y: 185, endPoint x: 497, endPoint y: 175, distance: 757.2
click at [529, 175] on div "Transit customers have some of the best ideas about how to solve transit proble…" at bounding box center [759, 170] width 1065 height 53
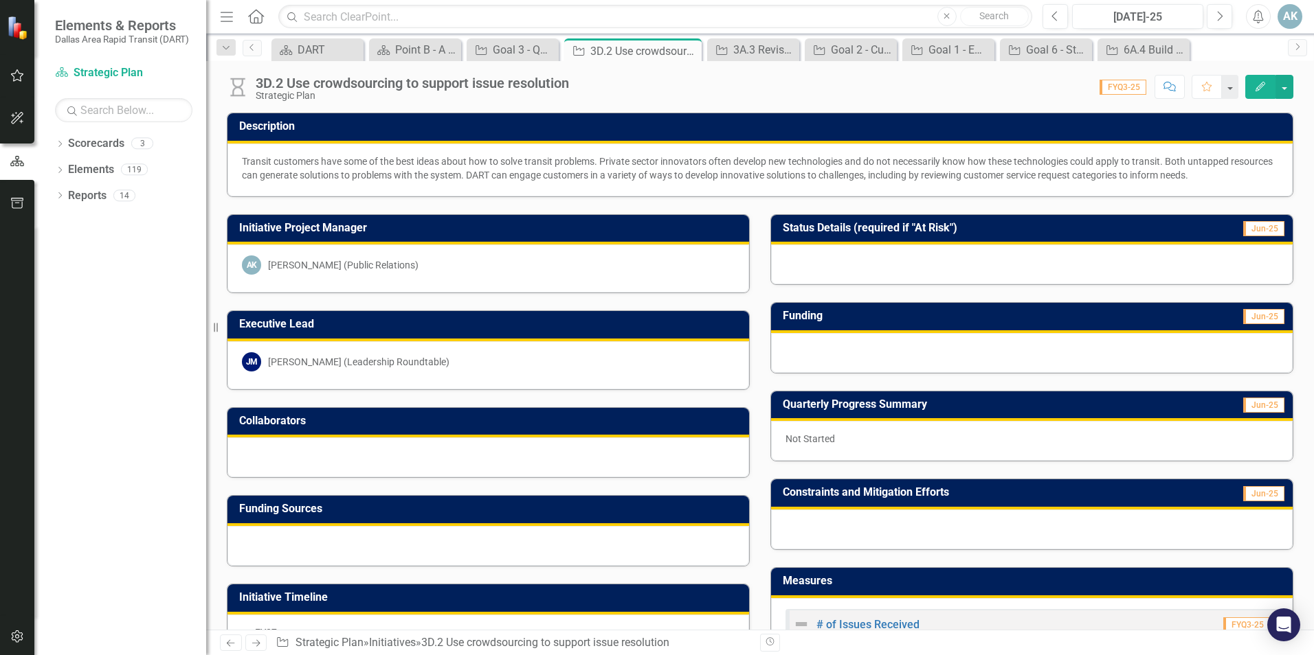
click at [445, 165] on div "Transit customers have some of the best ideas about how to solve transit proble…" at bounding box center [760, 168] width 1036 height 27
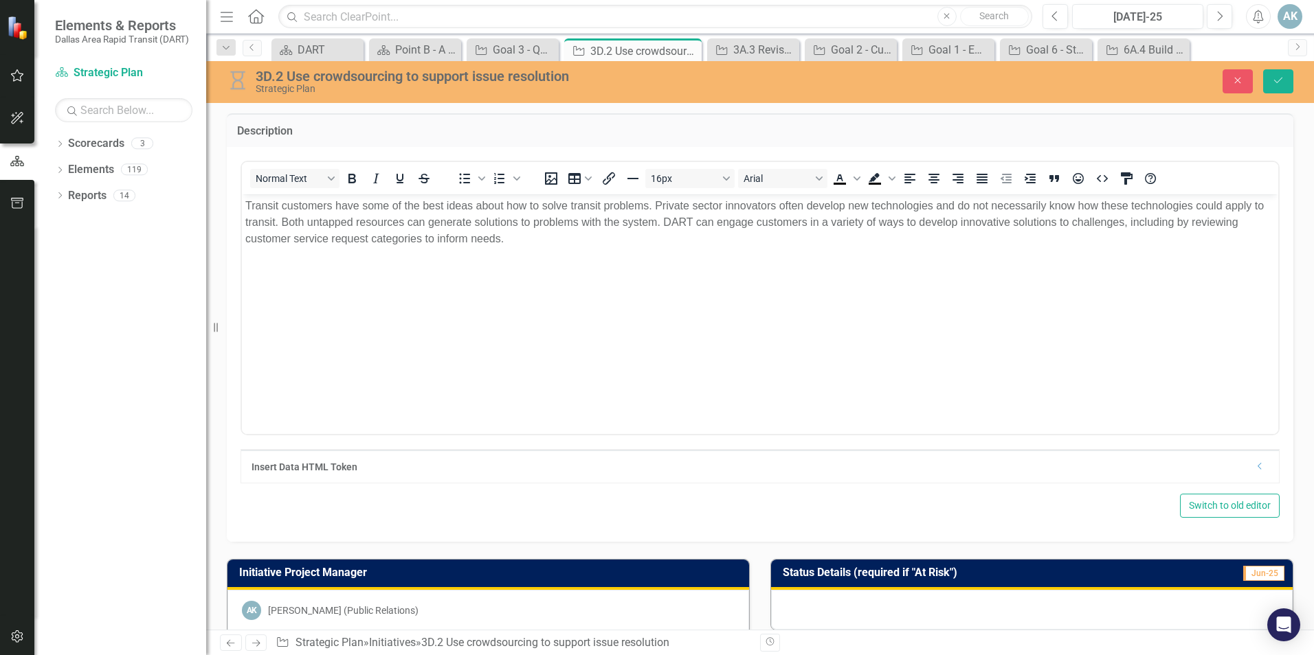
click at [445, 165] on div "To open the popup, press Shift+Enter To open the popup, press Shift+Enter" at bounding box center [488, 178] width 87 height 27
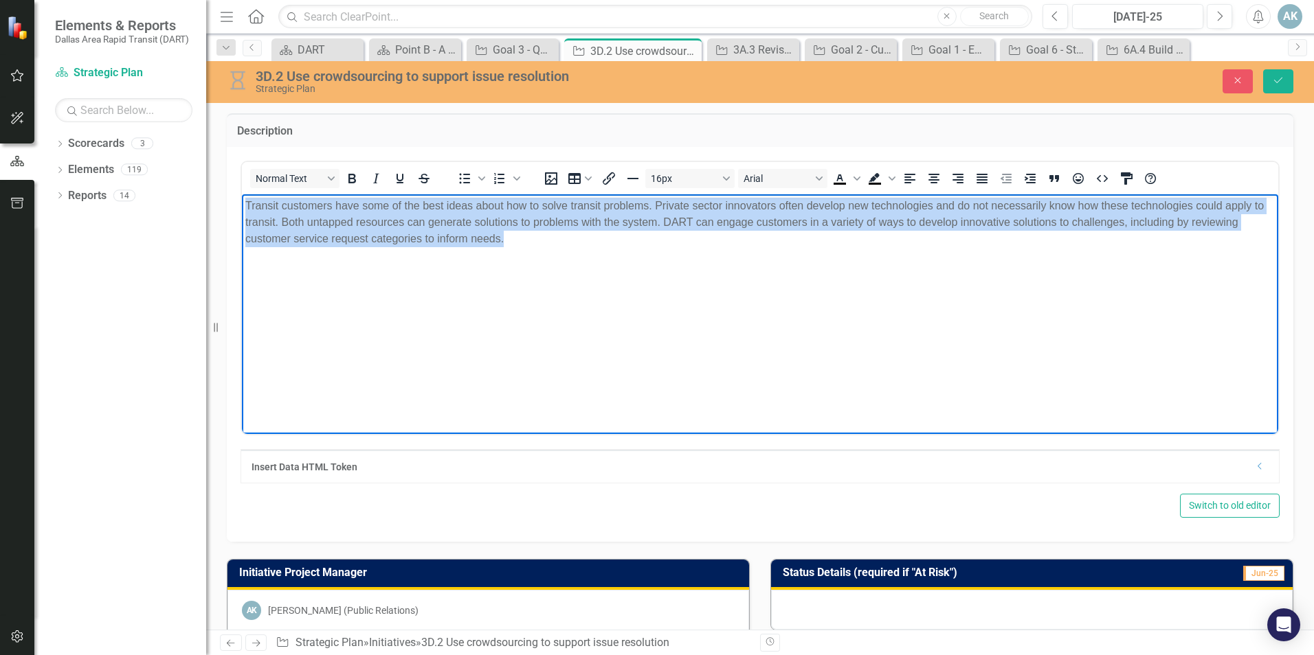
drag, startPoint x: 535, startPoint y: 249, endPoint x: 197, endPoint y: 198, distance: 341.9
click at [242, 198] on html "Transit customers have some of the best ideas about how to solve transit proble…" at bounding box center [760, 297] width 1036 height 206
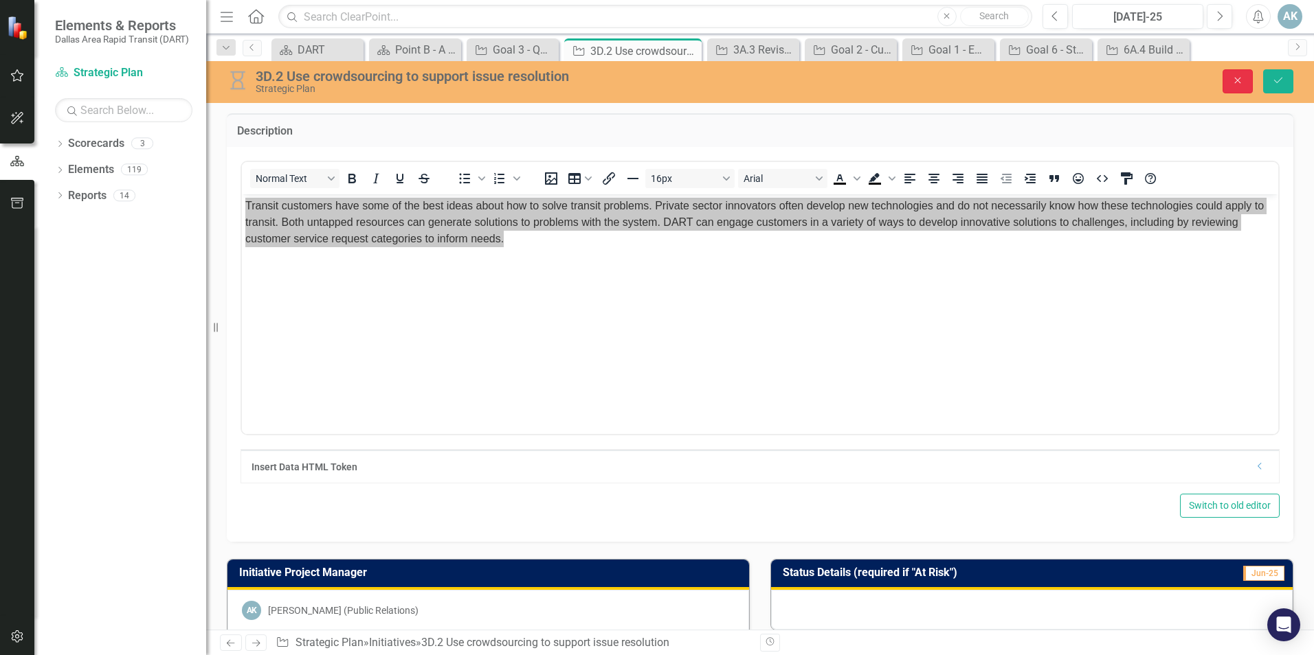
click at [1235, 86] on button "Close" at bounding box center [1237, 81] width 30 height 24
